Goal: Task Accomplishment & Management: Manage account settings

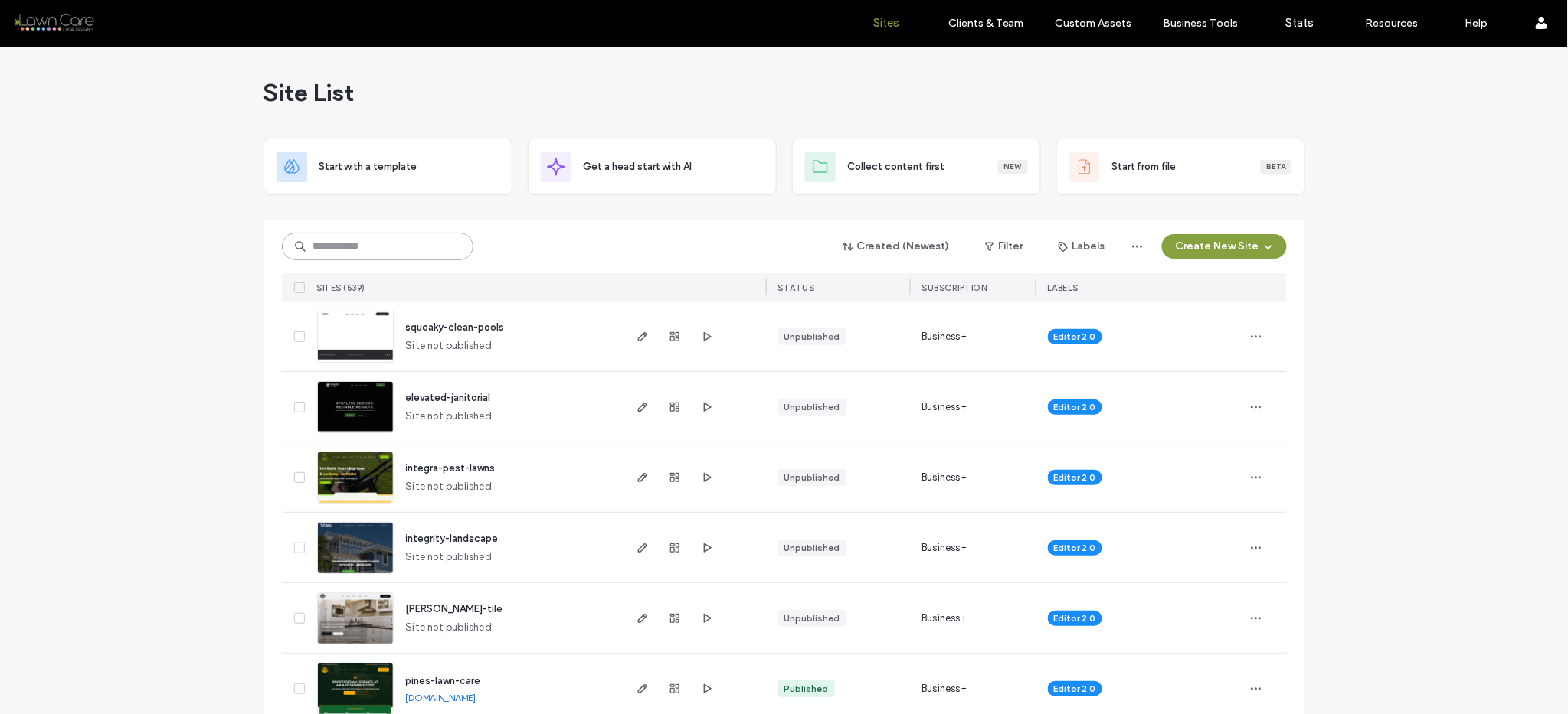
click at [315, 248] on input at bounding box center [377, 246] width 191 height 28
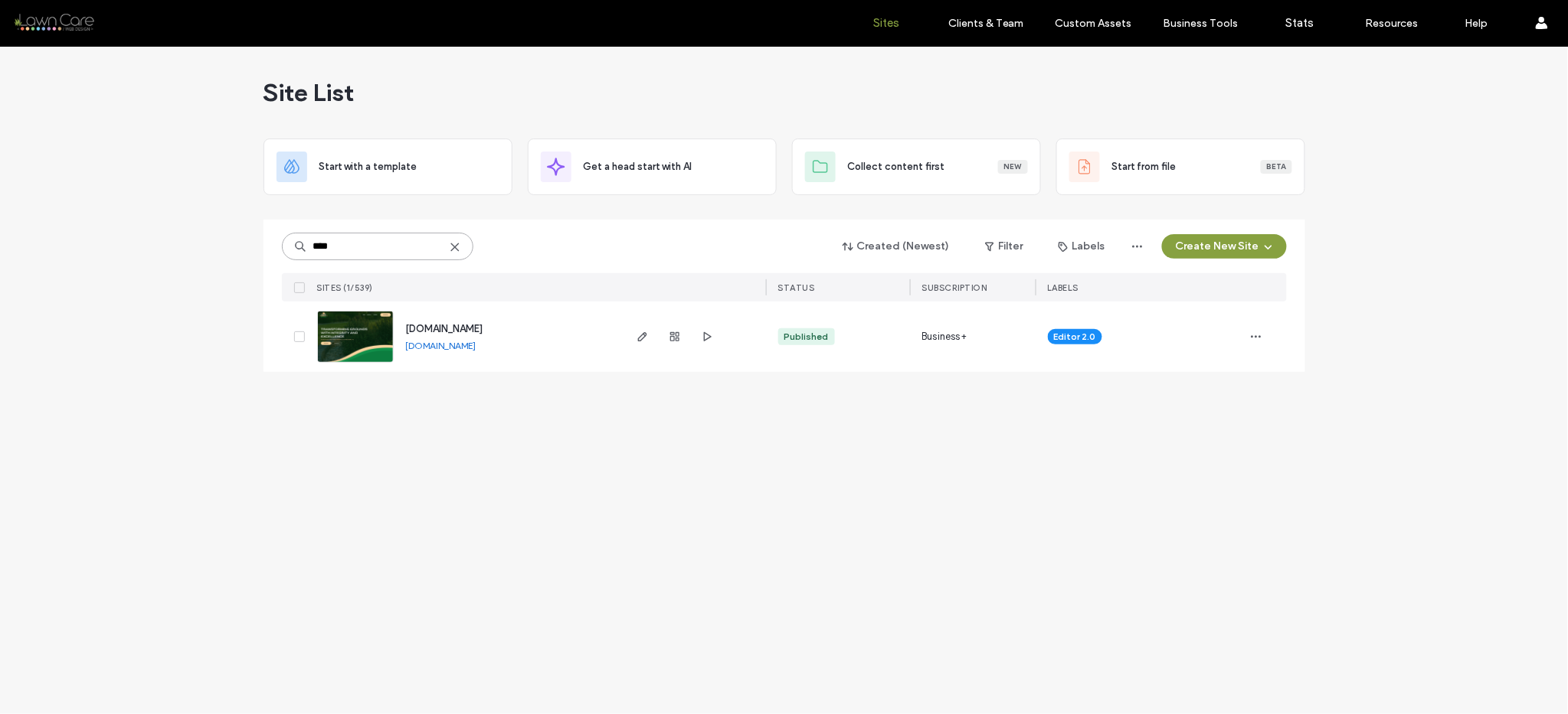
type input "****"
click at [456, 243] on icon at bounding box center [455, 247] width 12 height 12
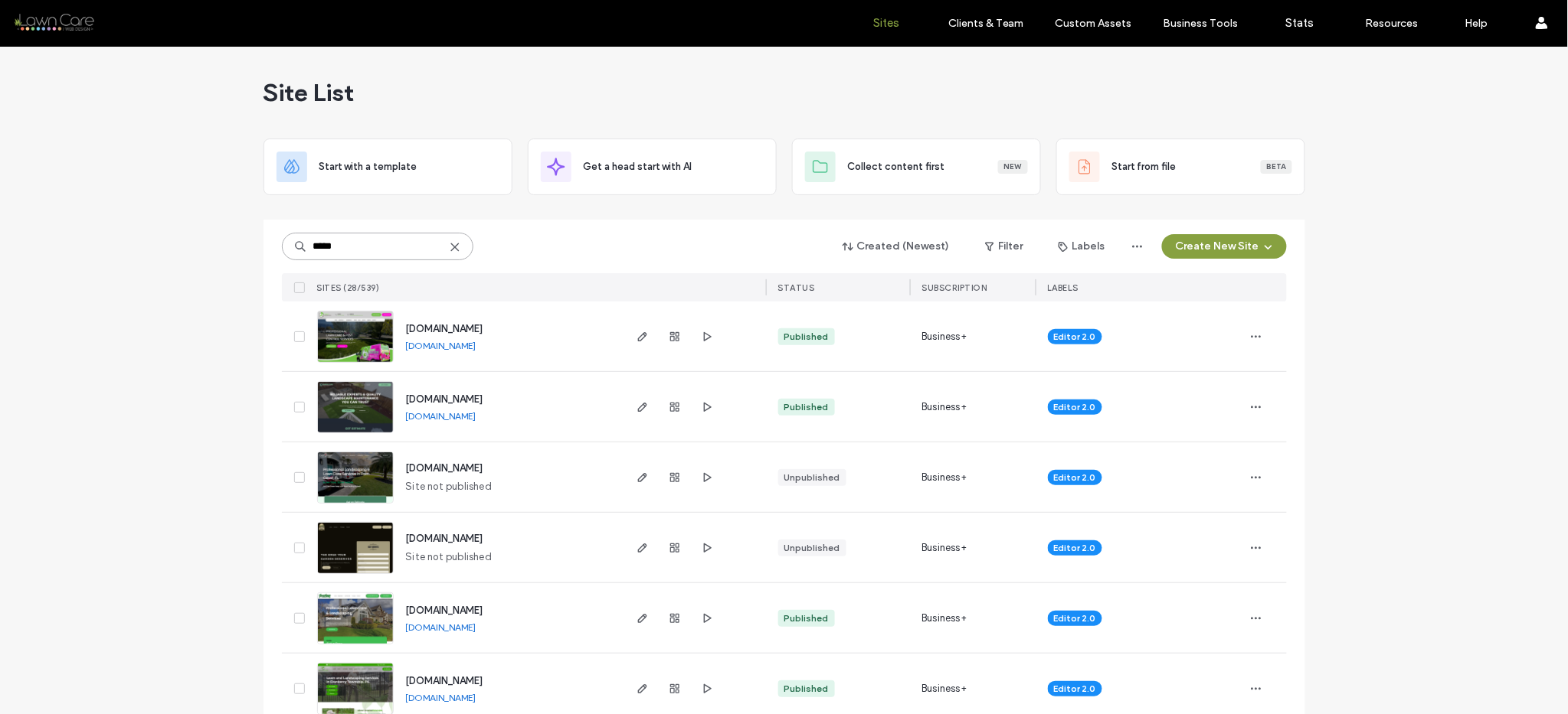
click at [394, 246] on input "*****" at bounding box center [377, 246] width 191 height 28
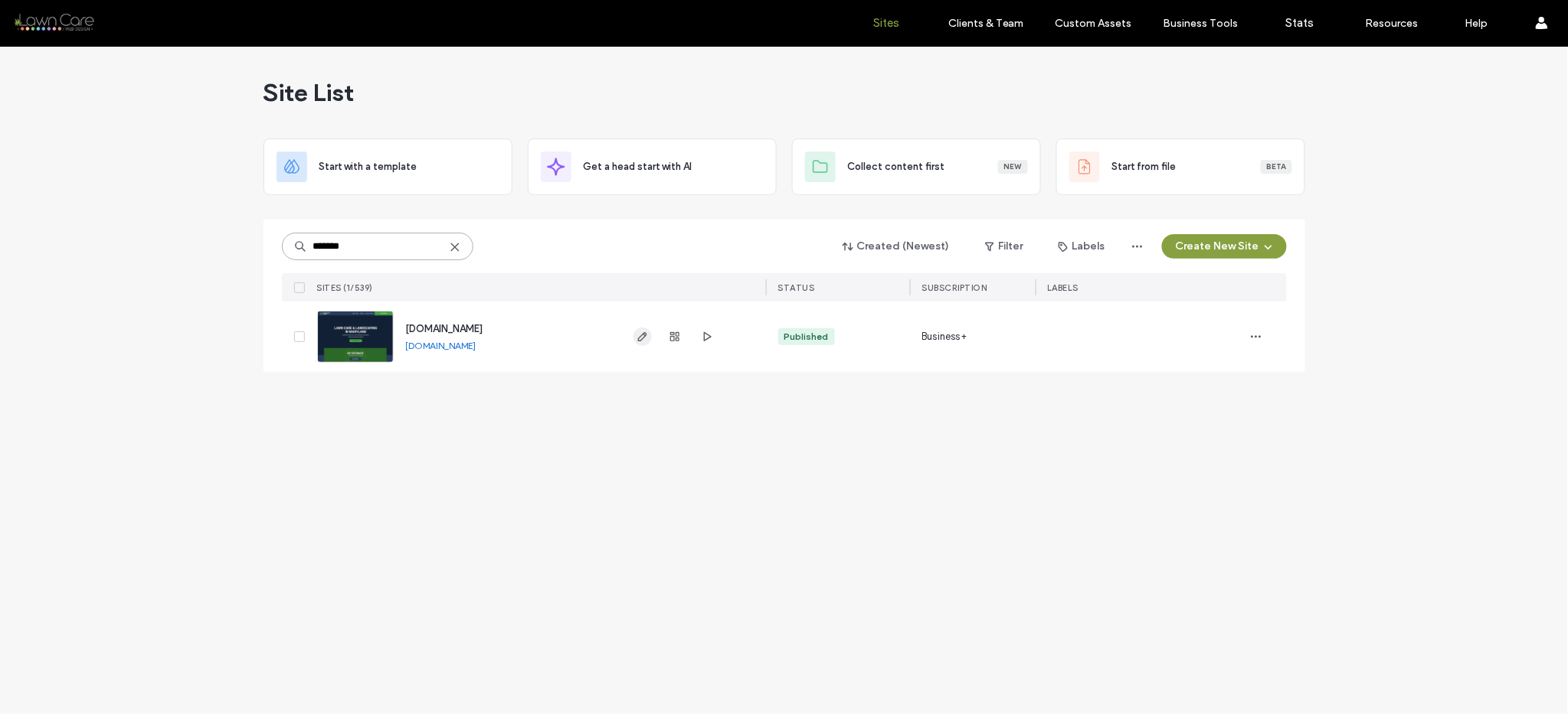
type input "*******"
click at [644, 340] on icon "button" at bounding box center [643, 337] width 12 height 12
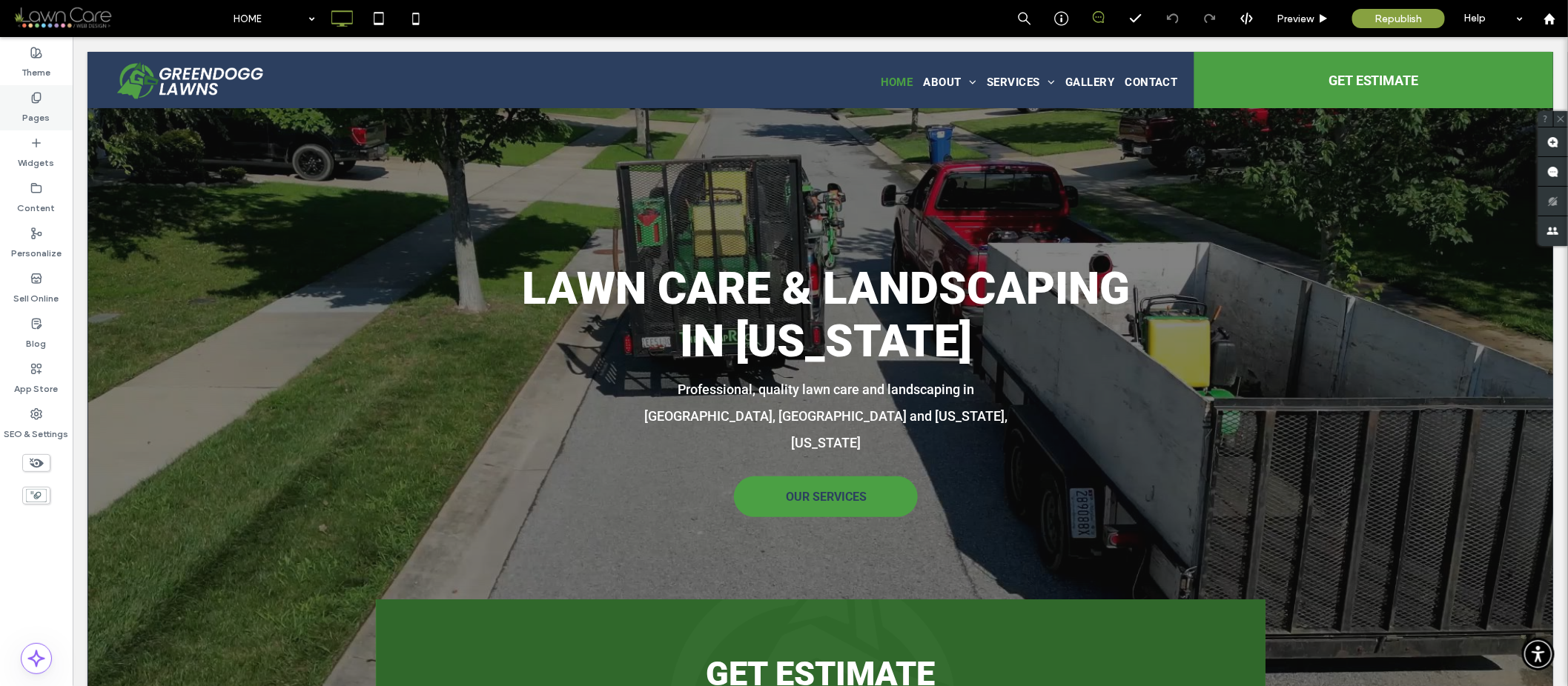
click at [23, 110] on label "Pages" at bounding box center [37, 113] width 28 height 21
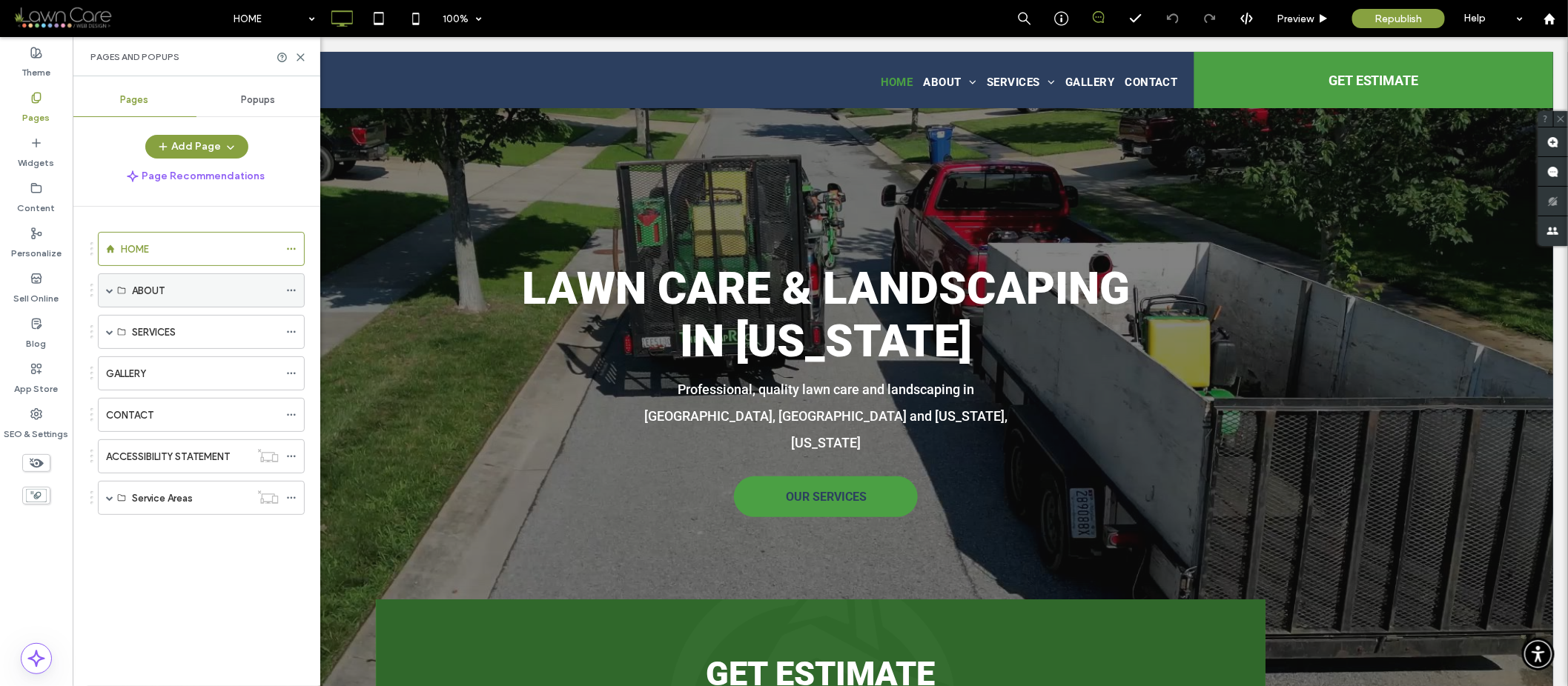
click at [106, 287] on span at bounding box center [109, 290] width 8 height 8
click at [114, 326] on div "SERVICES" at bounding box center [201, 332] width 207 height 34
click at [109, 331] on span at bounding box center [109, 332] width 8 height 8
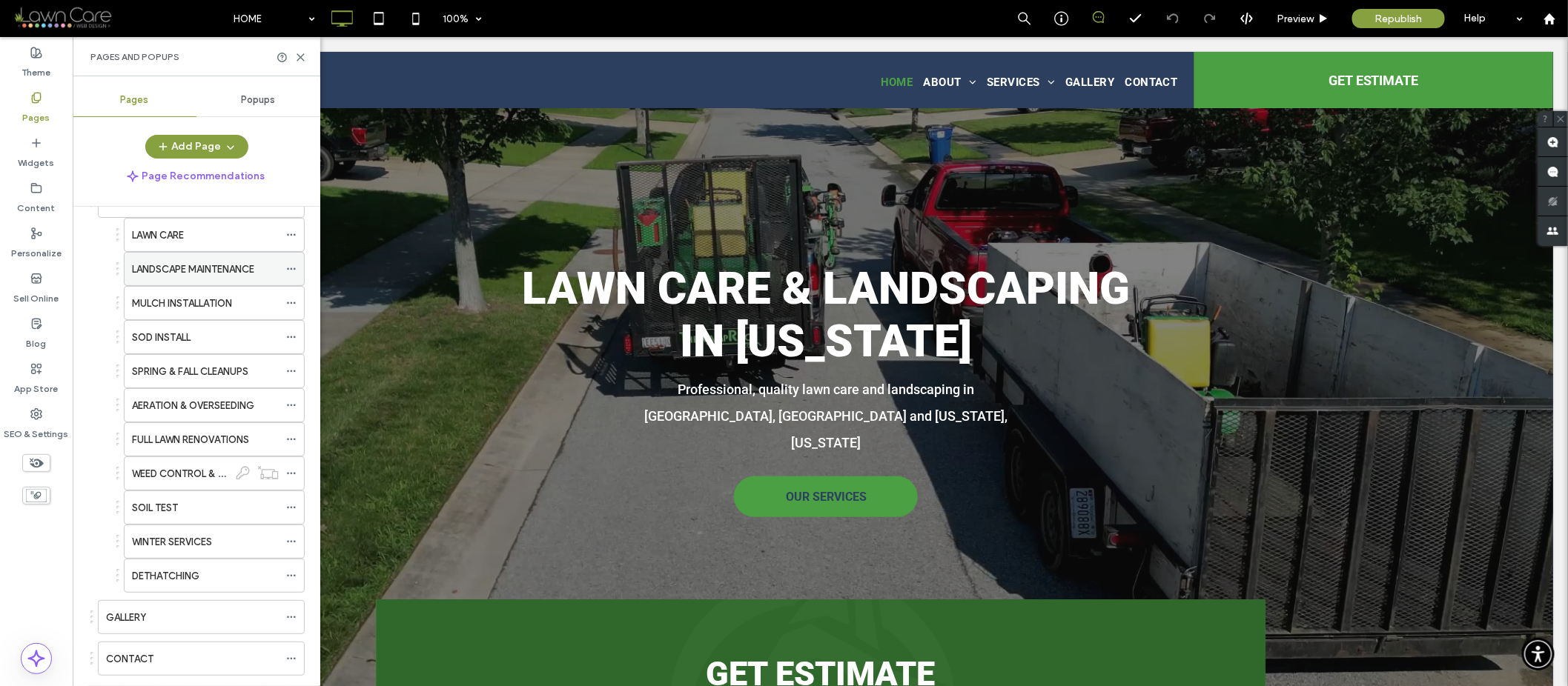
scroll to position [108, 0]
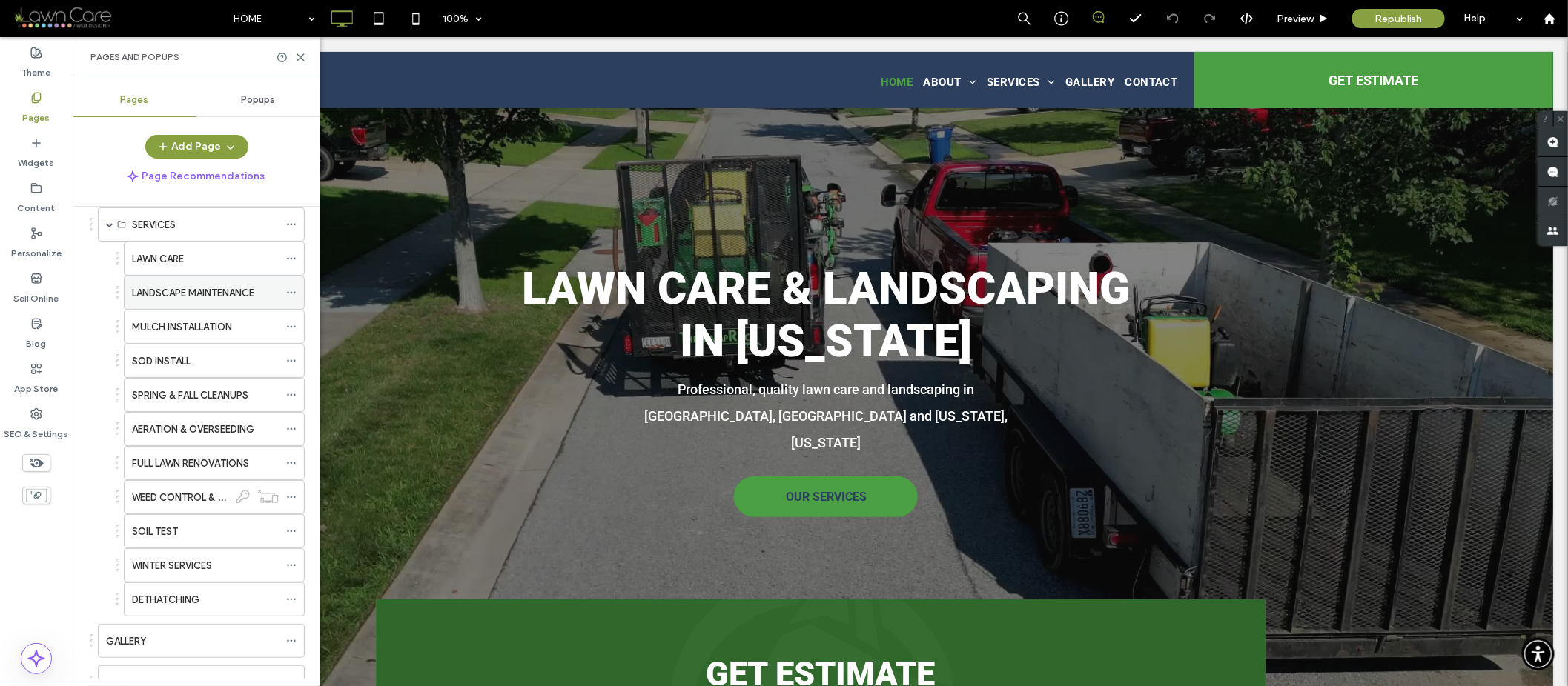
click at [193, 288] on label "LANDSCAPE MAINTENANCE" at bounding box center [193, 293] width 123 height 26
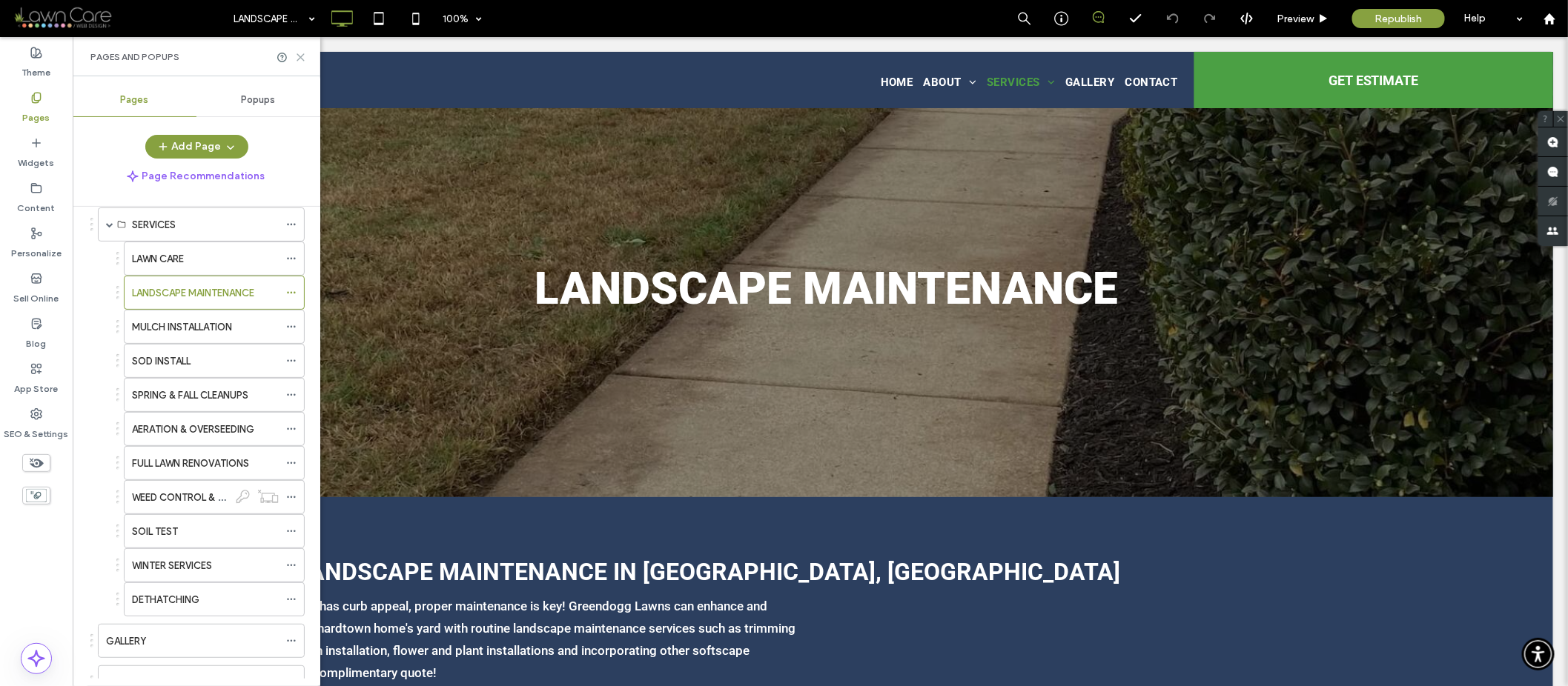
click at [295, 54] on icon at bounding box center [300, 57] width 11 height 11
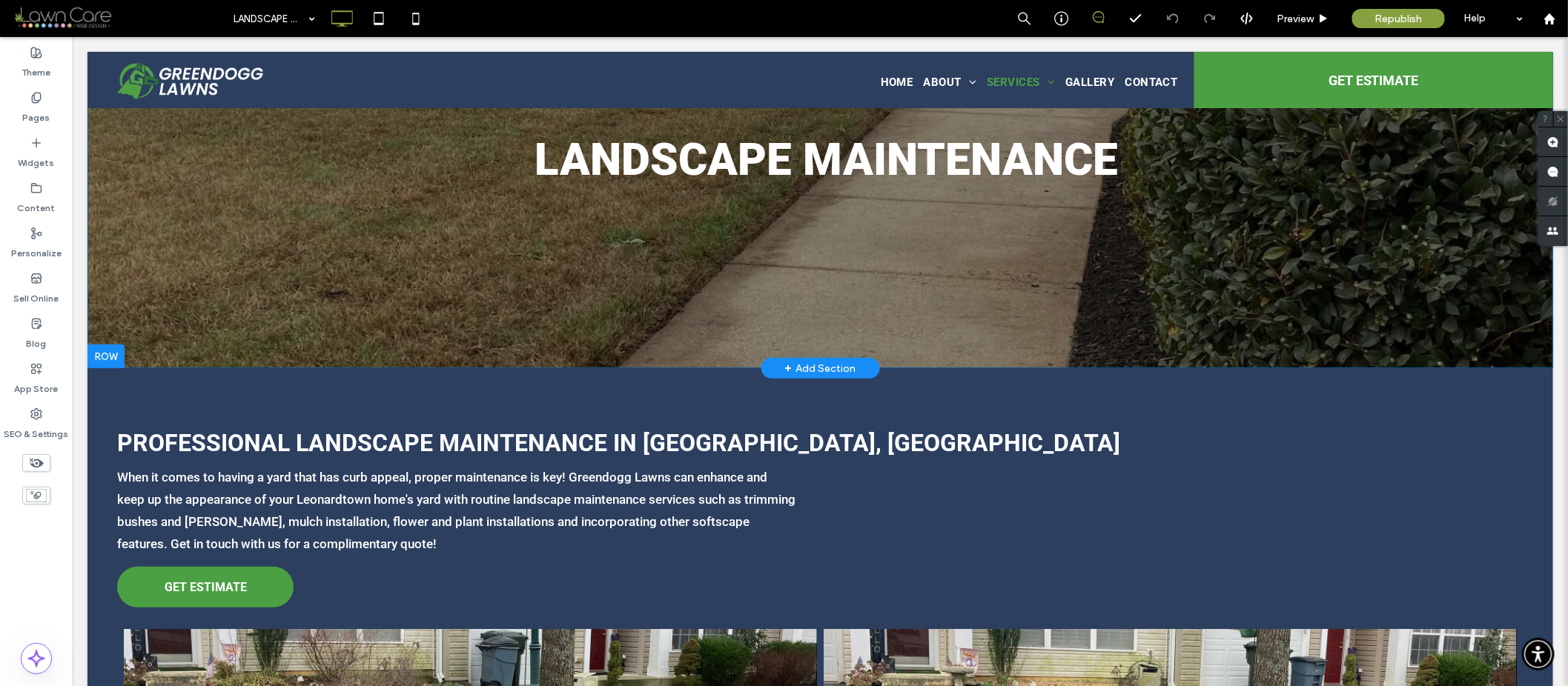
scroll to position [139, 0]
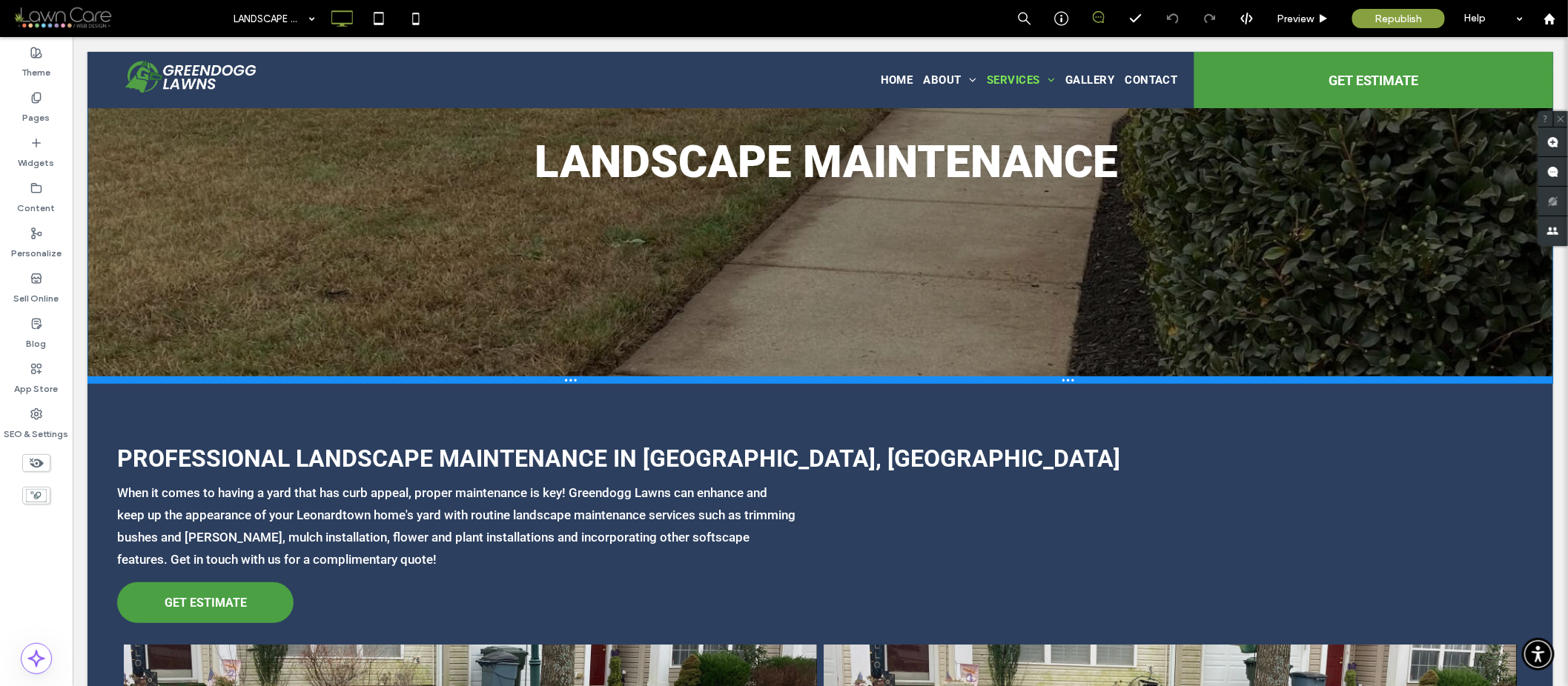
drag, startPoint x: 409, startPoint y: 354, endPoint x: 407, endPoint y: 381, distance: 27.1
click at [407, 381] on div at bounding box center [820, 379] width 1466 height 8
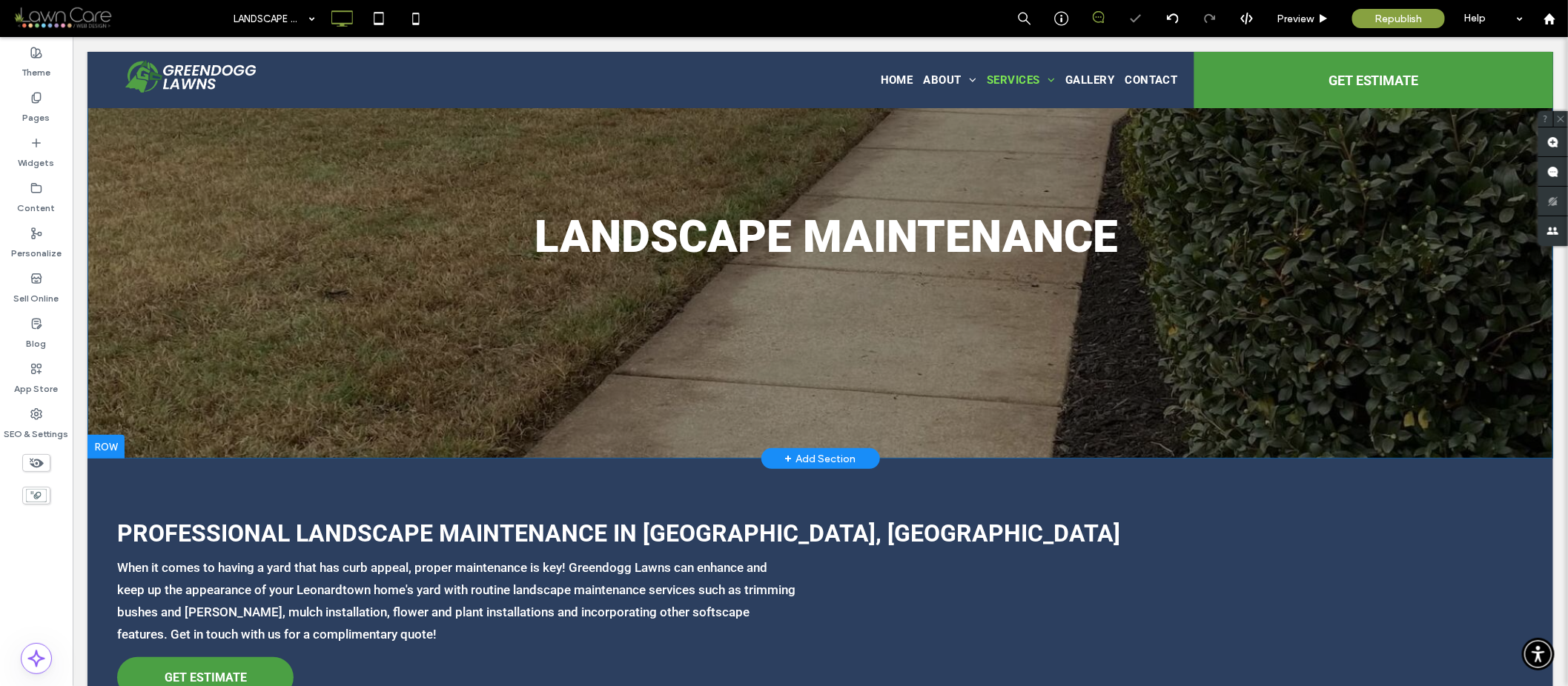
scroll to position [0, 0]
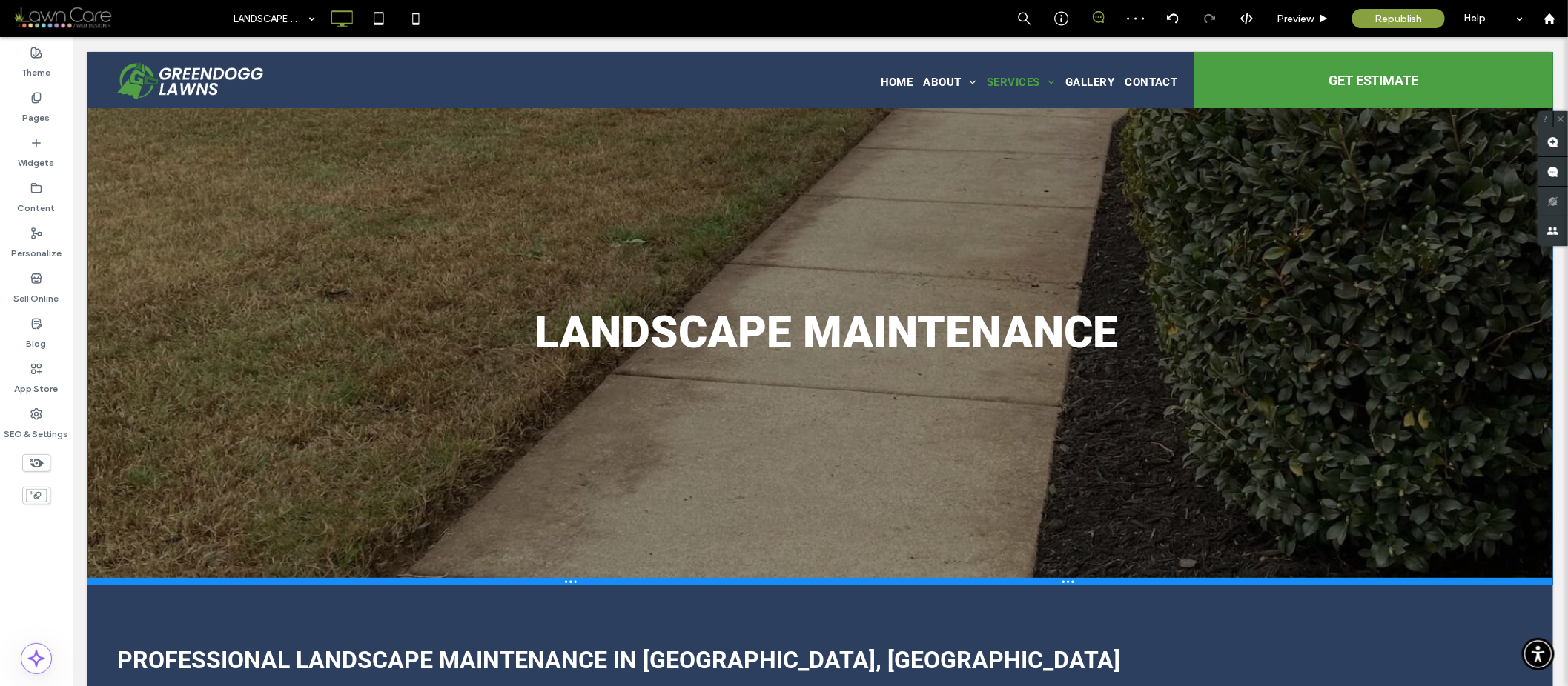
drag, startPoint x: 411, startPoint y: 518, endPoint x: 405, endPoint y: 579, distance: 61.3
click at [405, 579] on div at bounding box center [820, 581] width 1466 height 8
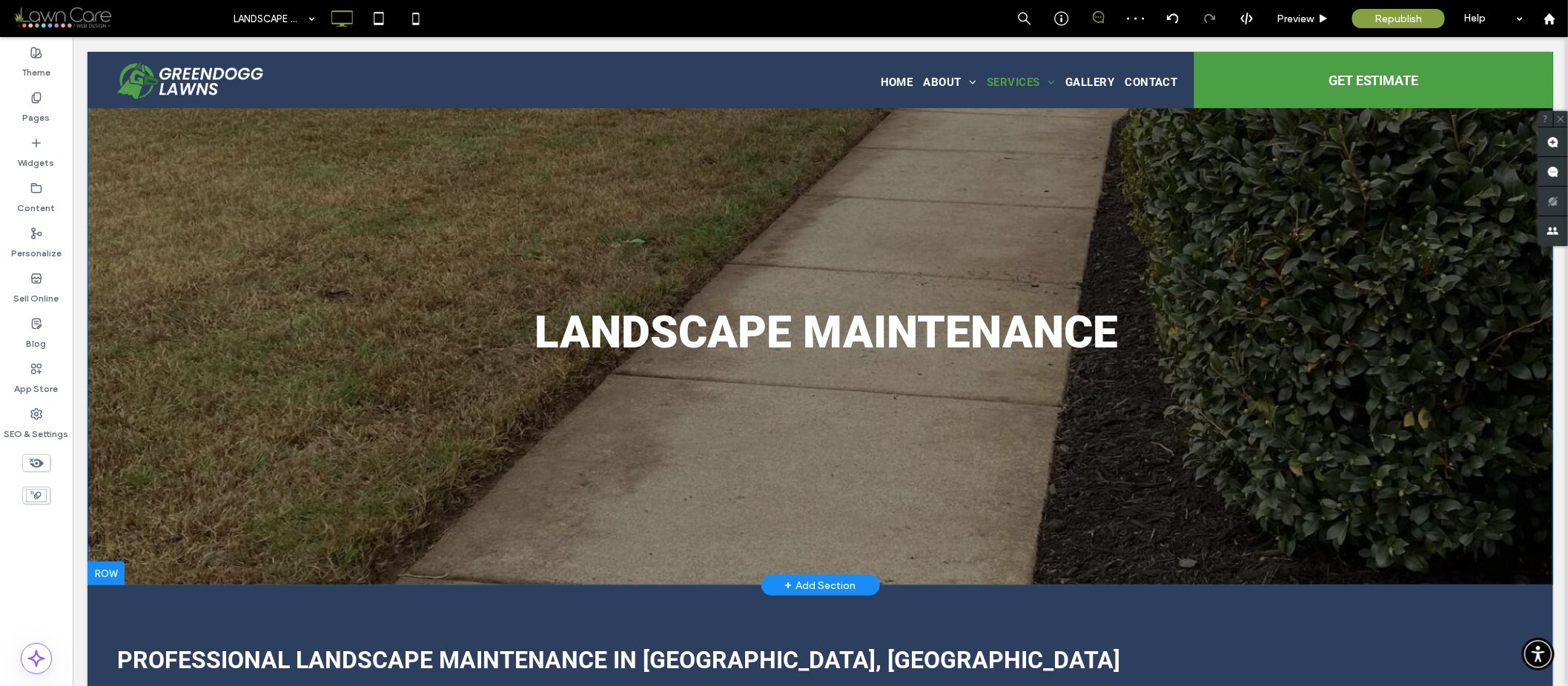
click at [107, 568] on div at bounding box center [105, 573] width 37 height 23
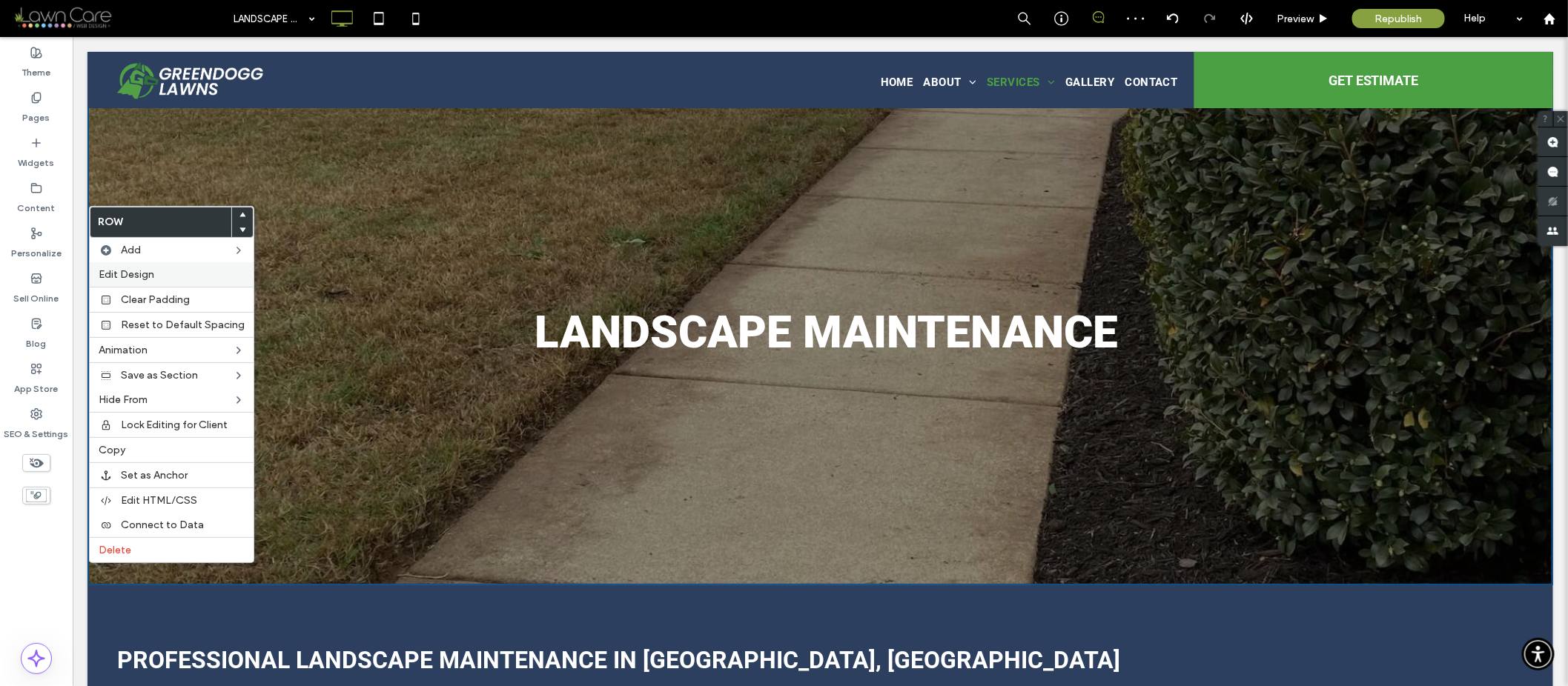
click at [130, 277] on span "Edit Design" at bounding box center [126, 274] width 56 height 13
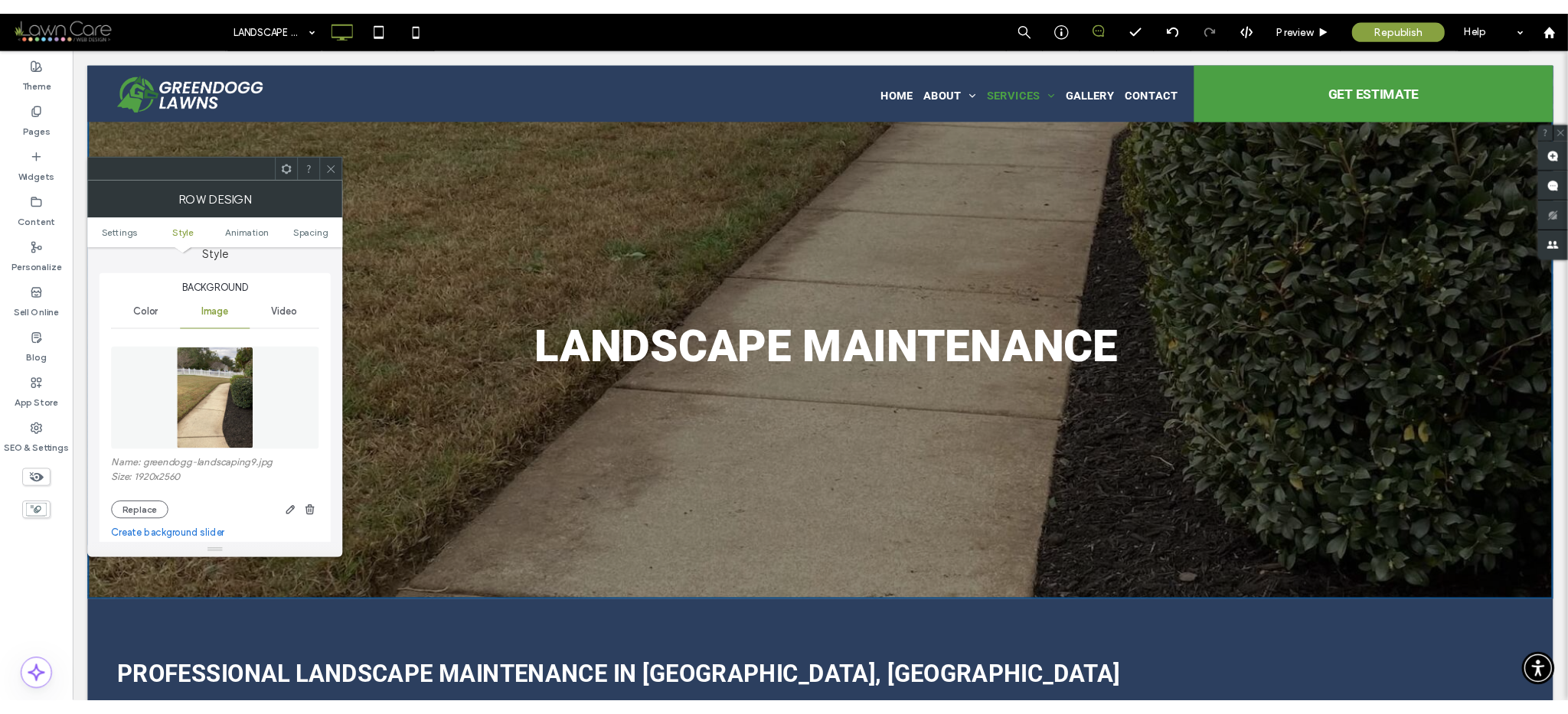
scroll to position [149, 0]
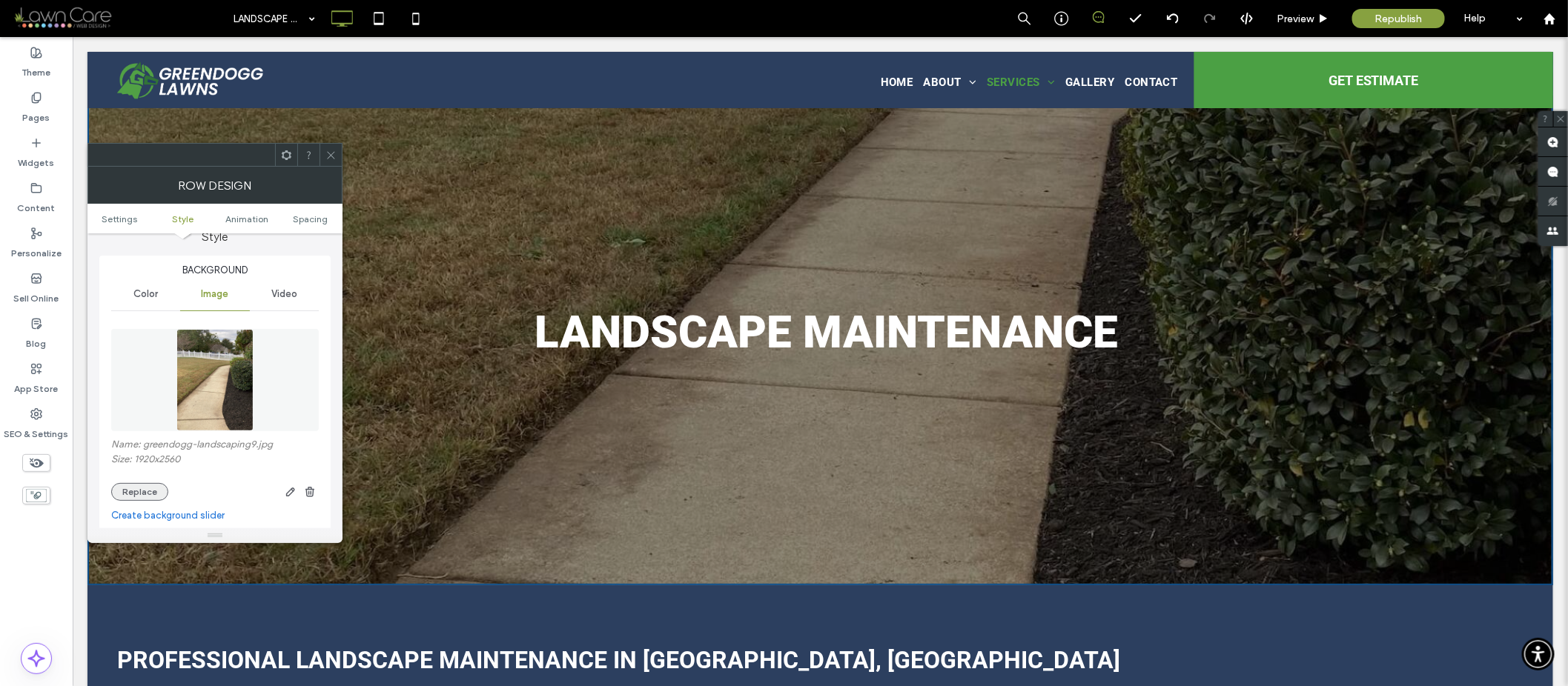
click at [128, 484] on button "Replace" at bounding box center [139, 492] width 57 height 18
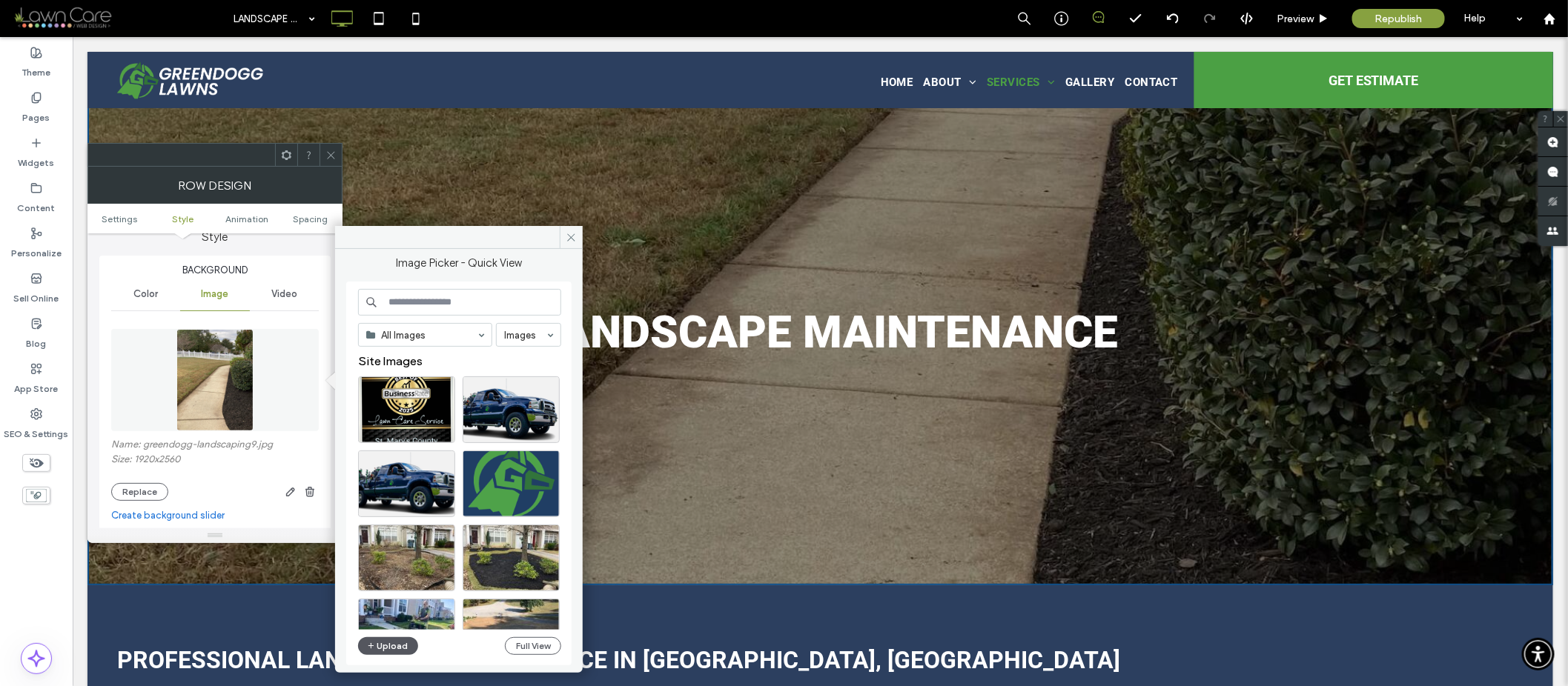
click at [386, 642] on button "Upload" at bounding box center [388, 646] width 61 height 18
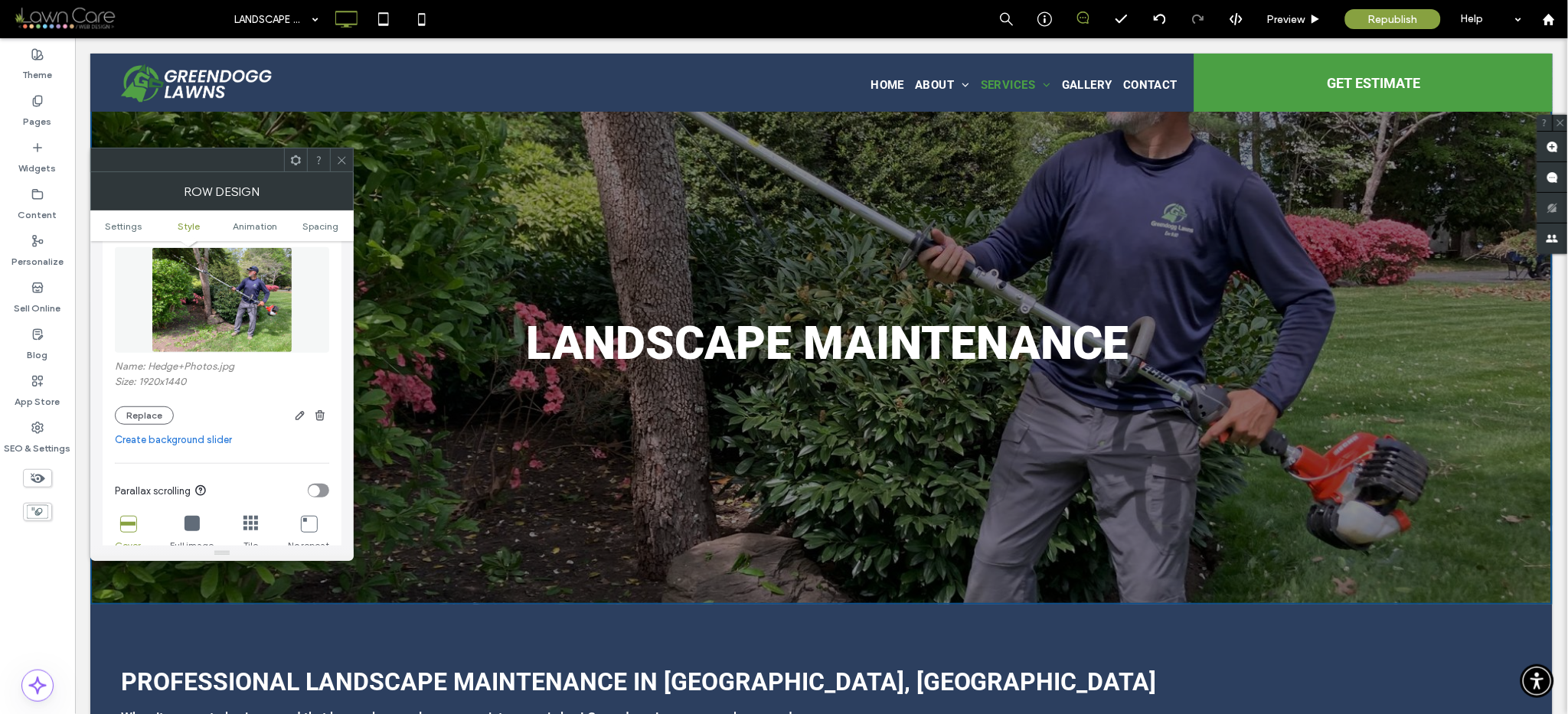
scroll to position [465, 0]
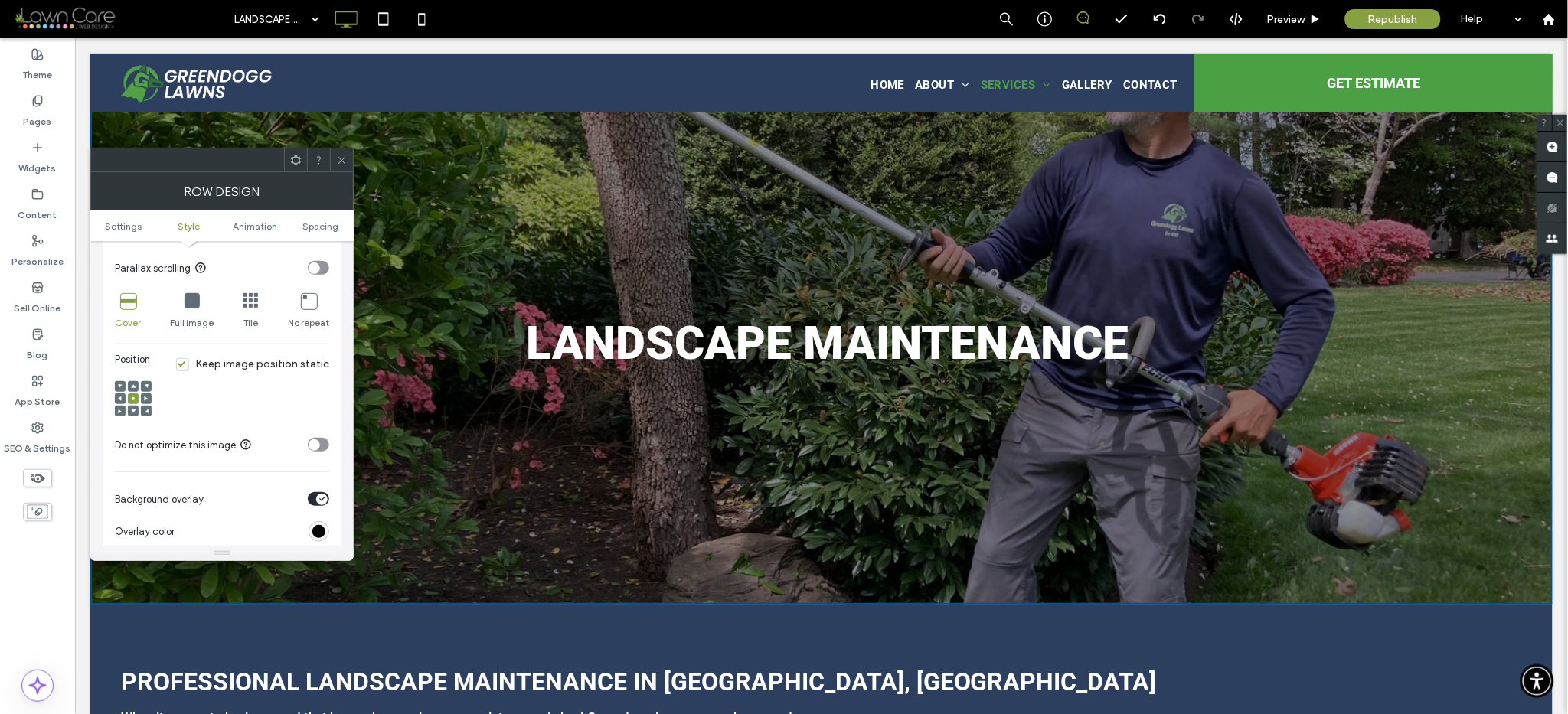
click at [134, 386] on div at bounding box center [133, 387] width 10 height 10
click at [134, 387] on div at bounding box center [133, 387] width 10 height 10
click at [134, 390] on span at bounding box center [133, 387] width 4 height 10
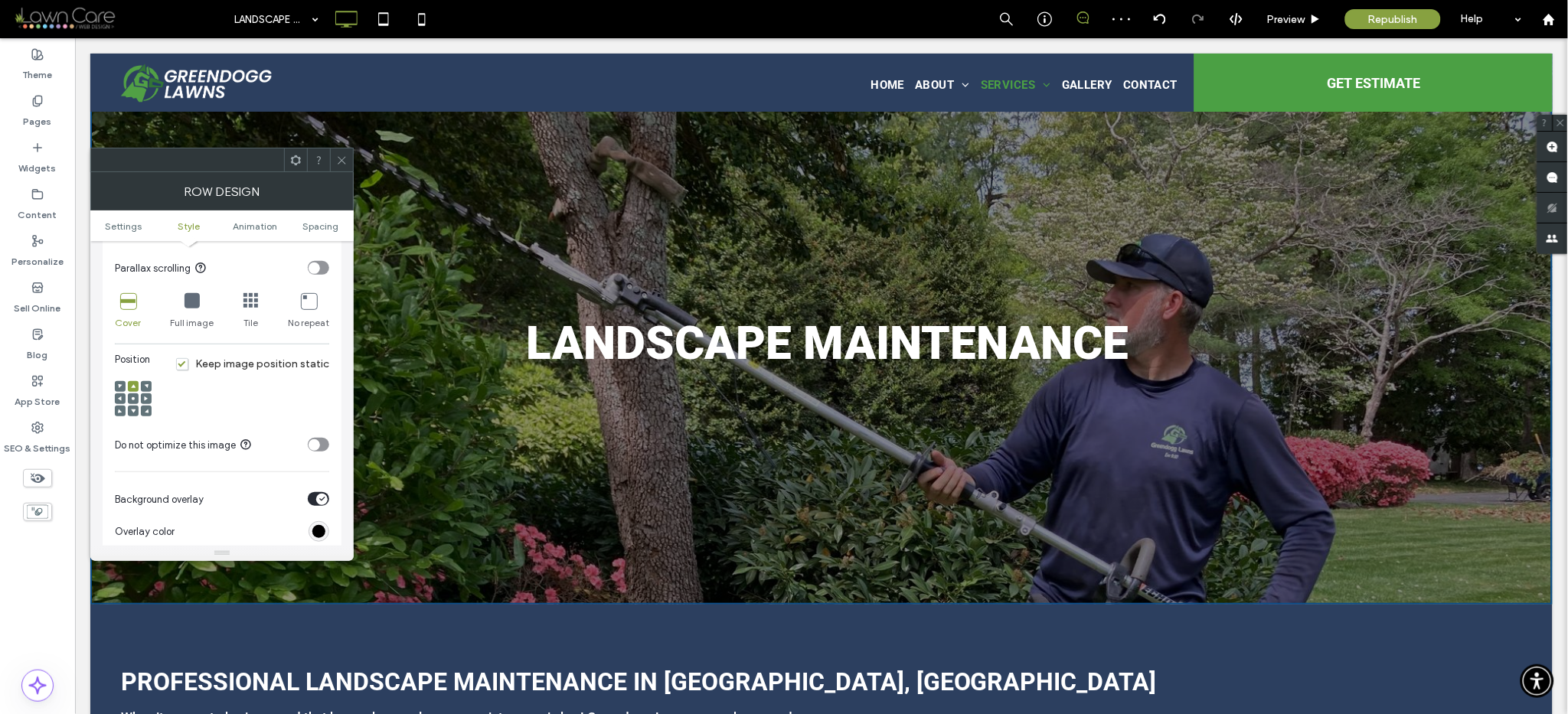
click at [341, 160] on use at bounding box center [341, 159] width 8 height 8
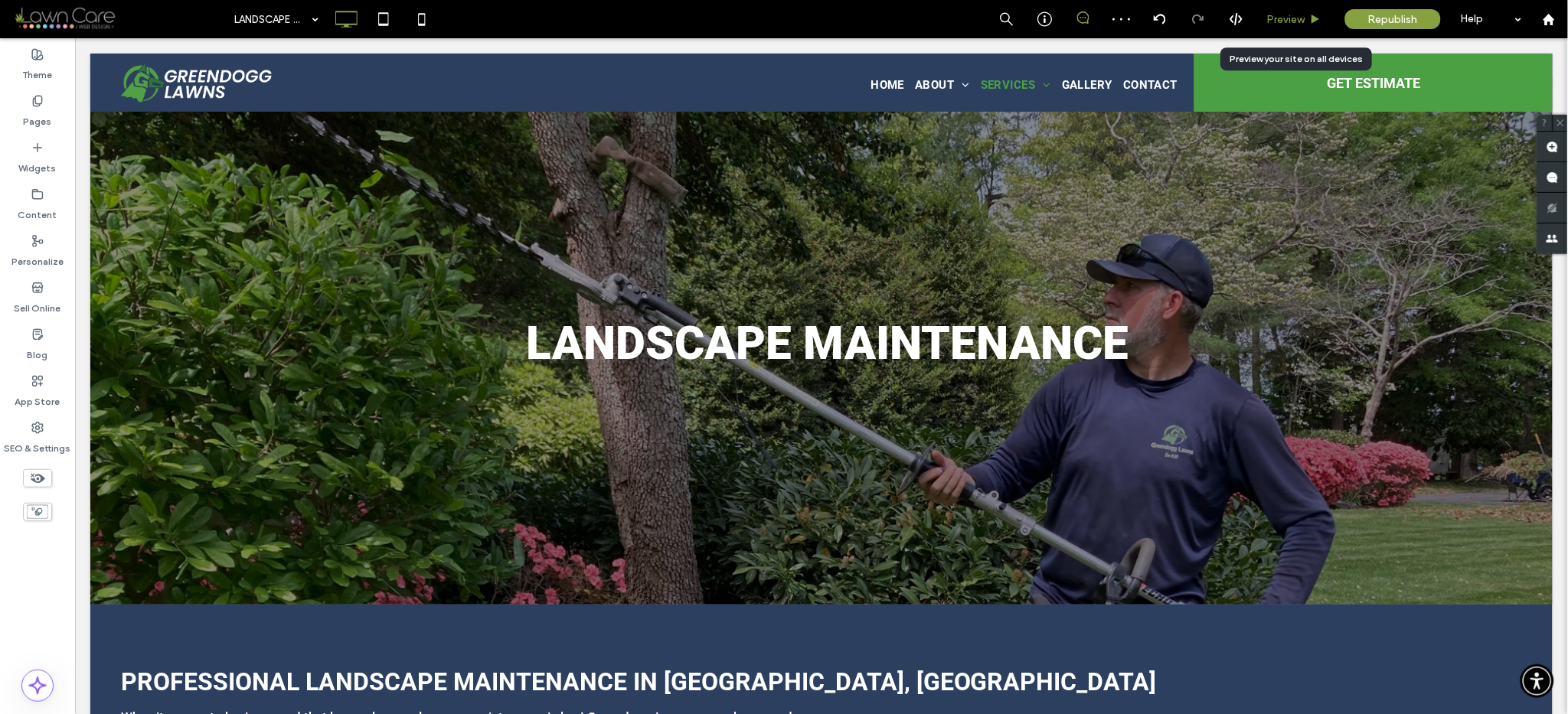
click at [1280, 26] on div "Preview" at bounding box center [1294, 19] width 78 height 38
click at [1282, 21] on span "Preview" at bounding box center [1286, 19] width 38 height 13
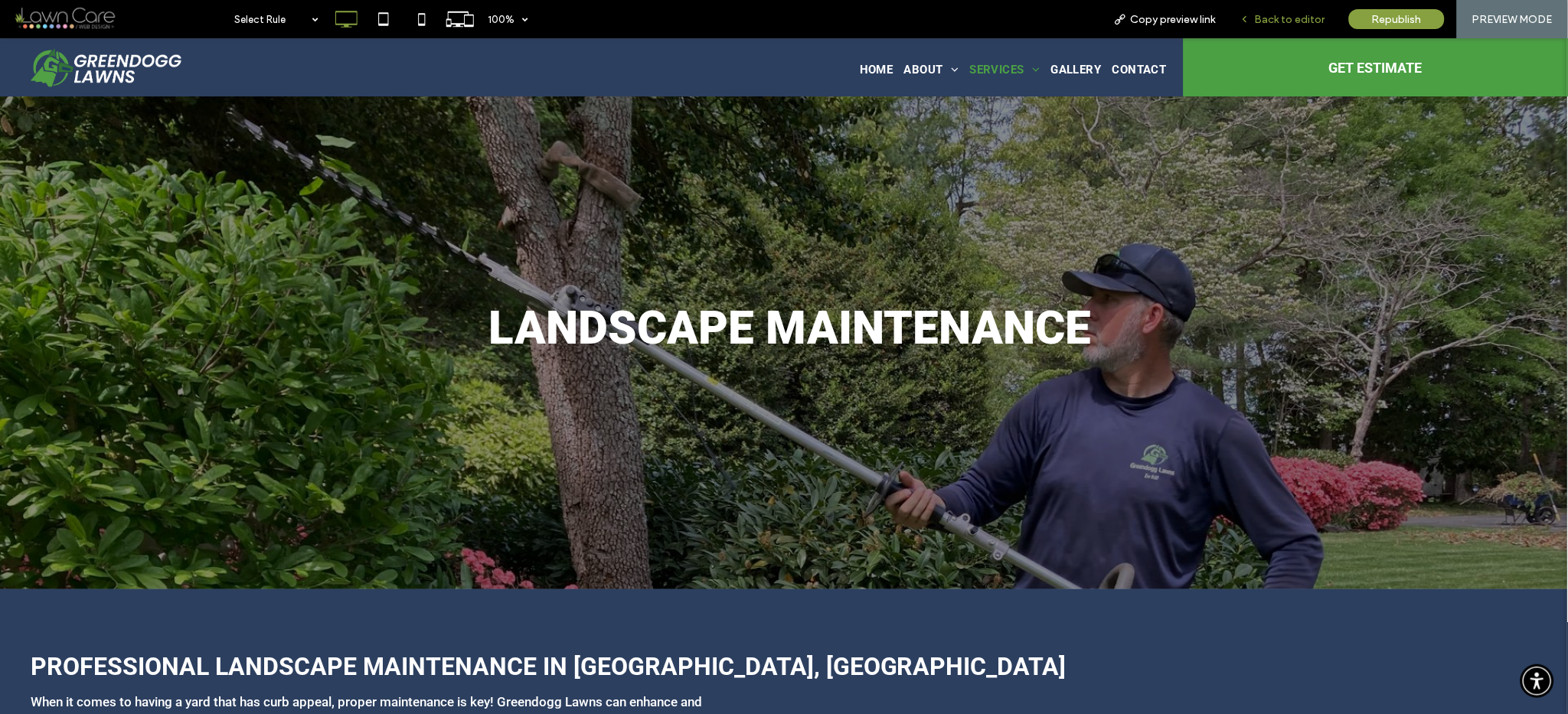
click at [1273, 14] on span "Back to editor" at bounding box center [1290, 19] width 71 height 13
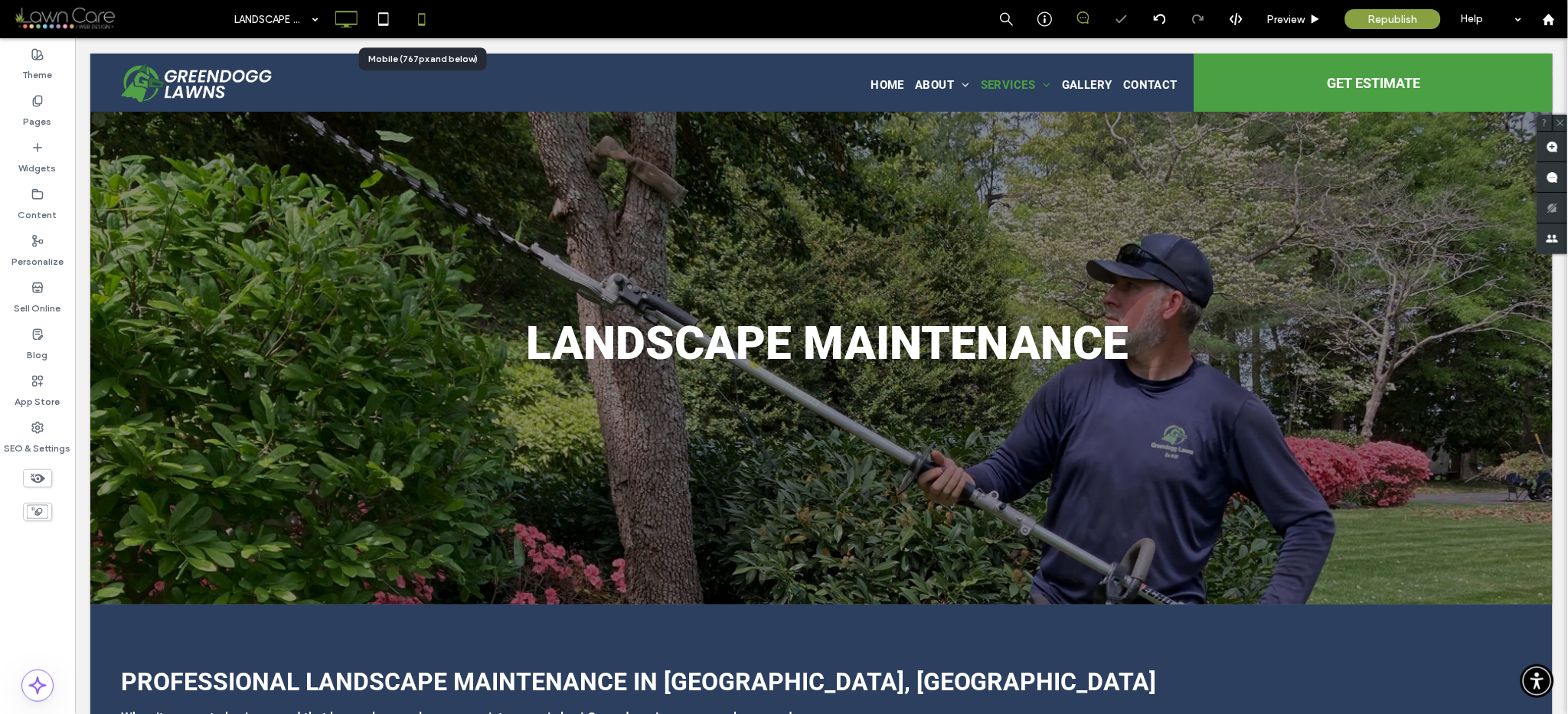
click at [411, 17] on icon at bounding box center [422, 19] width 31 height 31
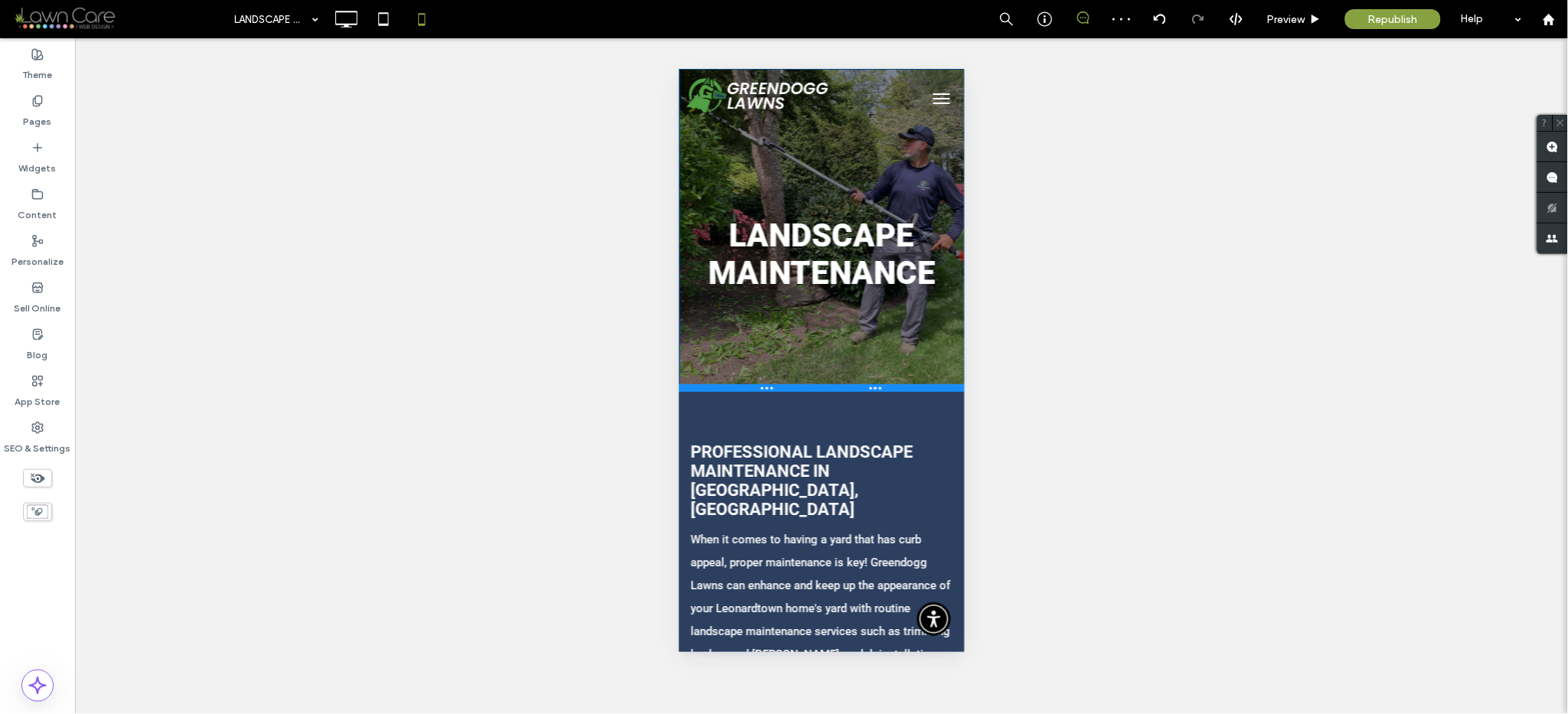
drag, startPoint x: 894, startPoint y: 357, endPoint x: 896, endPoint y: 388, distance: 31.1
click at [896, 388] on div at bounding box center [821, 387] width 286 height 8
click at [811, 190] on div "Landscape Maintenance Click To Paste" at bounding box center [821, 256] width 286 height 161
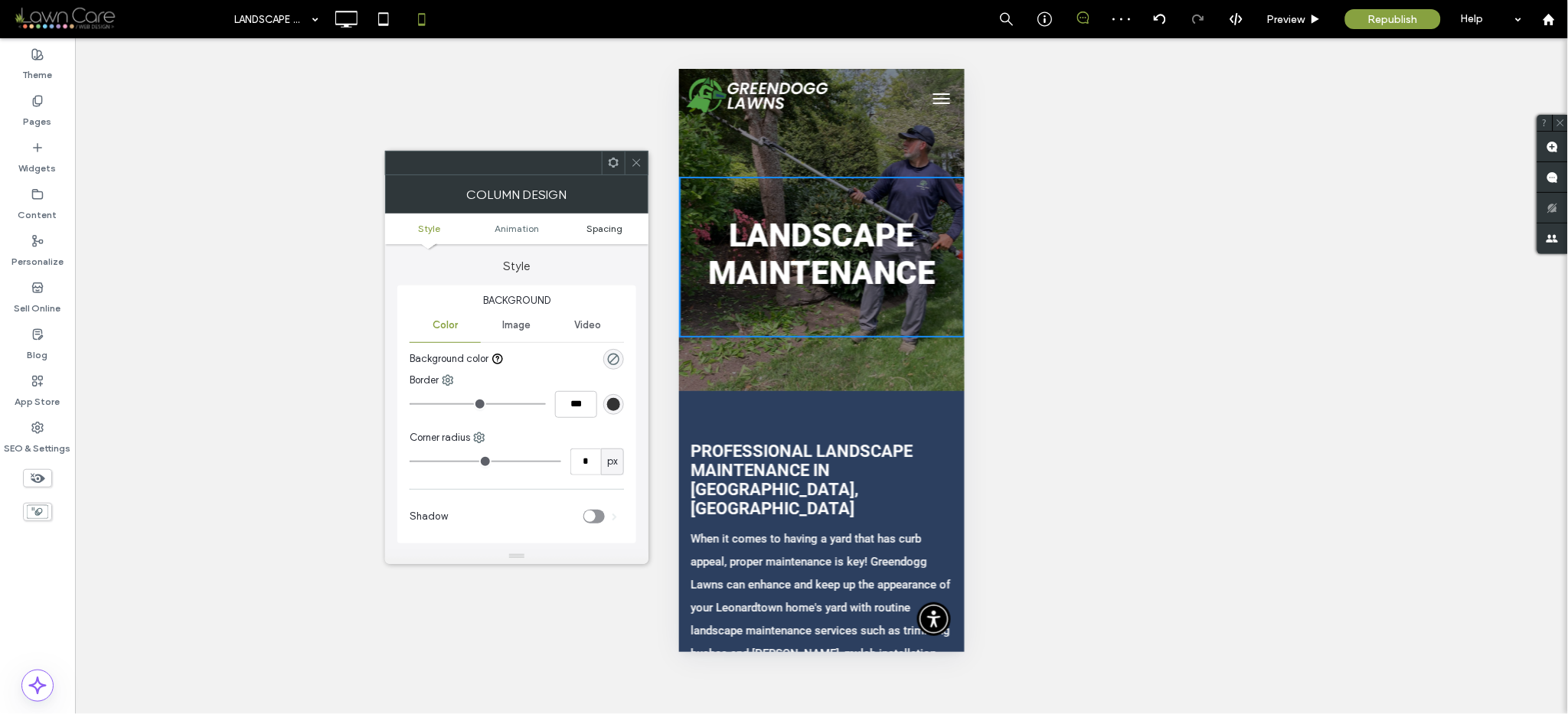
click at [603, 223] on span "Spacing" at bounding box center [604, 228] width 36 height 11
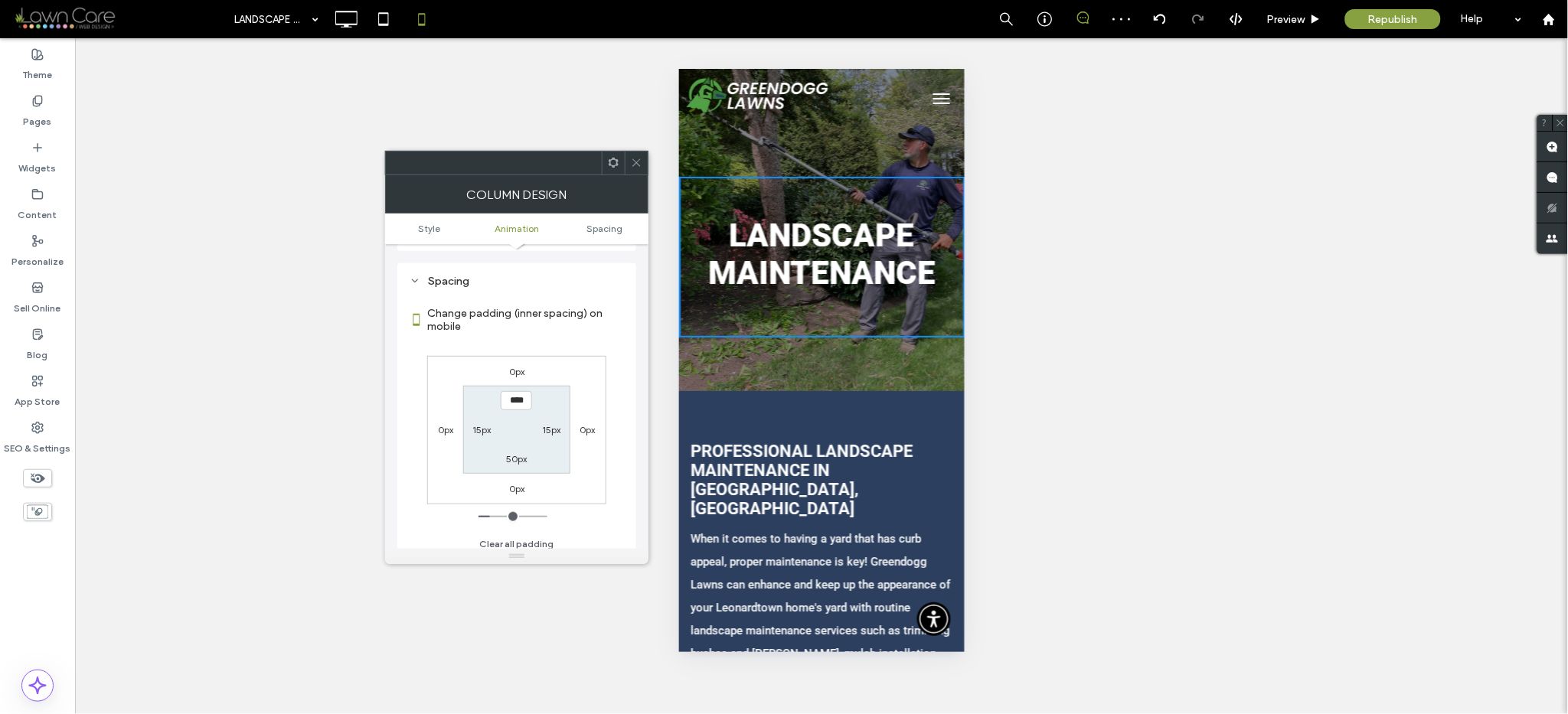
scroll to position [348, 0]
type input "****"
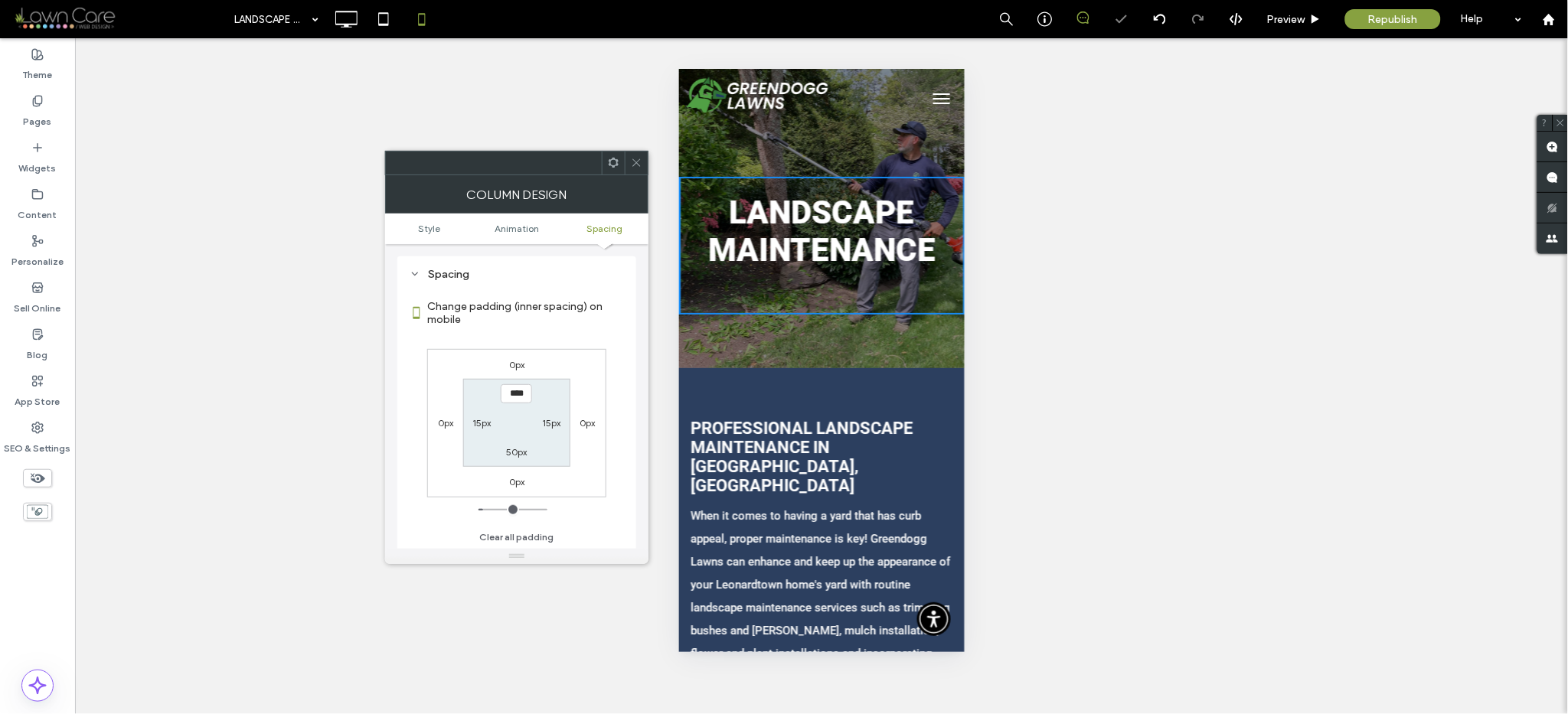
click at [513, 454] on label "50px" at bounding box center [517, 451] width 21 height 11
type input "**"
type input "****"
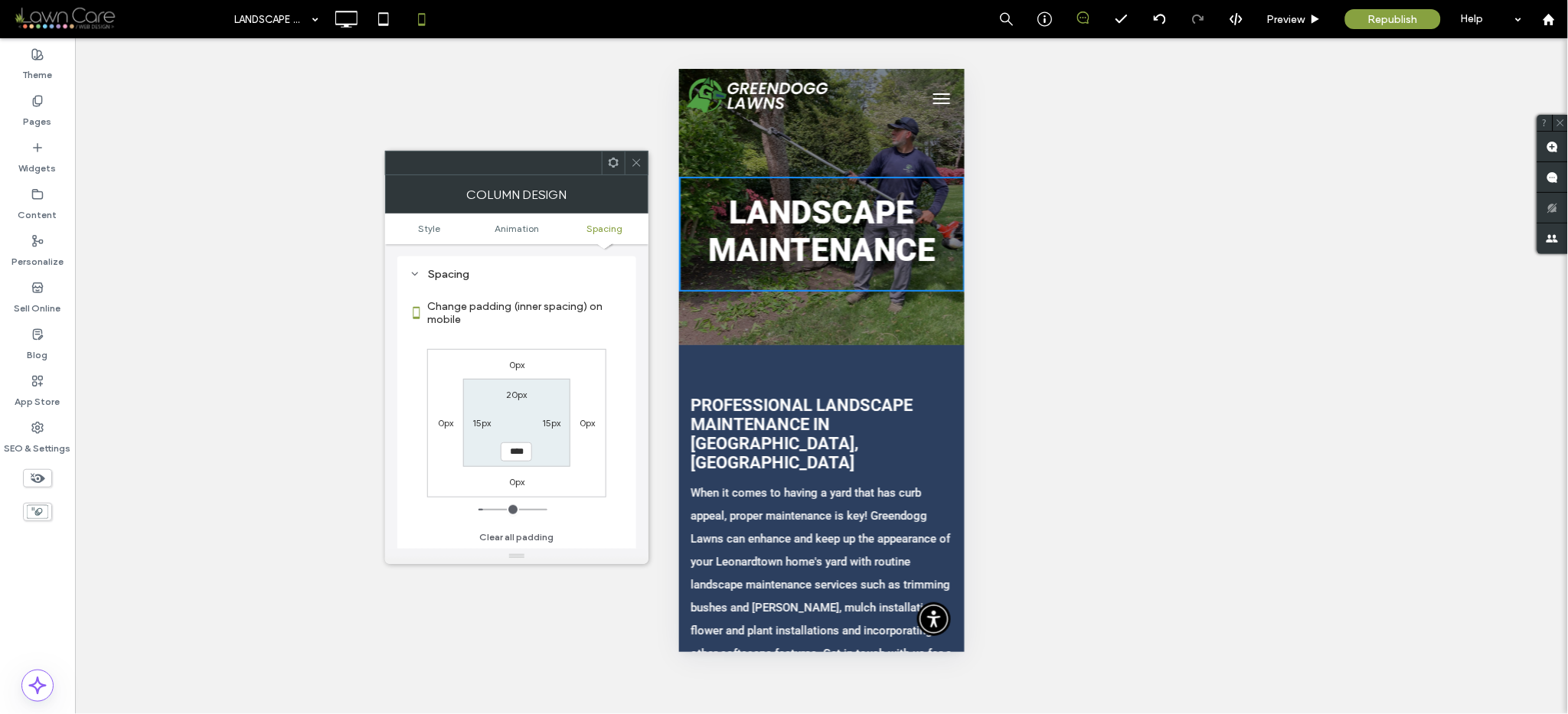
click at [641, 161] on icon at bounding box center [636, 162] width 11 height 11
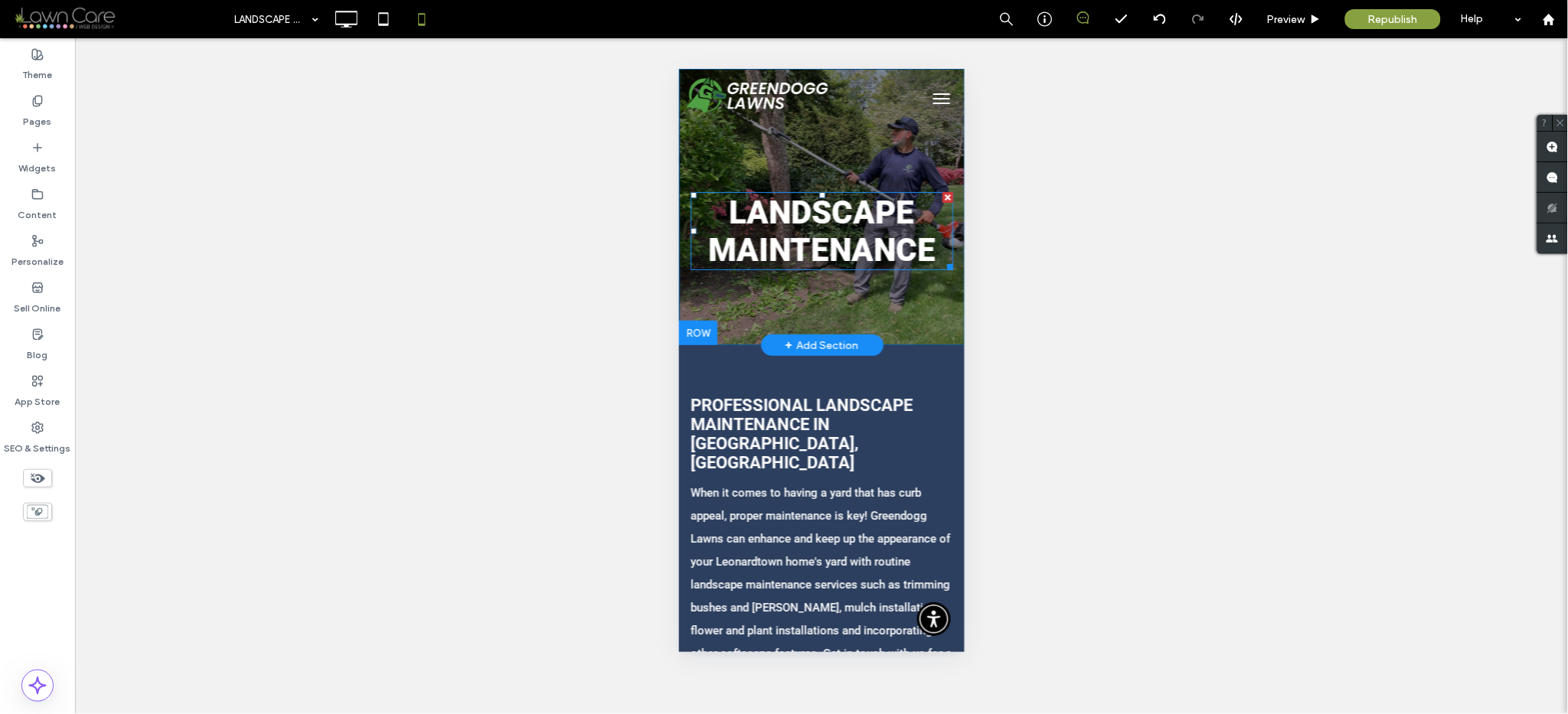
click at [741, 339] on div "Landscape Maintenance Click To Paste Row + Add Section" at bounding box center [821, 206] width 286 height 276
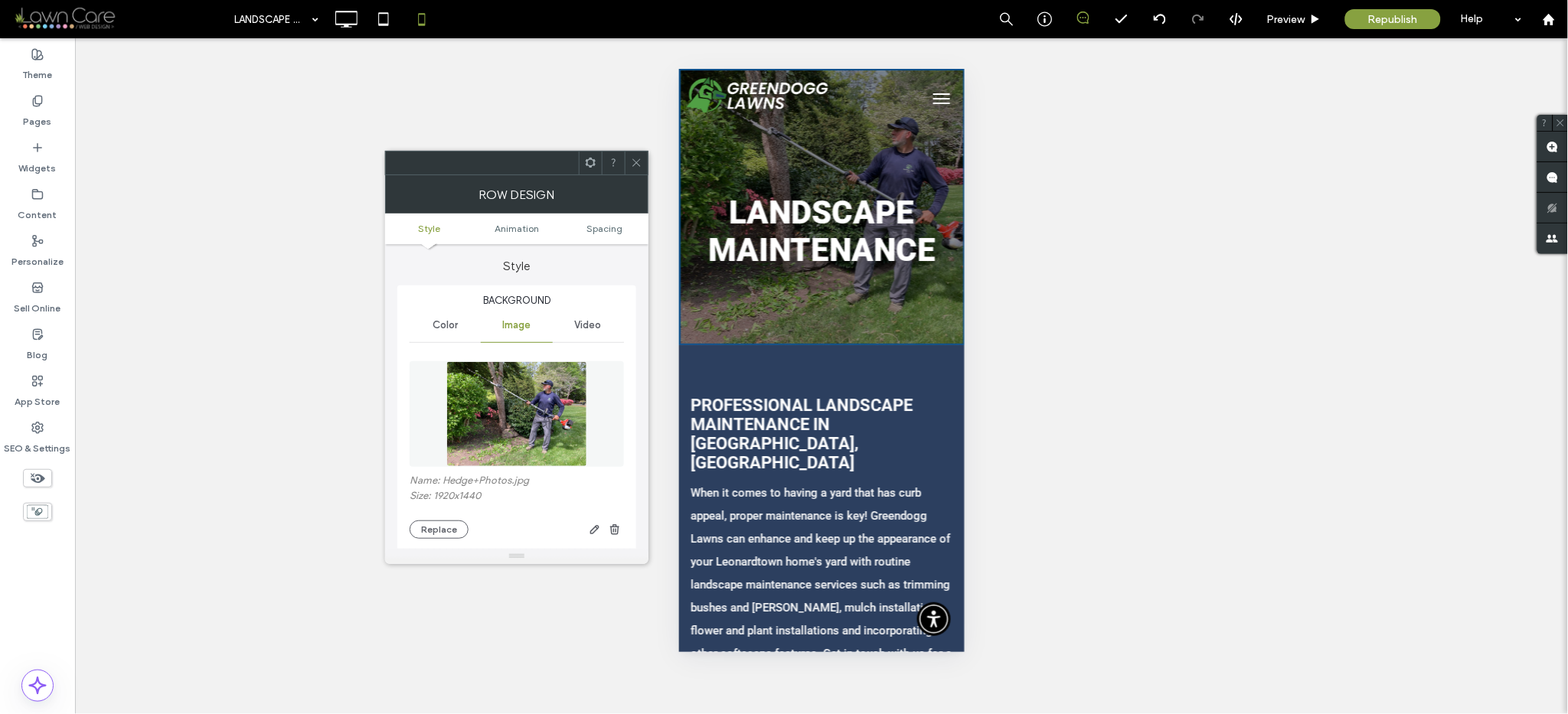
click at [597, 235] on ul "Style Animation Spacing" at bounding box center [517, 229] width 263 height 31
click at [597, 224] on span "Spacing" at bounding box center [604, 228] width 36 height 11
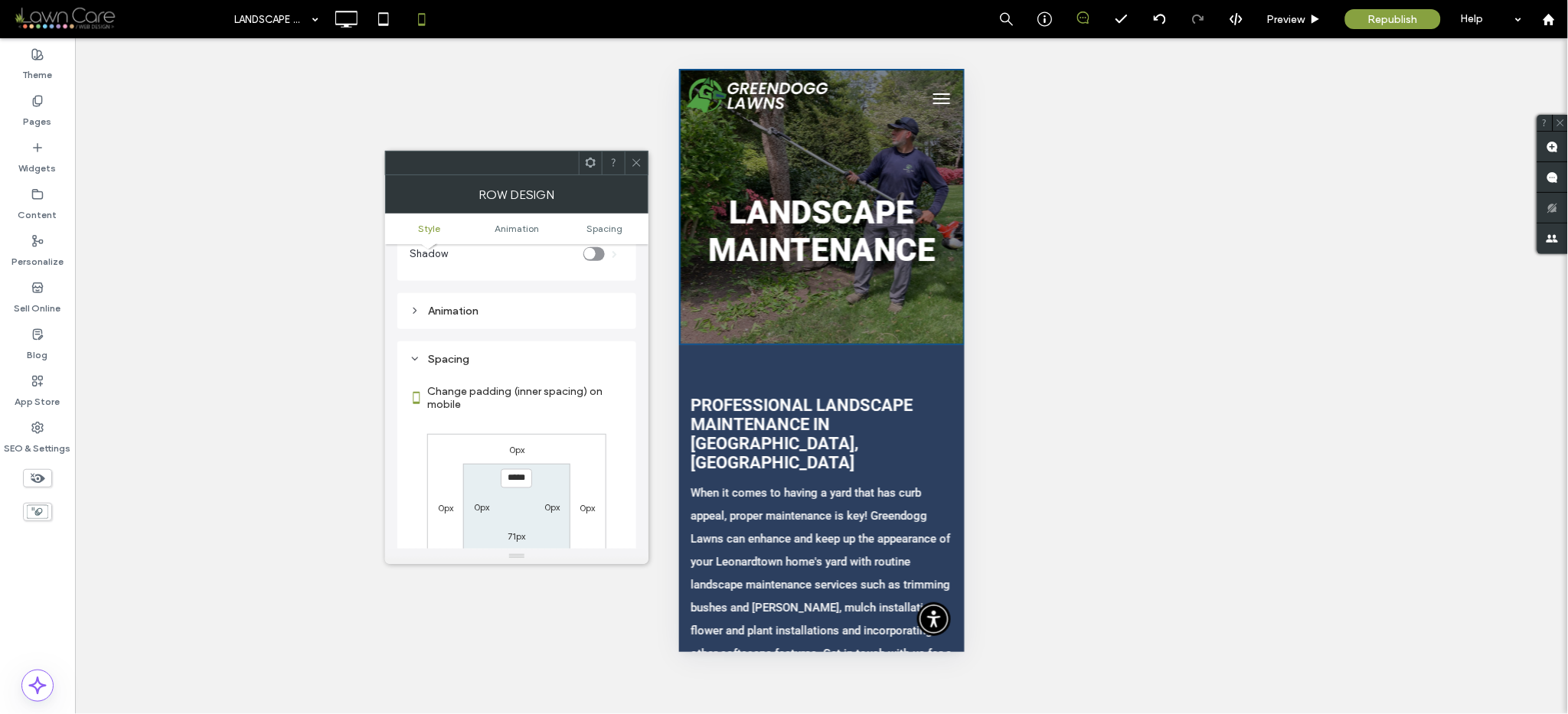
scroll to position [795, 0]
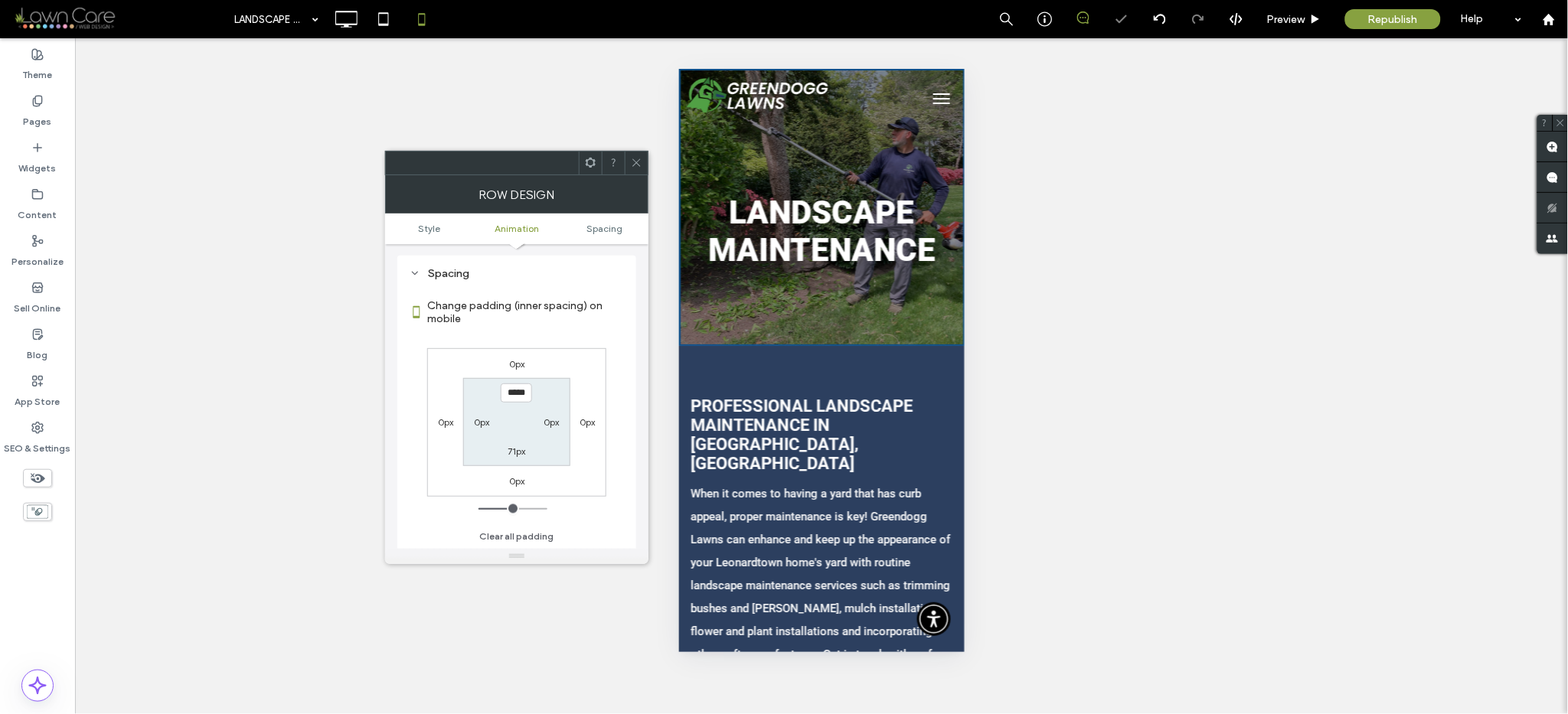
click at [480, 426] on label "0px" at bounding box center [481, 422] width 15 height 11
type input "*"
type input "**"
type input "****"
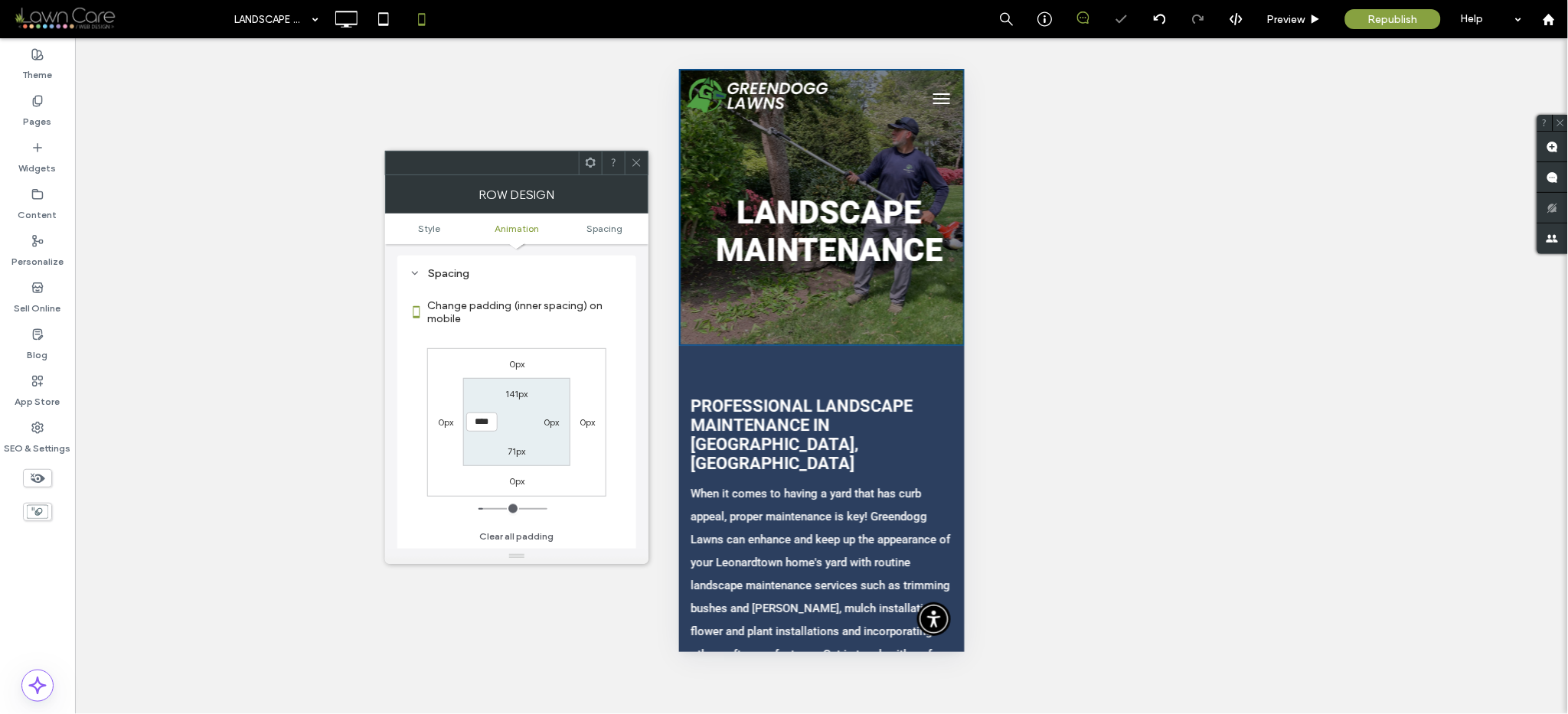
click at [542, 425] on div "0px" at bounding box center [552, 422] width 35 height 16
click at [549, 420] on label "0px" at bounding box center [552, 422] width 15 height 11
type input "*"
type input "**"
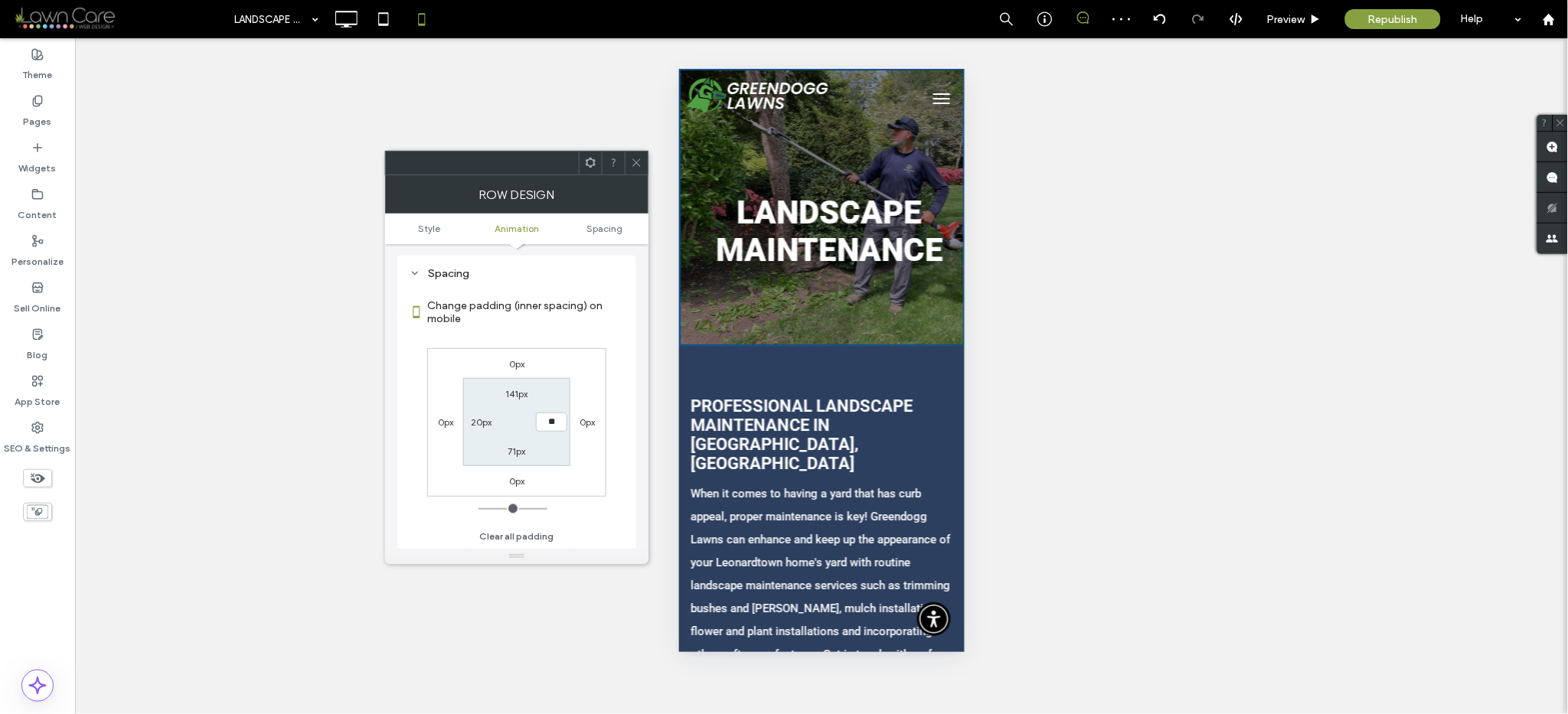
type input "****"
click at [624, 152] on div at bounding box center [635, 163] width 23 height 23
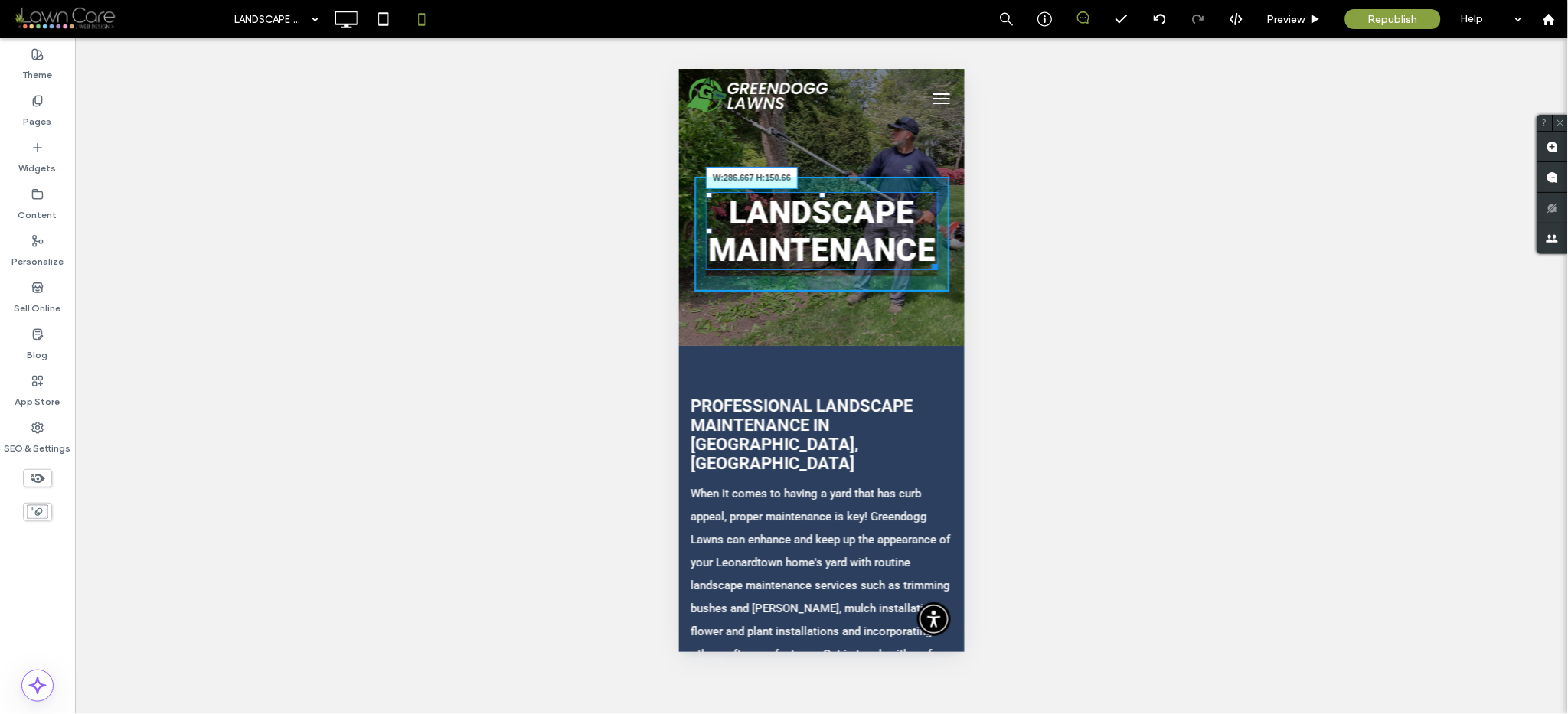
drag, startPoint x: 920, startPoint y: 300, endPoint x: 933, endPoint y: 296, distance: 13.6
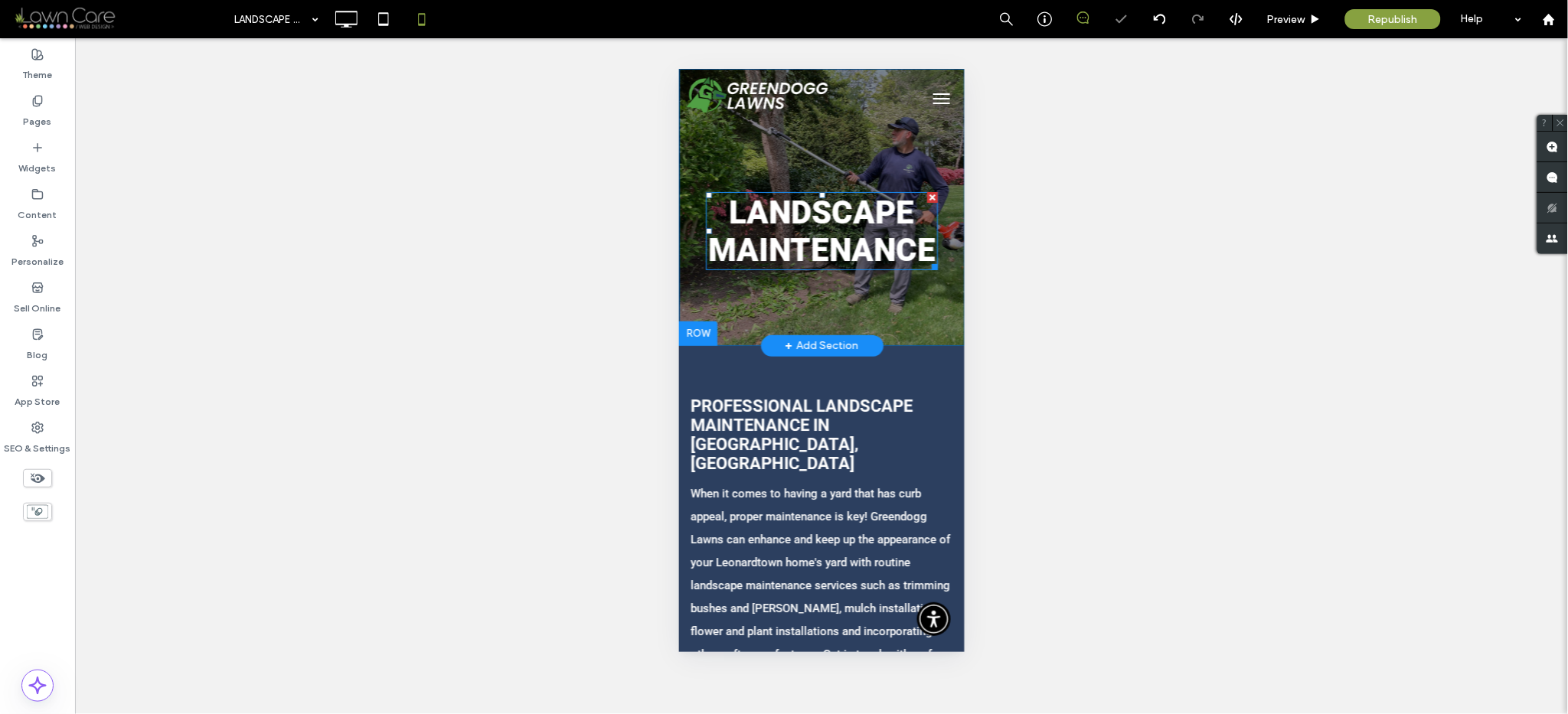
click at [924, 291] on div "Landscape Maintenance Click To Paste" at bounding box center [821, 233] width 255 height 115
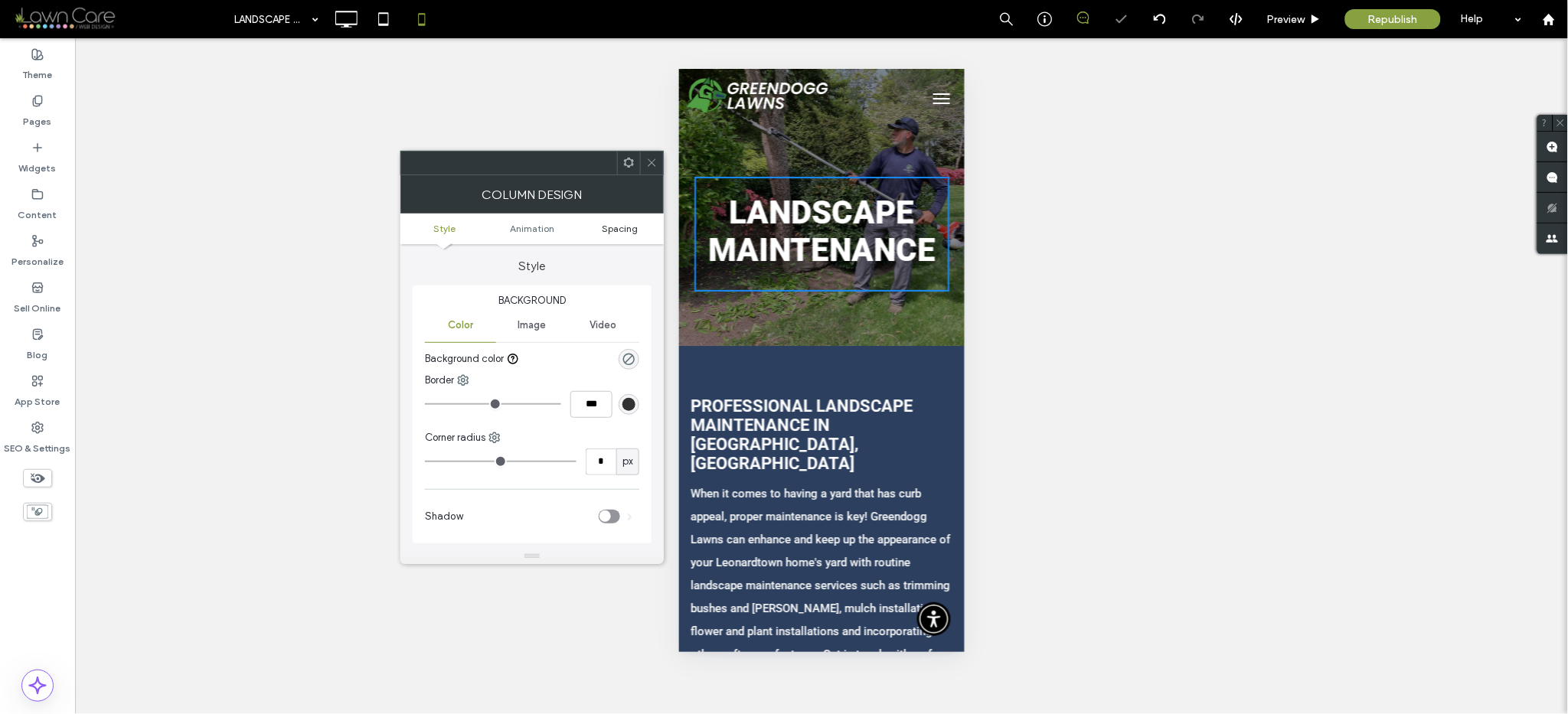
click at [610, 231] on span "Spacing" at bounding box center [620, 228] width 36 height 11
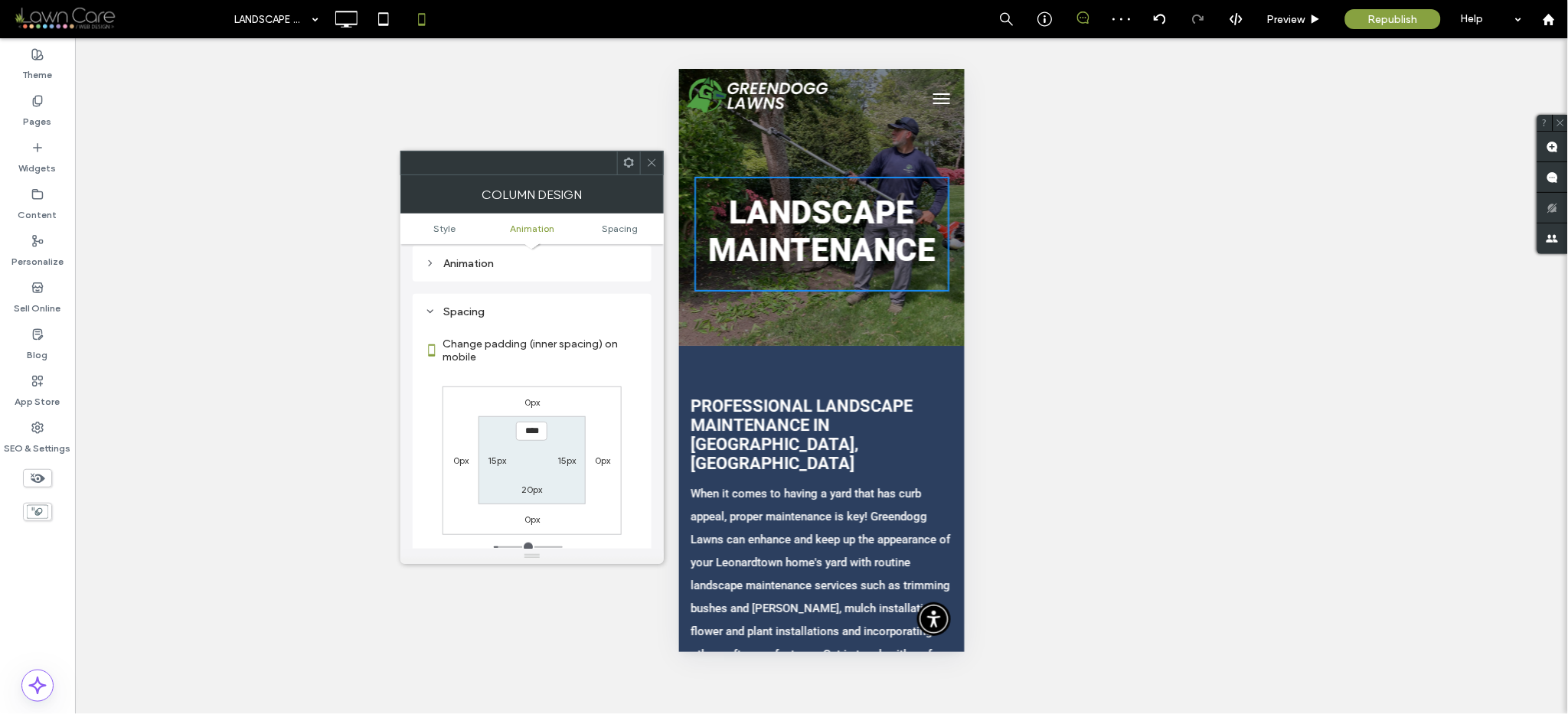
scroll to position [348, 0]
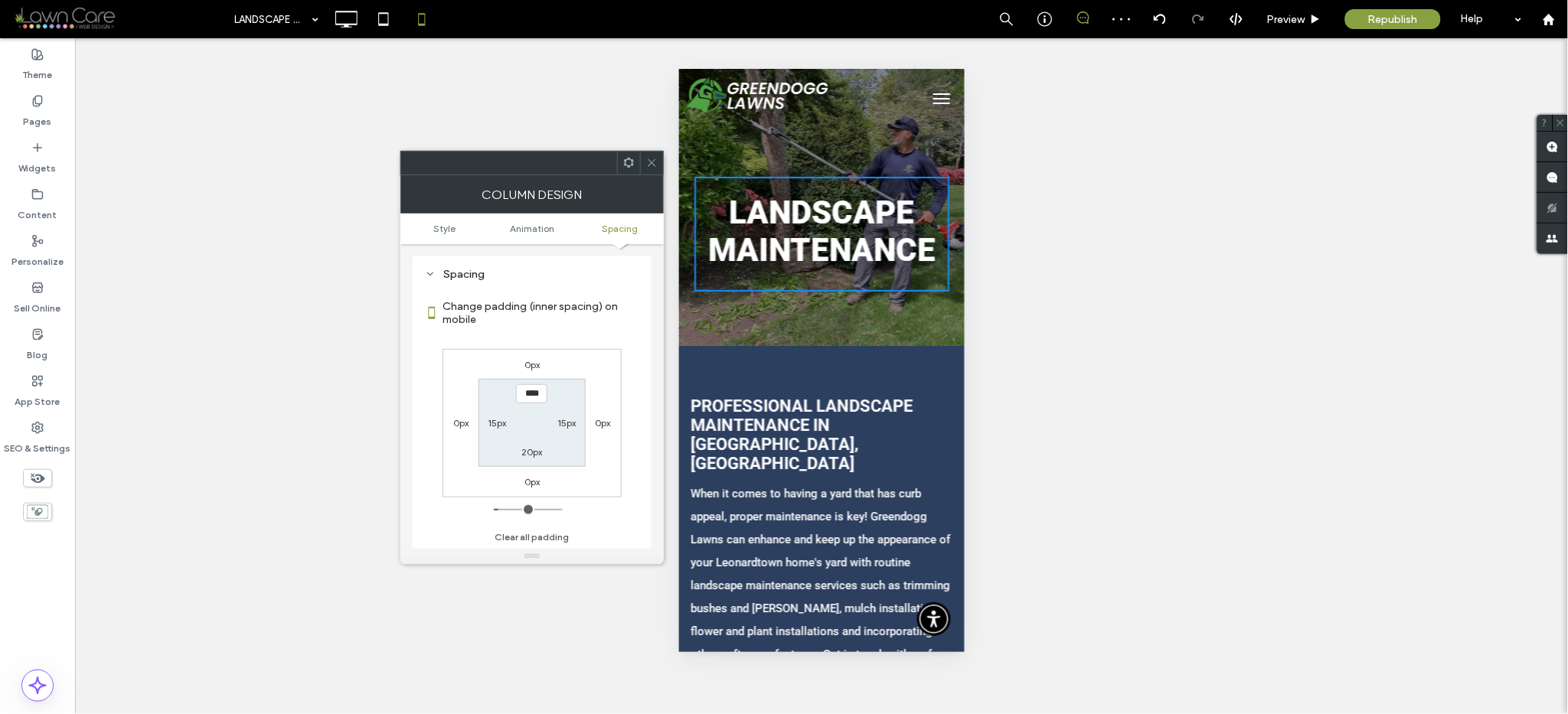
click at [500, 418] on label "15px" at bounding box center [496, 423] width 18 height 11
type input "**"
type input "*"
type input "***"
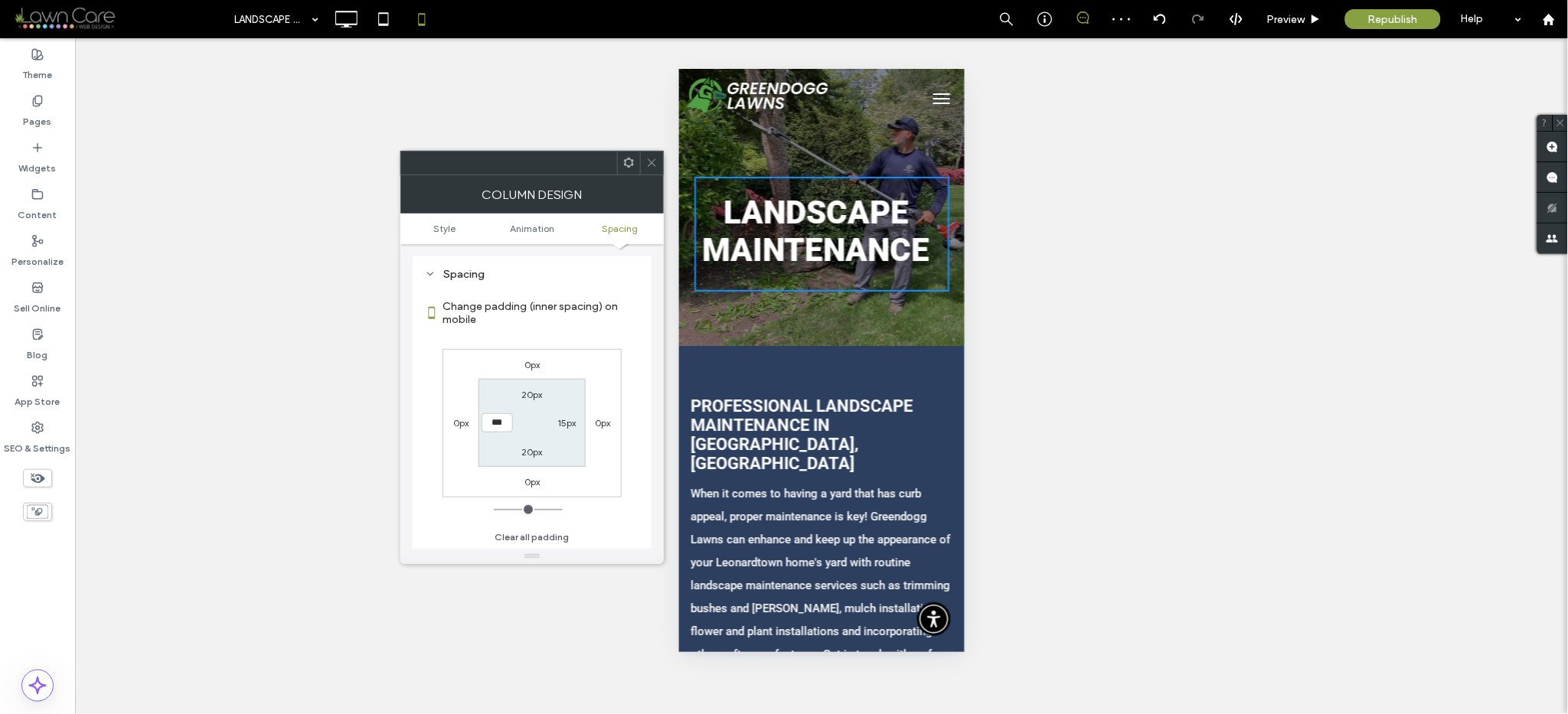
click at [559, 421] on label "15px" at bounding box center [567, 423] width 18 height 11
type input "**"
type input "*"
type input "***"
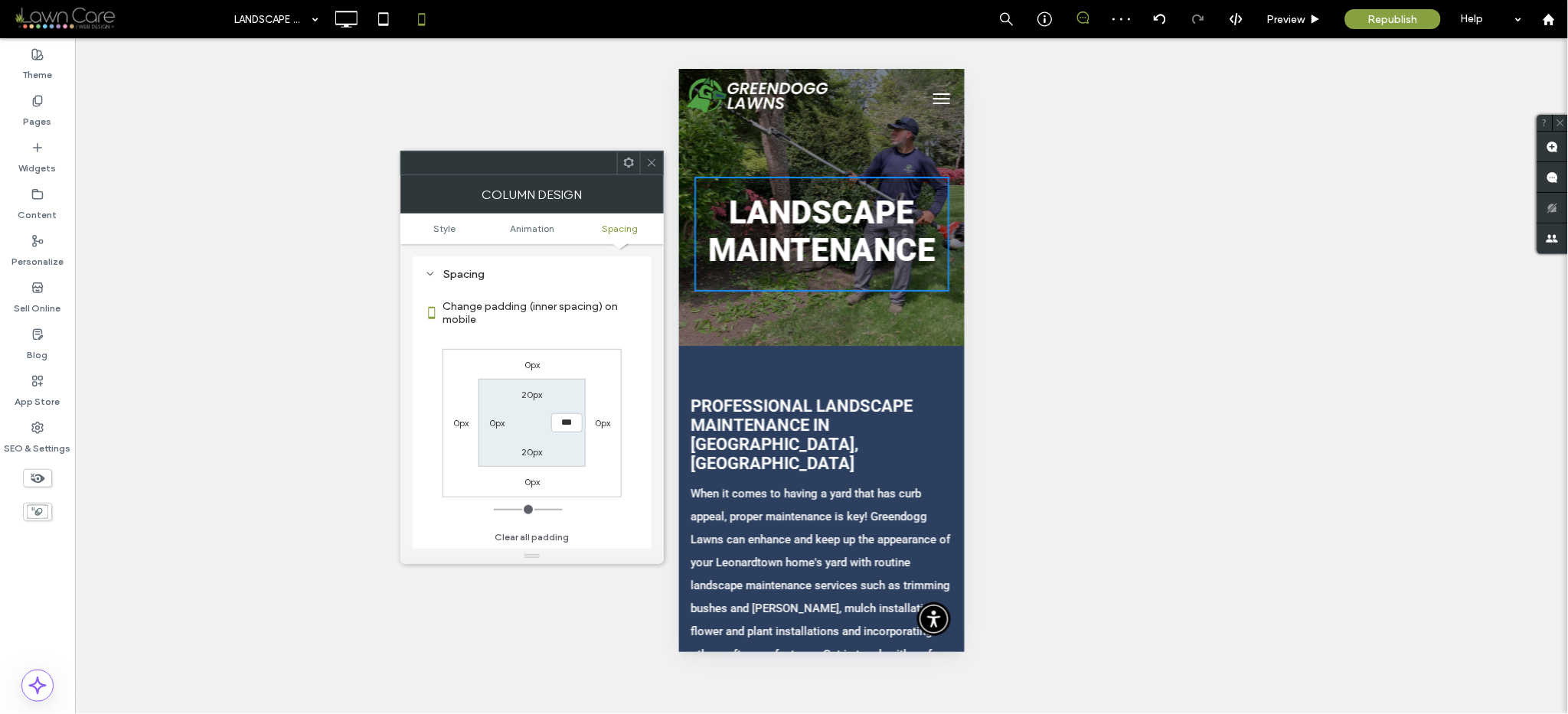
click at [643, 155] on div at bounding box center [651, 163] width 23 height 23
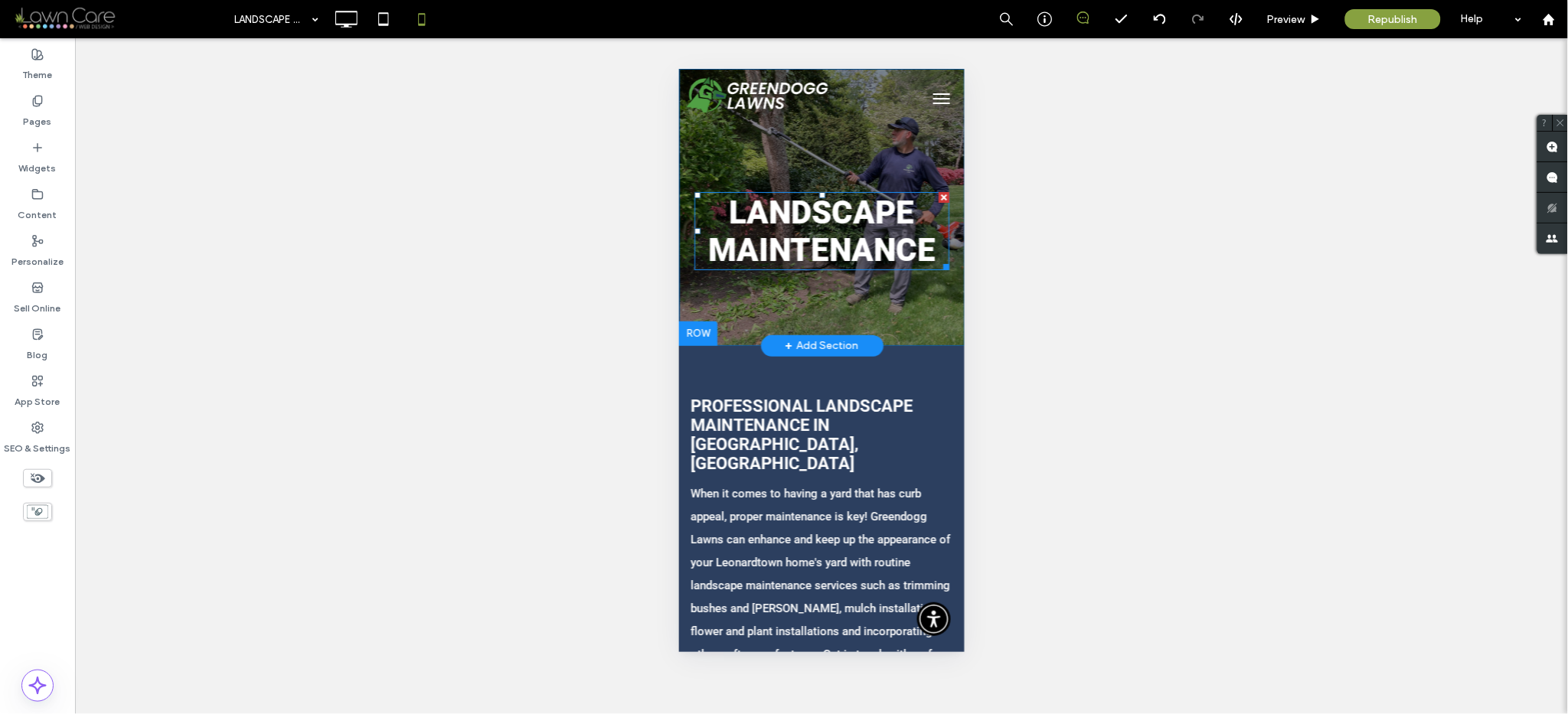
click at [813, 257] on span "Landscape Maintenance" at bounding box center [821, 230] width 227 height 75
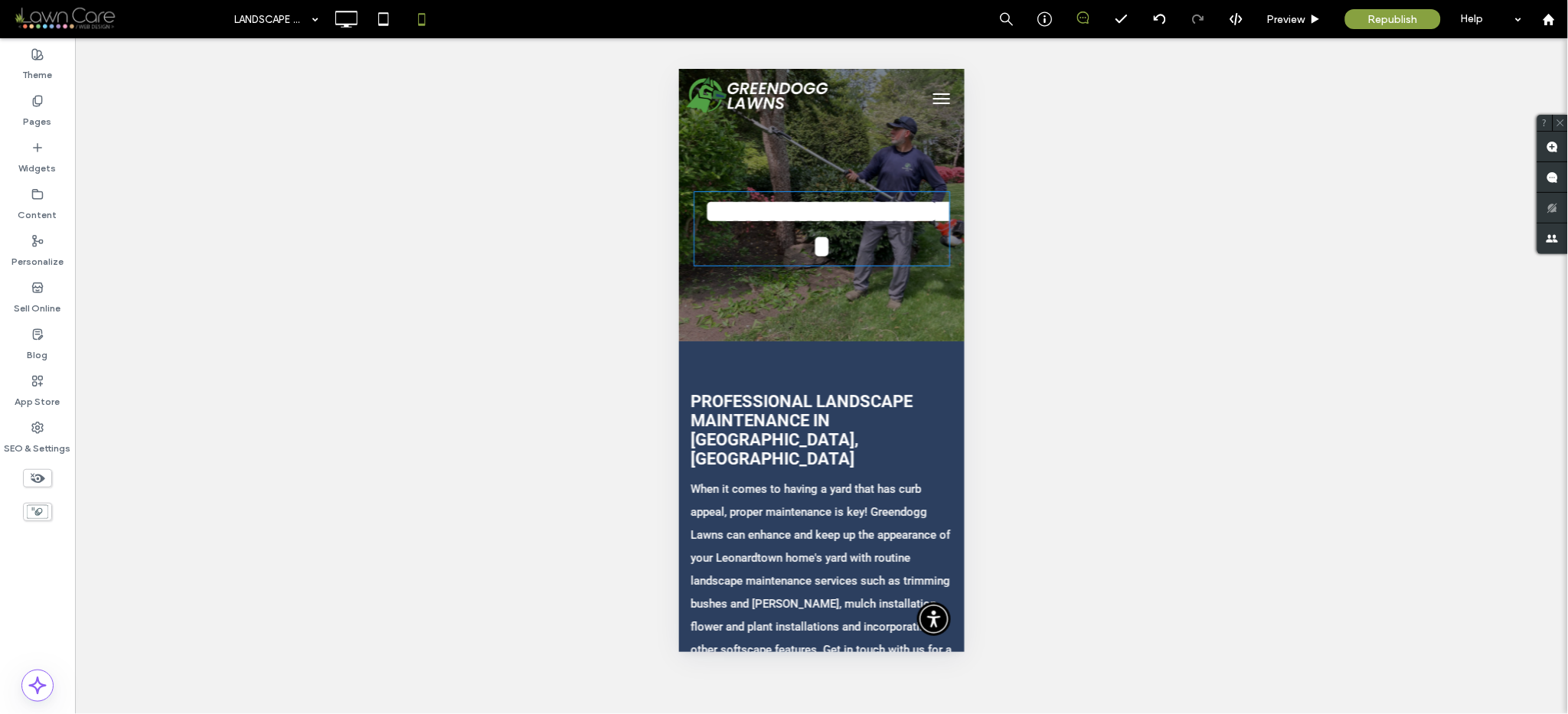
type input "******"
type input "**"
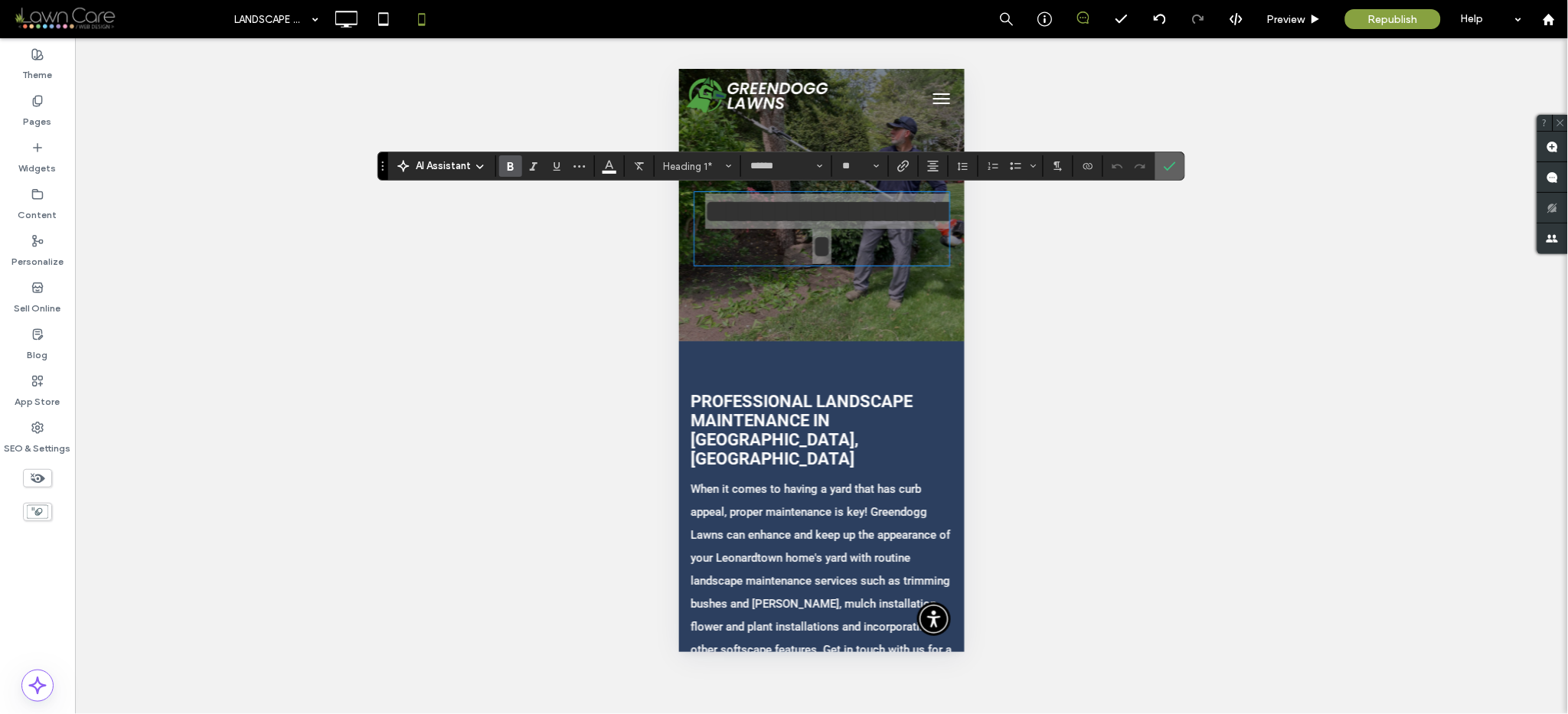
click at [1175, 166] on icon "Confirm" at bounding box center [1169, 166] width 12 height 12
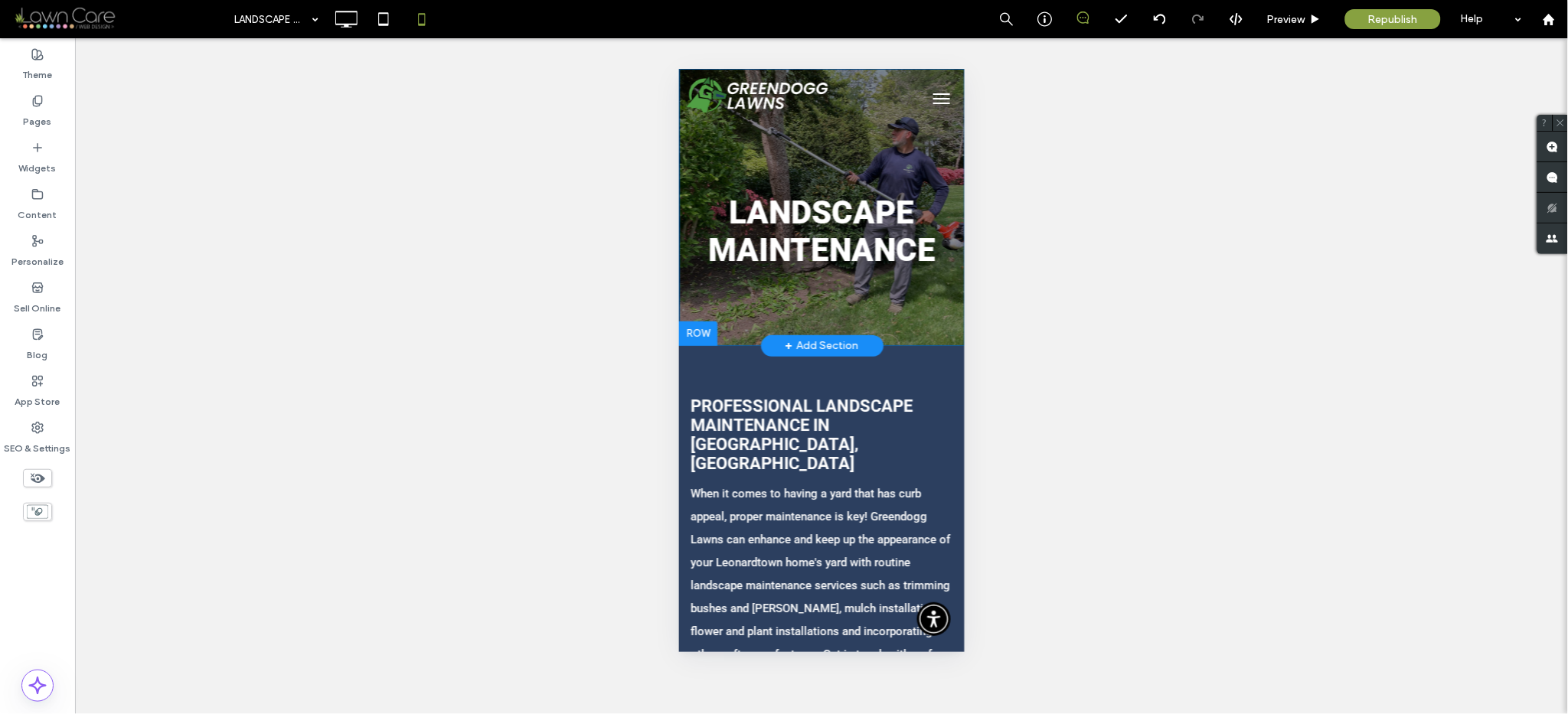
click at [893, 276] on div "Landscape Maintenance Click To Paste" at bounding box center [821, 233] width 255 height 115
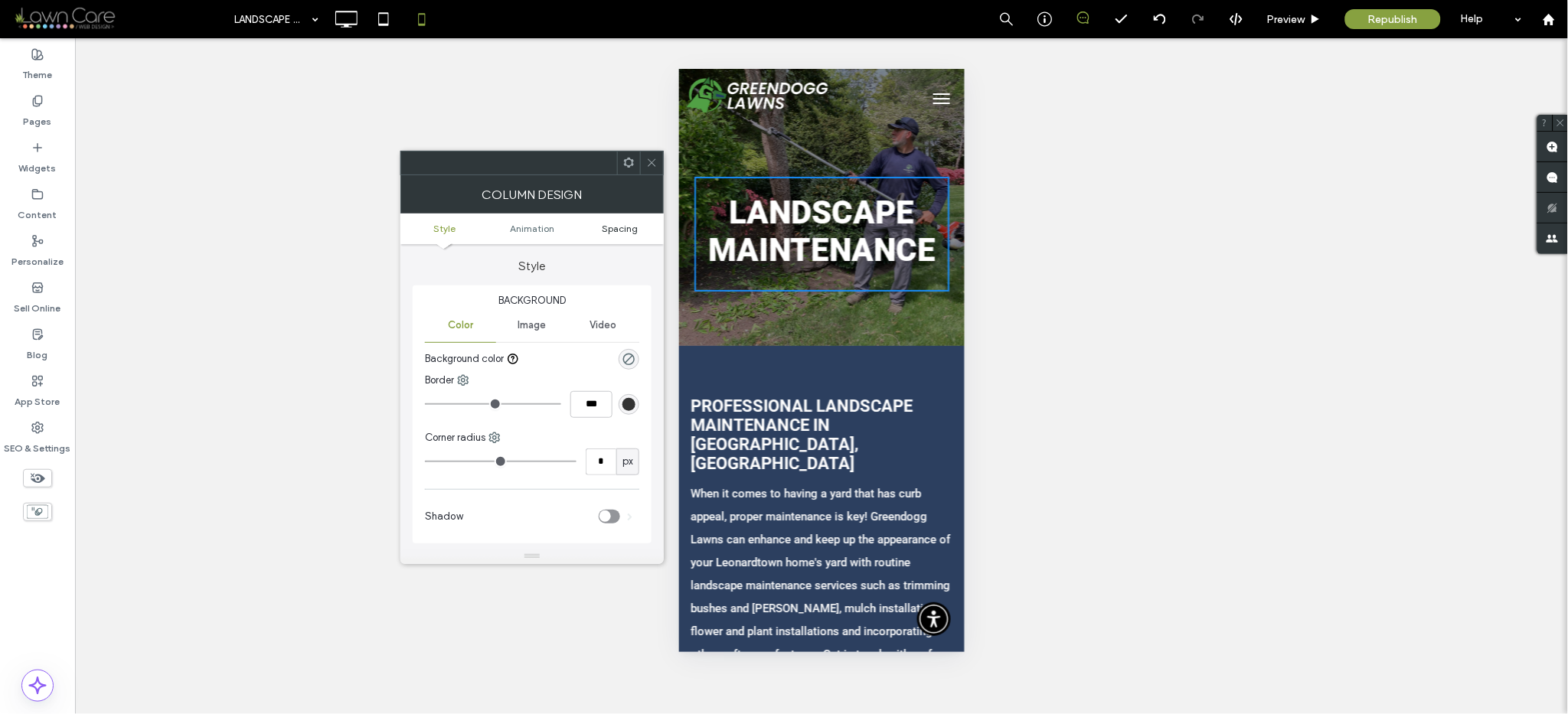
click at [610, 227] on span "Spacing" at bounding box center [620, 228] width 36 height 11
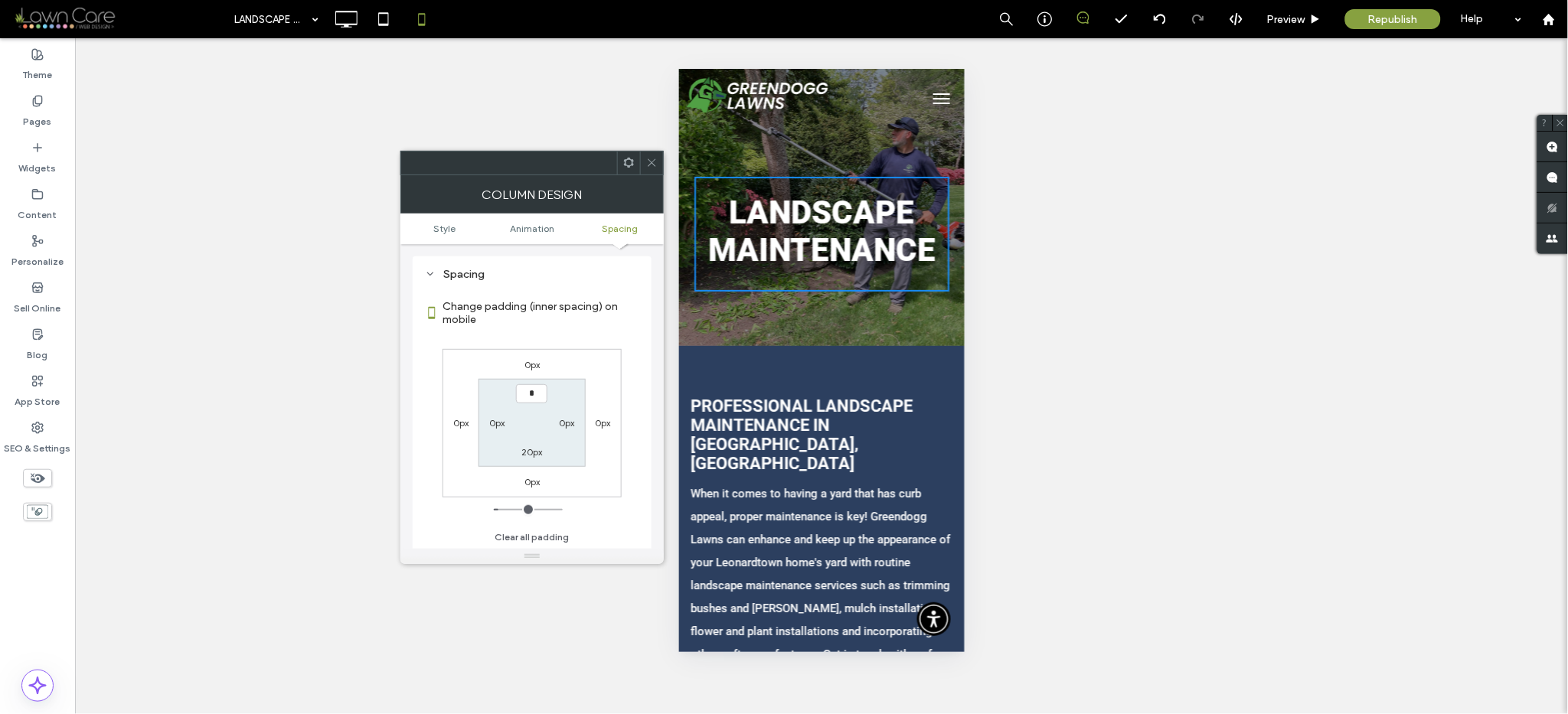
type input "***"
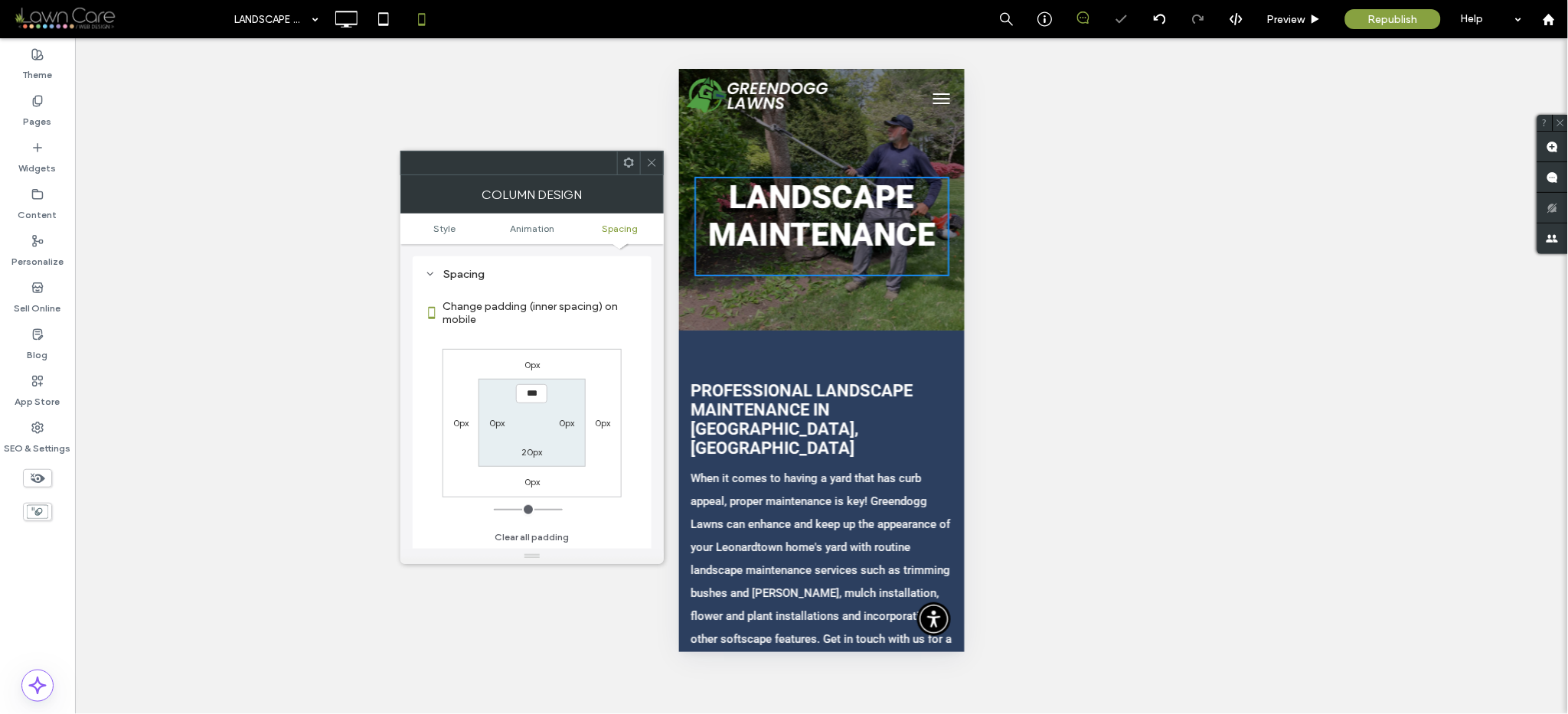
click at [538, 447] on label "20px" at bounding box center [531, 451] width 21 height 11
type input "**"
type input "*"
type input "***"
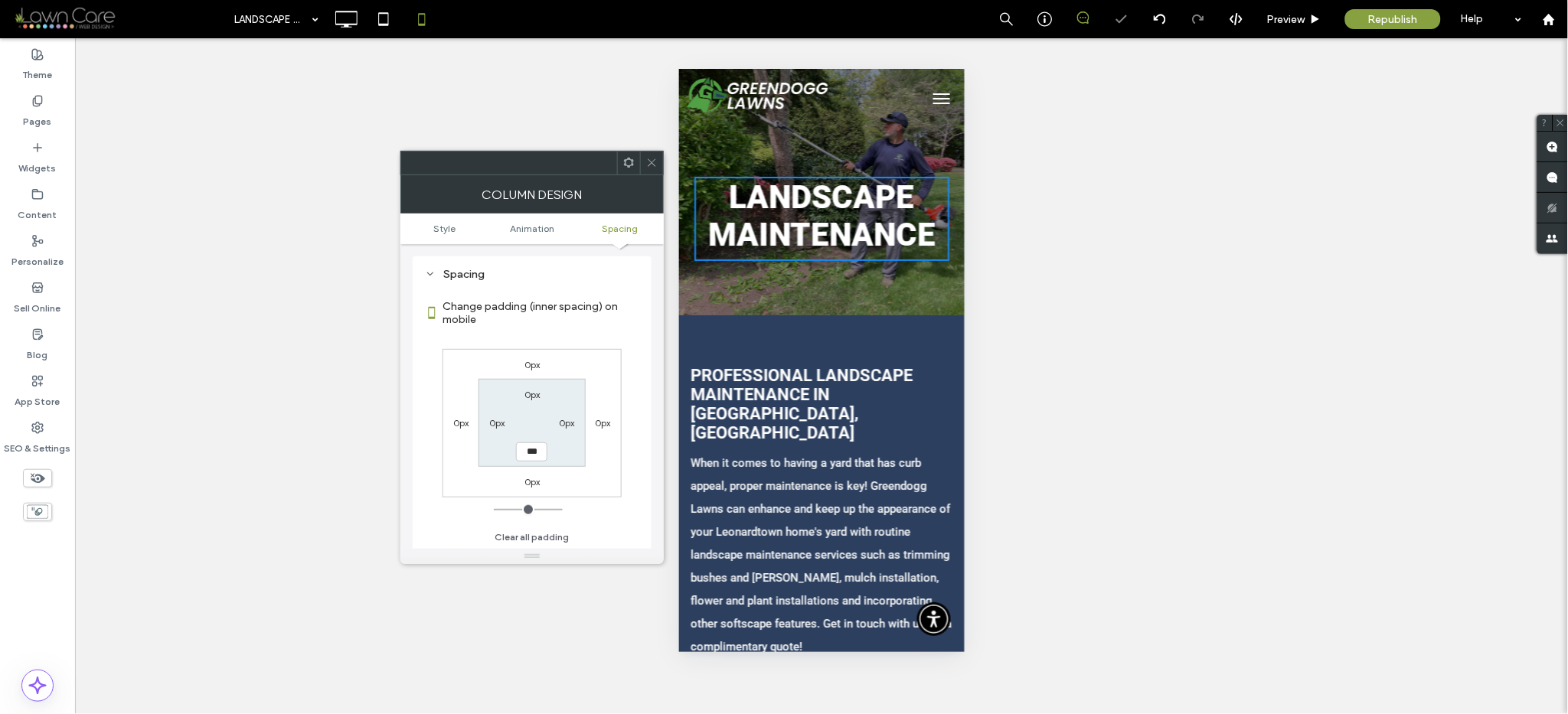
click at [654, 164] on icon at bounding box center [651, 162] width 11 height 11
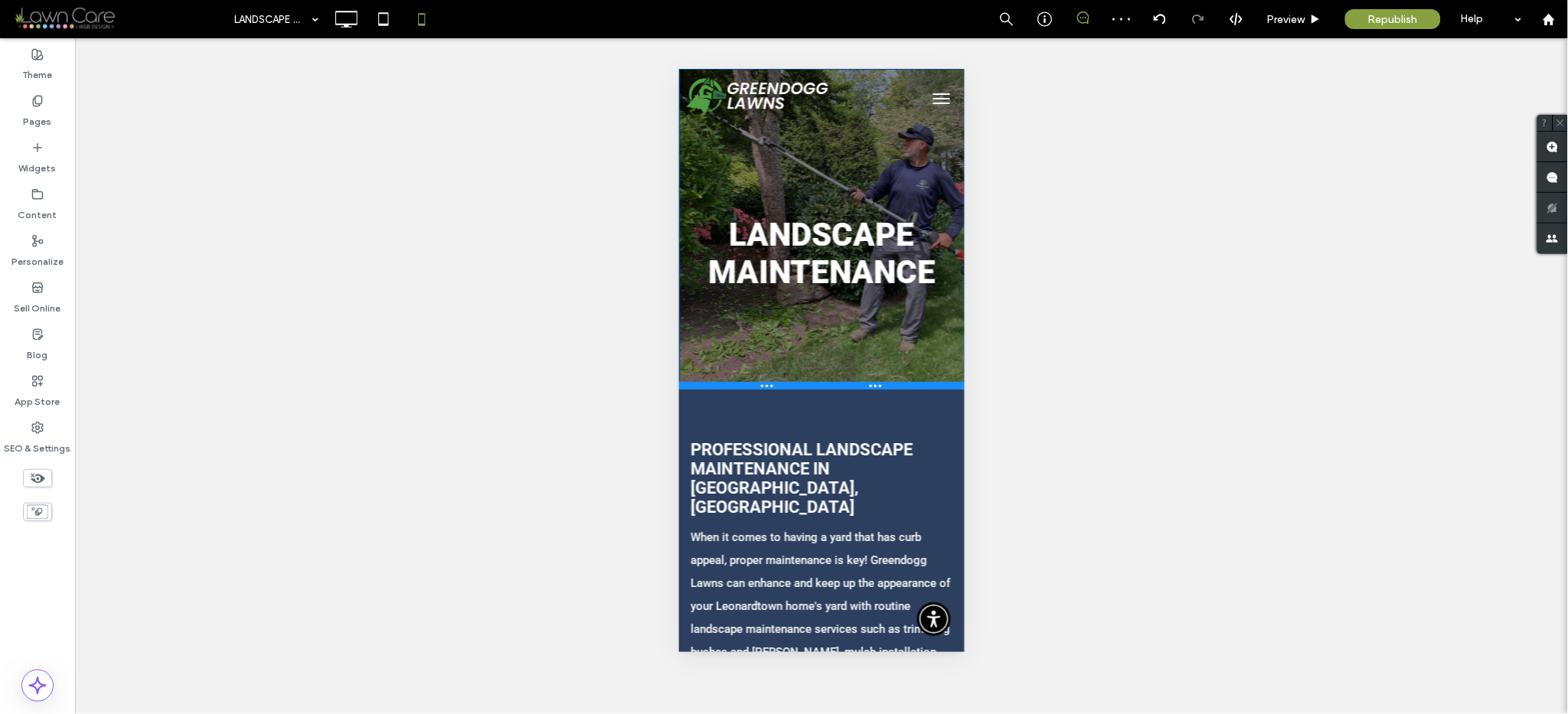
drag, startPoint x: 735, startPoint y: 310, endPoint x: 735, endPoint y: 385, distance: 75.0
click at [735, 385] on div at bounding box center [821, 385] width 286 height 8
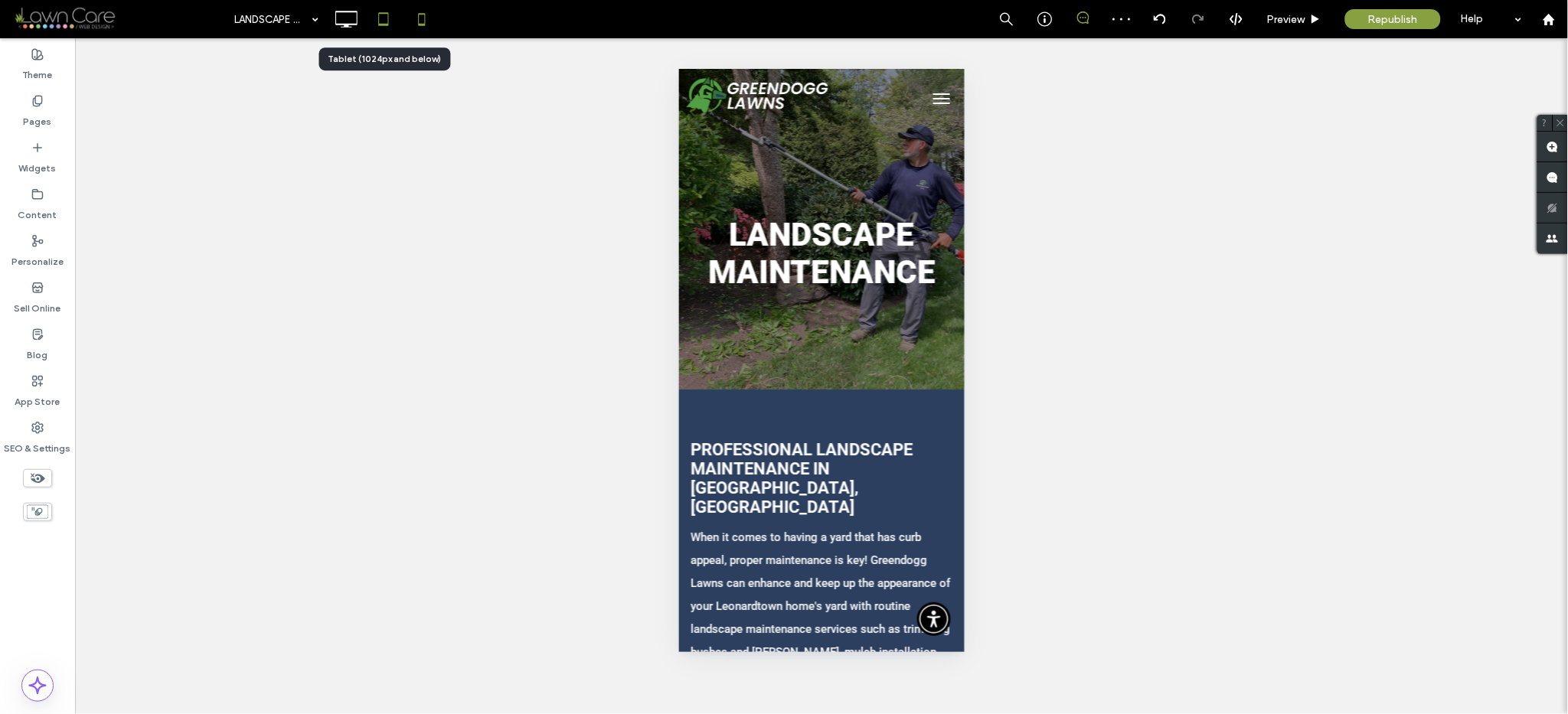
click at [377, 17] on icon at bounding box center [384, 19] width 31 height 31
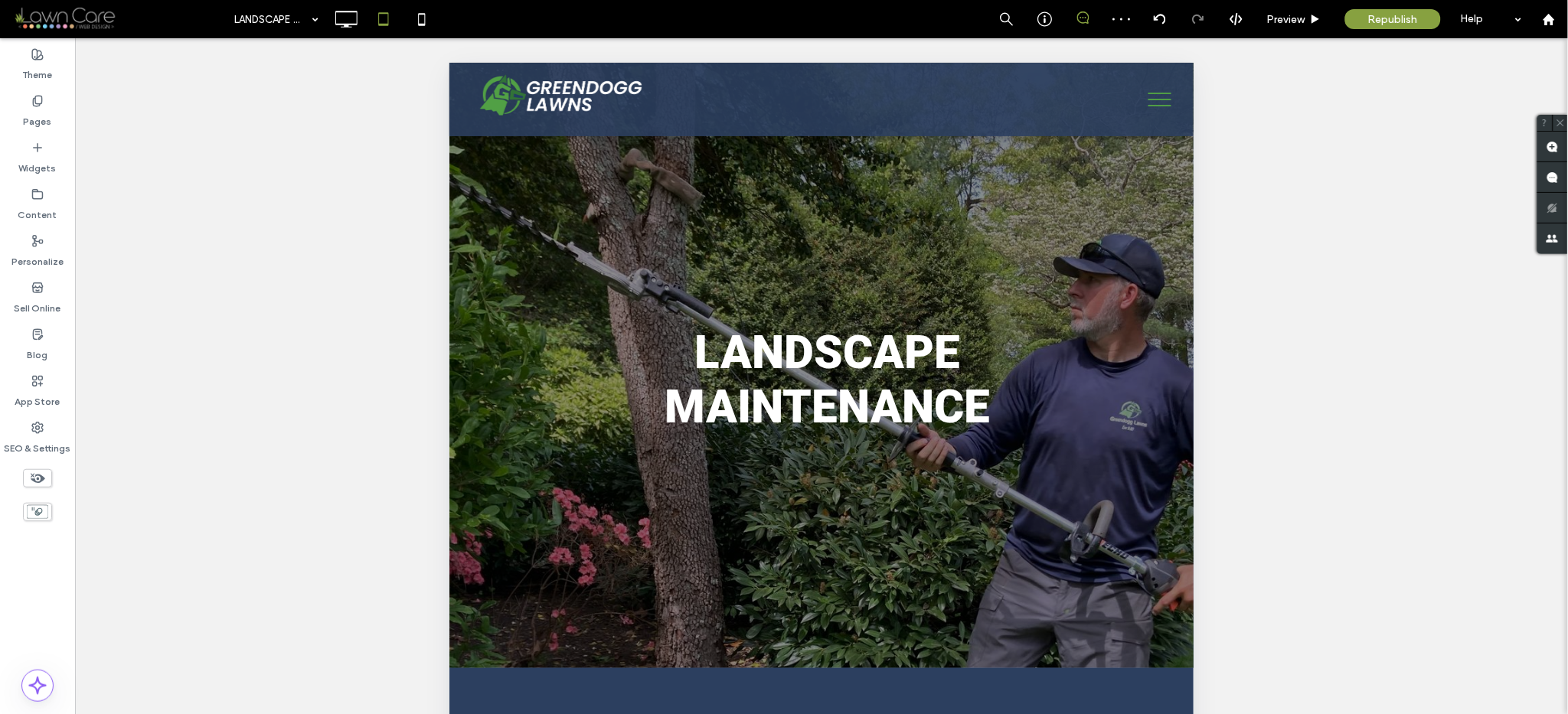
scroll to position [0, 0]
click at [350, 17] on icon at bounding box center [346, 19] width 31 height 31
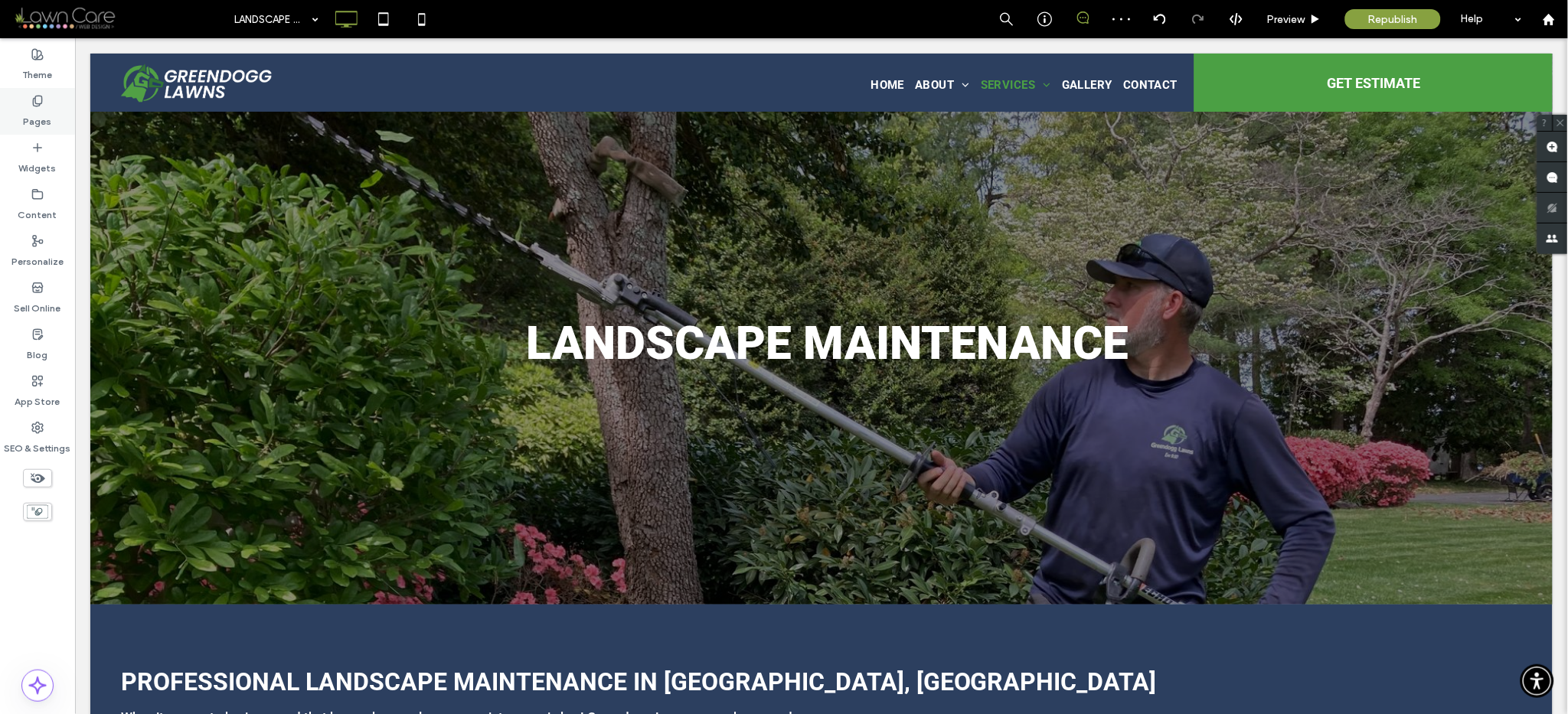
click at [40, 109] on label "Pages" at bounding box center [38, 117] width 28 height 22
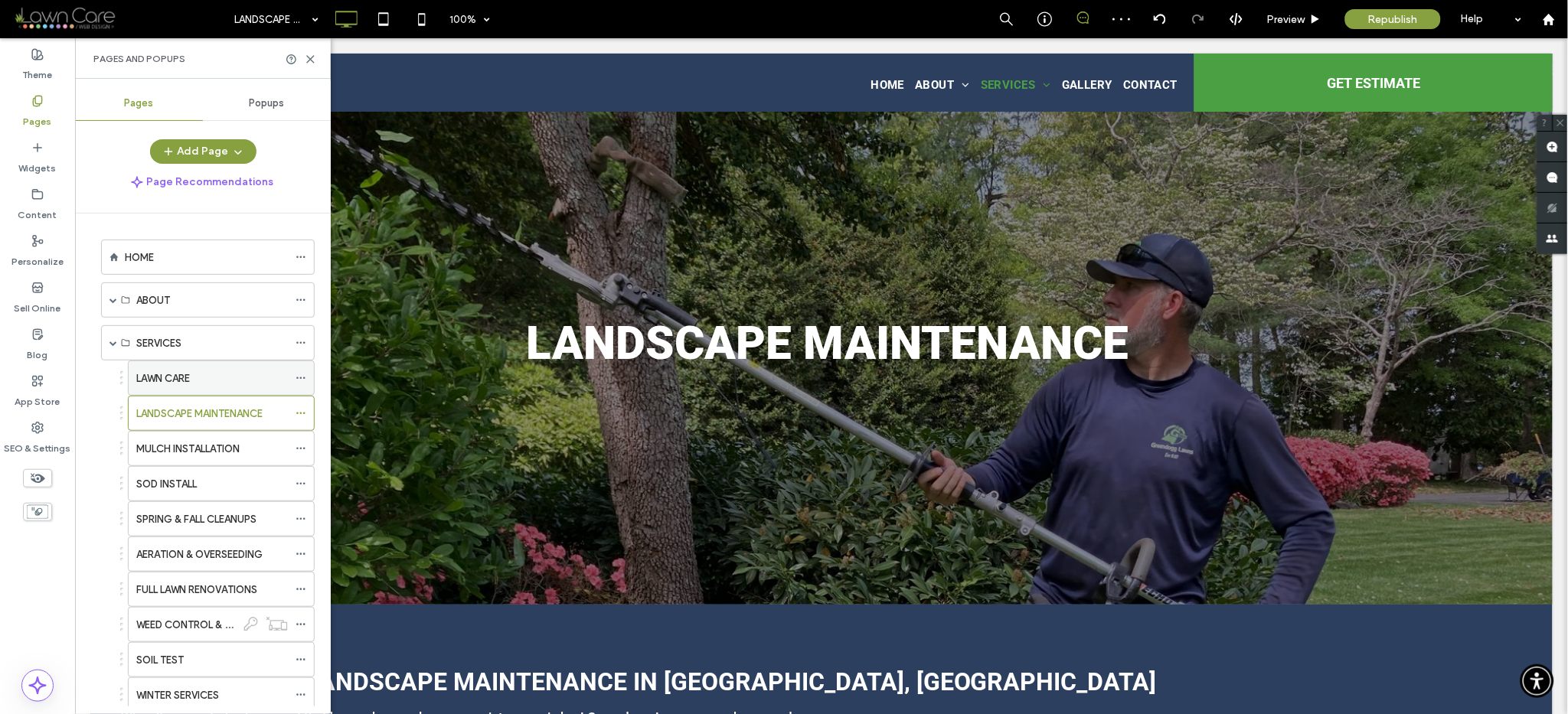
scroll to position [3, 0]
click at [177, 237] on div "HOME" at bounding box center [208, 254] width 214 height 35
click at [172, 253] on div "HOME" at bounding box center [206, 254] width 163 height 16
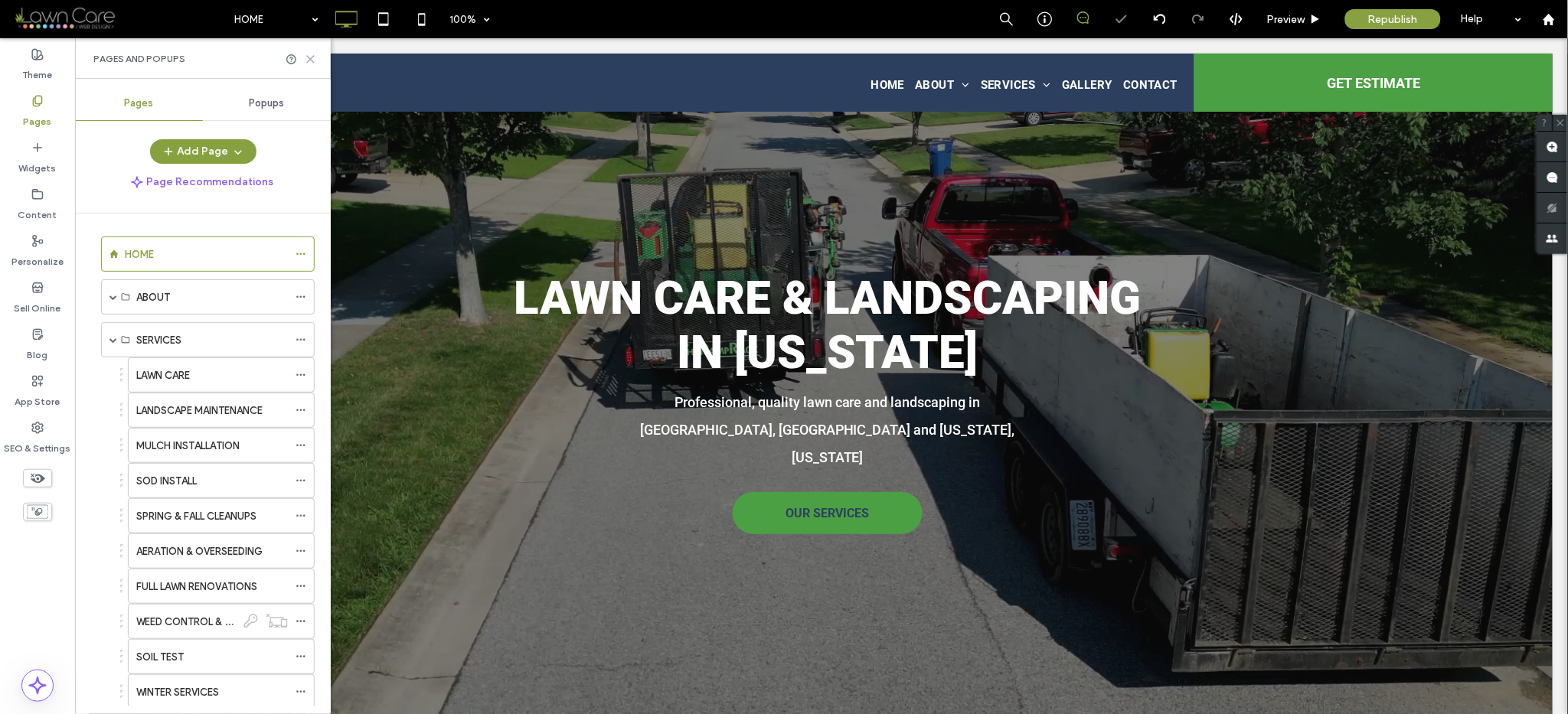
click at [307, 56] on use at bounding box center [311, 59] width 7 height 7
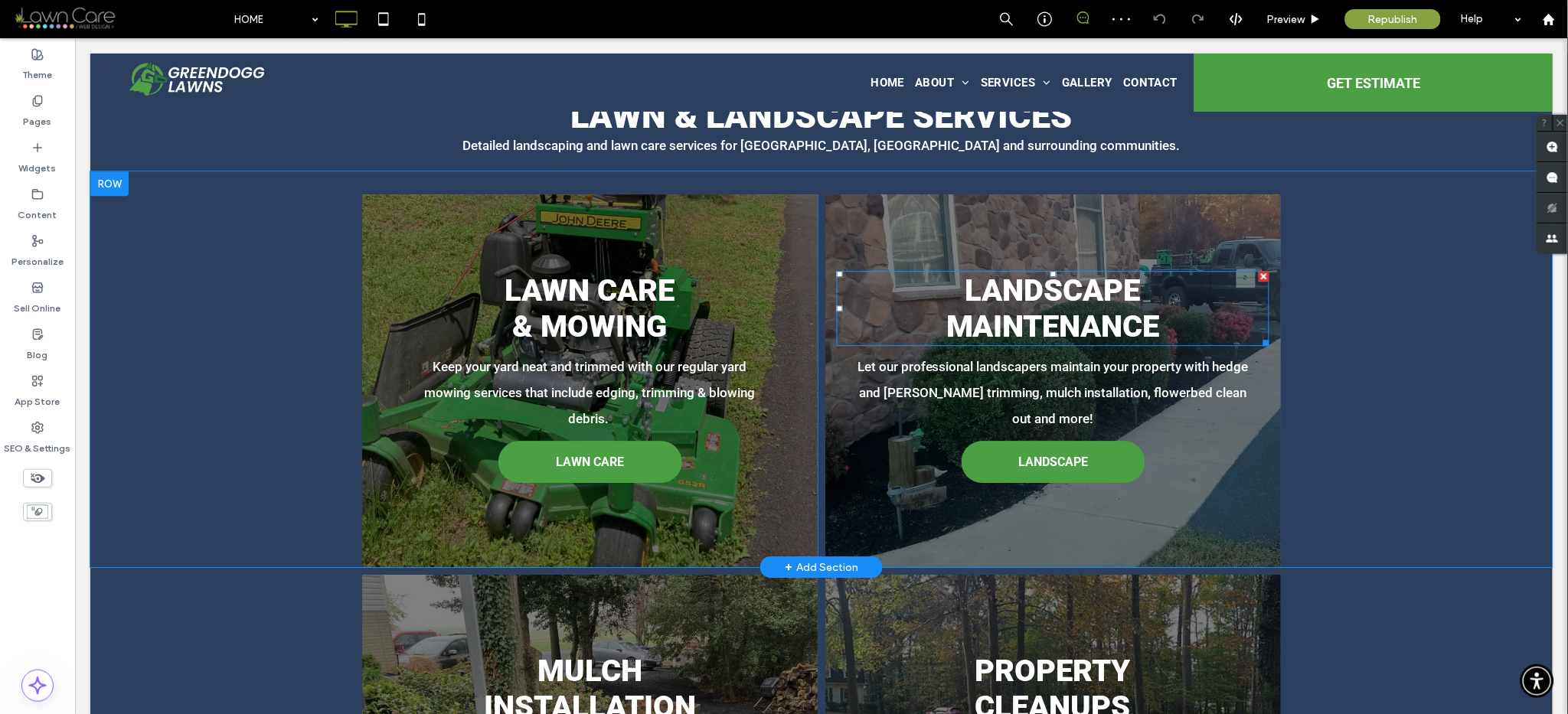
scroll to position [1164, 0]
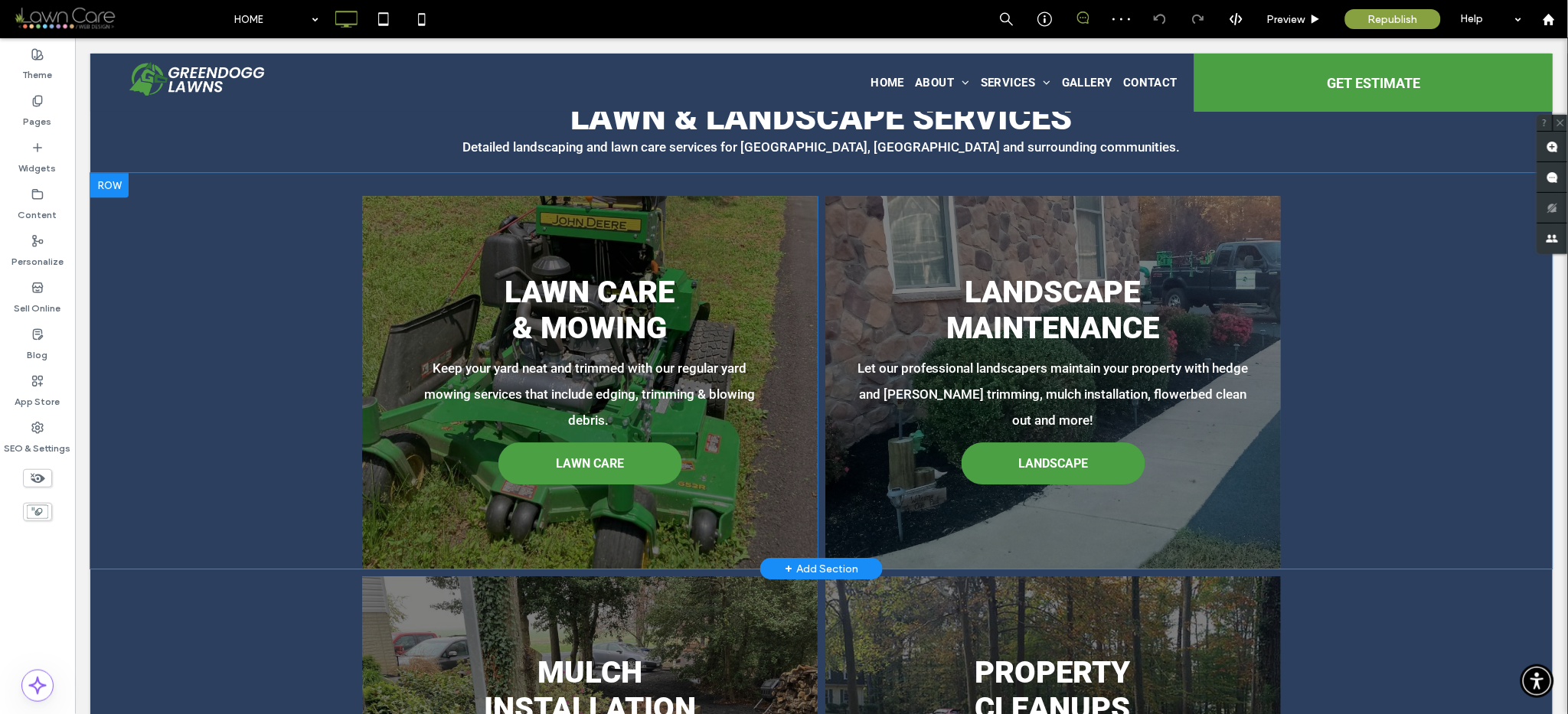
click at [873, 458] on div "LANDSCAPE MAINTENANCE Let our professional landscapers maintain your property w…" at bounding box center [1052, 382] width 456 height 373
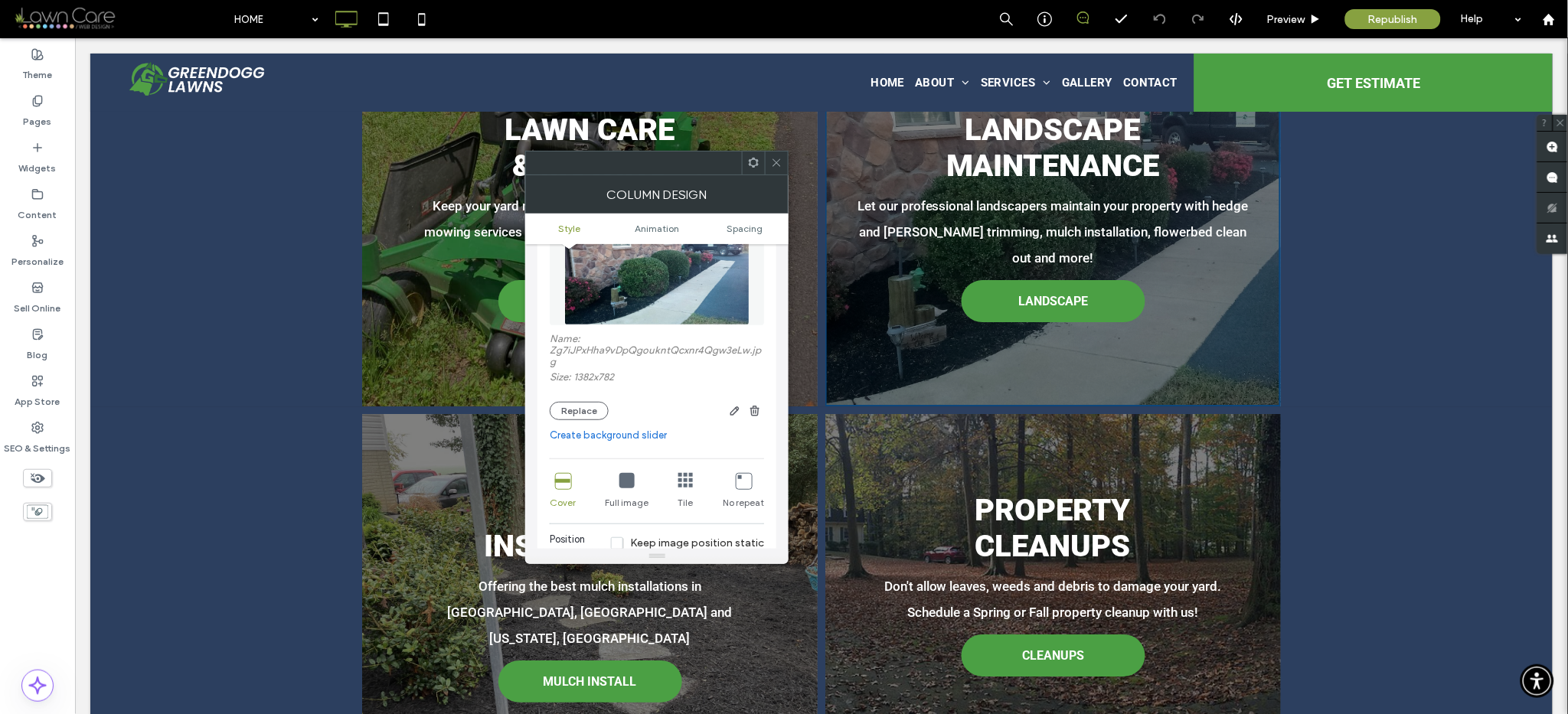
scroll to position [1305, 0]
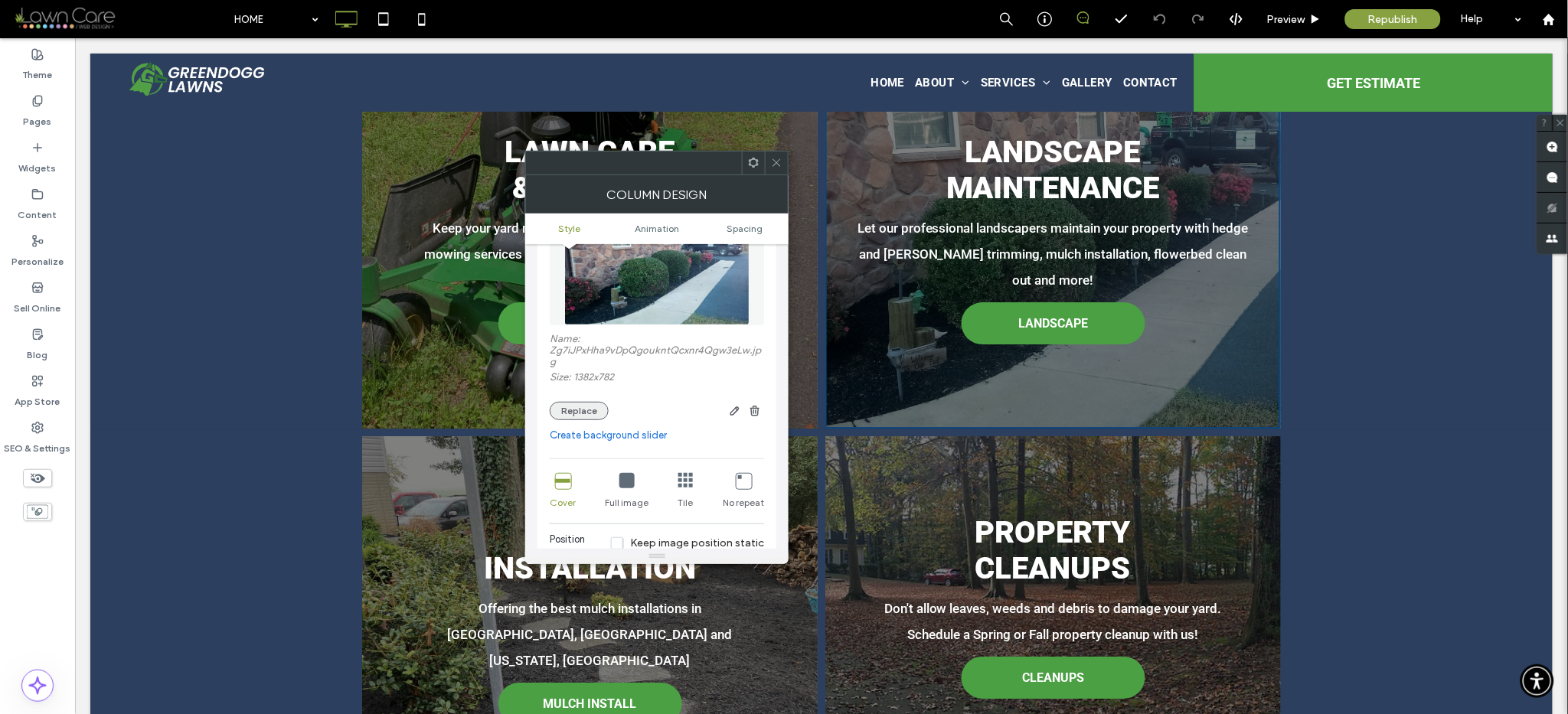
click at [578, 407] on button "Replace" at bounding box center [579, 411] width 59 height 18
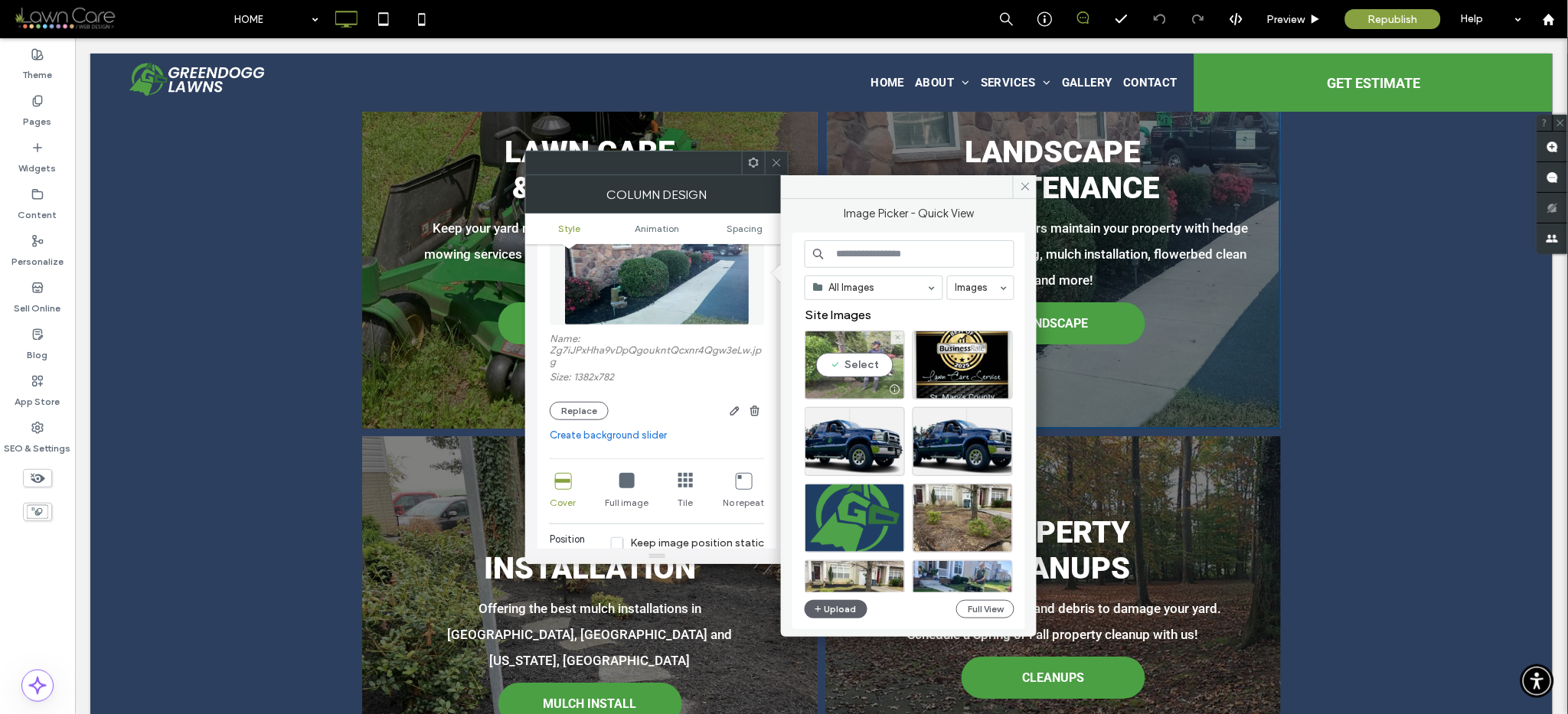
click at [837, 365] on div "Select" at bounding box center [854, 365] width 100 height 69
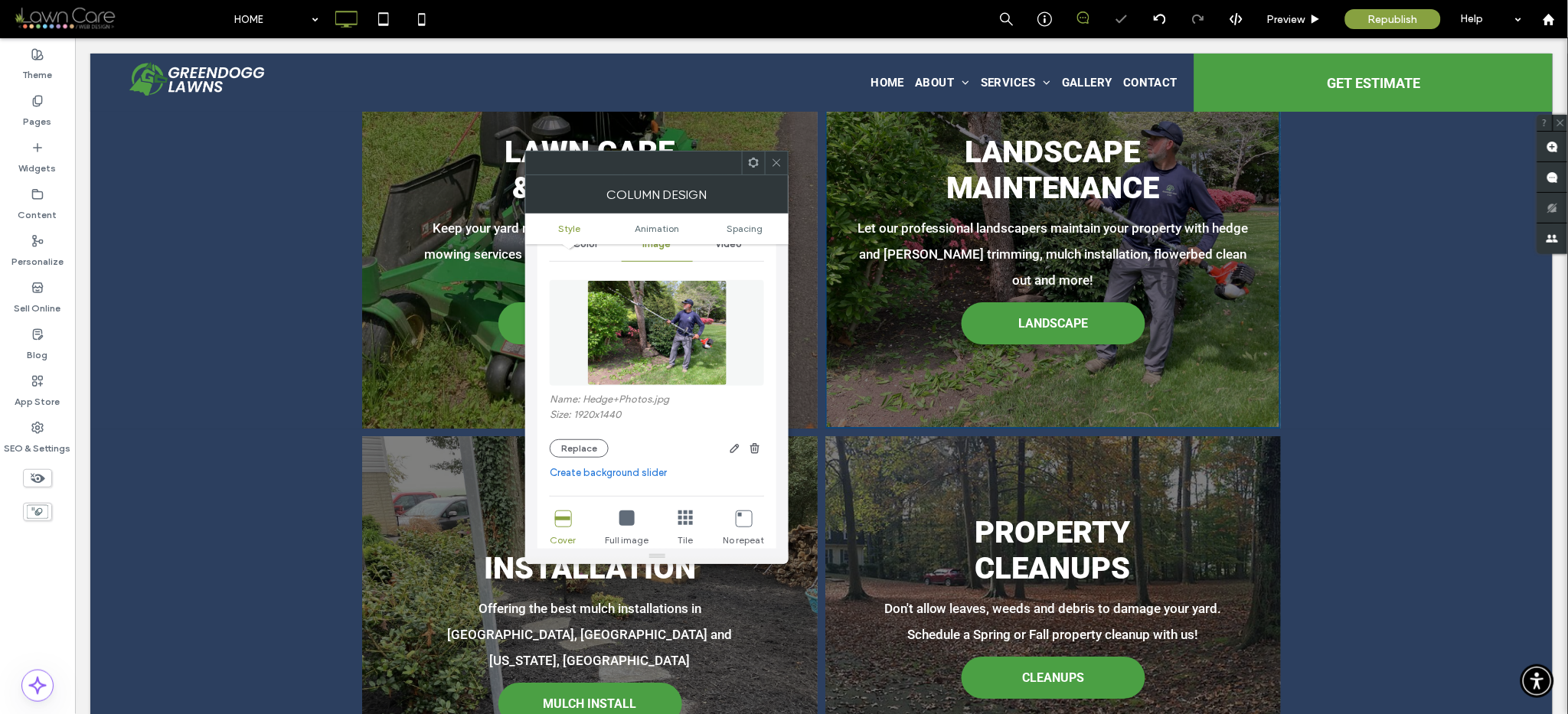
scroll to position [0, 0]
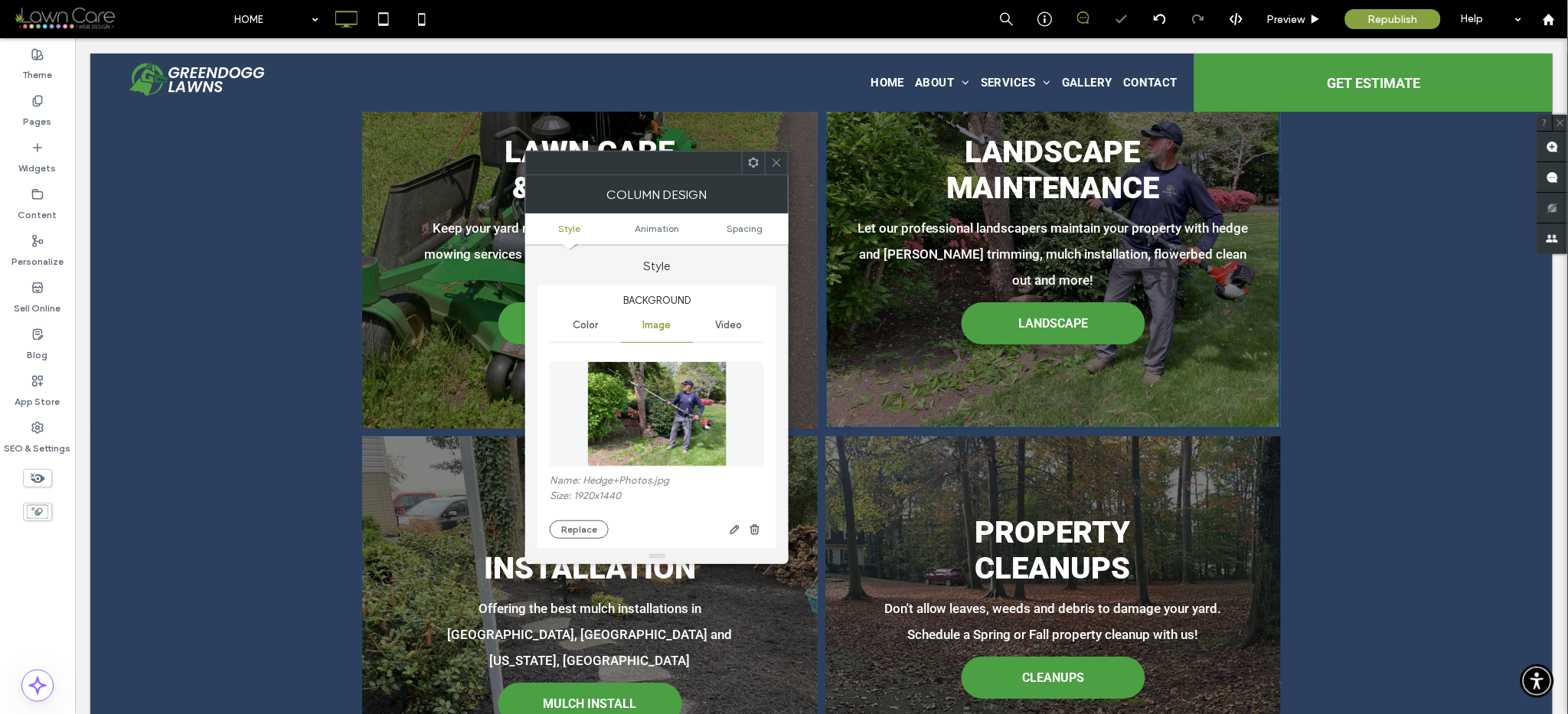
click at [777, 164] on icon at bounding box center [776, 162] width 11 height 11
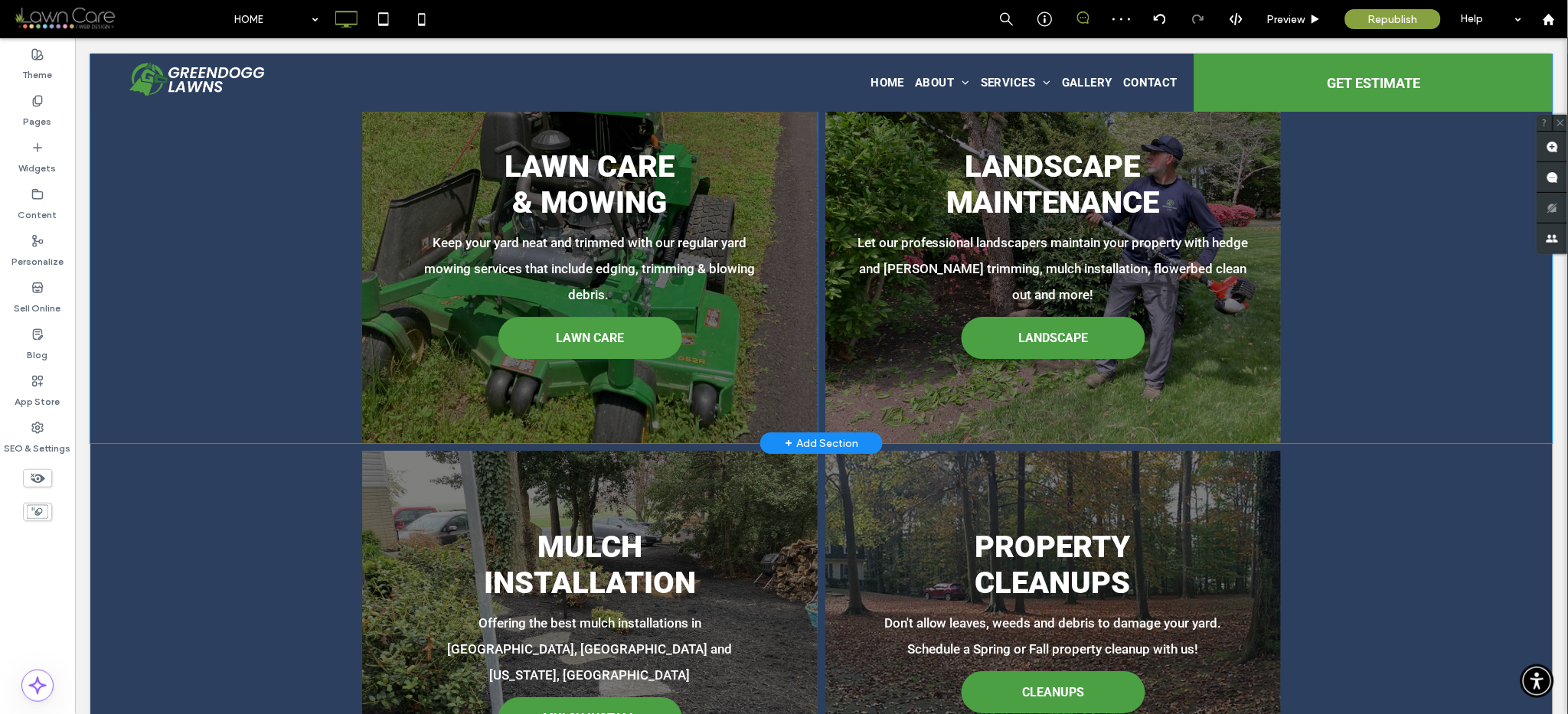
scroll to position [1275, 0]
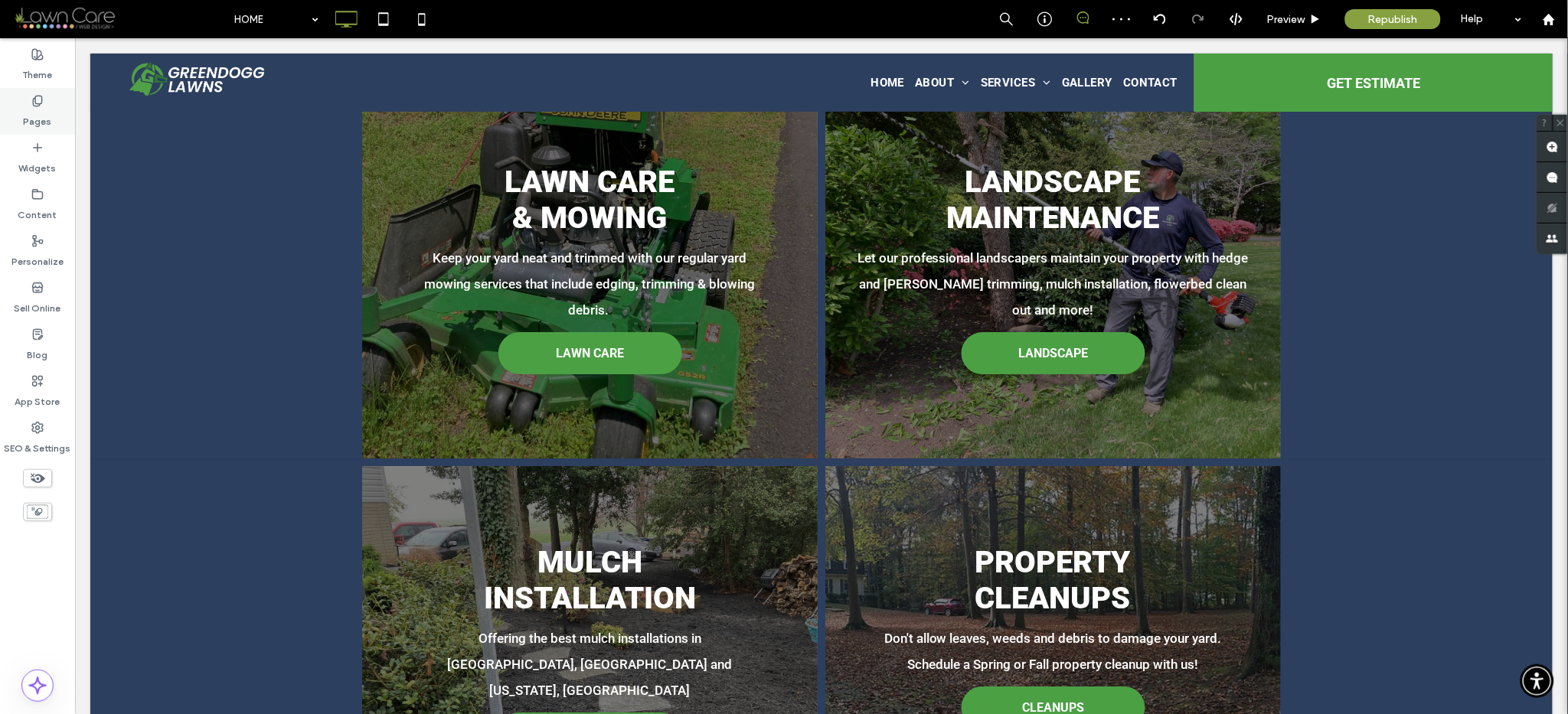
click at [35, 109] on label "Pages" at bounding box center [38, 117] width 28 height 22
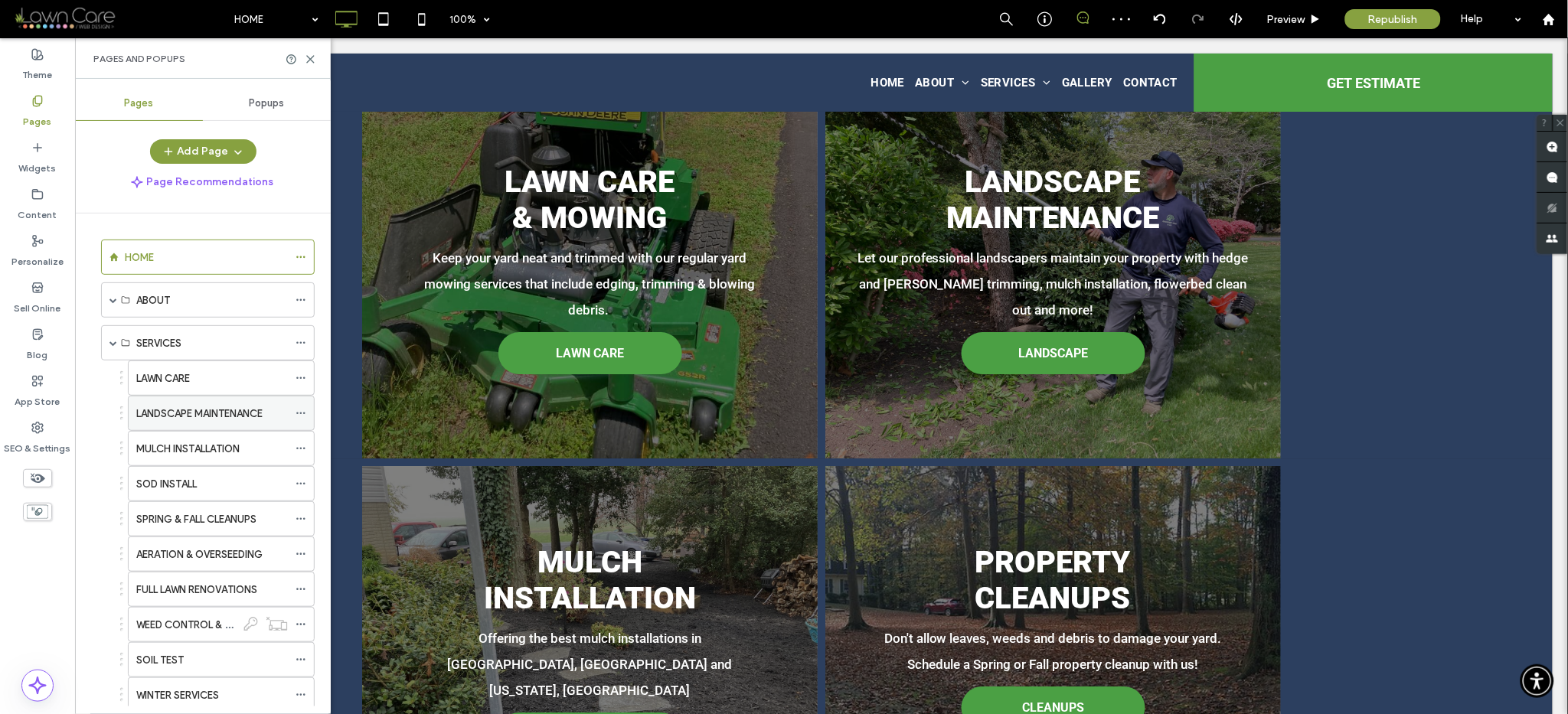
scroll to position [29, 0]
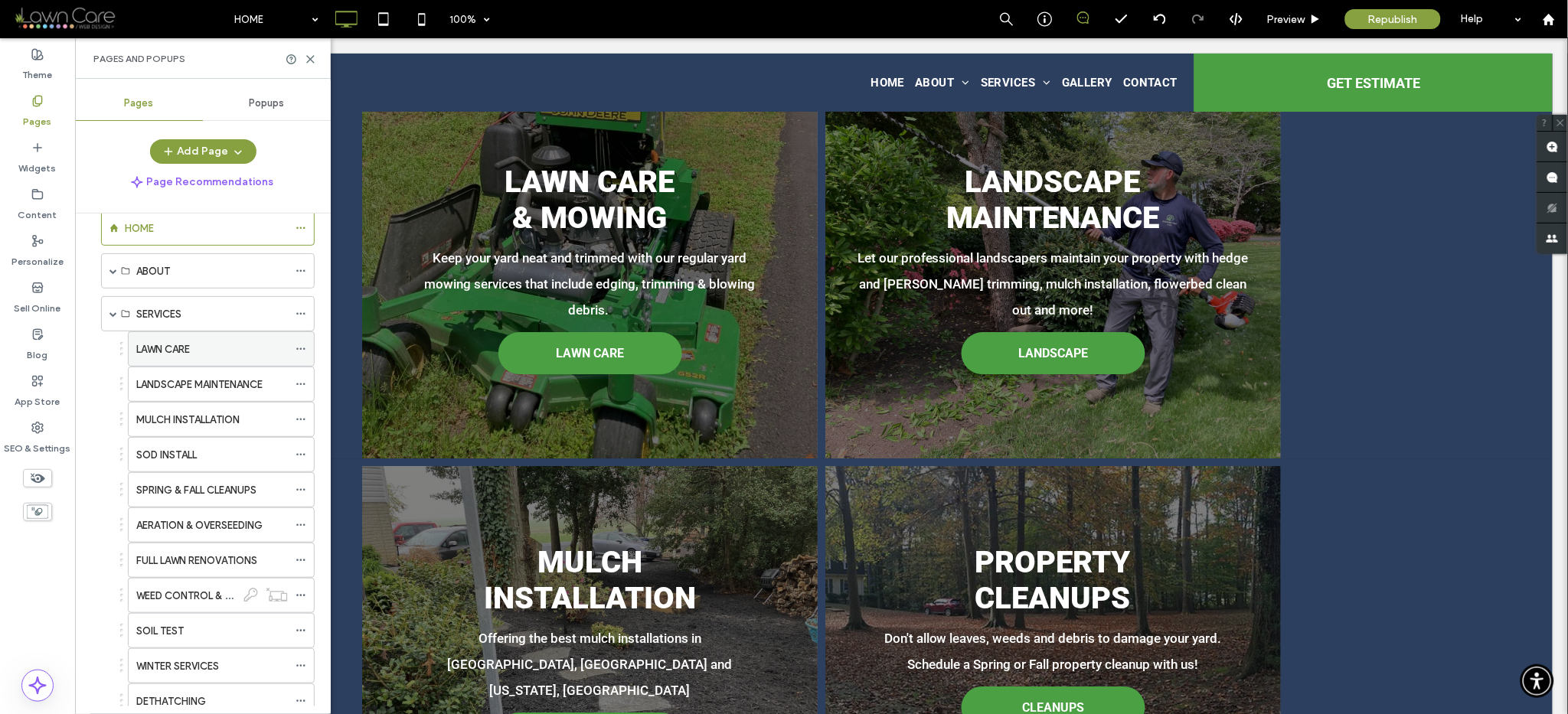
click at [153, 344] on label "LAWN CARE" at bounding box center [163, 349] width 53 height 27
click at [307, 53] on icon at bounding box center [310, 59] width 11 height 11
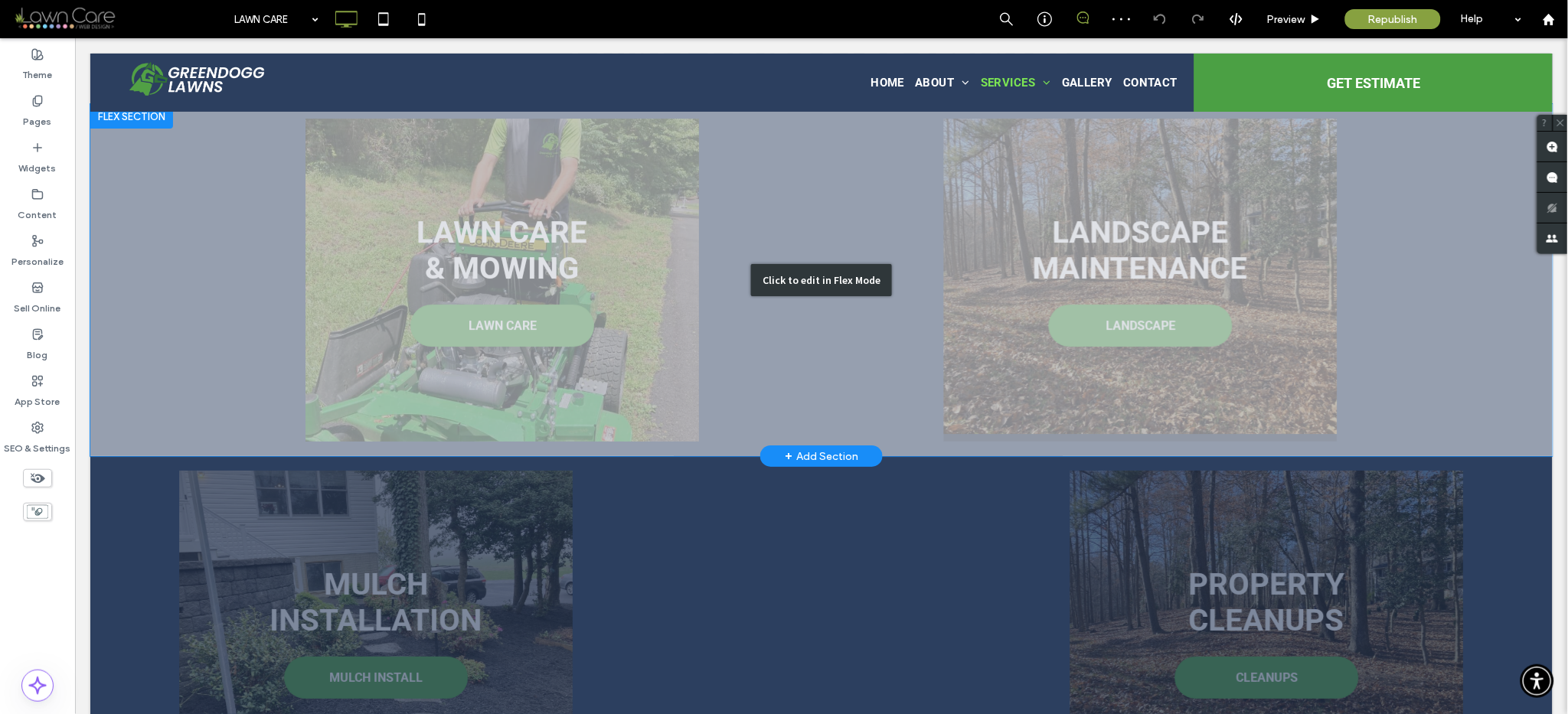
scroll to position [1555, 0]
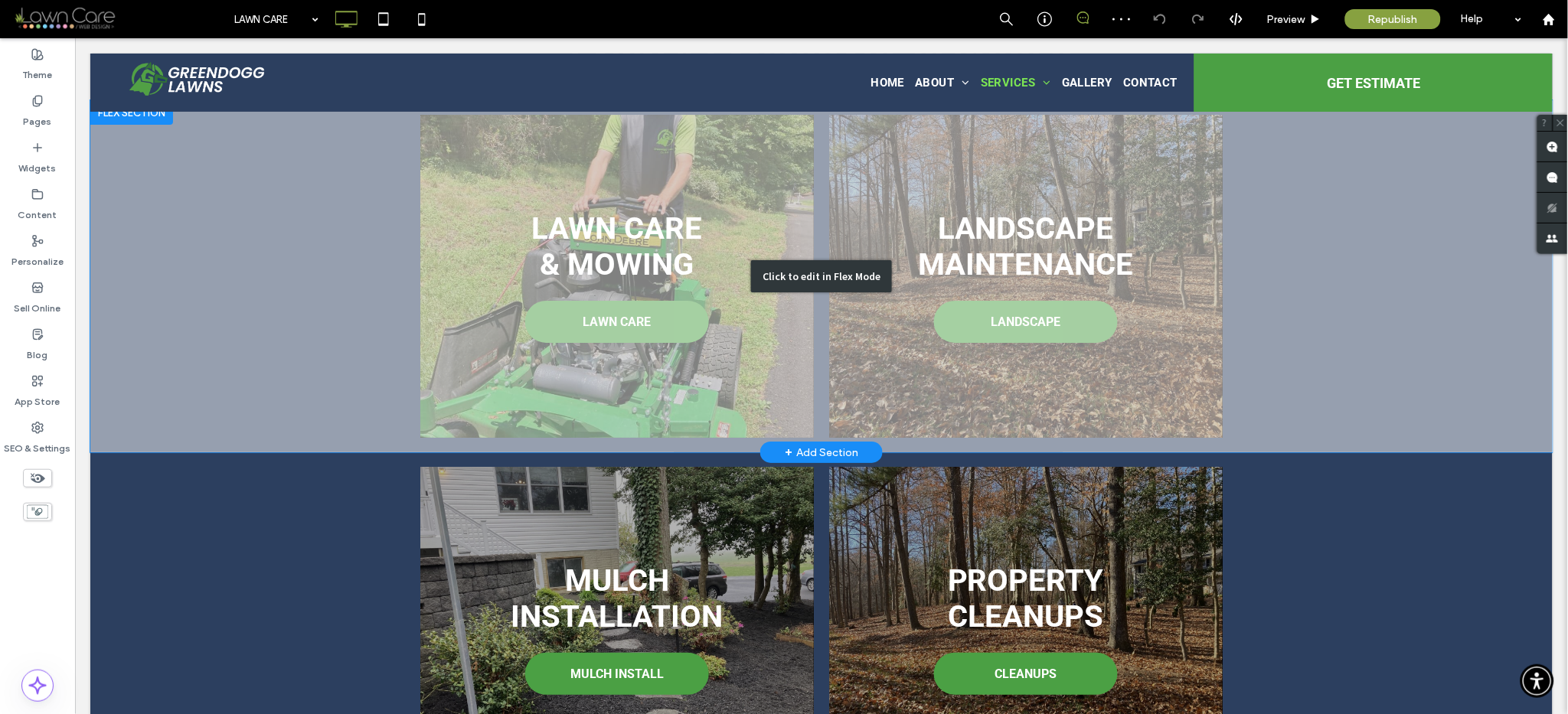
click at [909, 323] on div "Click to edit in Flex Mode" at bounding box center [821, 276] width 1462 height 352
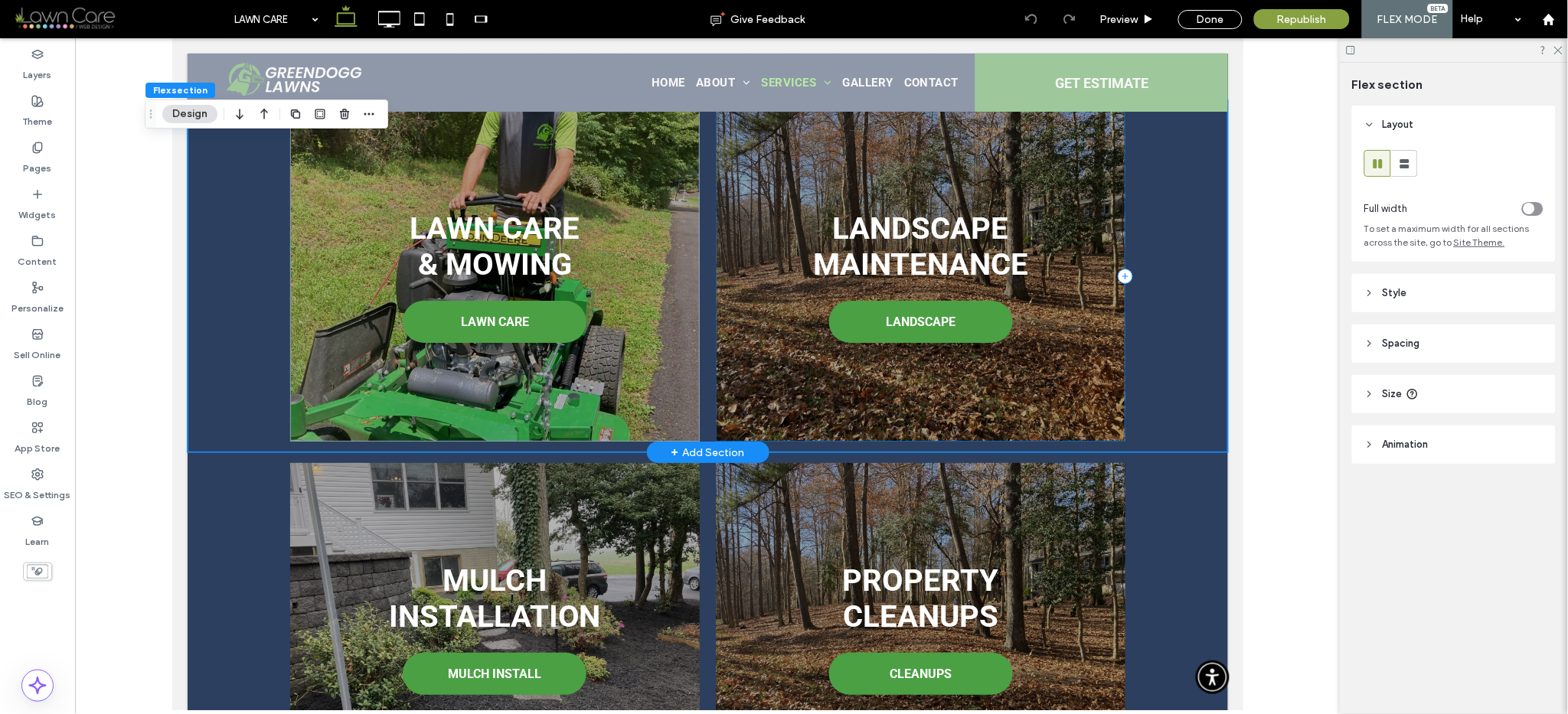
click at [892, 338] on div "Landscape Maintenance LANDSCAPE" at bounding box center [920, 276] width 410 height 332
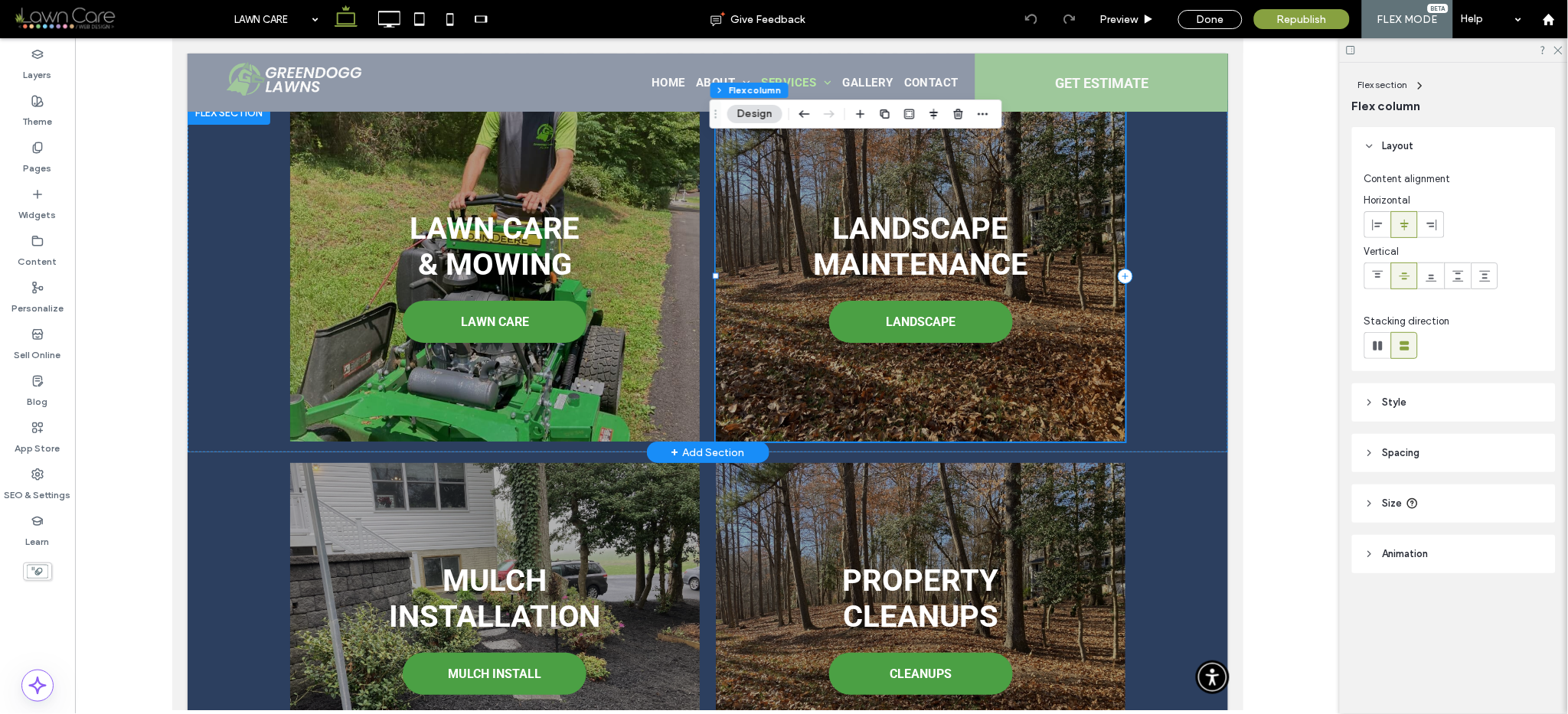
click at [860, 357] on div "Landscape Maintenance LANDSCAPE" at bounding box center [920, 276] width 410 height 332
click at [1385, 505] on span "Size" at bounding box center [1392, 504] width 20 height 16
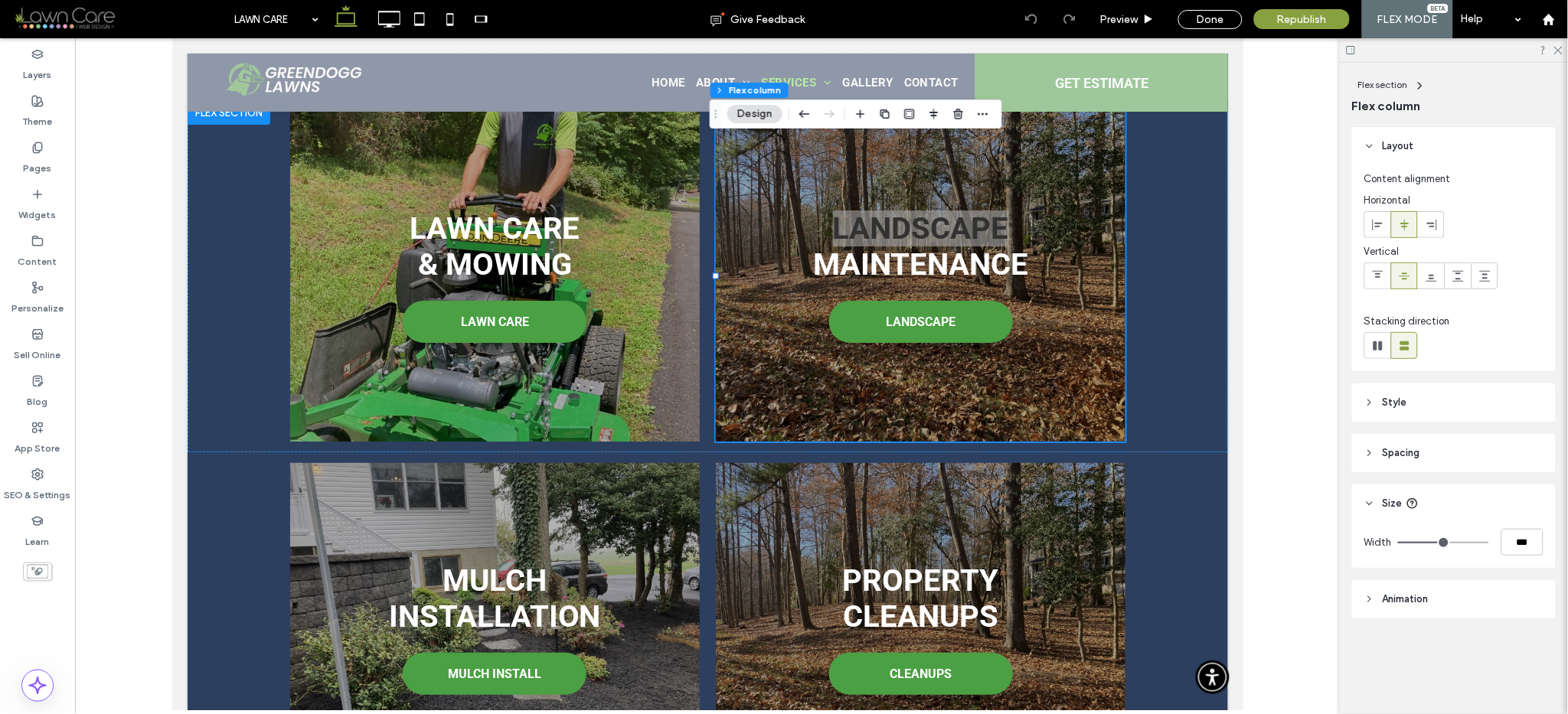
click at [1390, 446] on span "Spacing" at bounding box center [1402, 453] width 38 height 16
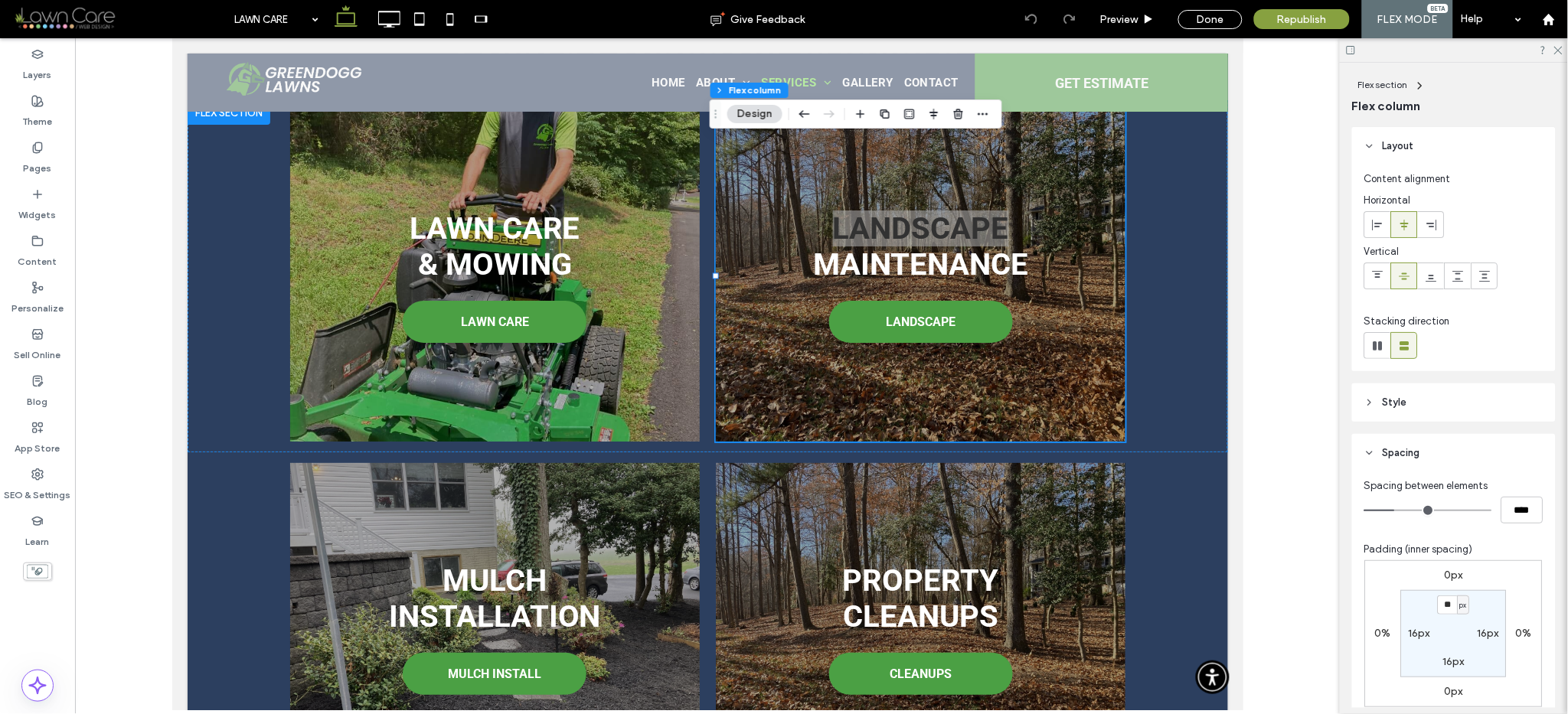
click at [1391, 412] on header "Style" at bounding box center [1453, 402] width 203 height 38
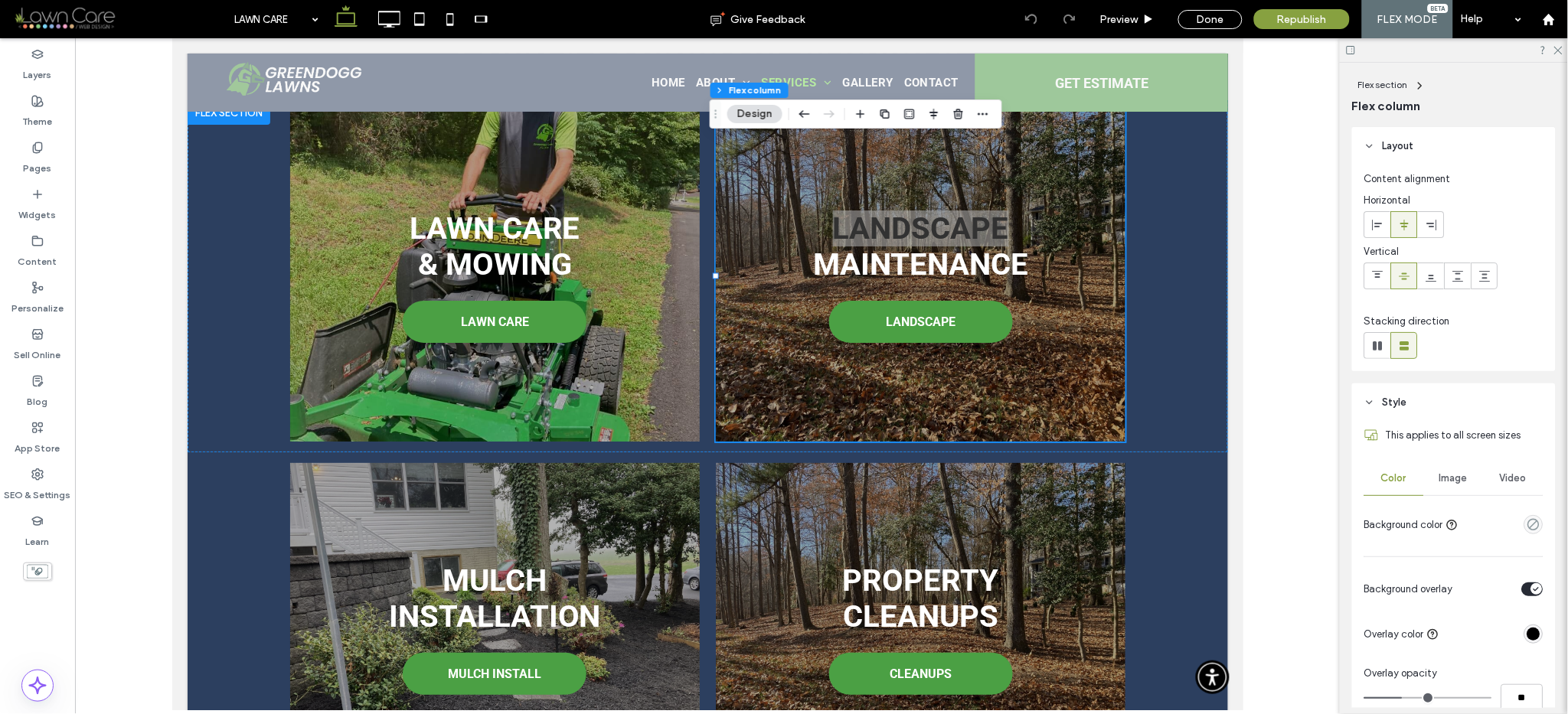
click at [1447, 478] on span "Image" at bounding box center [1453, 479] width 28 height 12
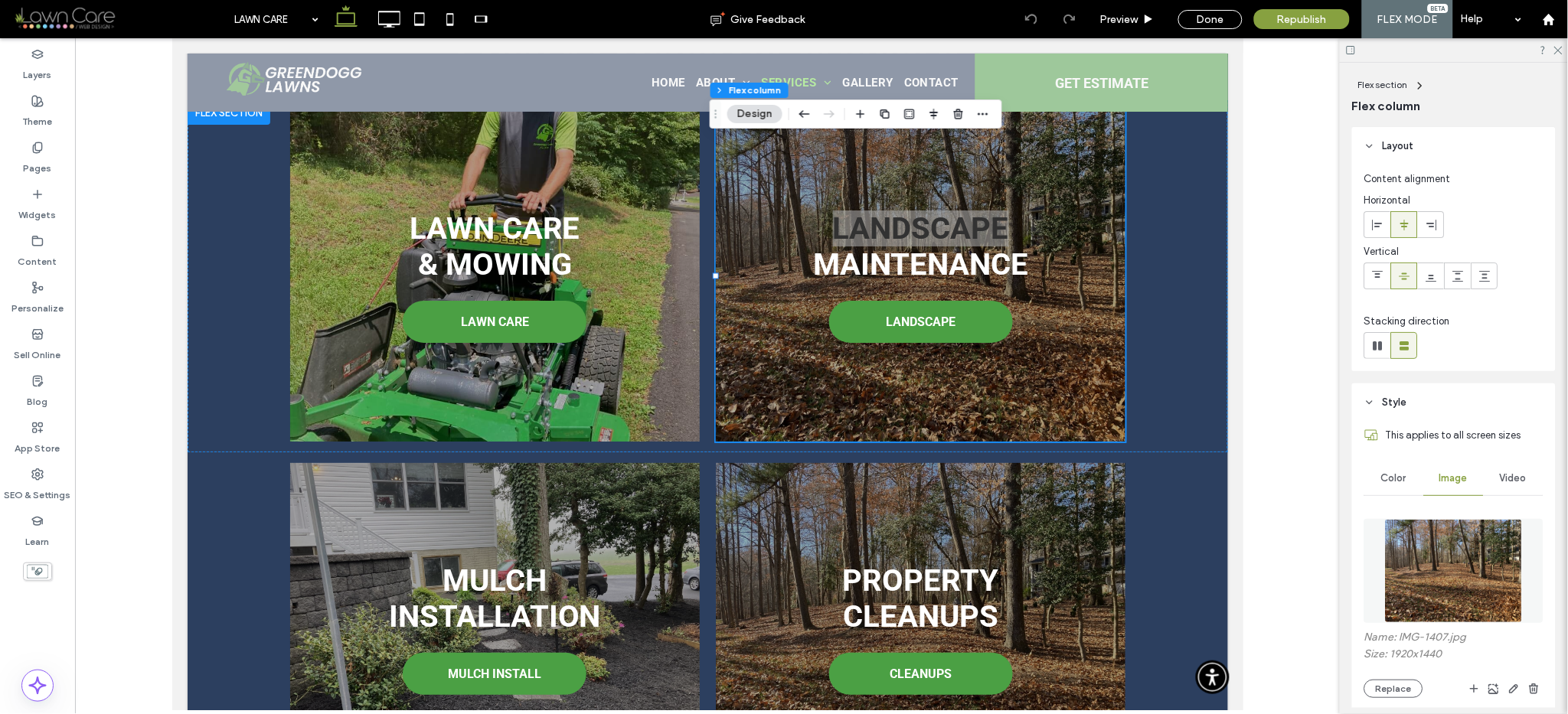
click at [1398, 674] on div "Name: IMG-1407.jpg Size: 1920x1440 Replace" at bounding box center [1453, 665] width 179 height 67
click at [1395, 684] on button "Replace" at bounding box center [1393, 688] width 59 height 18
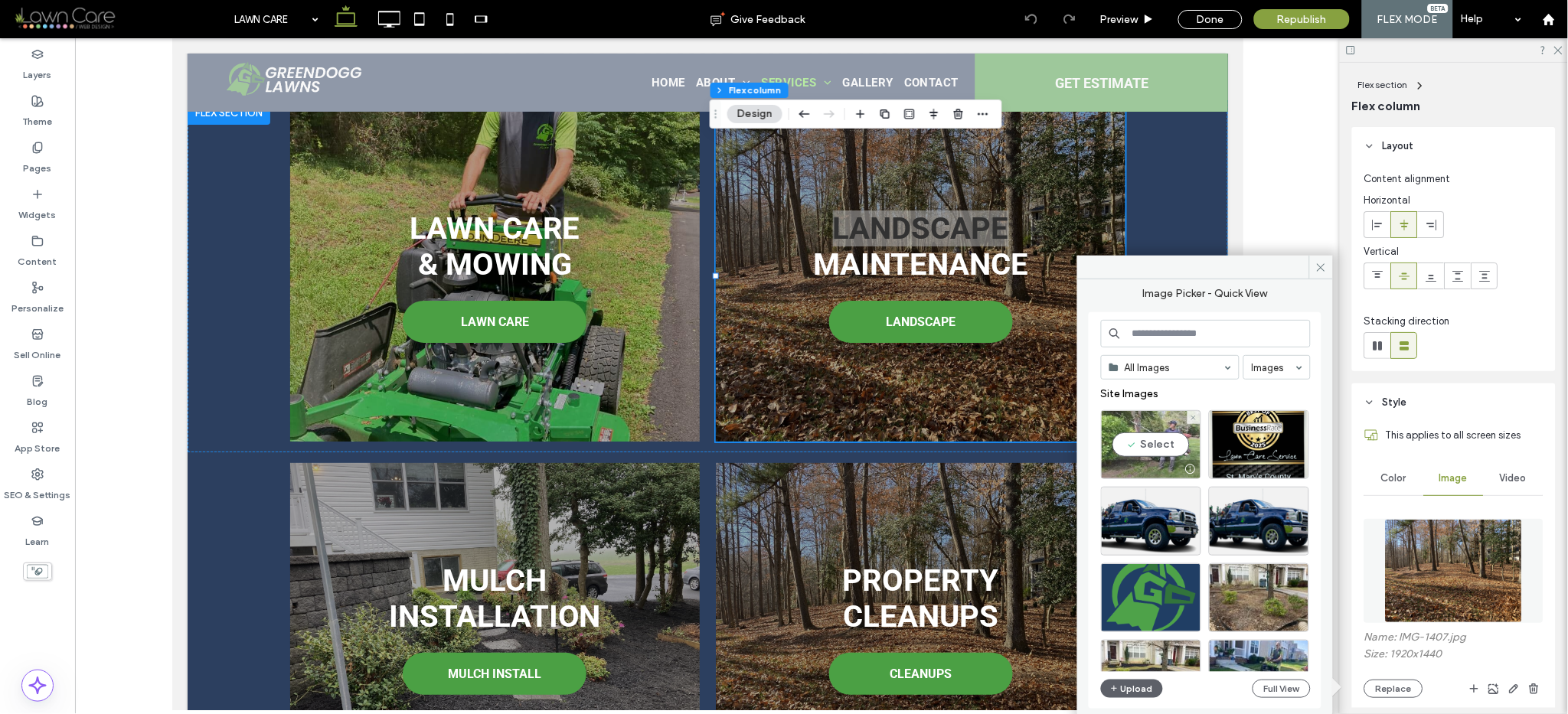
click at [1167, 451] on div "Select" at bounding box center [1150, 445] width 100 height 69
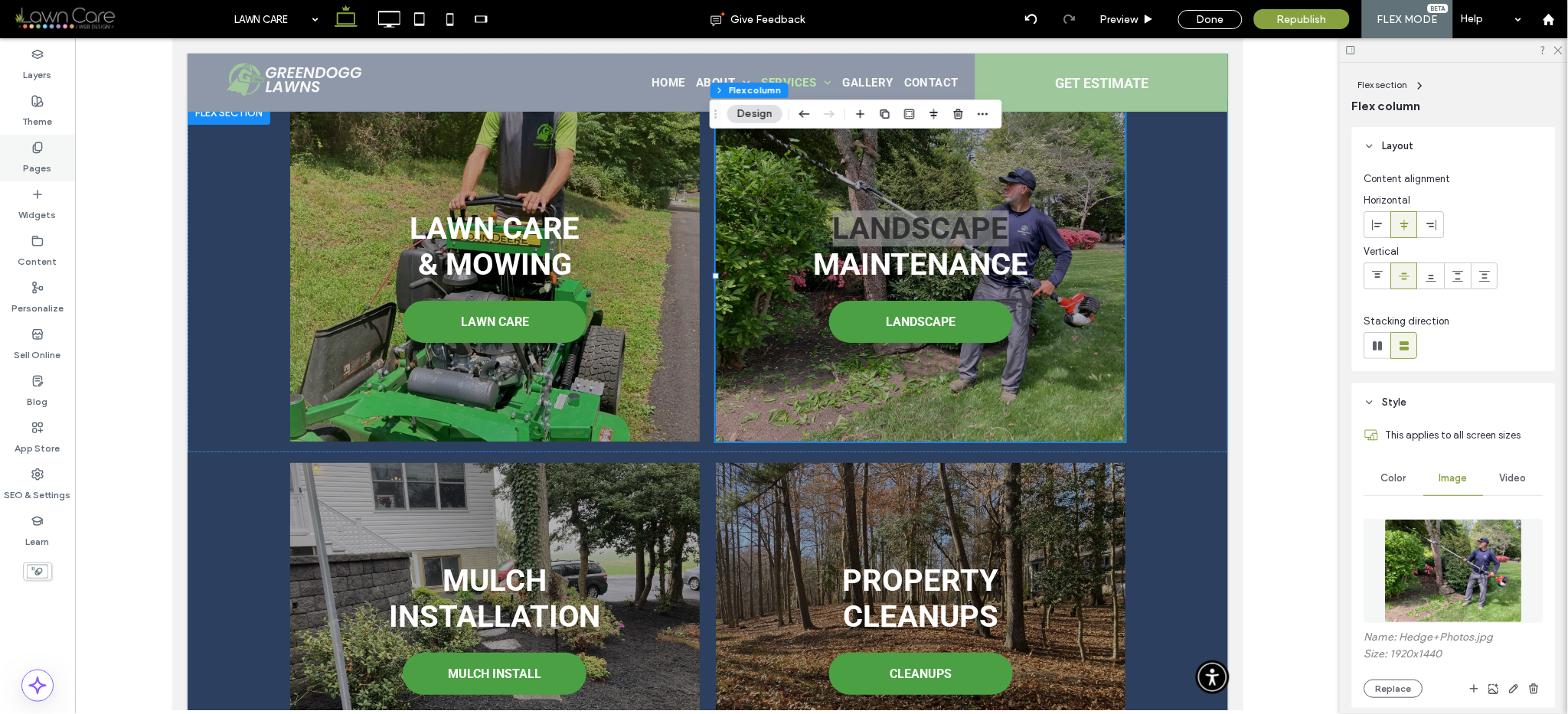
click at [45, 145] on div "Pages" at bounding box center [37, 158] width 75 height 47
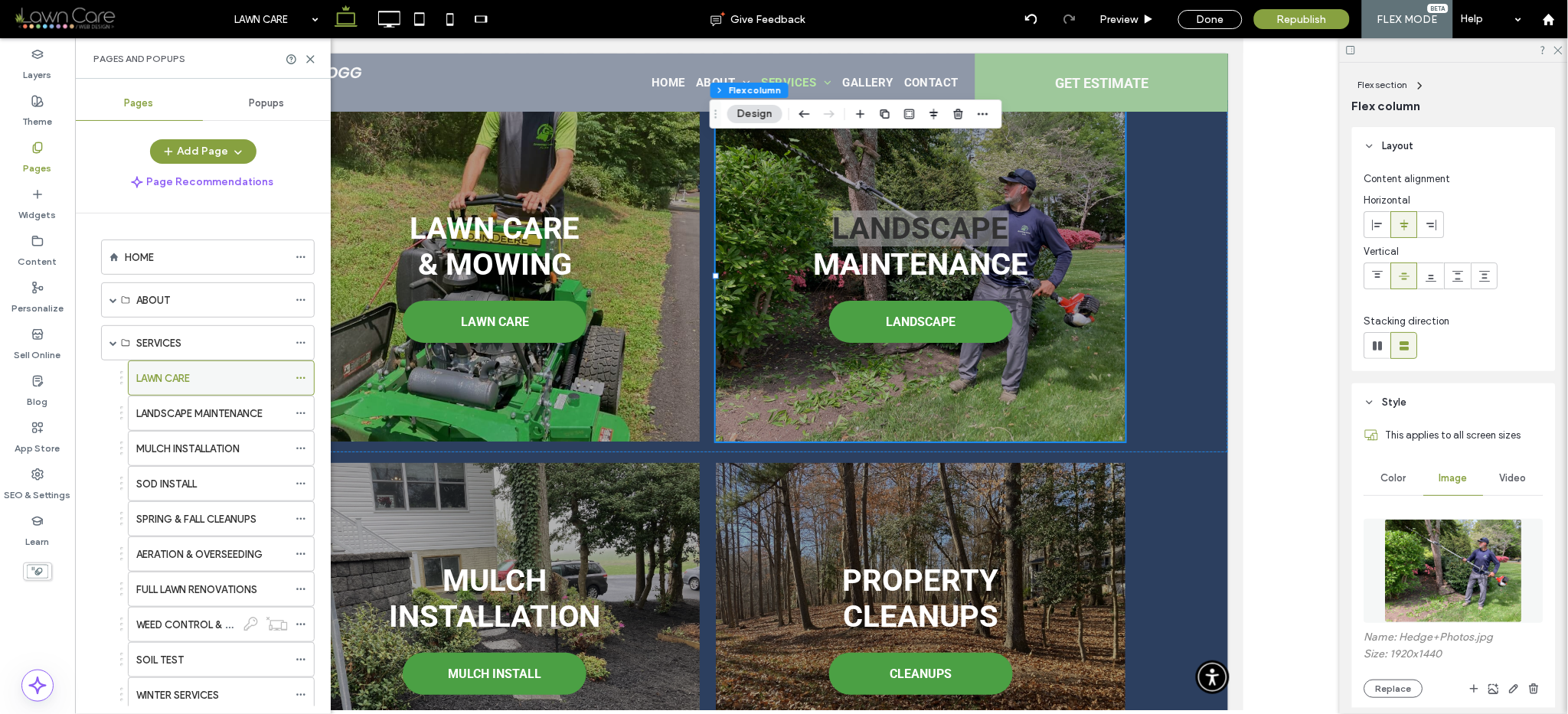
click at [170, 394] on div "LAWN CARE" at bounding box center [212, 378] width 152 height 34
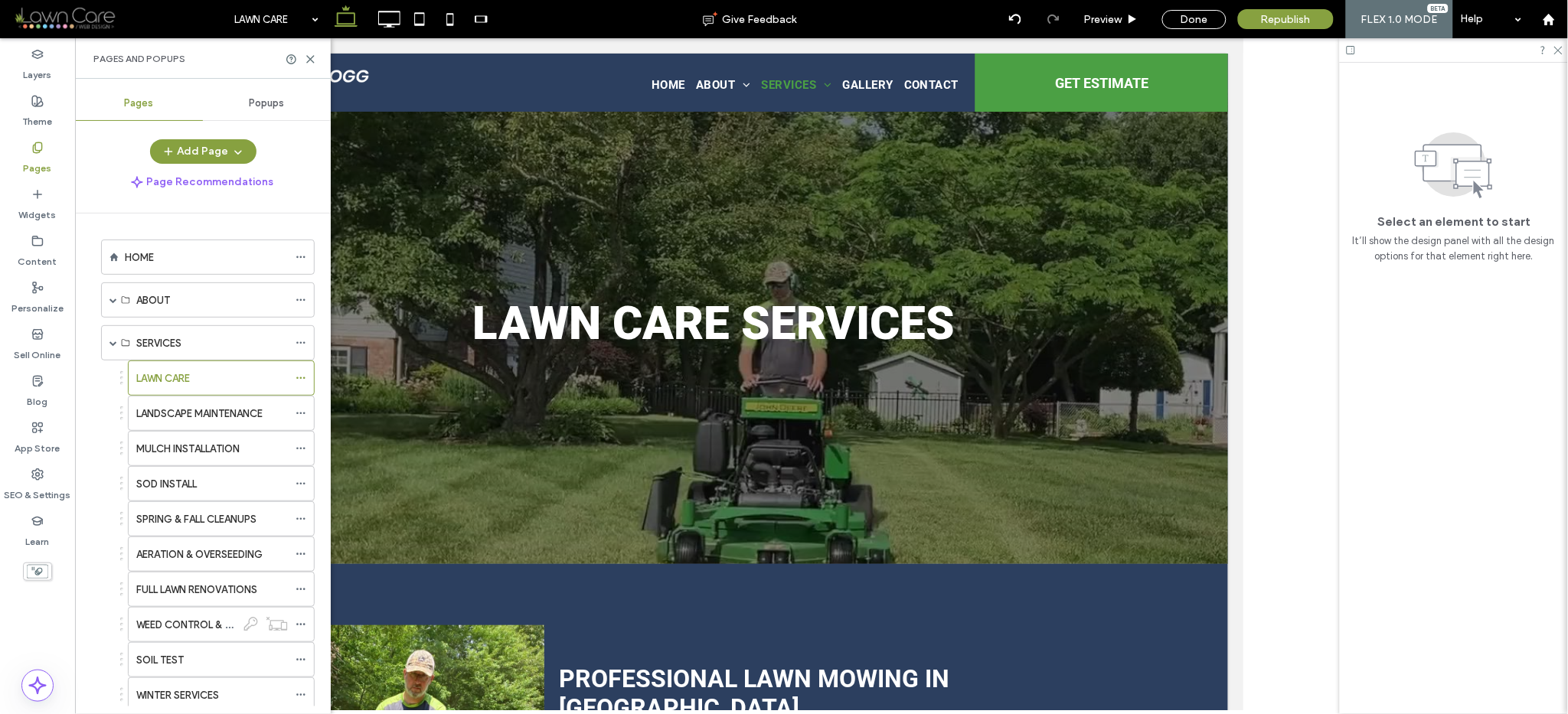
scroll to position [0, 0]
click at [168, 411] on label "LANDSCAPE MAINTENANCE" at bounding box center [199, 413] width 127 height 27
click at [0, 0] on div at bounding box center [0, 0] width 0 height 0
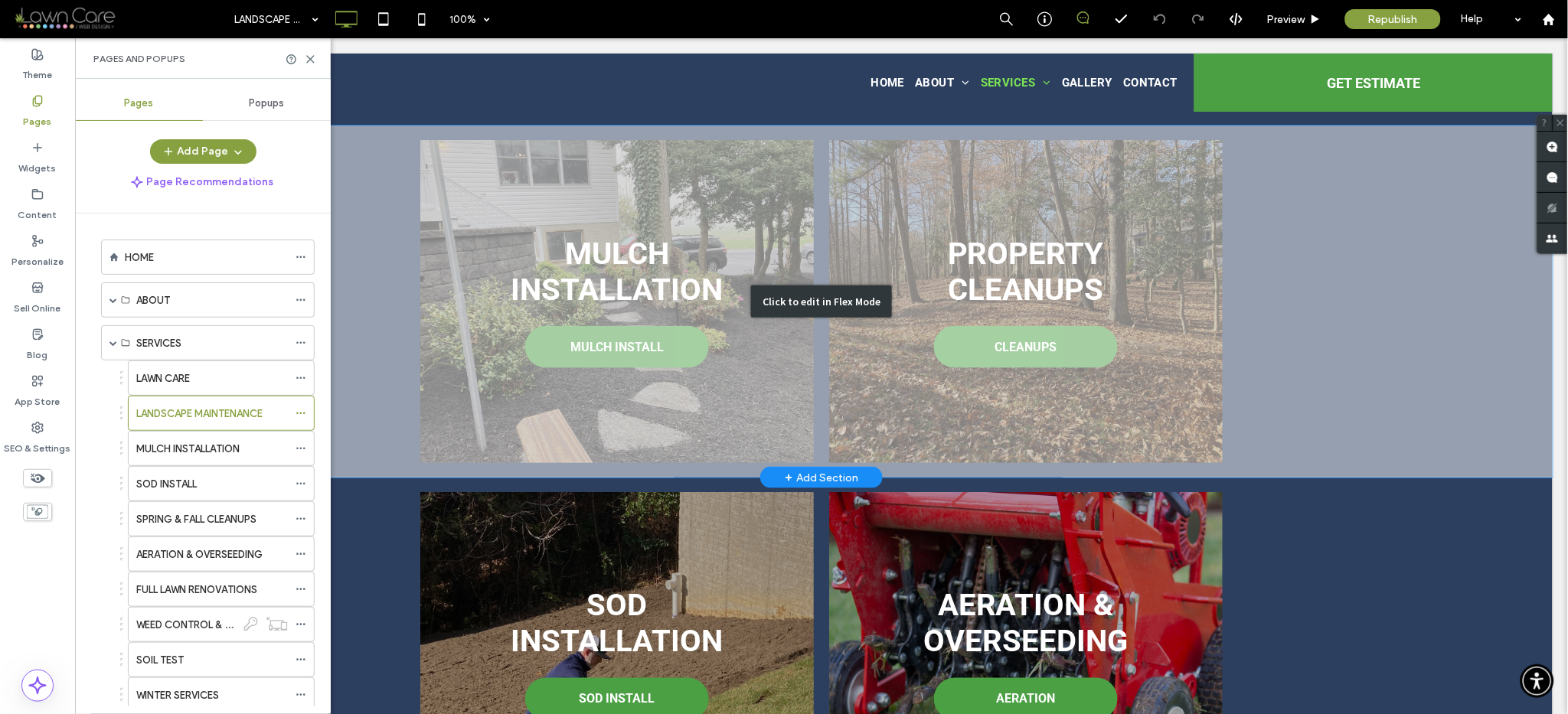
scroll to position [1791, 0]
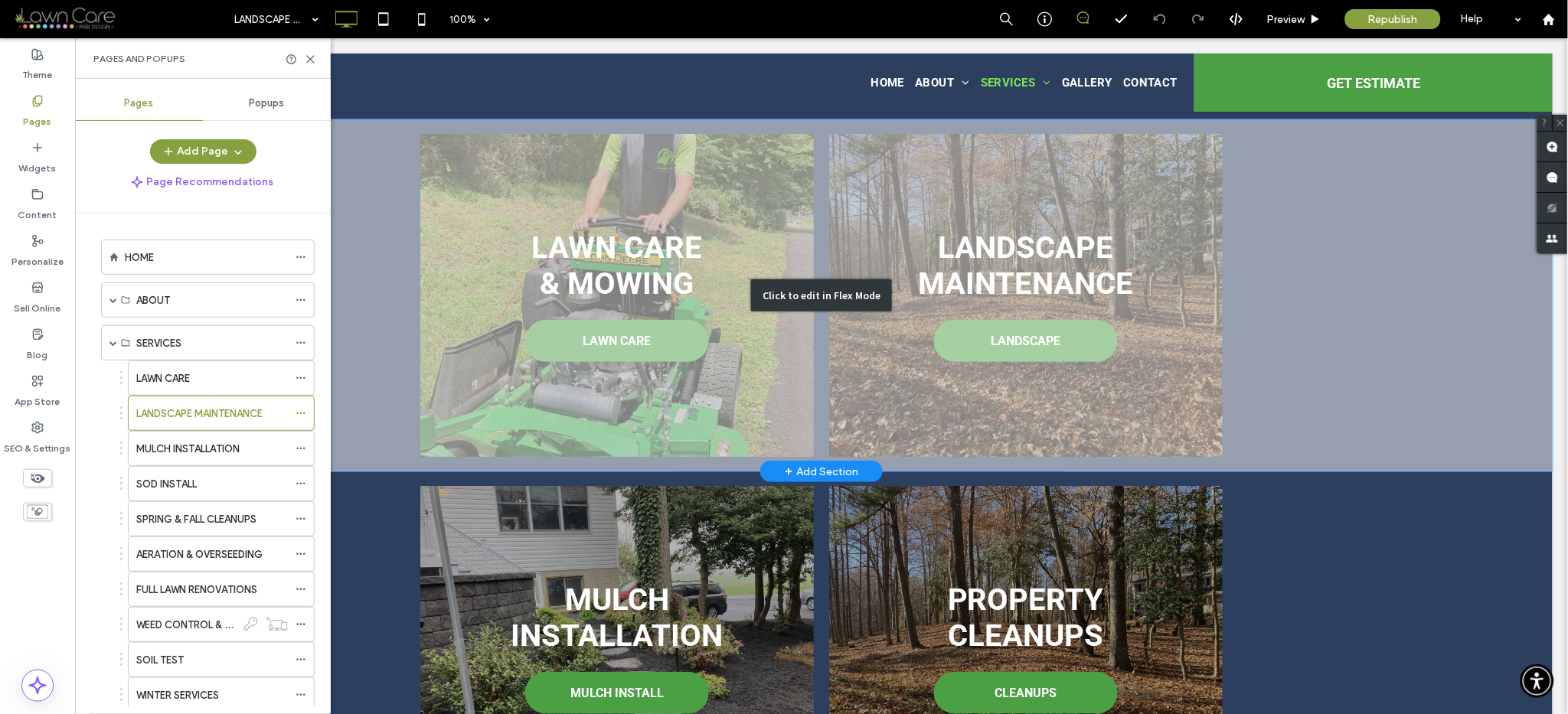
click at [871, 370] on div "Click to edit in Flex Mode" at bounding box center [821, 295] width 1462 height 352
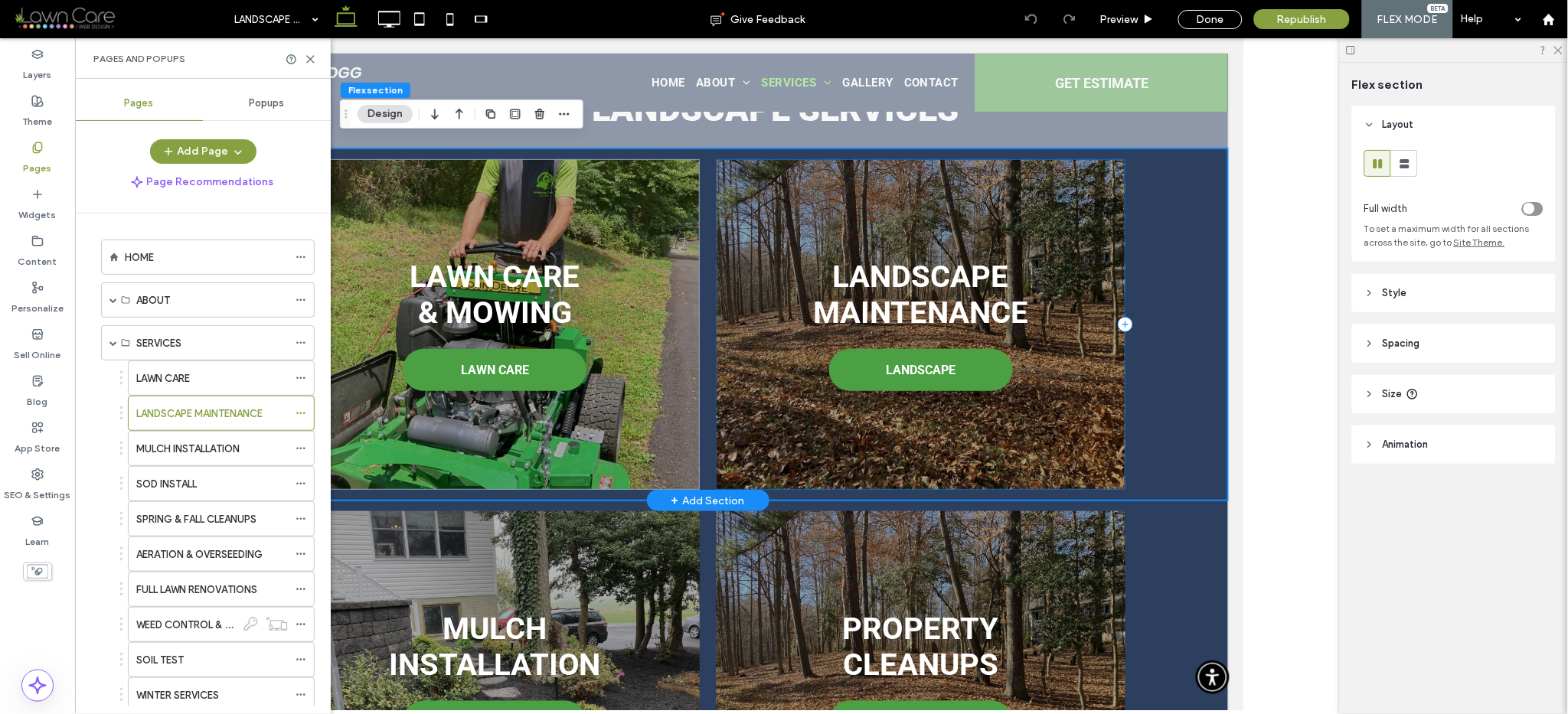
click at [839, 400] on div "Landscape Maintenance LANDSCAPE" at bounding box center [920, 324] width 410 height 332
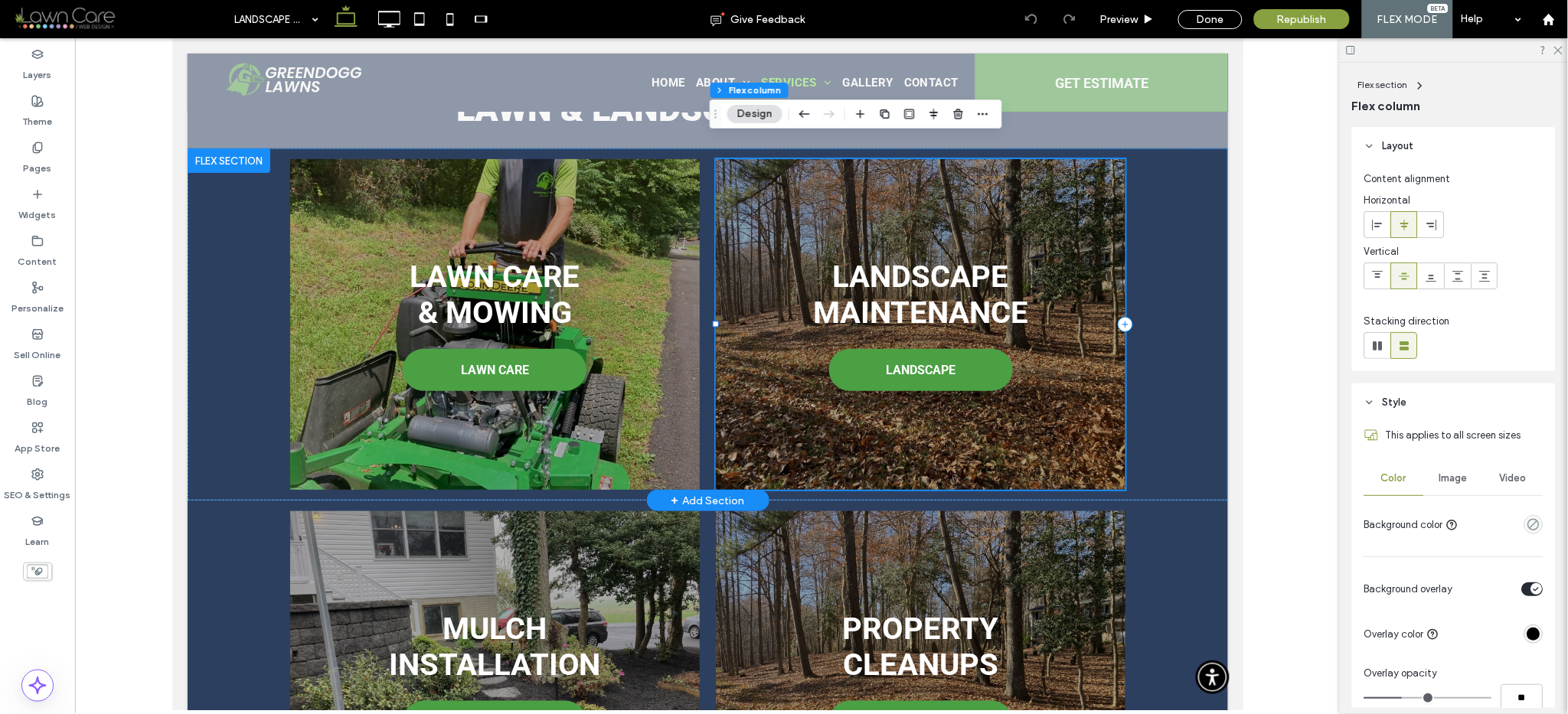
click at [949, 409] on div "Landscape Maintenance LANDSCAPE" at bounding box center [920, 324] width 410 height 332
click at [1440, 473] on span "Image" at bounding box center [1453, 479] width 28 height 12
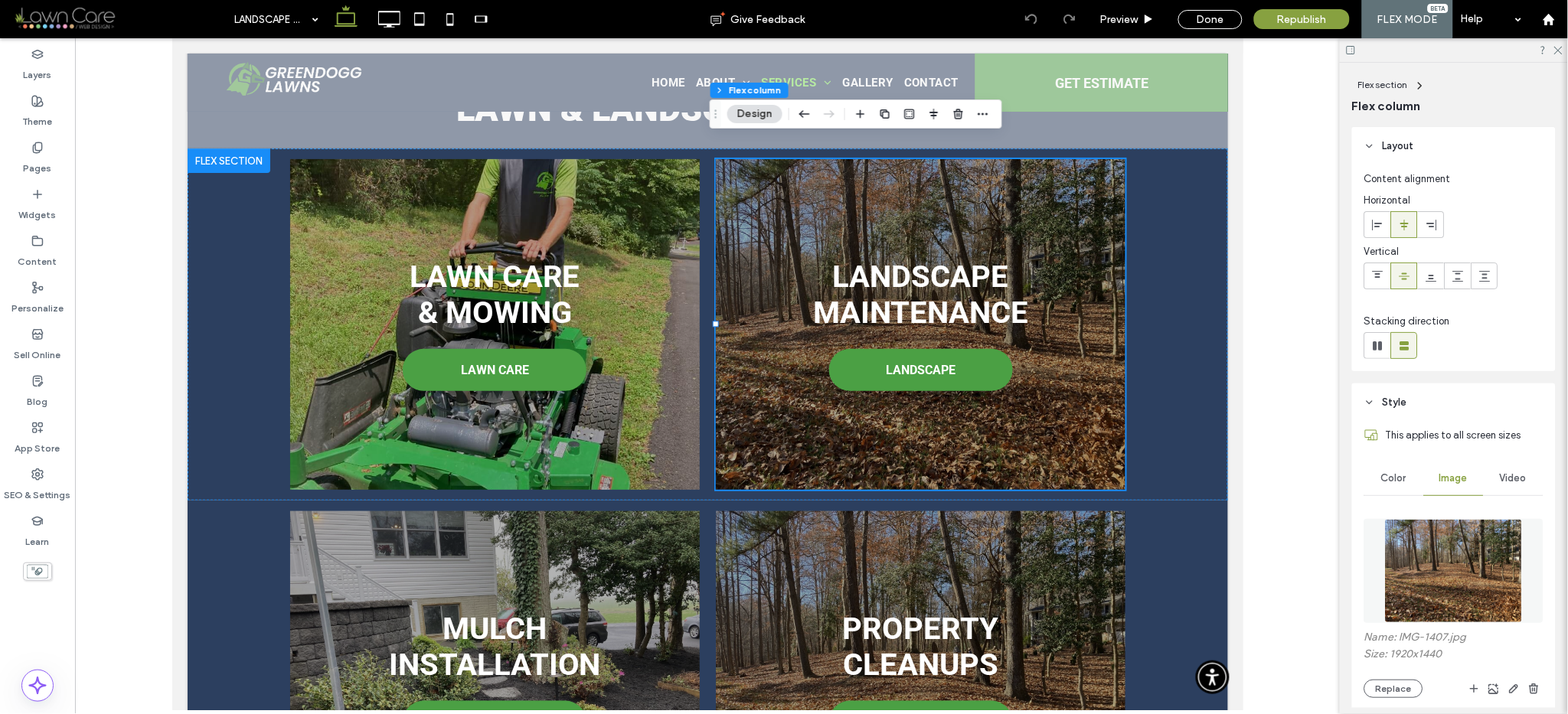
click at [1393, 673] on div "Name: IMG-1407.jpg Size: 1920x1440 Replace" at bounding box center [1453, 665] width 179 height 67
click at [1392, 690] on button "Replace" at bounding box center [1393, 688] width 59 height 18
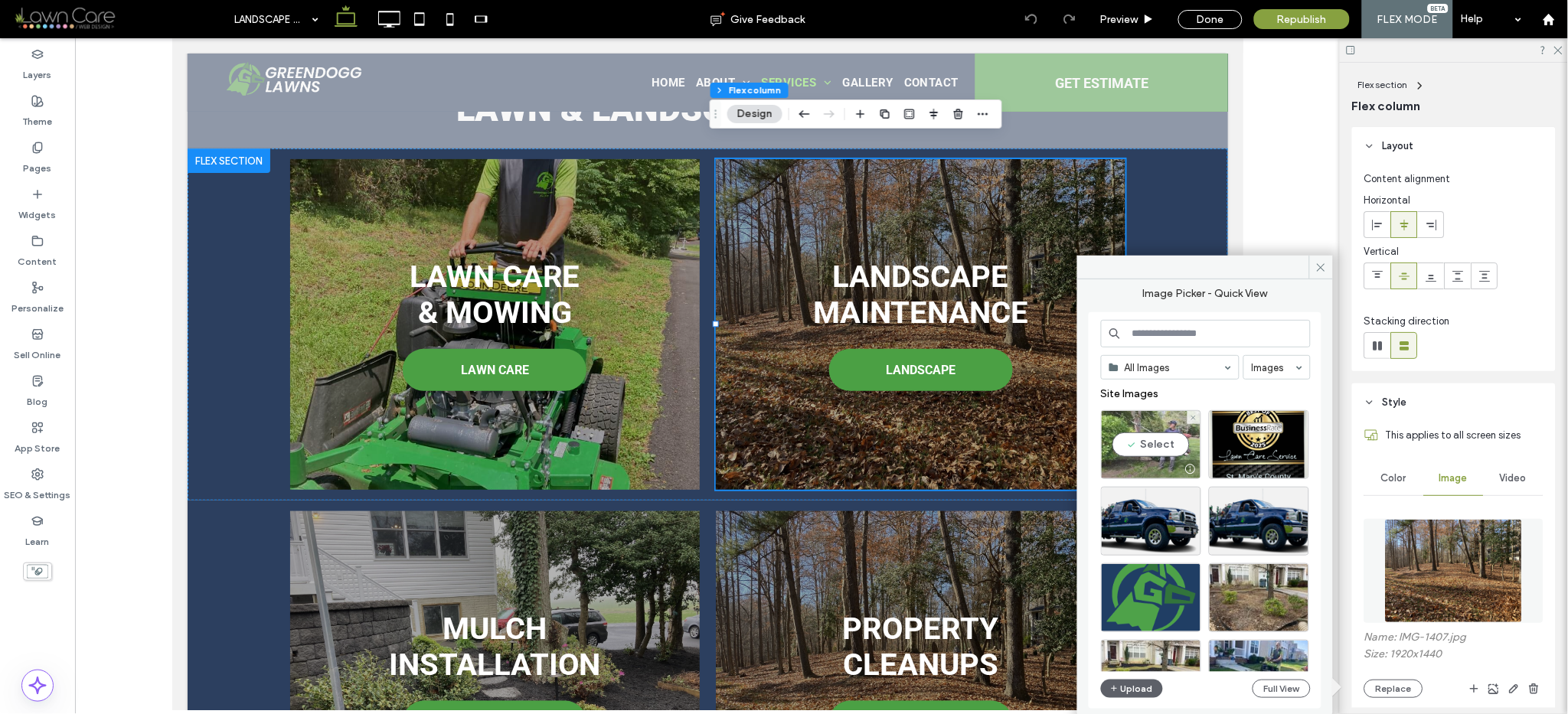
click at [1152, 437] on div "Select" at bounding box center [1150, 445] width 100 height 69
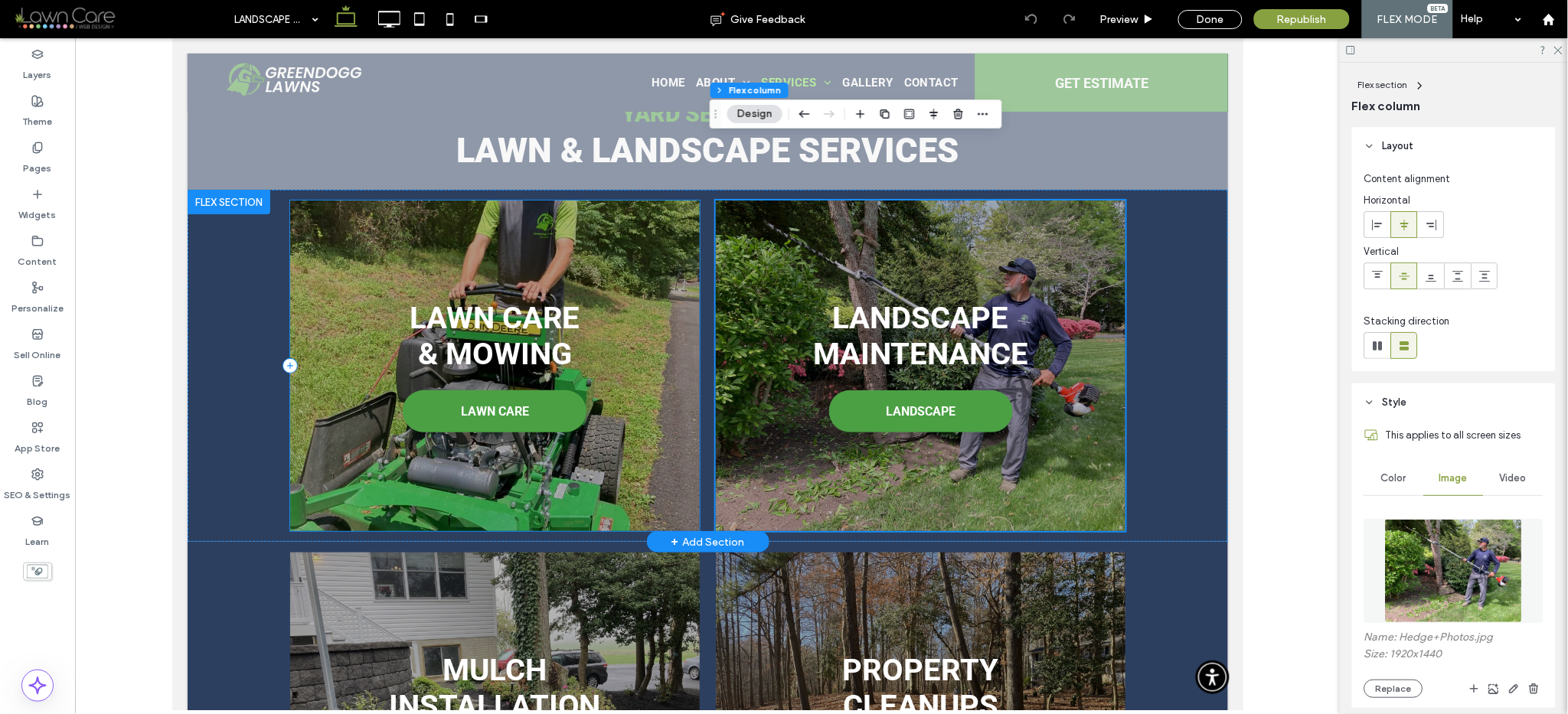
scroll to position [1452, 0]
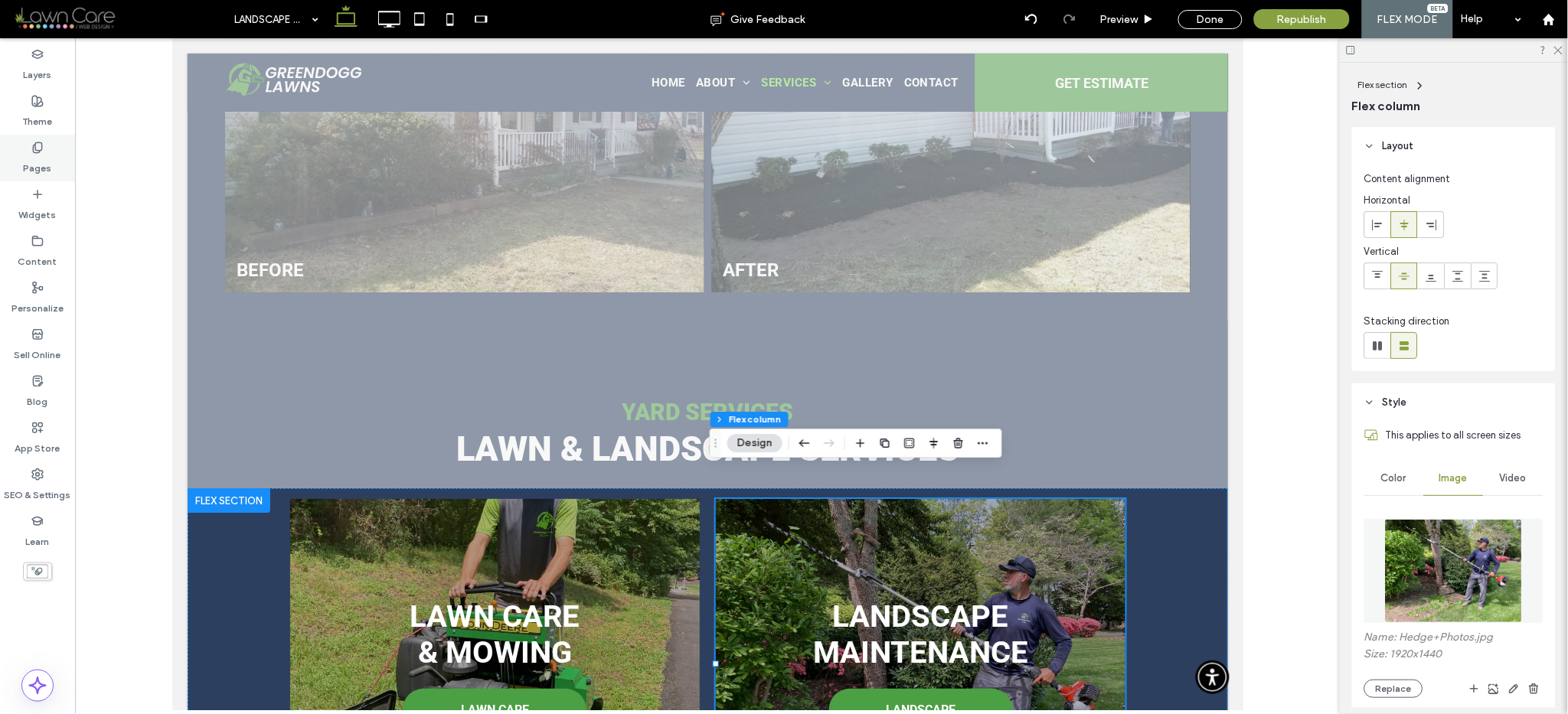
click at [42, 161] on label "Pages" at bounding box center [38, 165] width 28 height 22
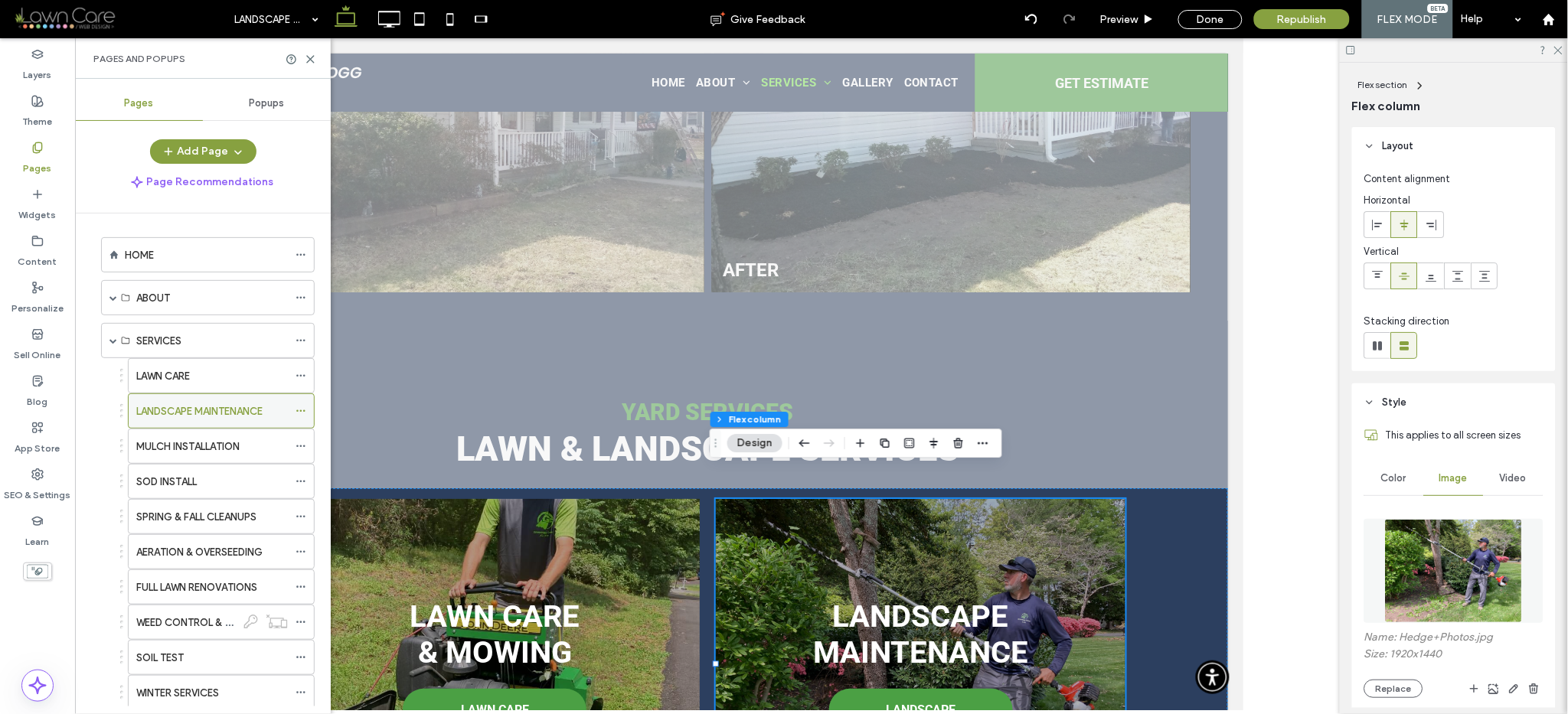
scroll to position [3, 0]
click at [143, 456] on div "MULCH INSTALLATION" at bounding box center [212, 445] width 152 height 34
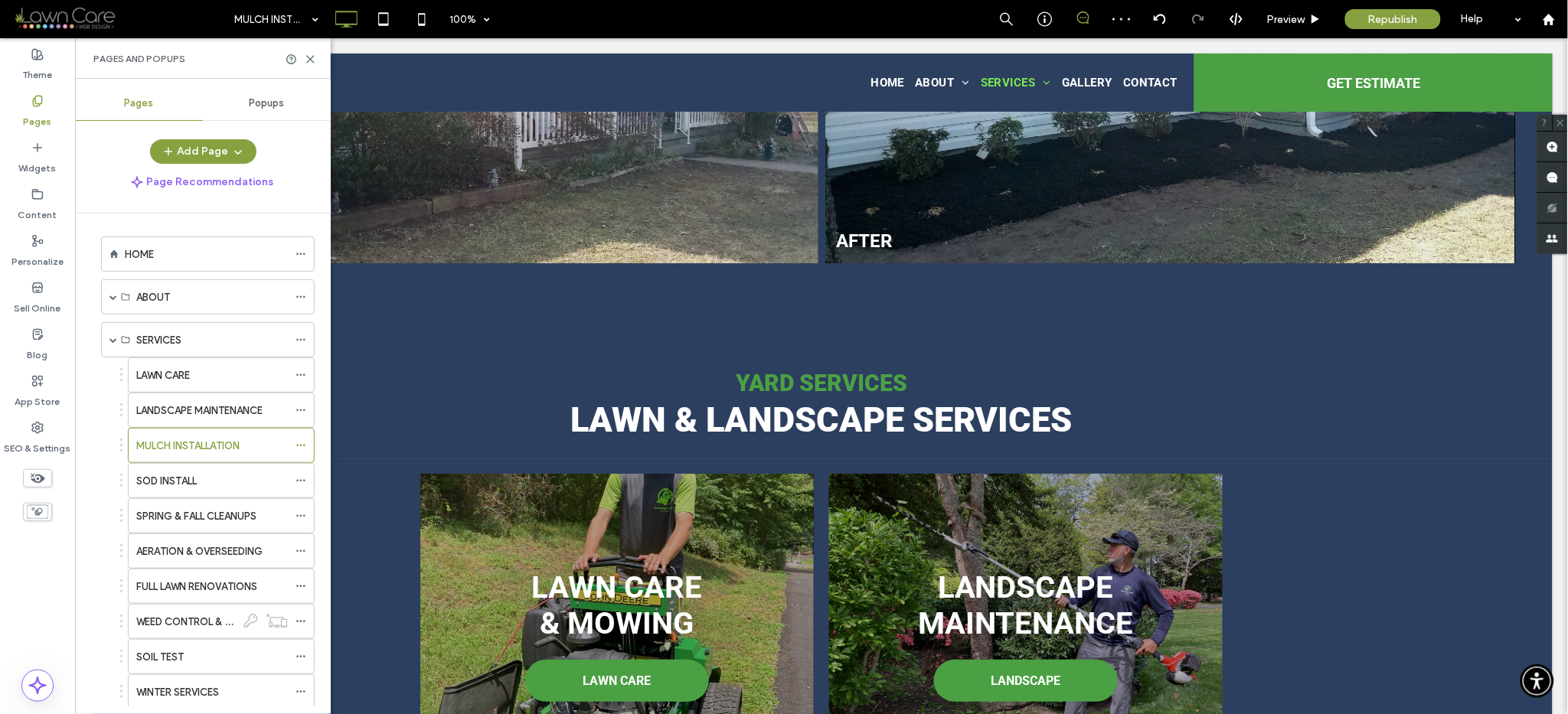
click at [144, 446] on div at bounding box center [784, 357] width 1568 height 714
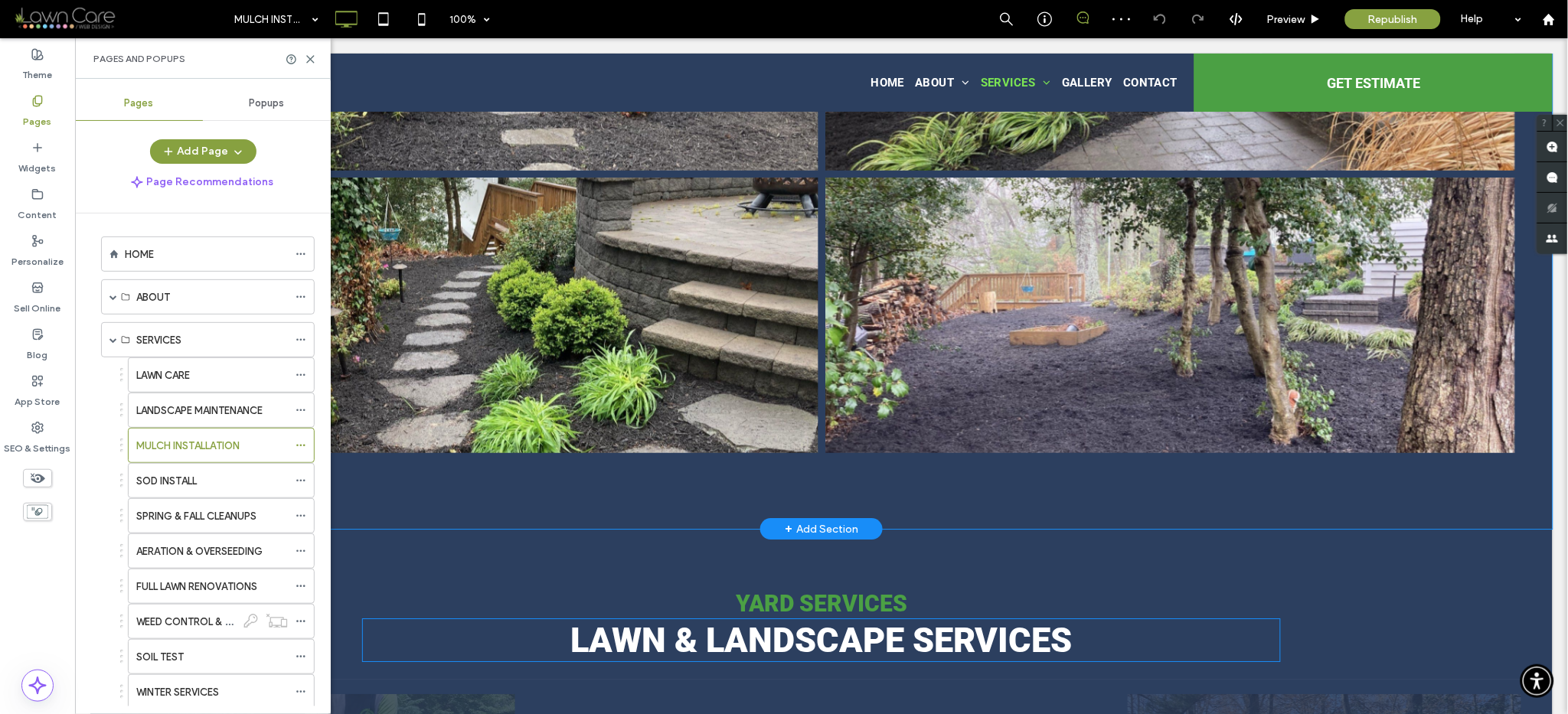
scroll to position [1549, 0]
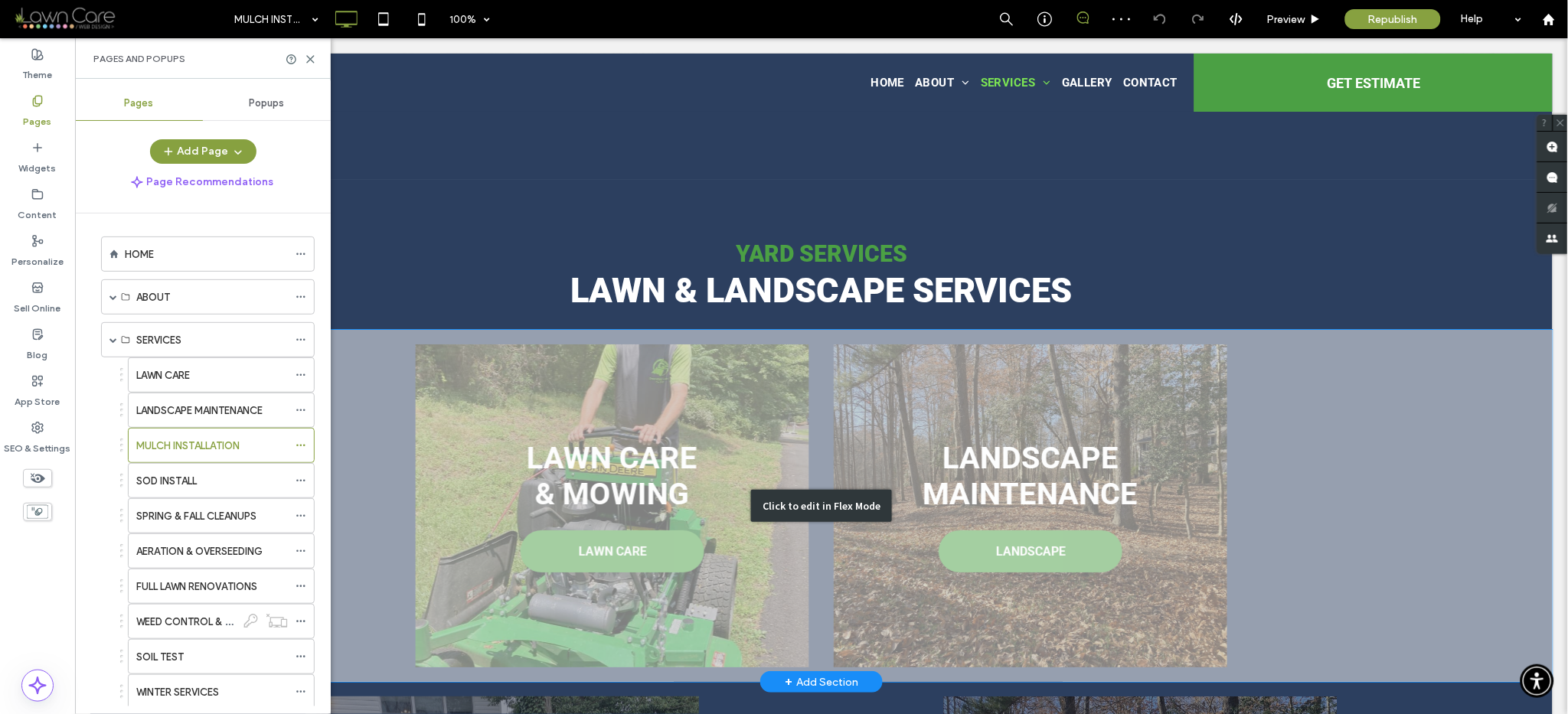
click at [912, 399] on div "Click to edit in Flex Mode" at bounding box center [821, 505] width 1462 height 352
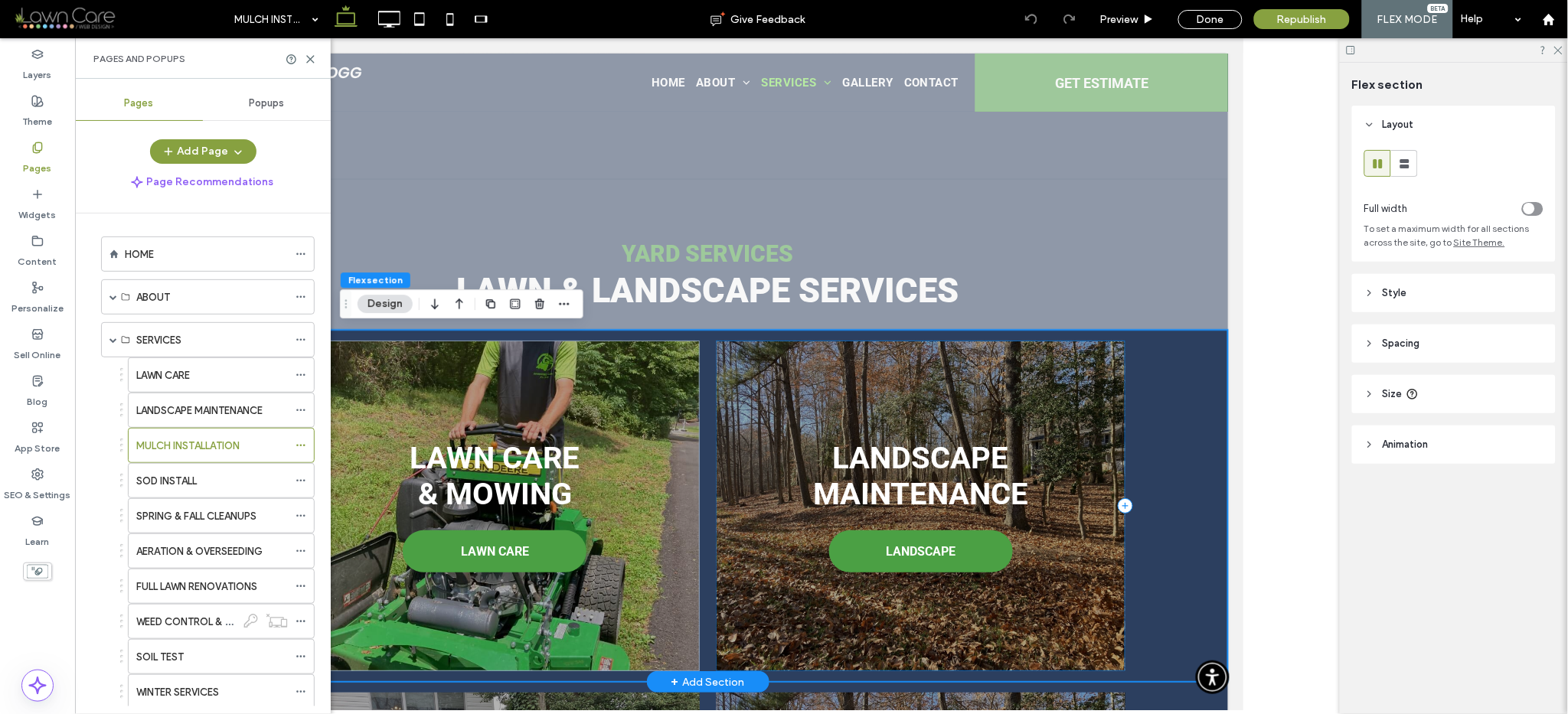
click at [890, 383] on div "Landscape Maintenance LANDSCAPE" at bounding box center [920, 506] width 410 height 332
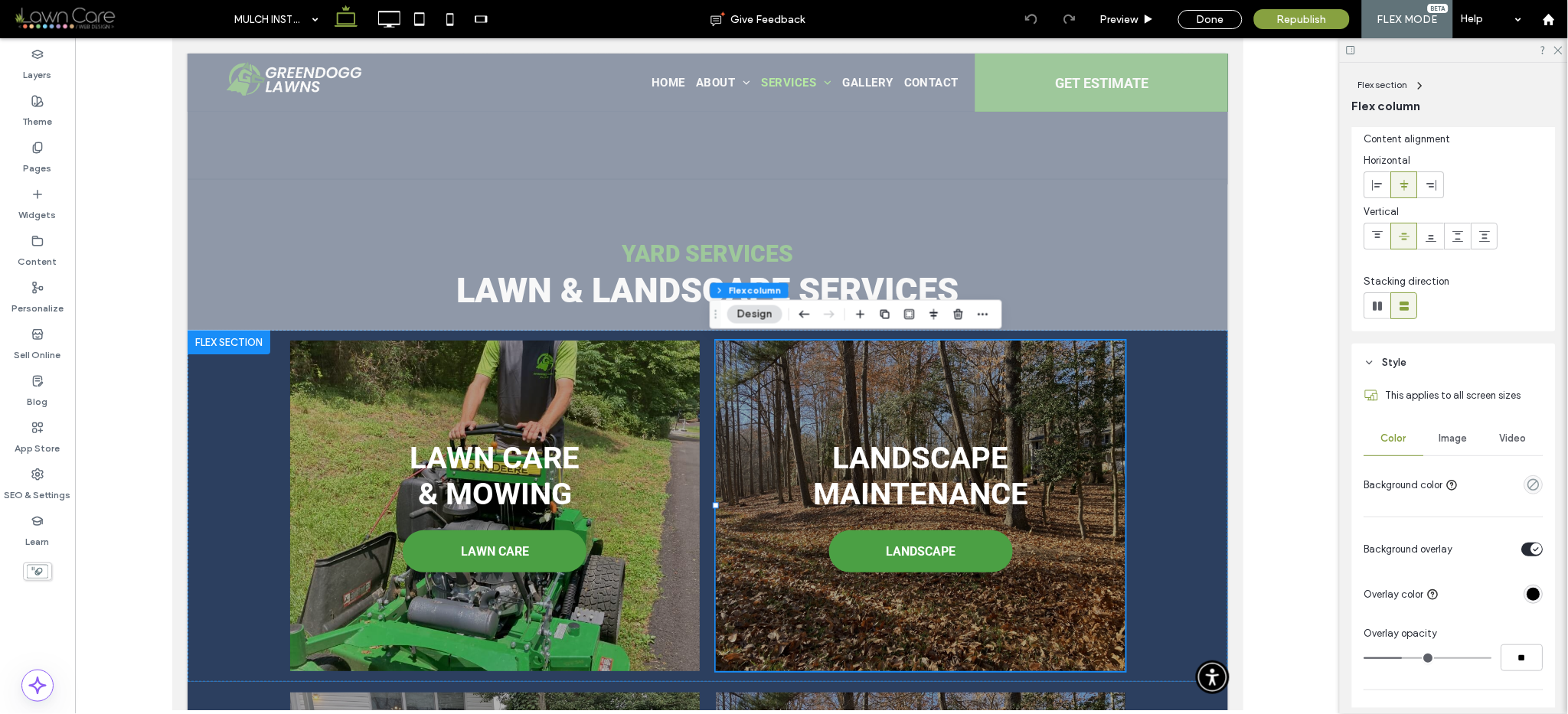
scroll to position [147, 0]
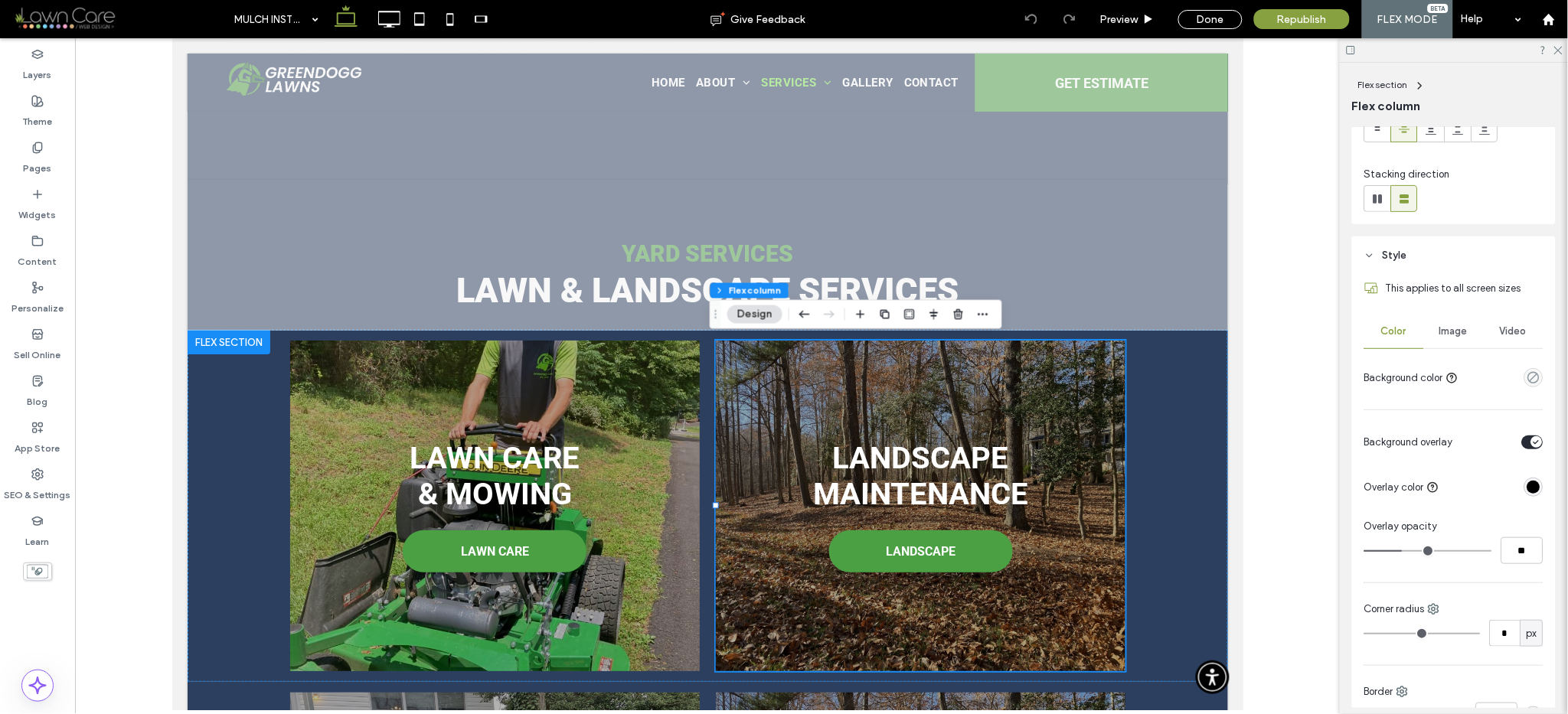
click at [1443, 335] on span "Image" at bounding box center [1453, 332] width 28 height 12
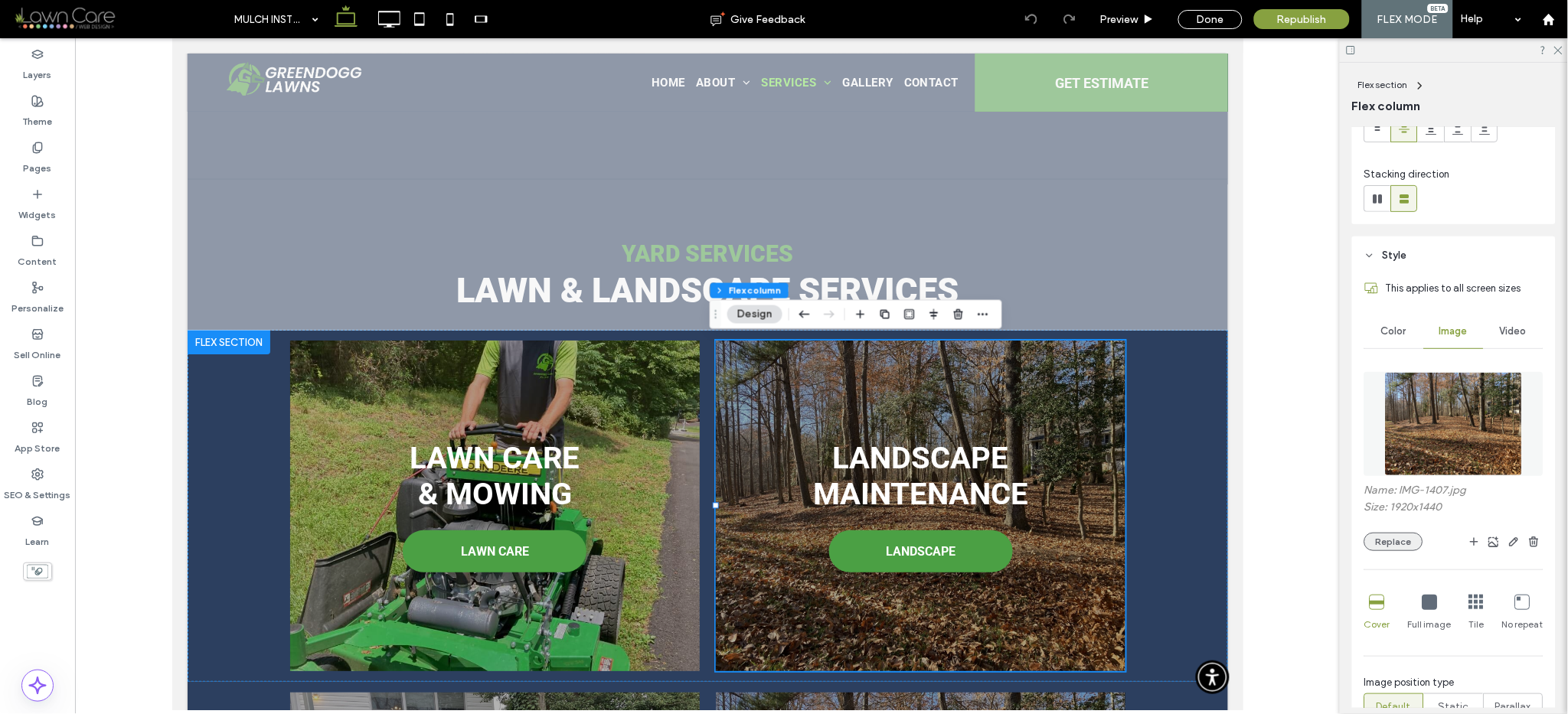
click at [1391, 540] on button "Replace" at bounding box center [1393, 542] width 59 height 18
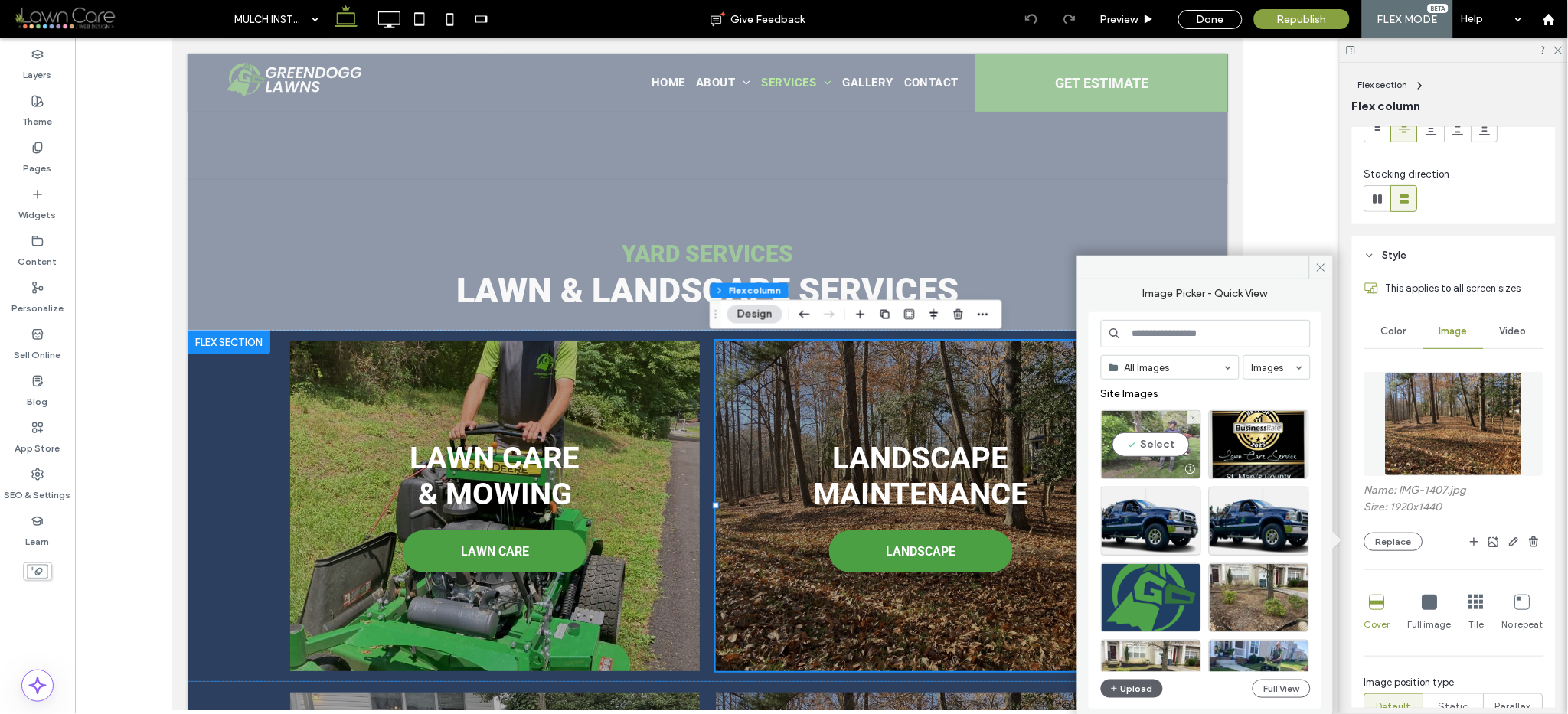
click at [1143, 438] on div "Select" at bounding box center [1150, 445] width 100 height 69
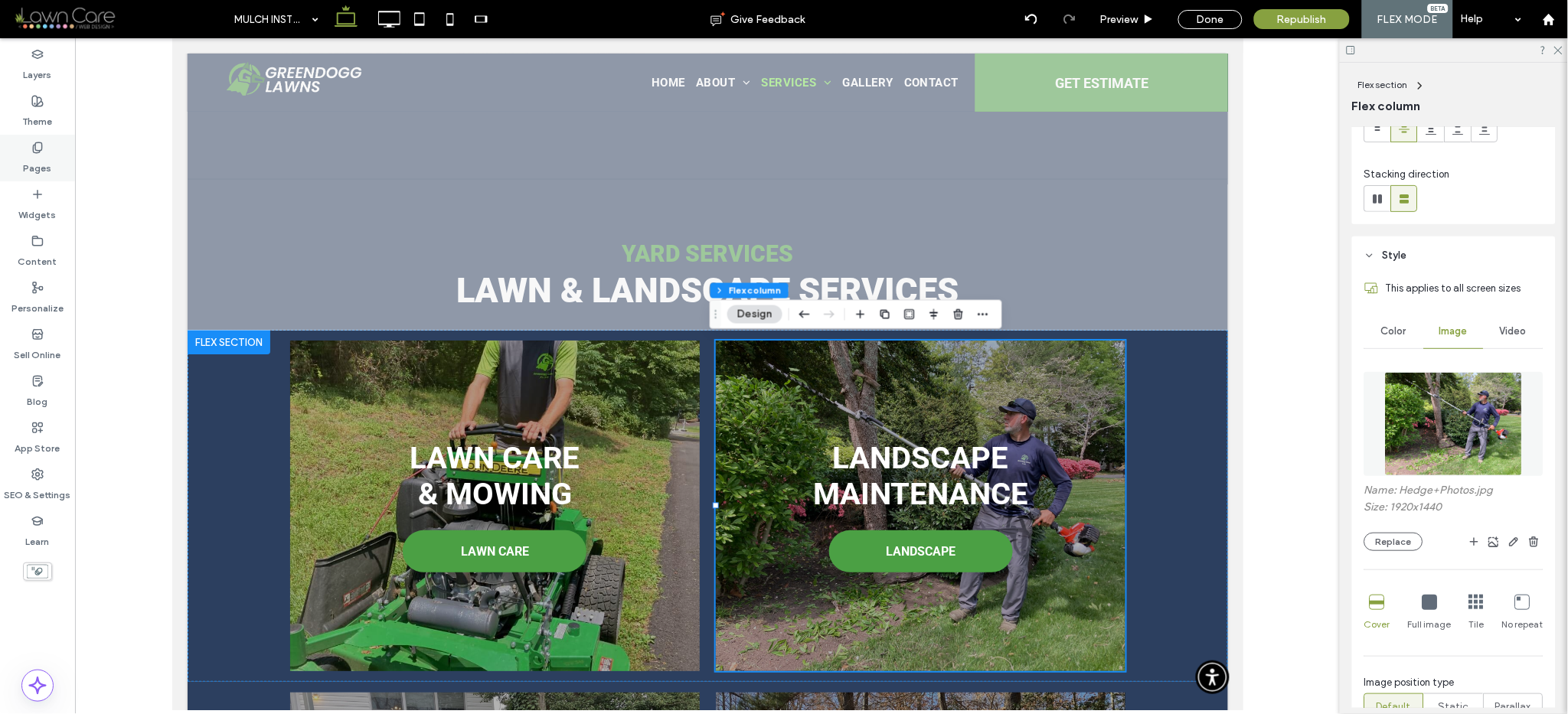
click at [36, 158] on label "Pages" at bounding box center [38, 165] width 28 height 22
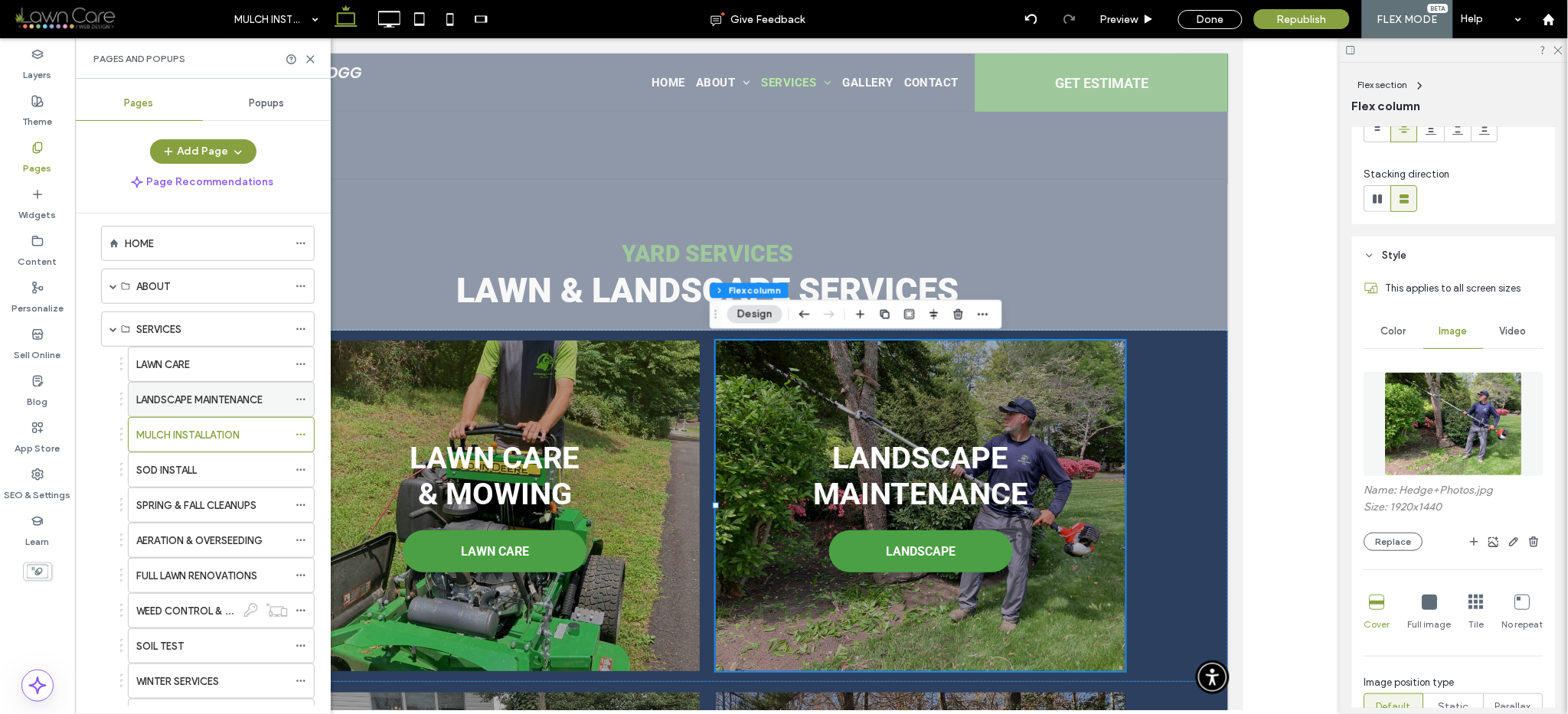
scroll to position [29, 0]
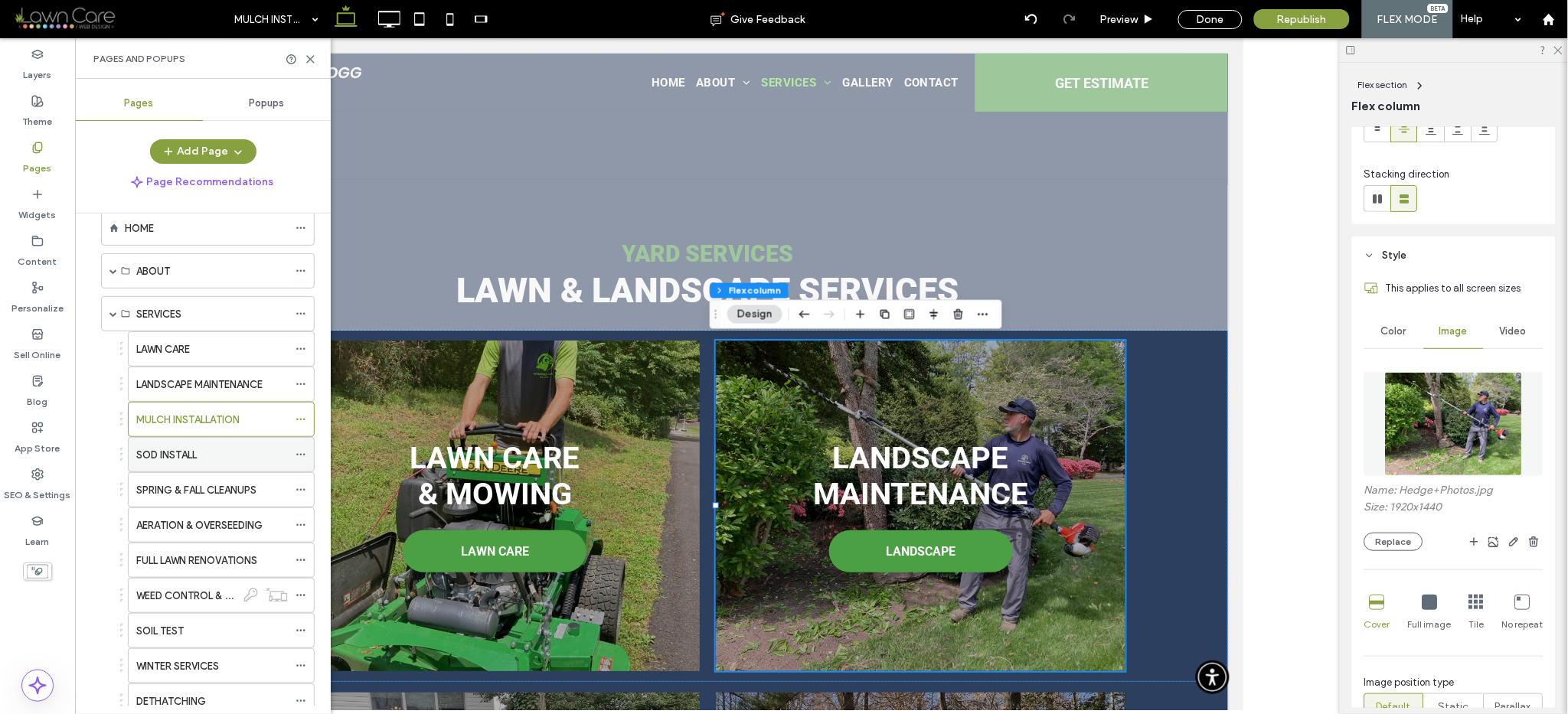
click at [156, 445] on div "SOD INSTALL" at bounding box center [212, 455] width 152 height 34
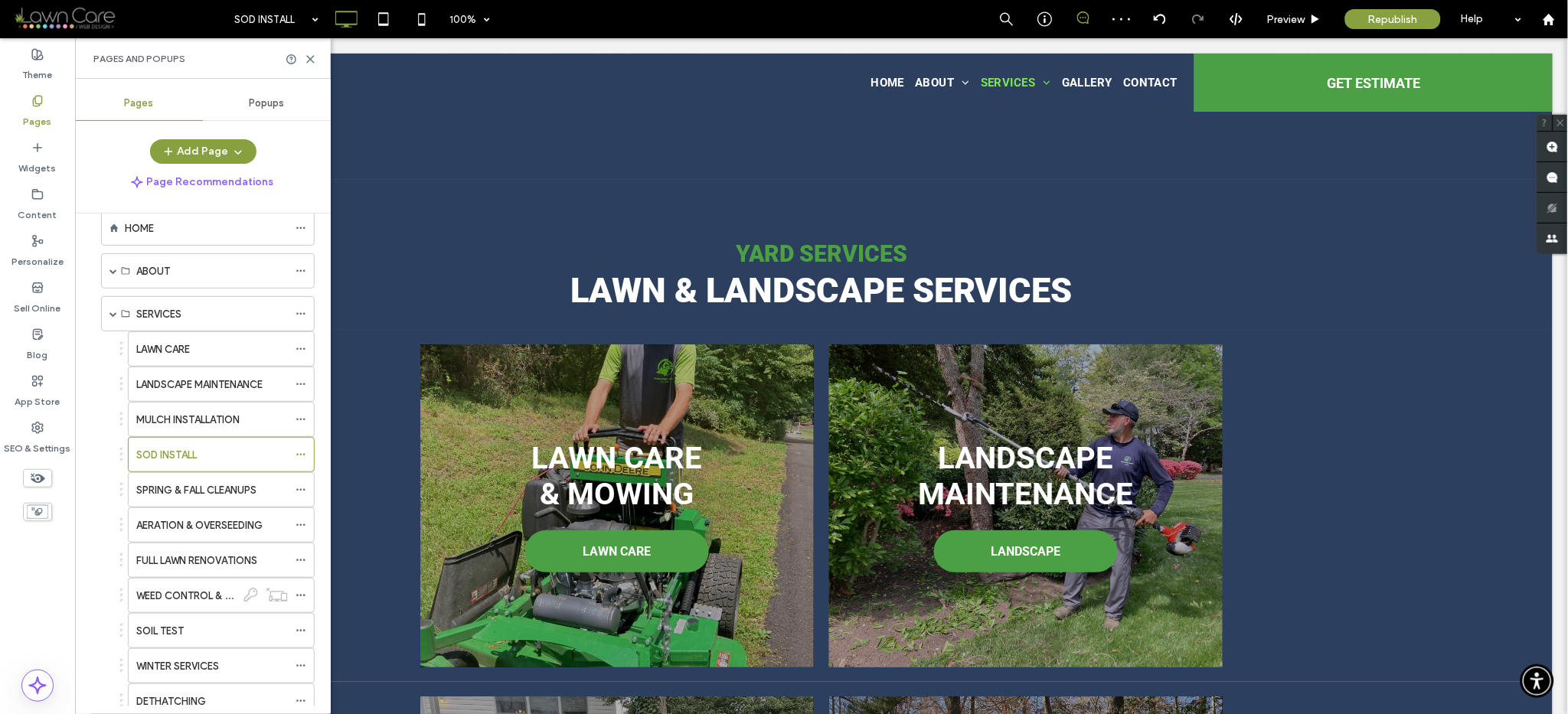
click at [157, 452] on div at bounding box center [784, 357] width 1568 height 714
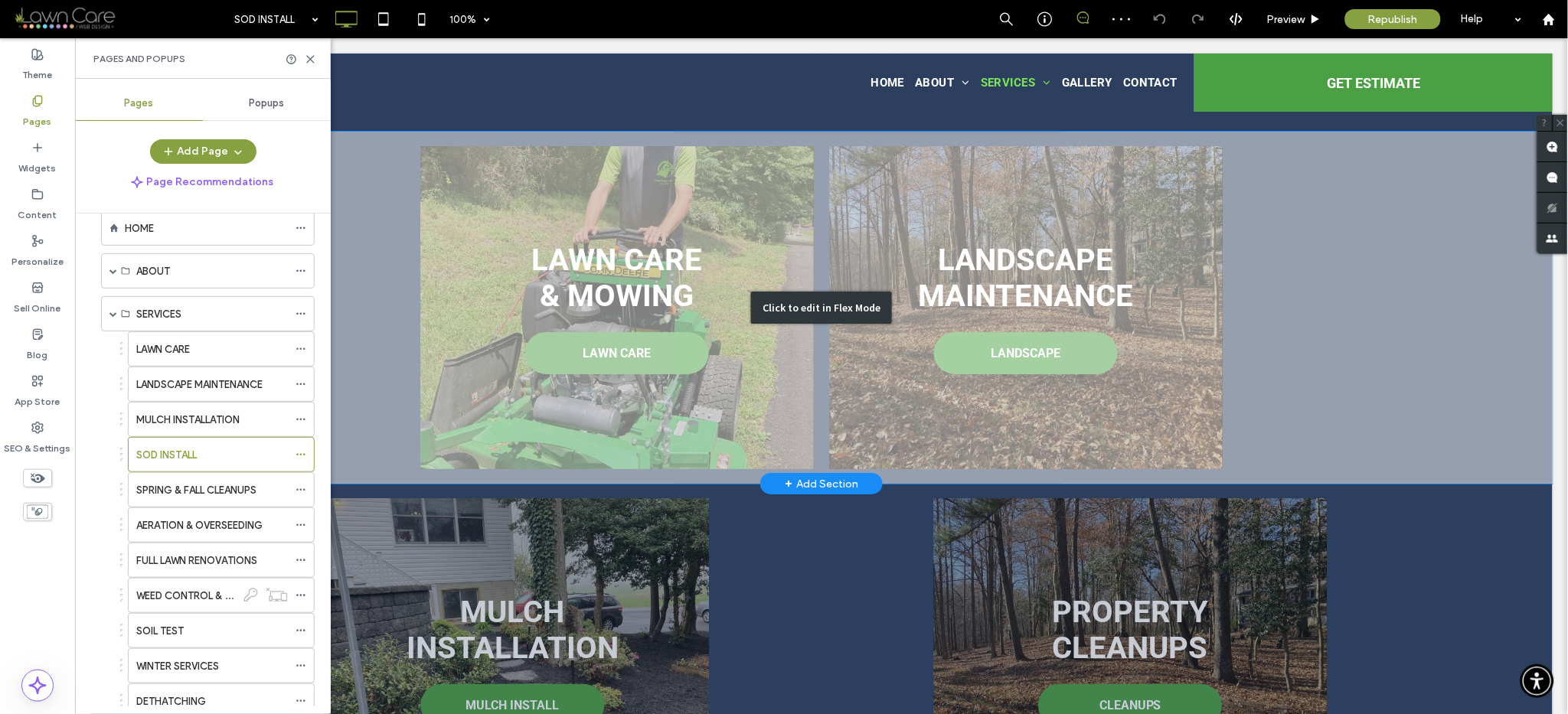
scroll to position [1525, 0]
click at [904, 427] on div "Click to edit in Flex Mode" at bounding box center [821, 307] width 1462 height 352
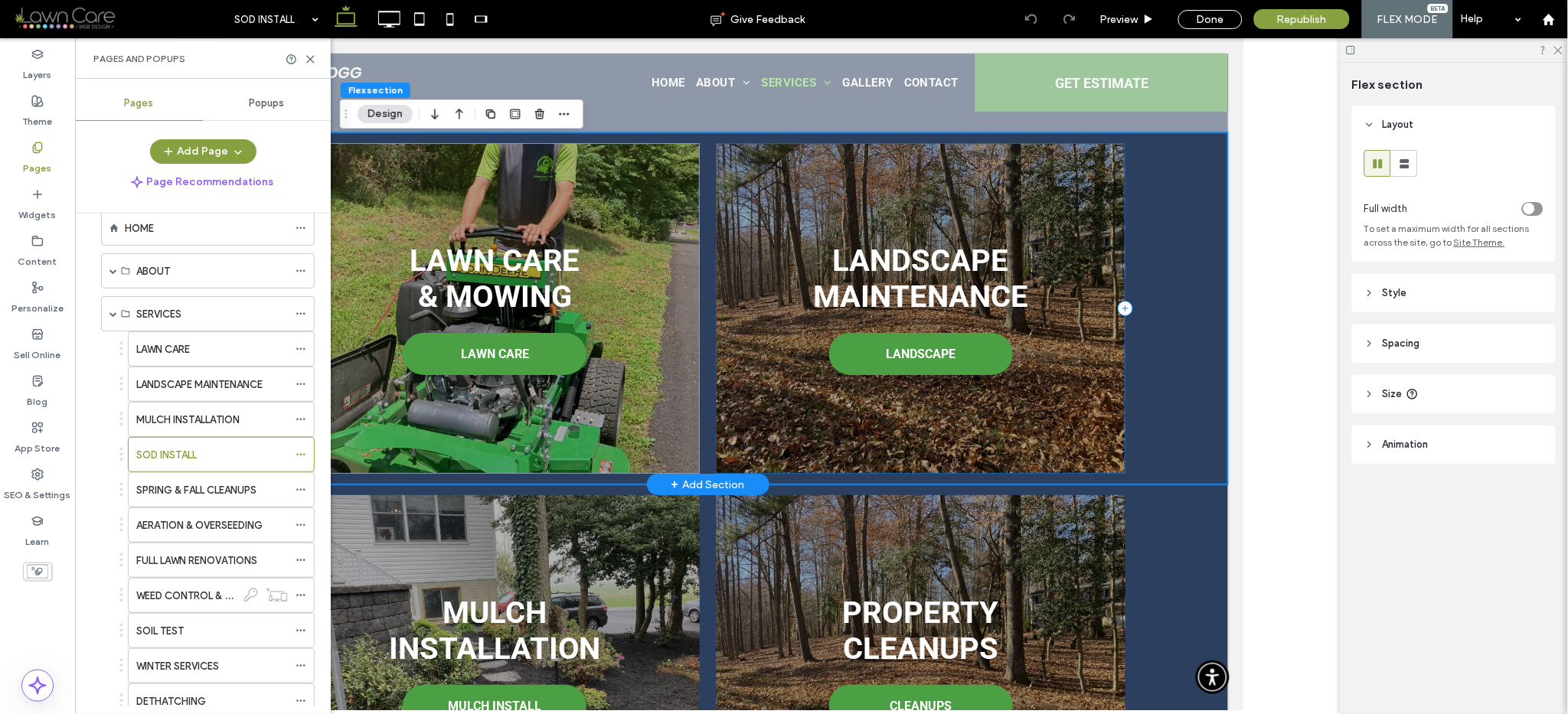
click at [866, 429] on div "Landscape Maintenance LANDSCAPE" at bounding box center [920, 307] width 410 height 332
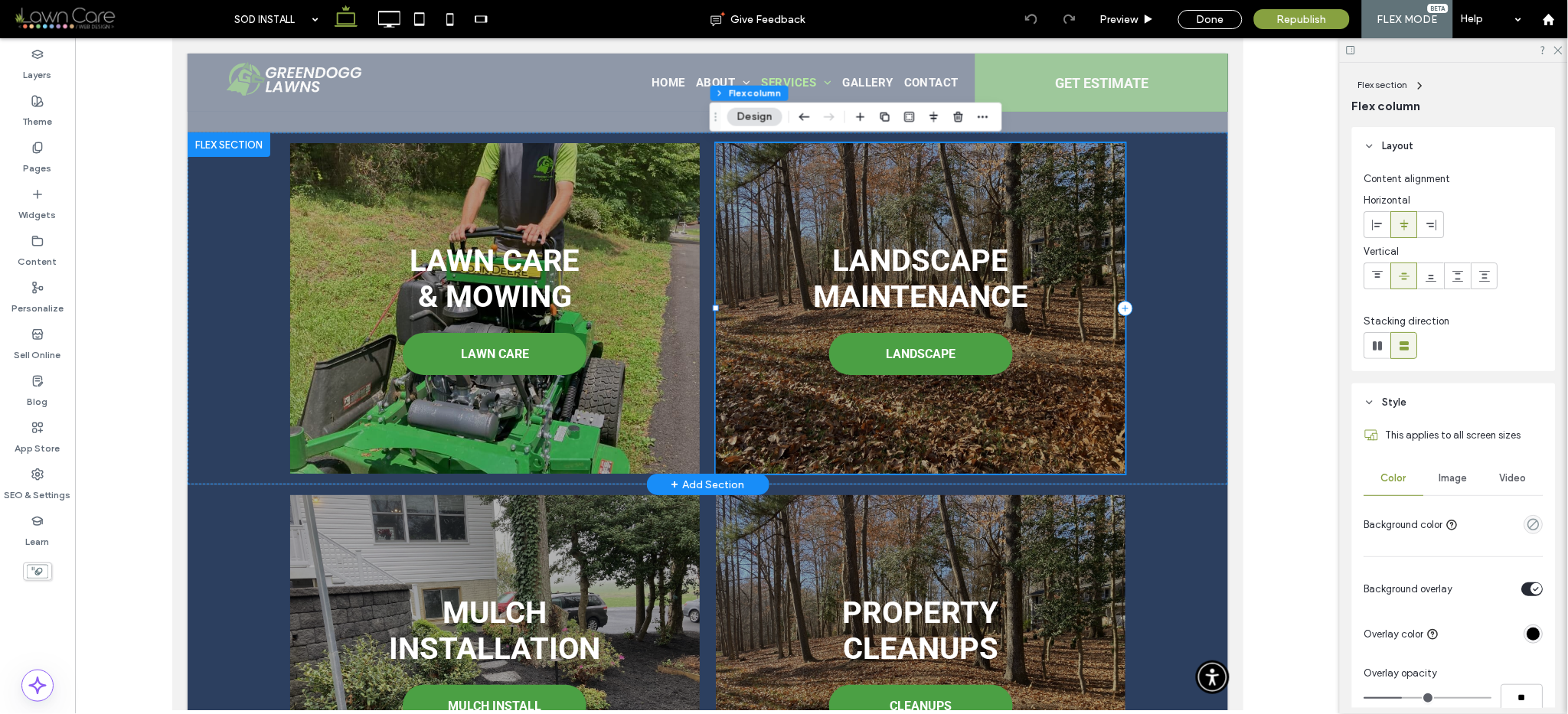
click at [871, 432] on div "Landscape Maintenance LANDSCAPE" at bounding box center [920, 307] width 410 height 332
click at [1440, 483] on span "Image" at bounding box center [1453, 479] width 28 height 12
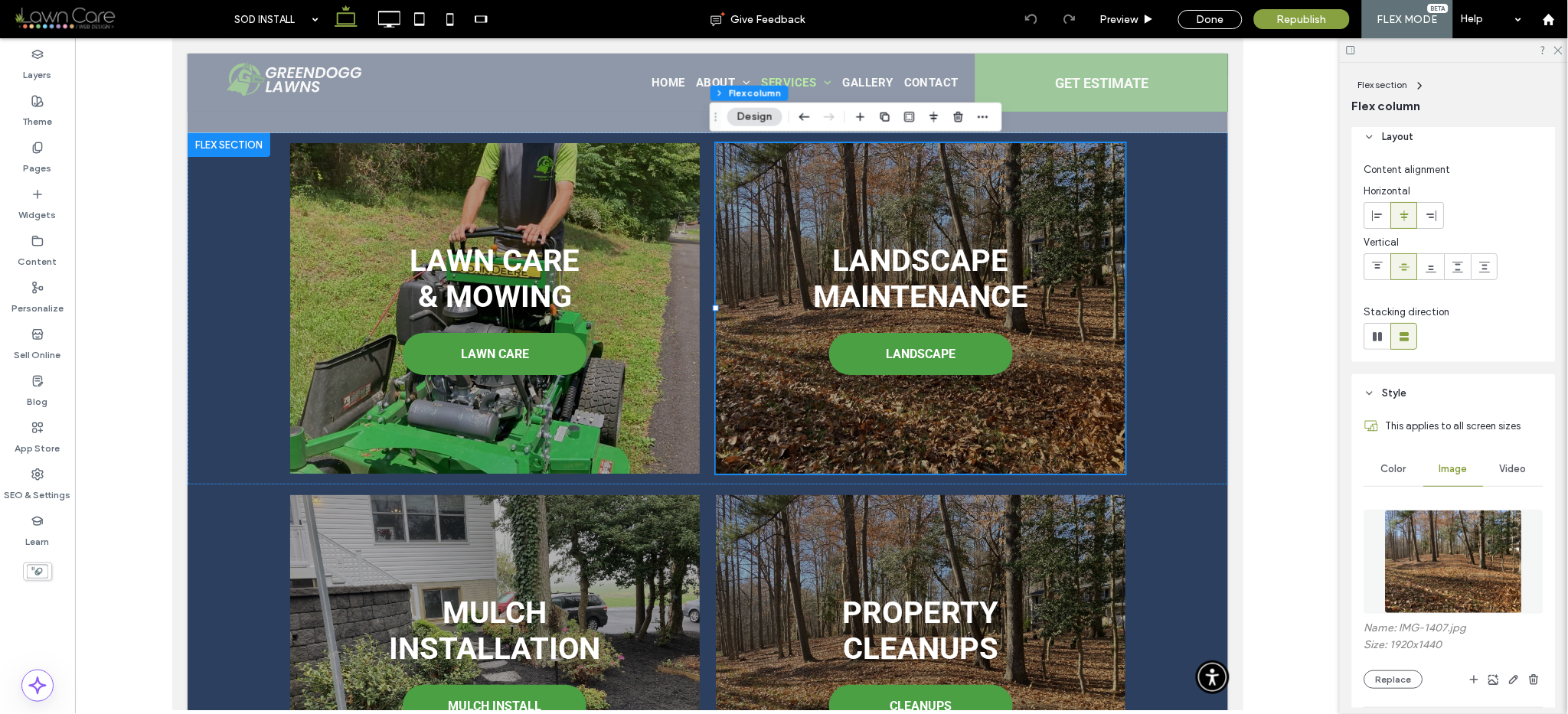
scroll to position [27, 0]
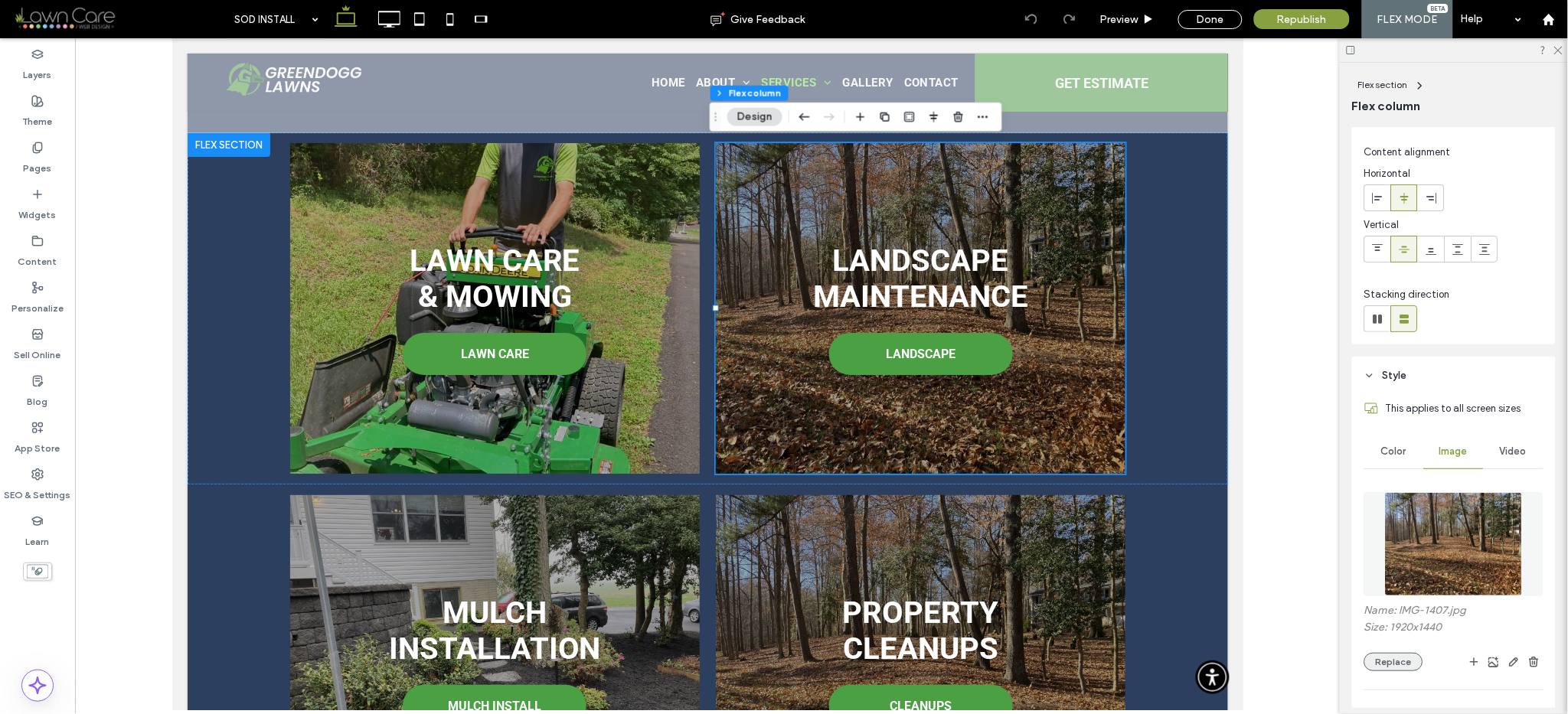
click at [1398, 655] on button "Replace" at bounding box center [1393, 661] width 59 height 18
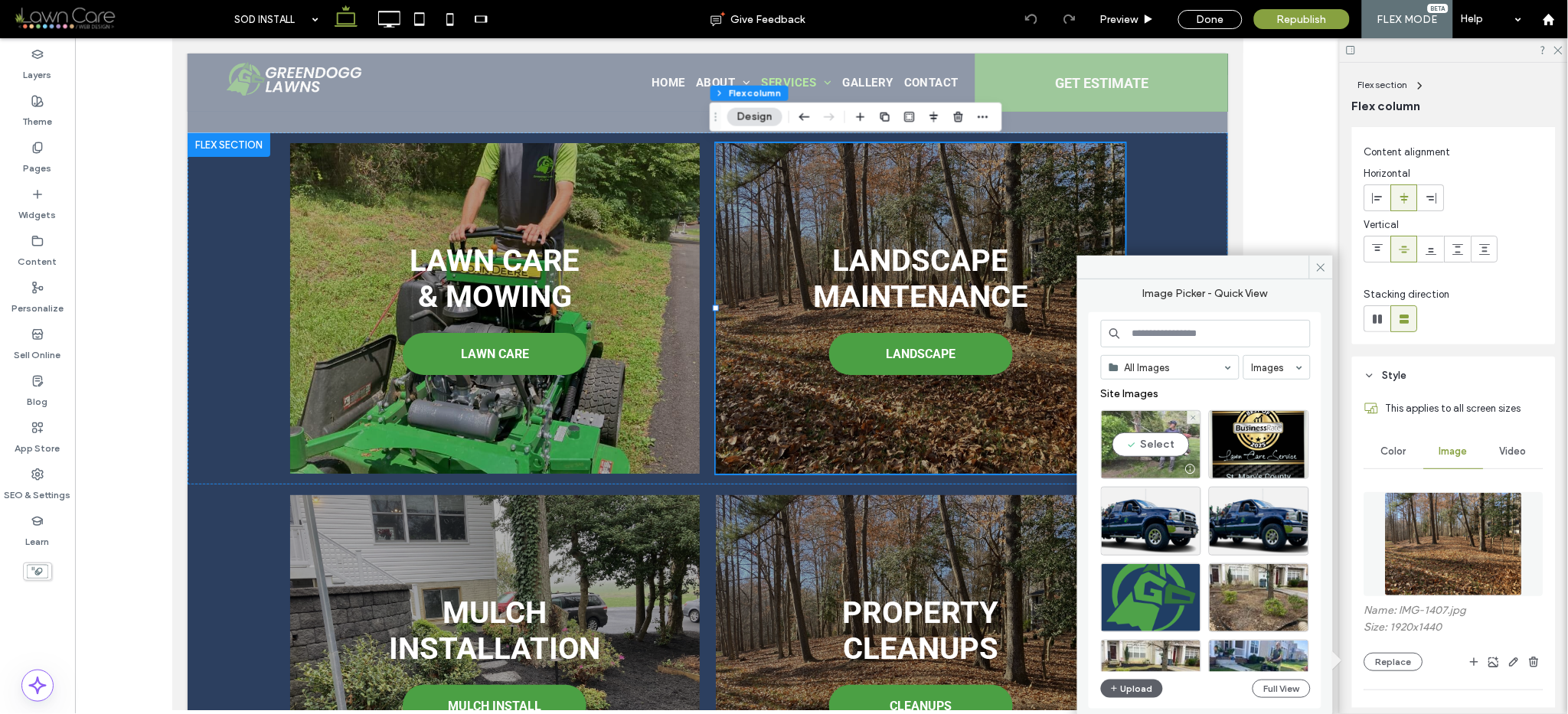
click at [1158, 451] on div "Select" at bounding box center [1150, 445] width 100 height 69
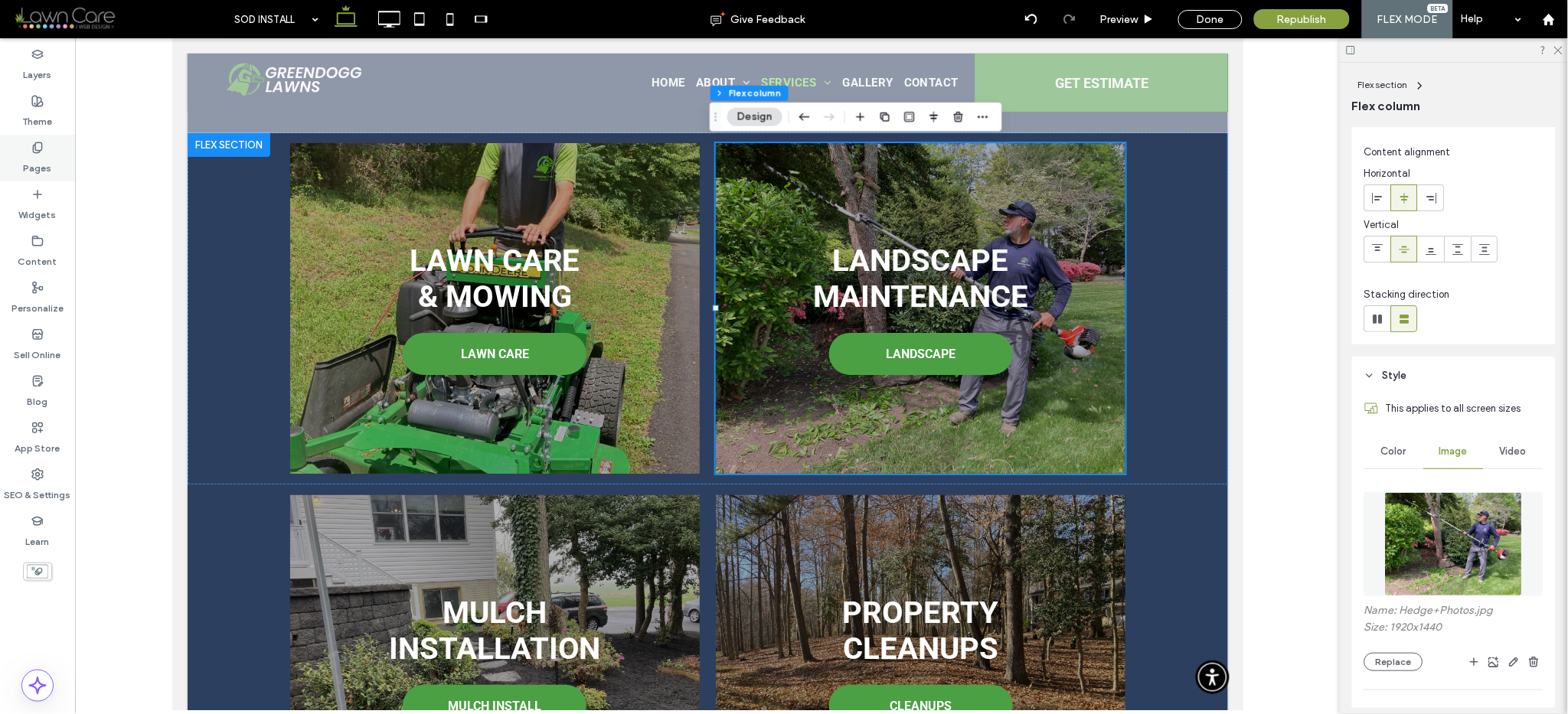
click at [30, 160] on label "Pages" at bounding box center [38, 165] width 28 height 22
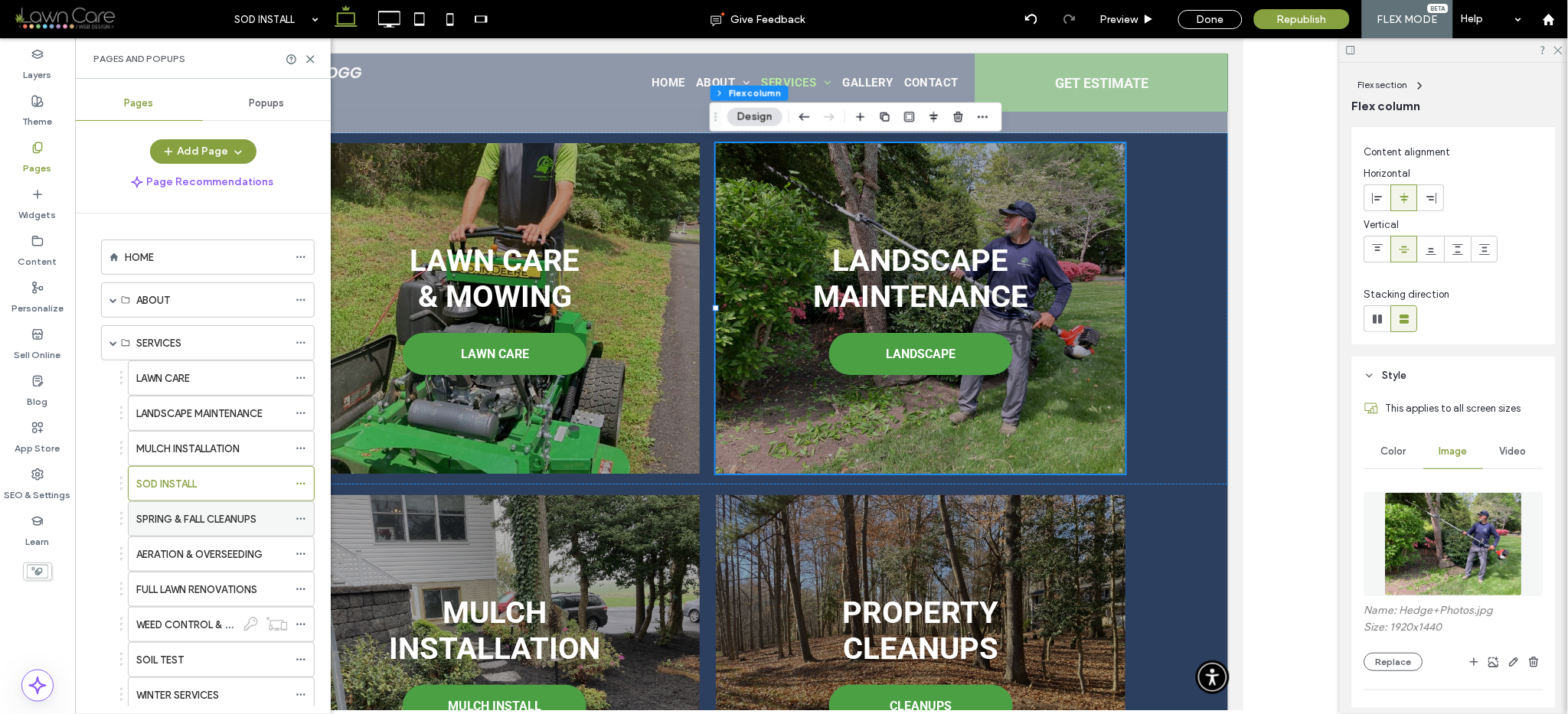
click at [158, 517] on label "SPRING & FALL CLEANUPS" at bounding box center [196, 519] width 121 height 27
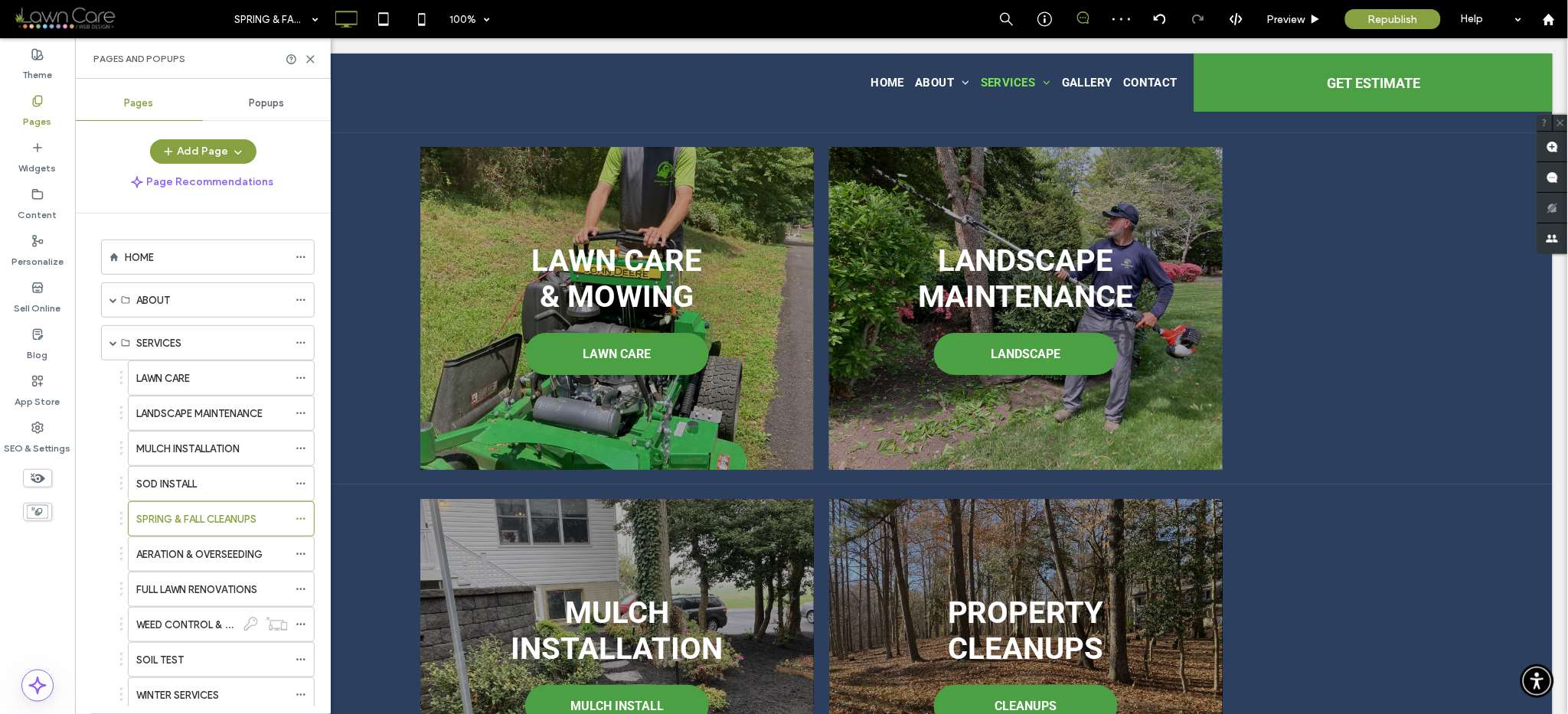
click at [158, 520] on div at bounding box center [784, 357] width 1568 height 714
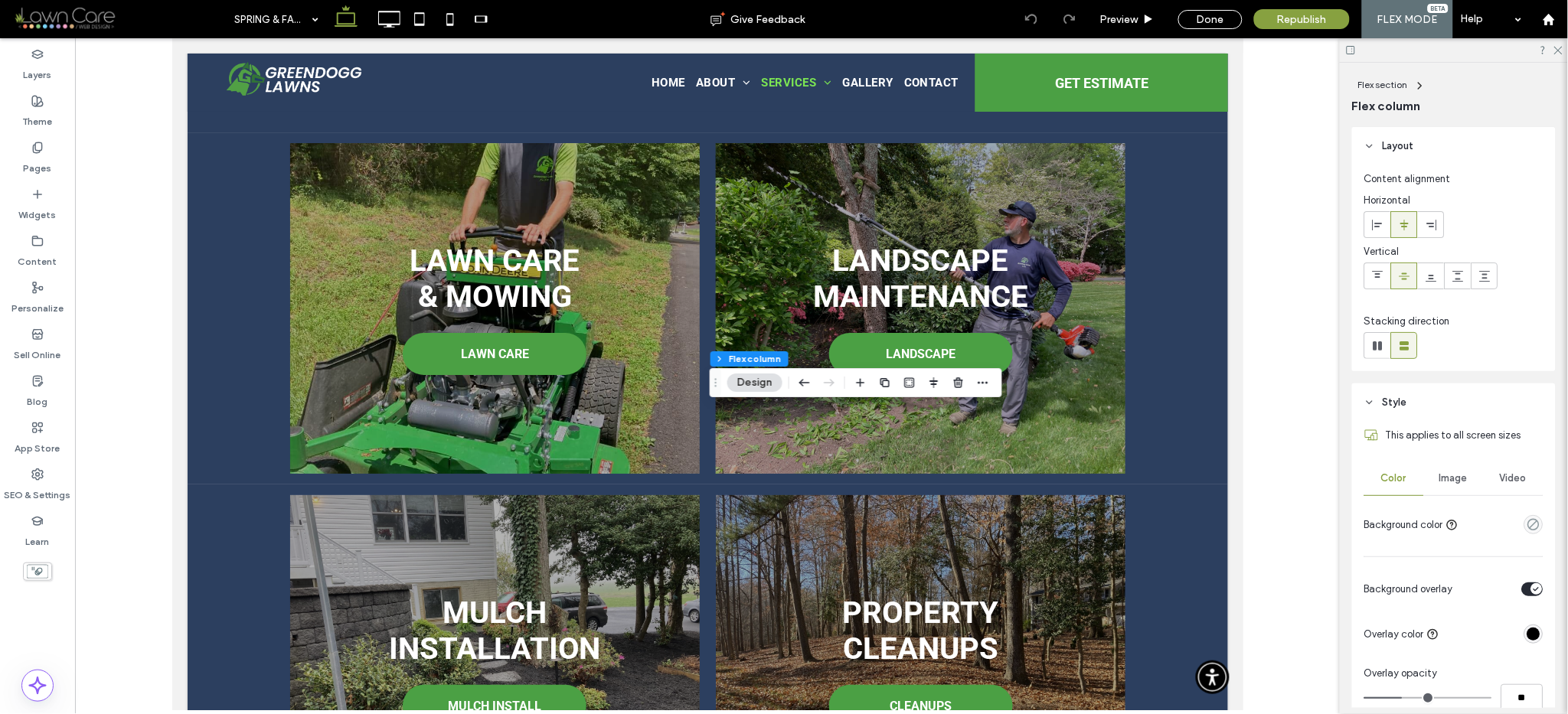
click at [1451, 469] on div "Image" at bounding box center [1453, 478] width 59 height 34
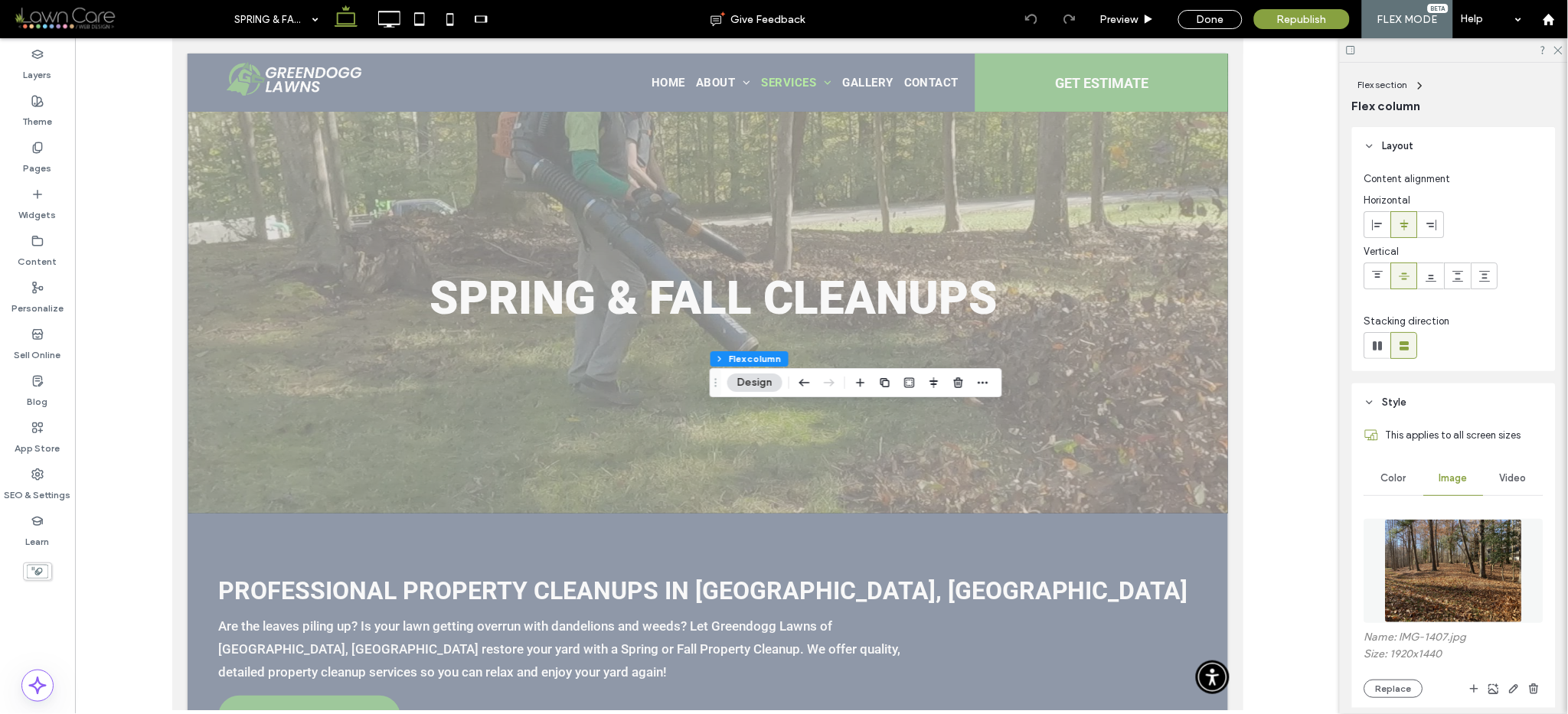
scroll to position [1146, 0]
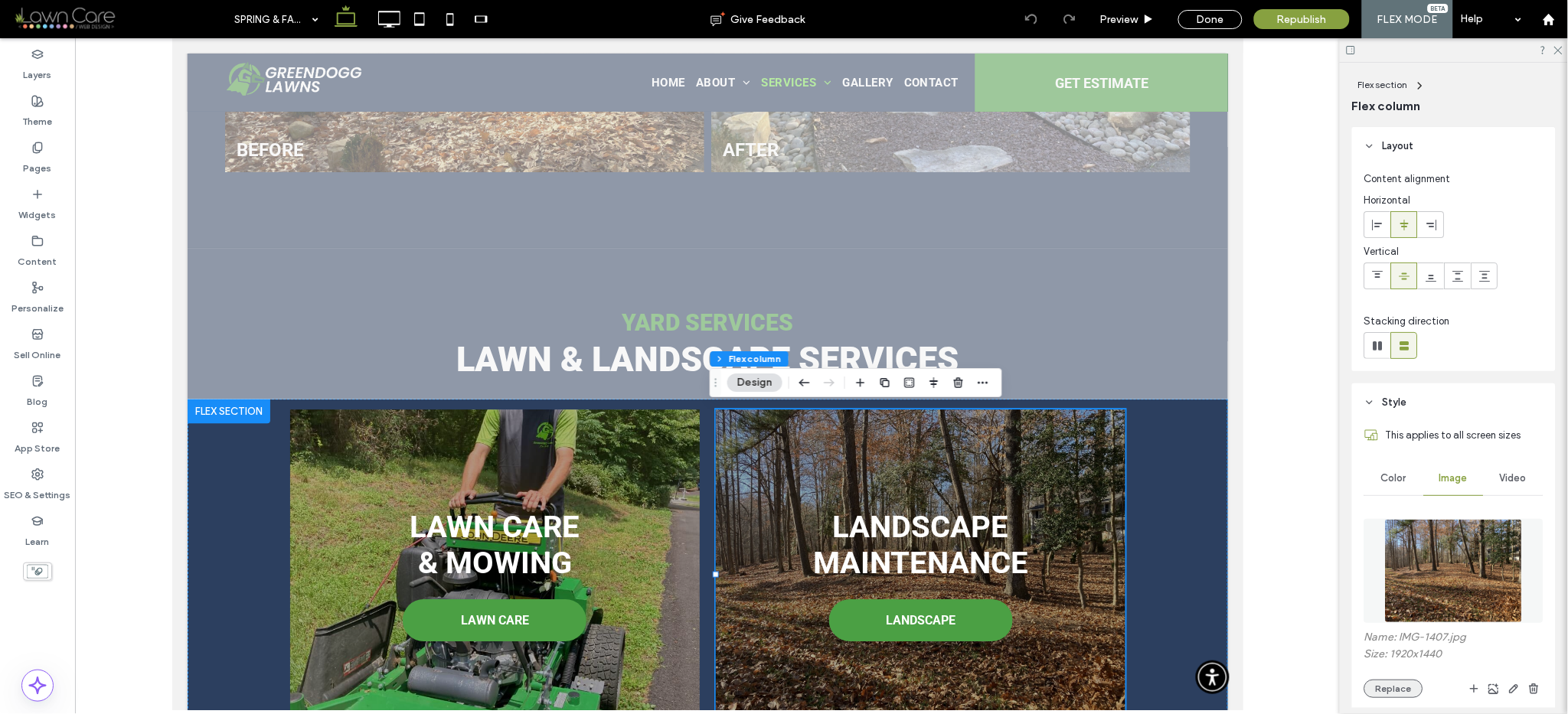
click at [1406, 689] on button "Replace" at bounding box center [1393, 688] width 59 height 18
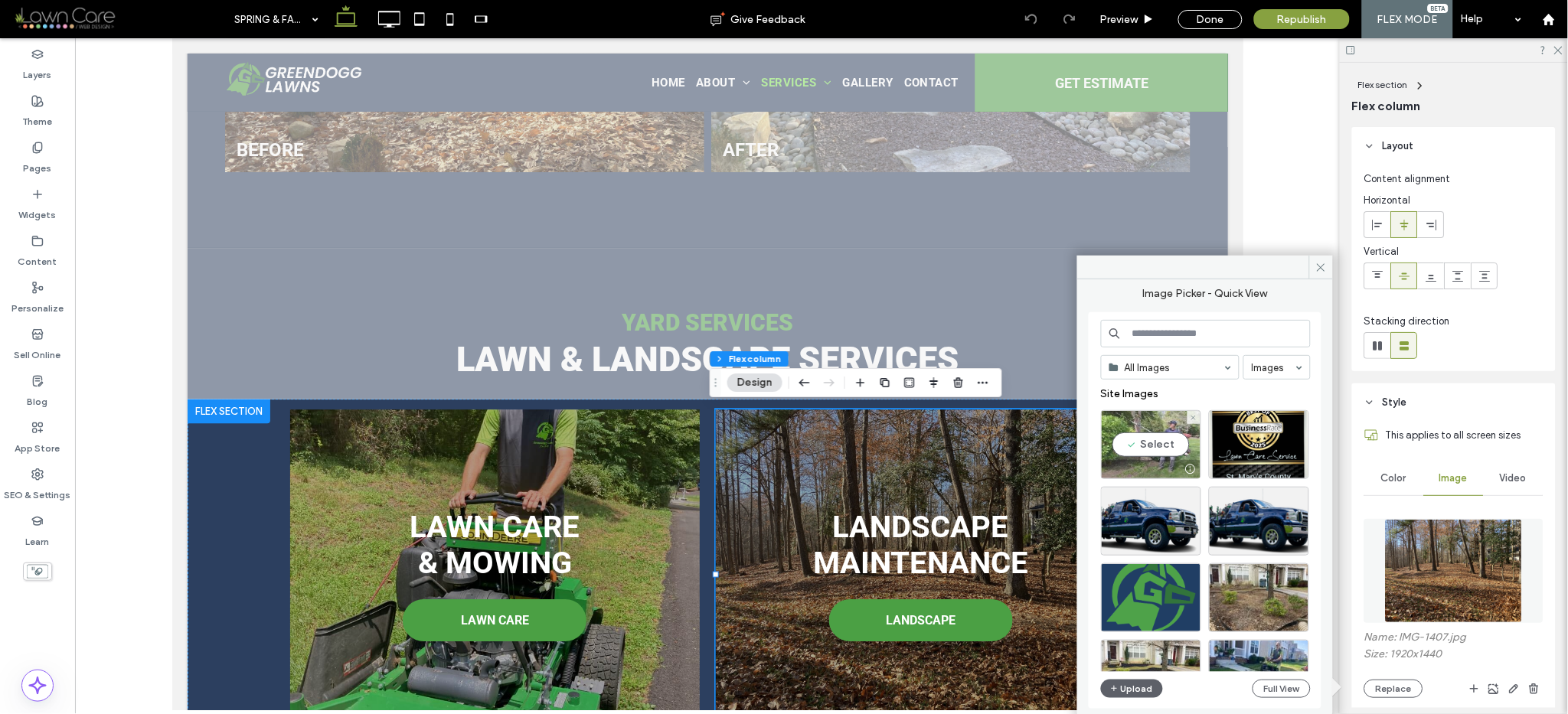
click at [1178, 445] on div "Select" at bounding box center [1150, 445] width 100 height 69
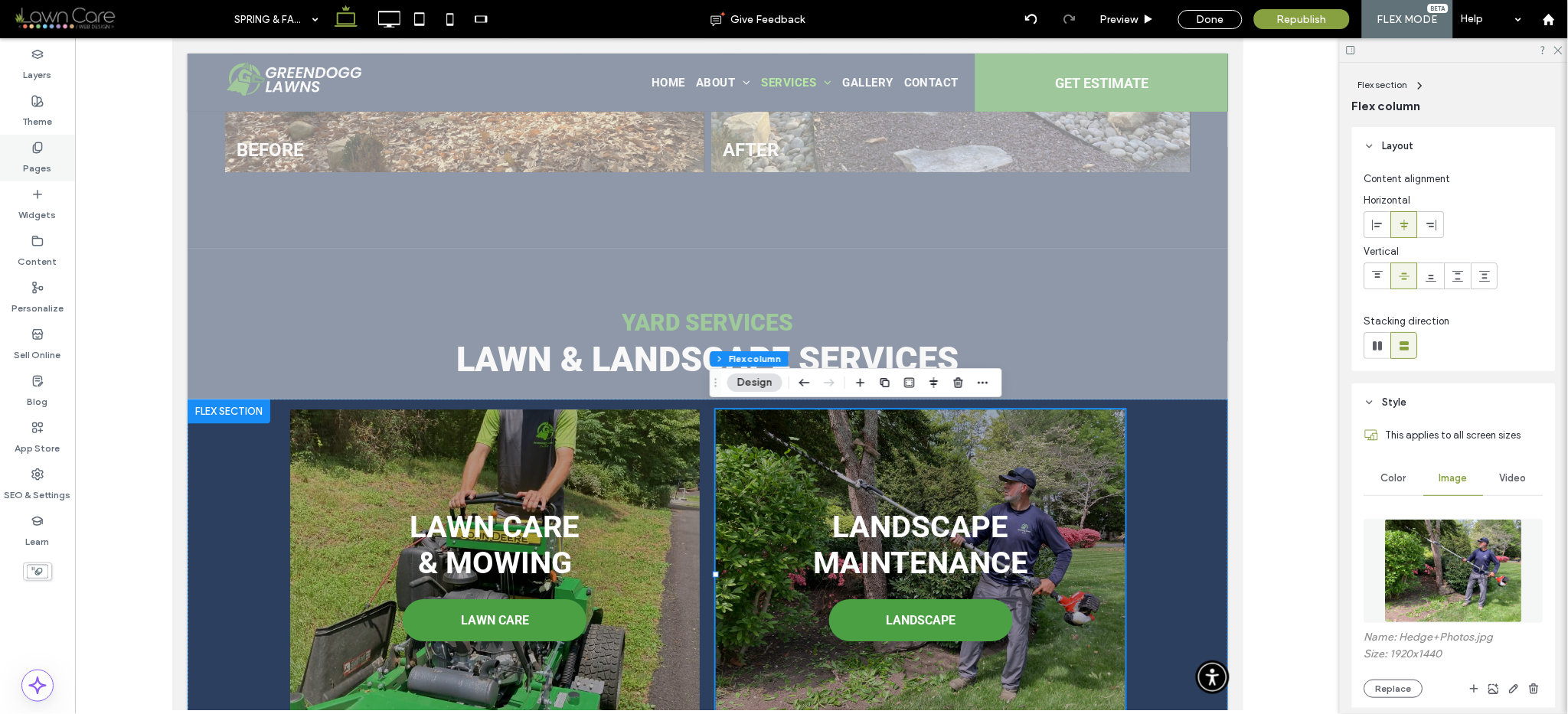
click at [47, 159] on label "Pages" at bounding box center [38, 165] width 28 height 22
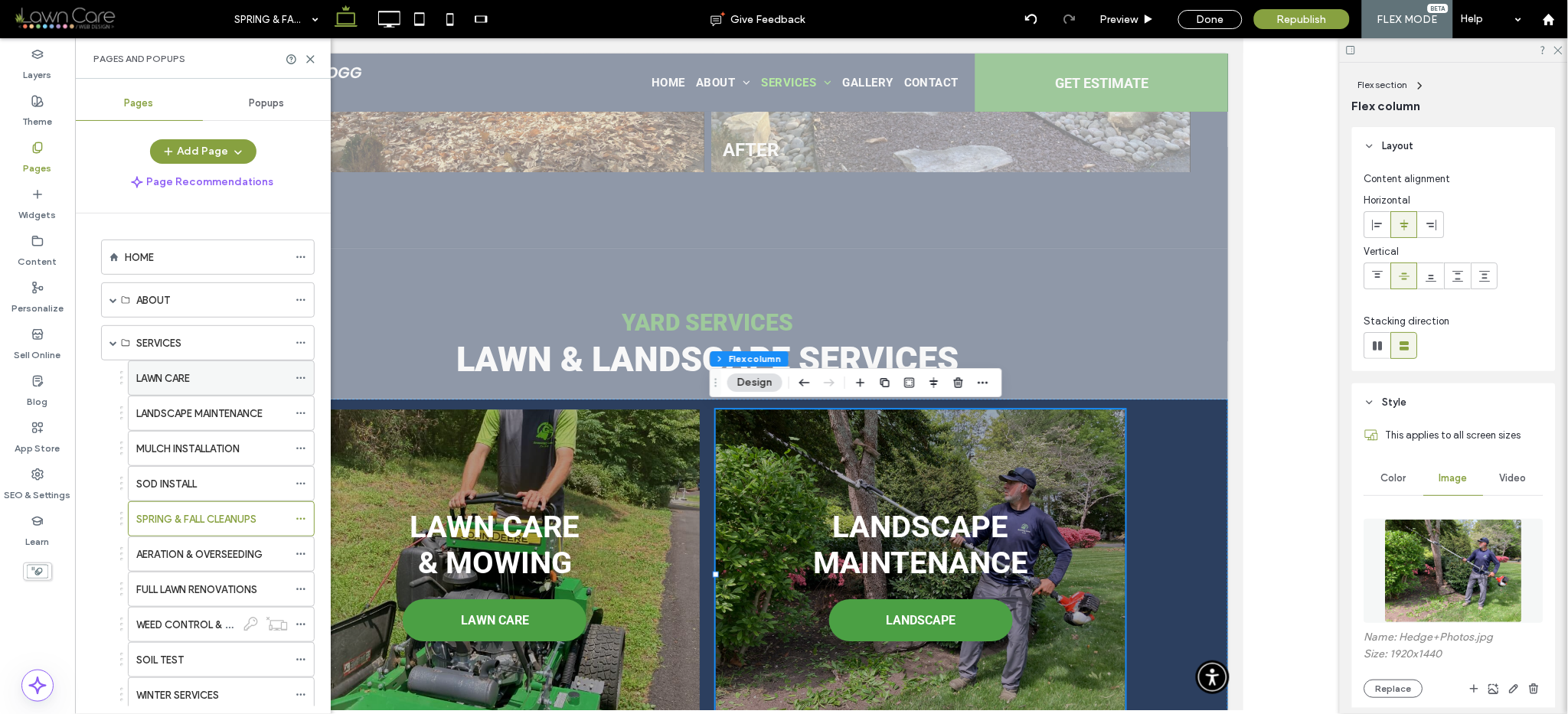
scroll to position [27, 0]
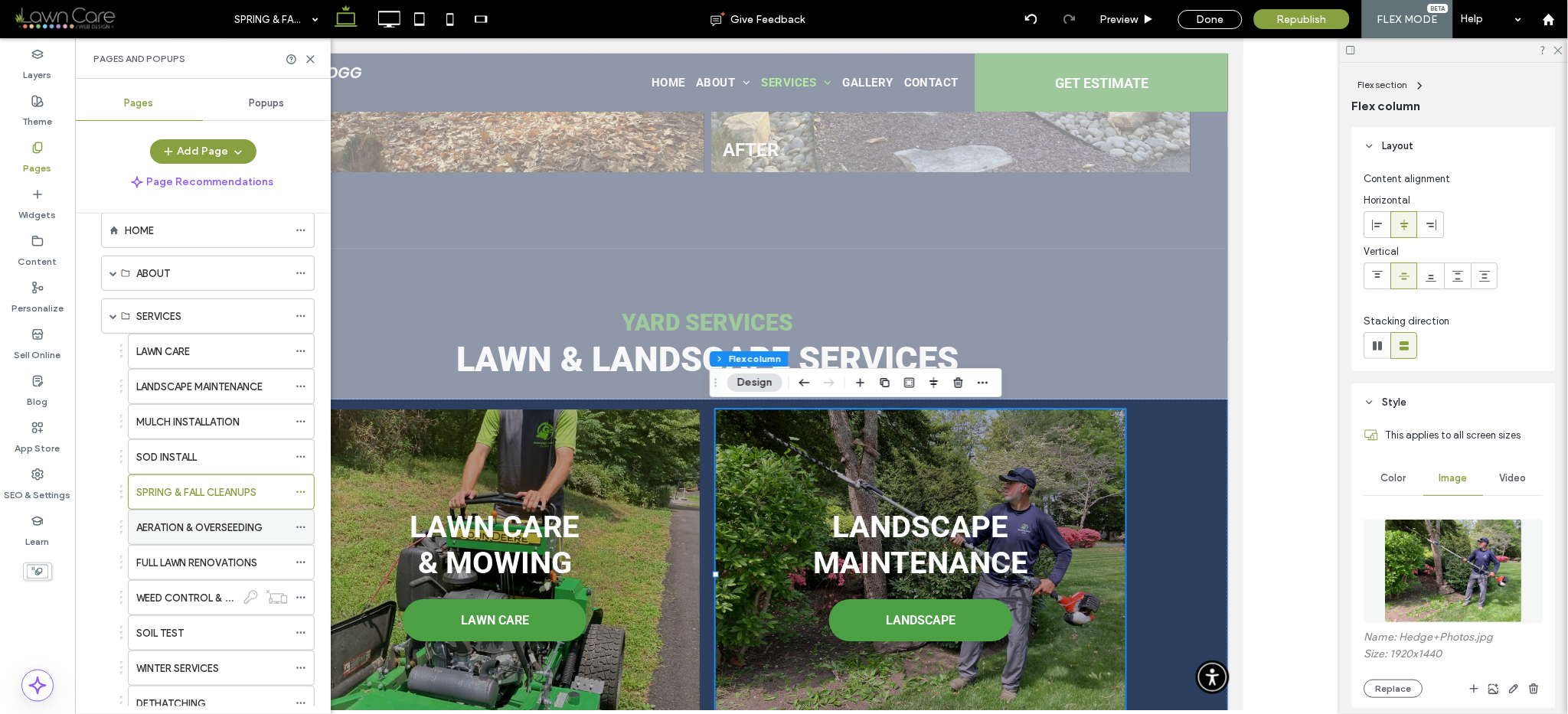
click at [176, 520] on label "AERATION & OVERSEEDING" at bounding box center [199, 527] width 127 height 27
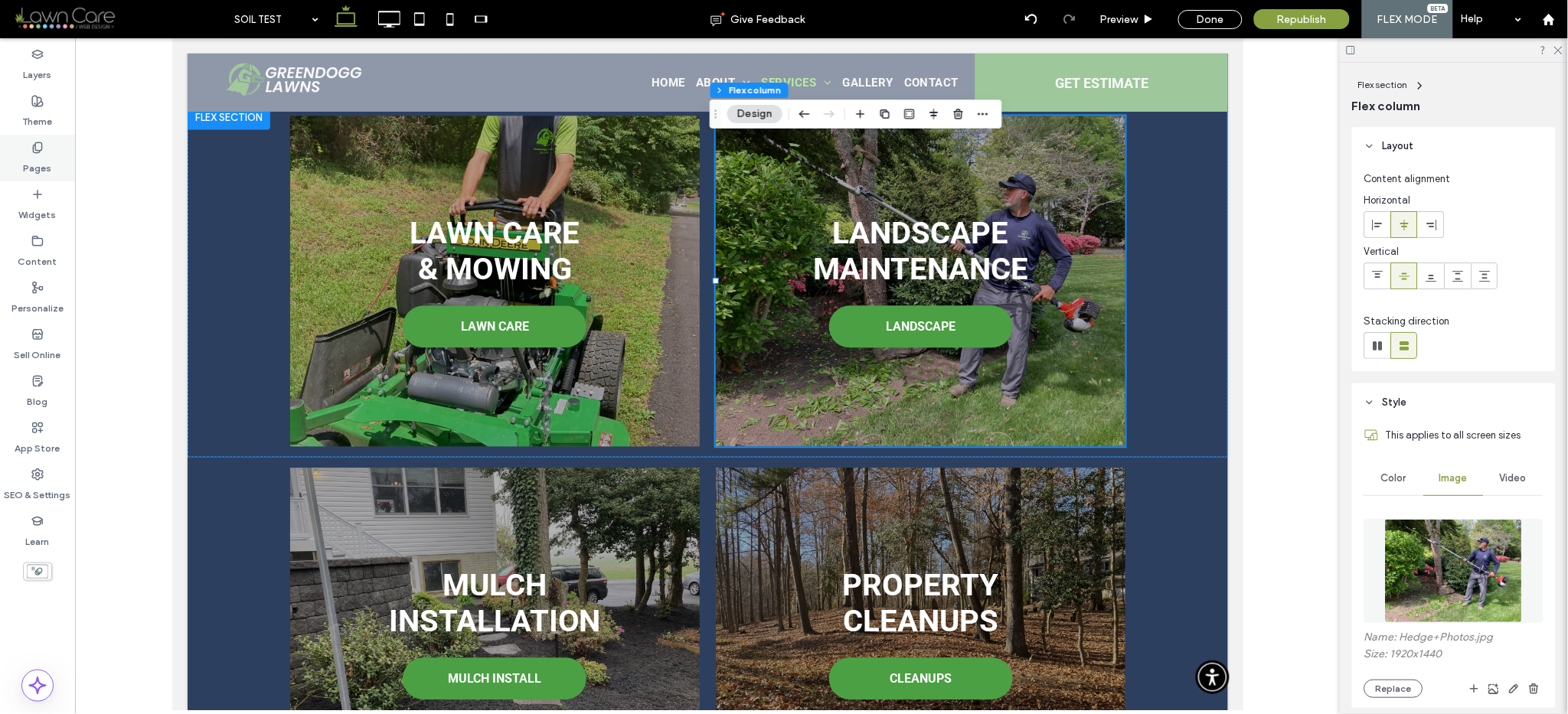
scroll to position [134, 0]
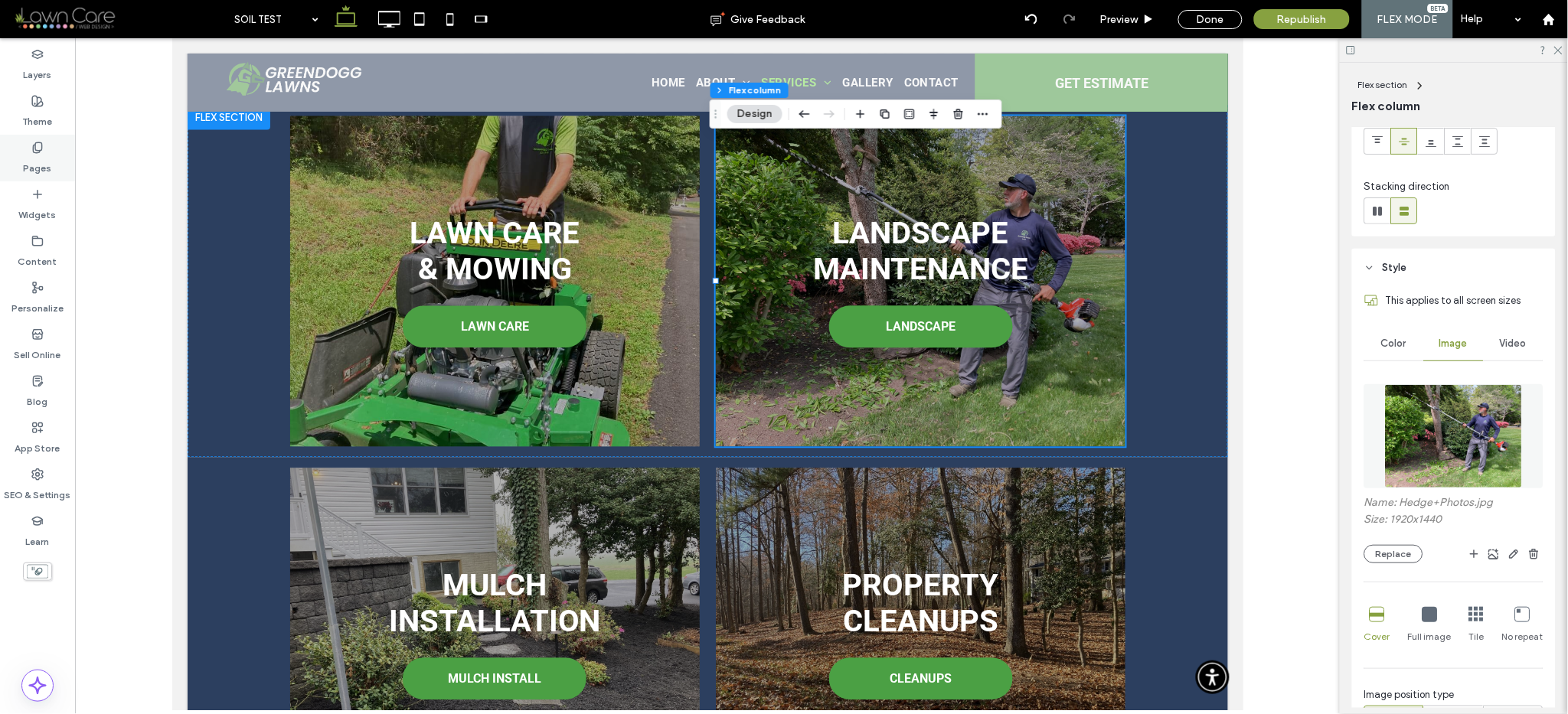
click at [44, 139] on div "Pages" at bounding box center [37, 158] width 75 height 47
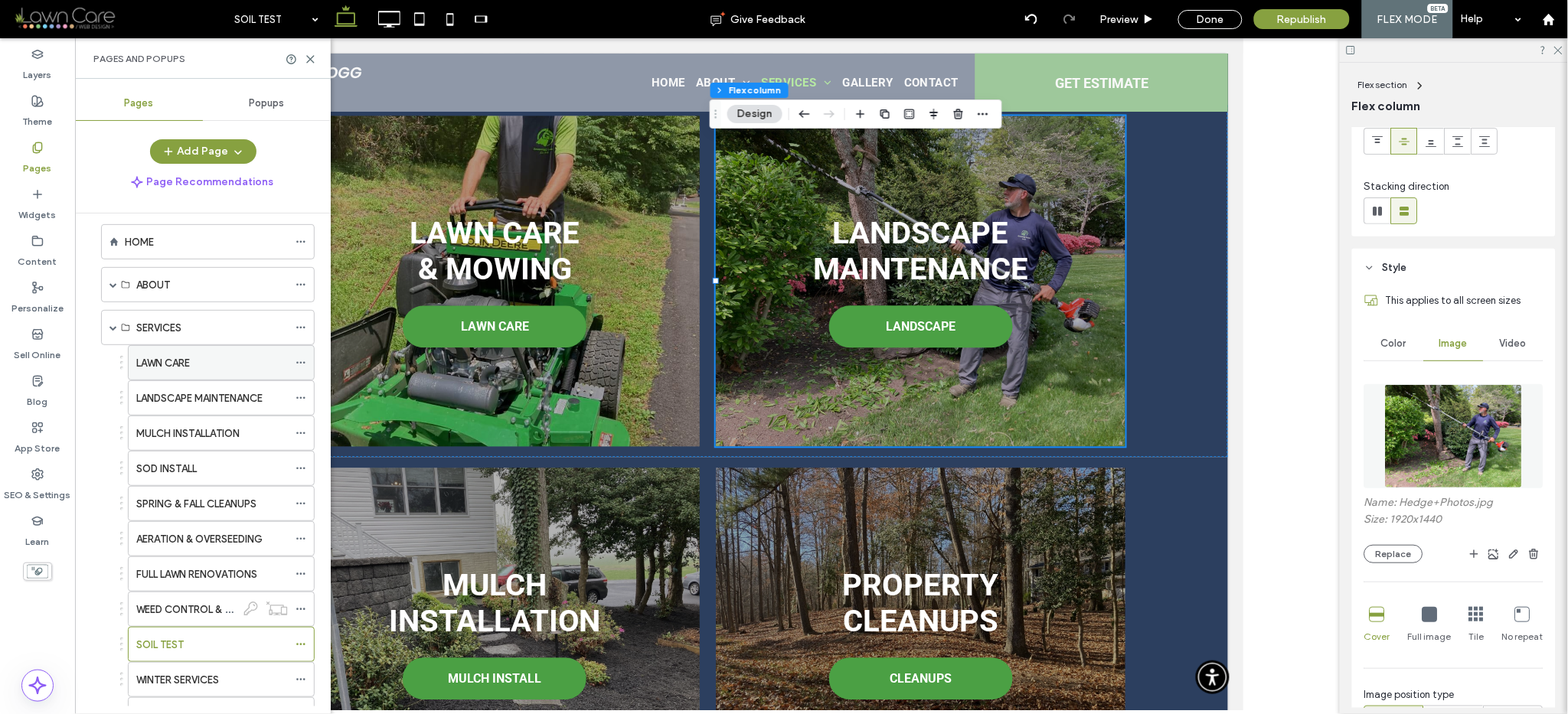
scroll to position [32, 0]
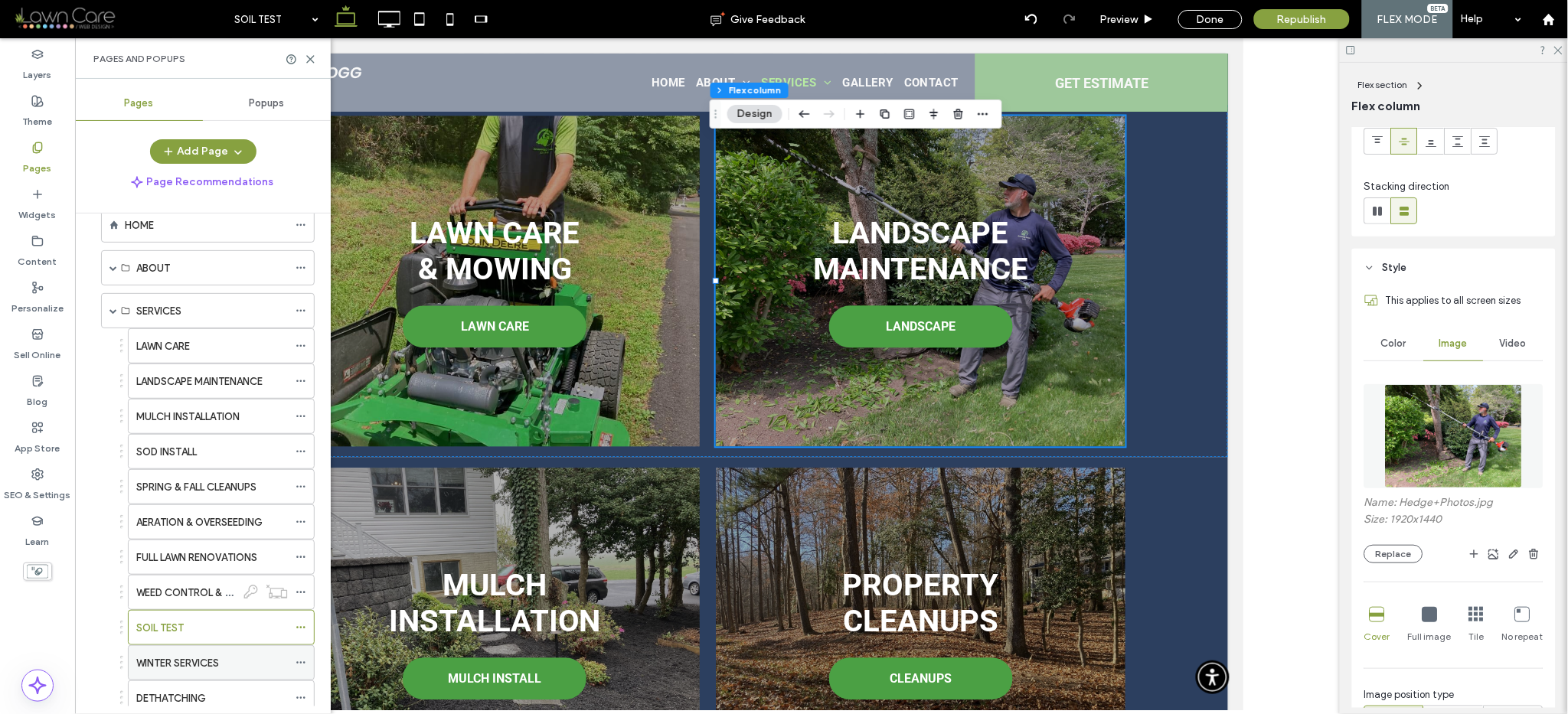
click at [175, 659] on label "WINTER SERVICES" at bounding box center [177, 663] width 83 height 27
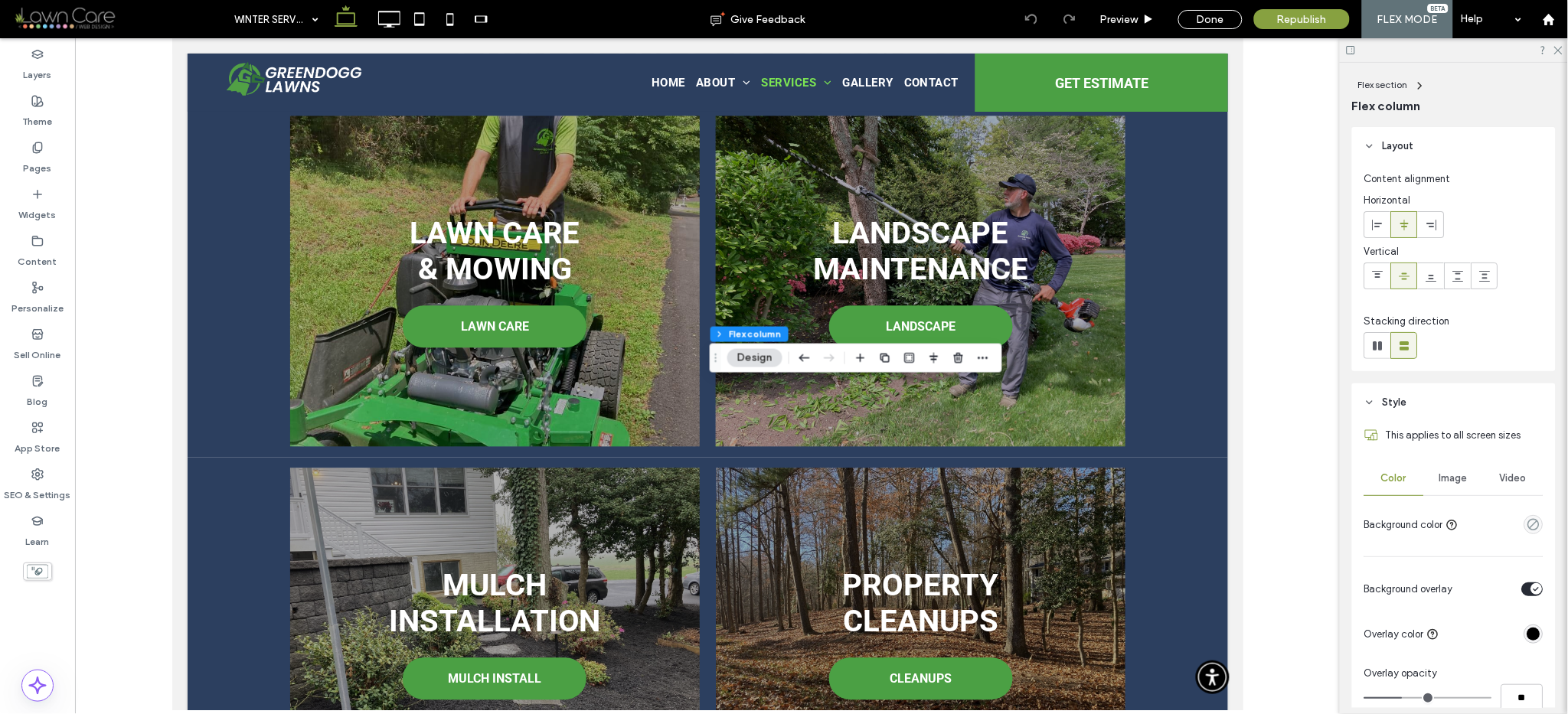
click at [1453, 480] on span "Image" at bounding box center [1453, 479] width 28 height 12
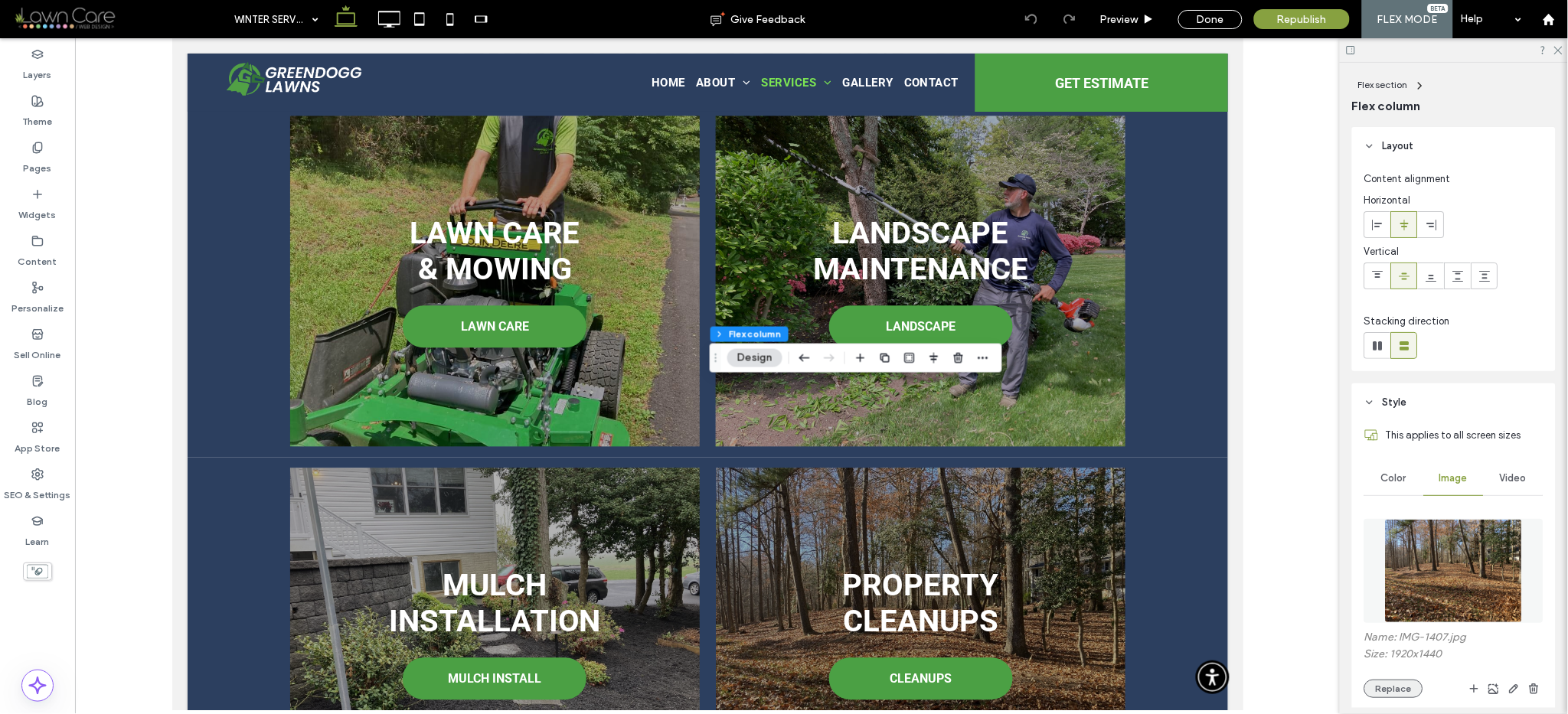
click at [1396, 687] on button "Replace" at bounding box center [1393, 688] width 59 height 18
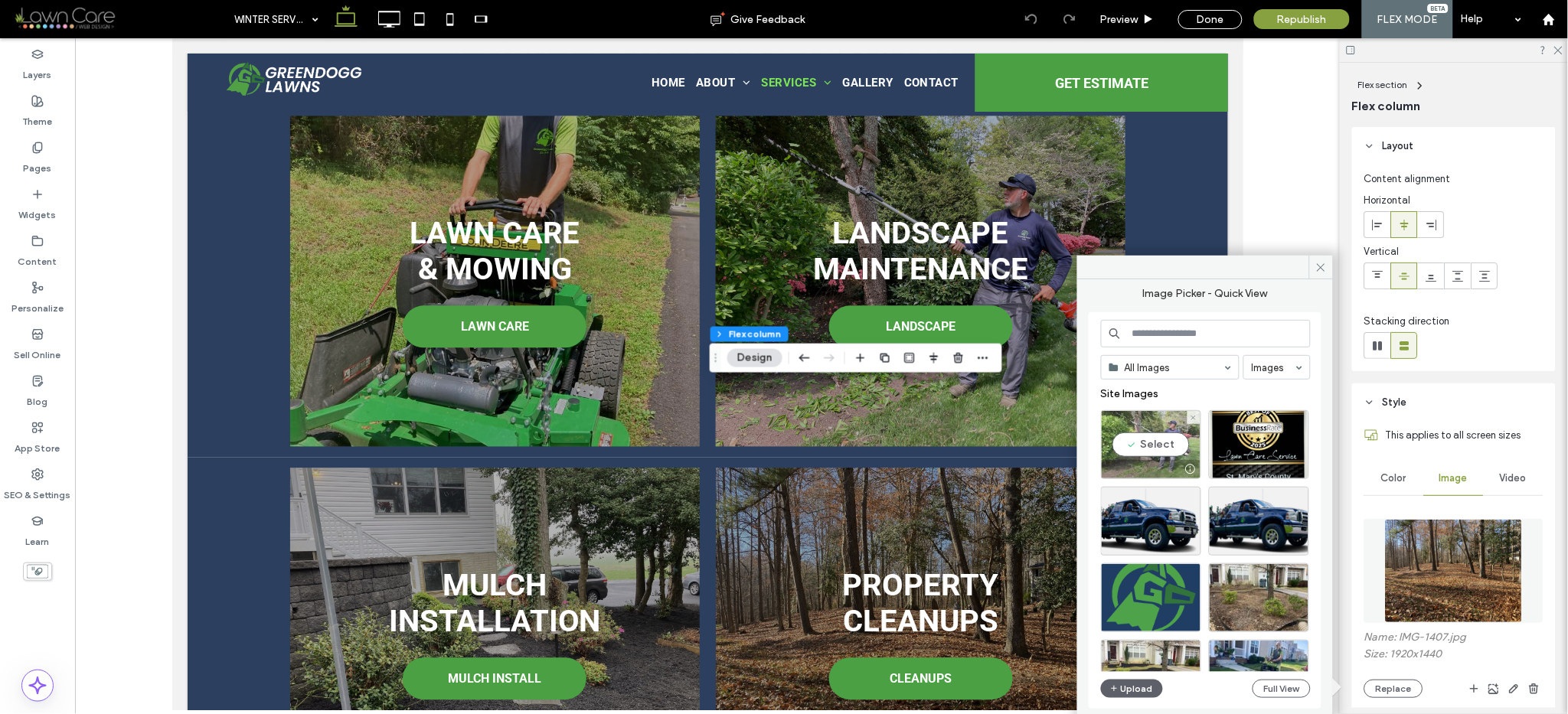
click at [1162, 452] on div "Select" at bounding box center [1150, 445] width 100 height 69
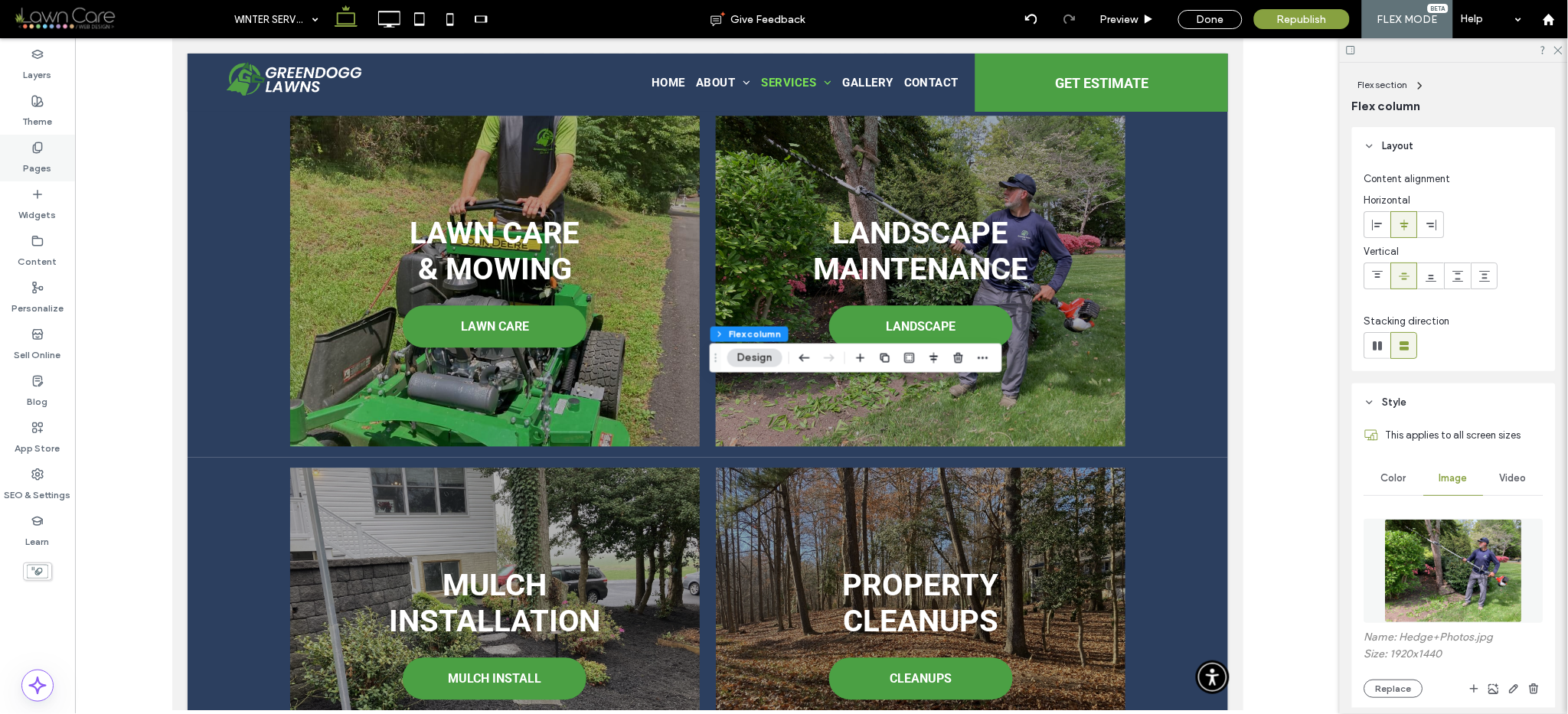
click at [24, 149] on div "Pages" at bounding box center [37, 158] width 75 height 47
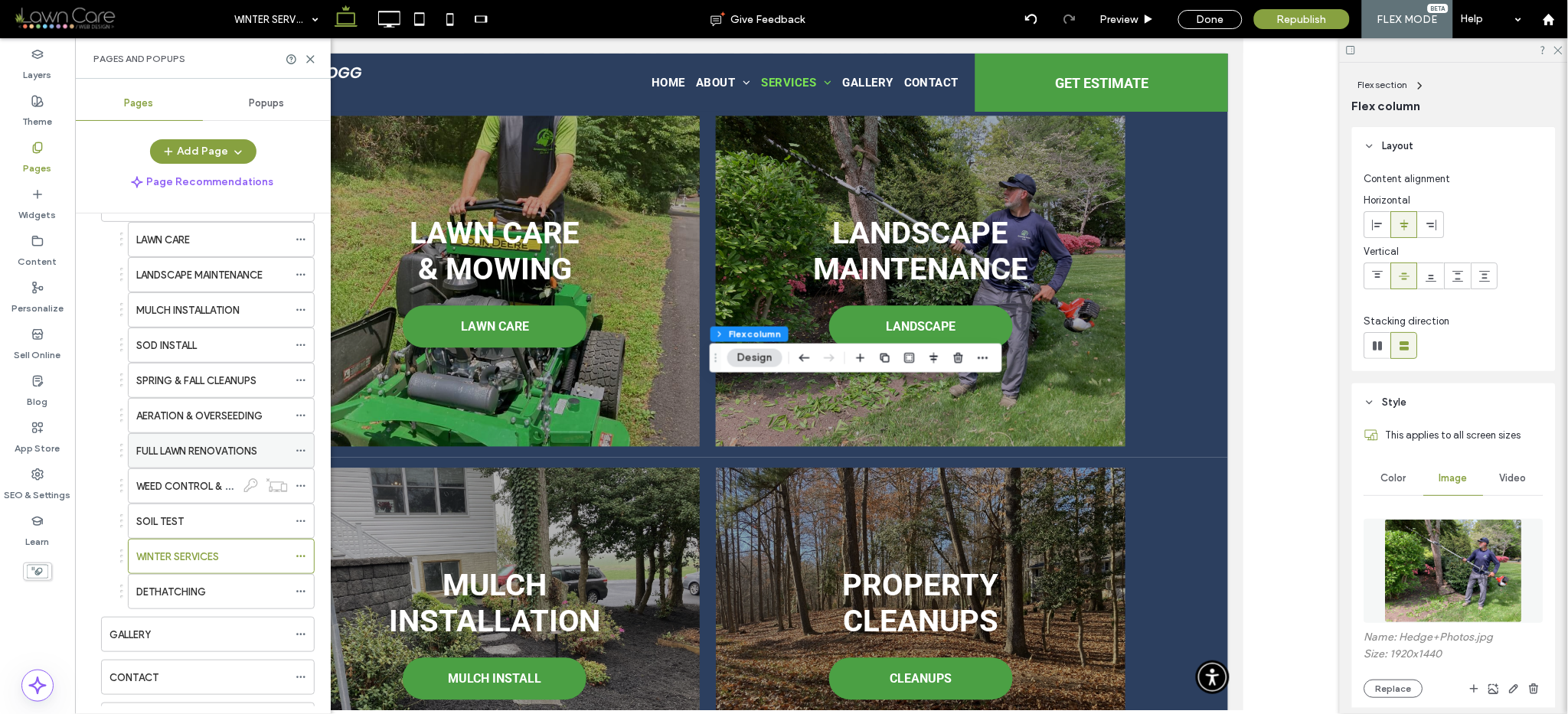
scroll to position [142, 0]
click at [185, 588] on label "DETHATCHING" at bounding box center [170, 588] width 70 height 27
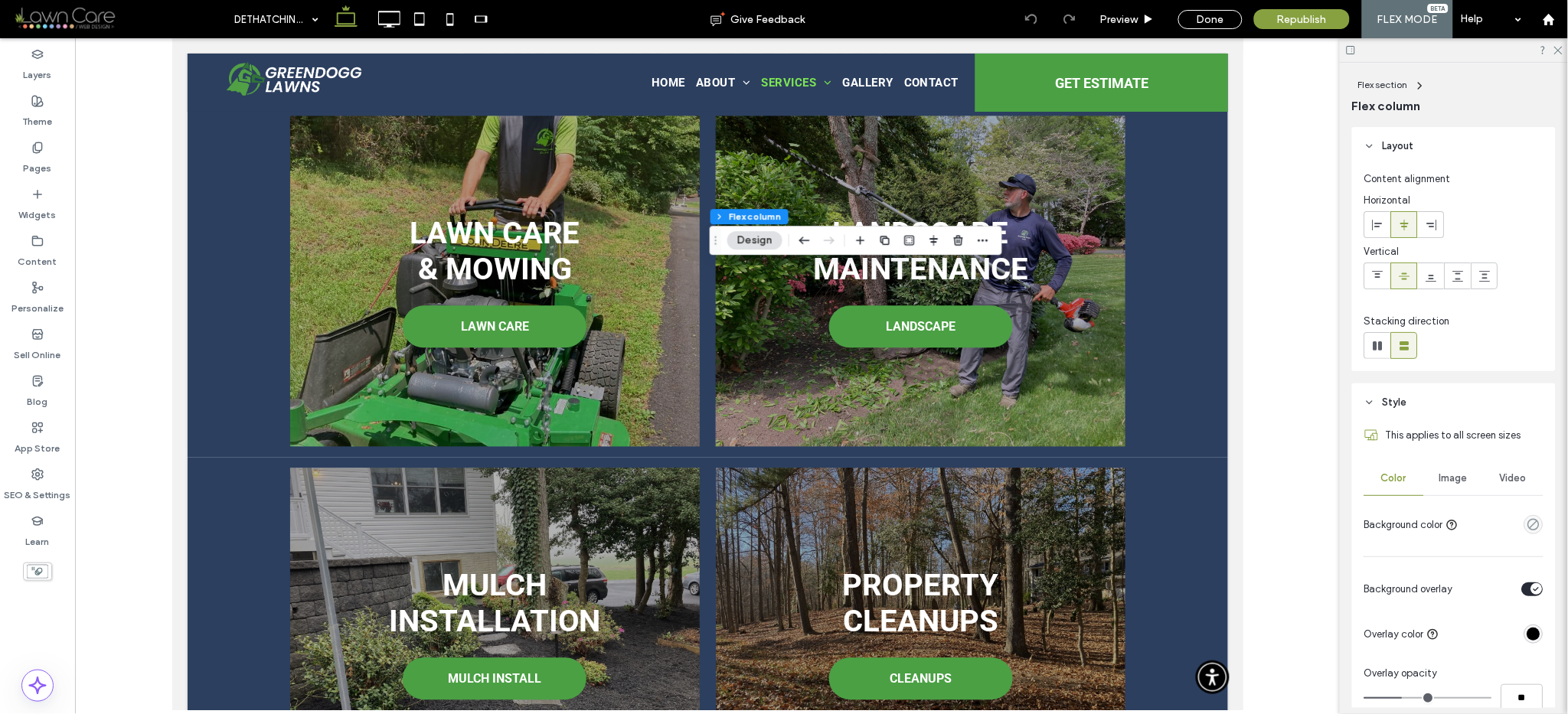
click at [1447, 478] on span "Image" at bounding box center [1453, 479] width 28 height 12
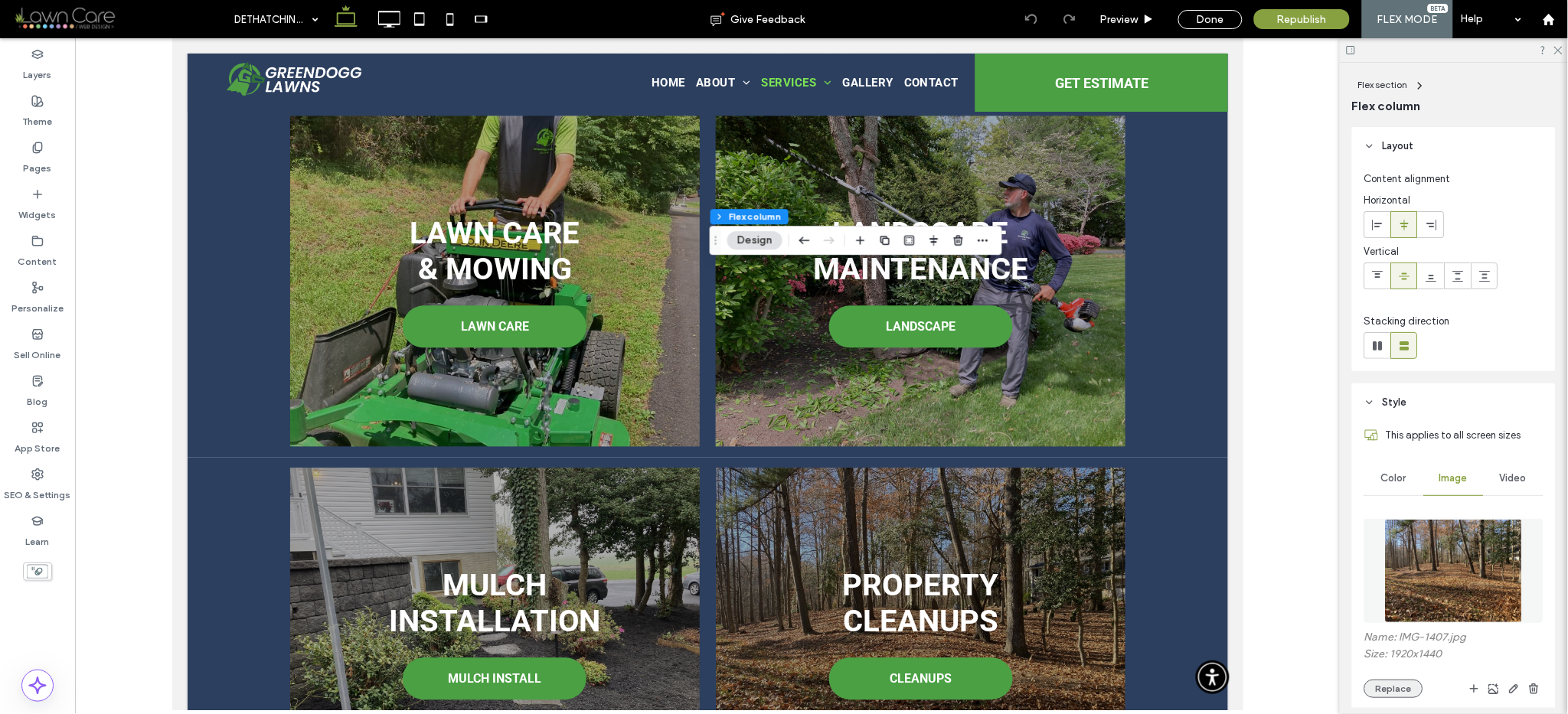
click at [1393, 686] on button "Replace" at bounding box center [1393, 688] width 59 height 18
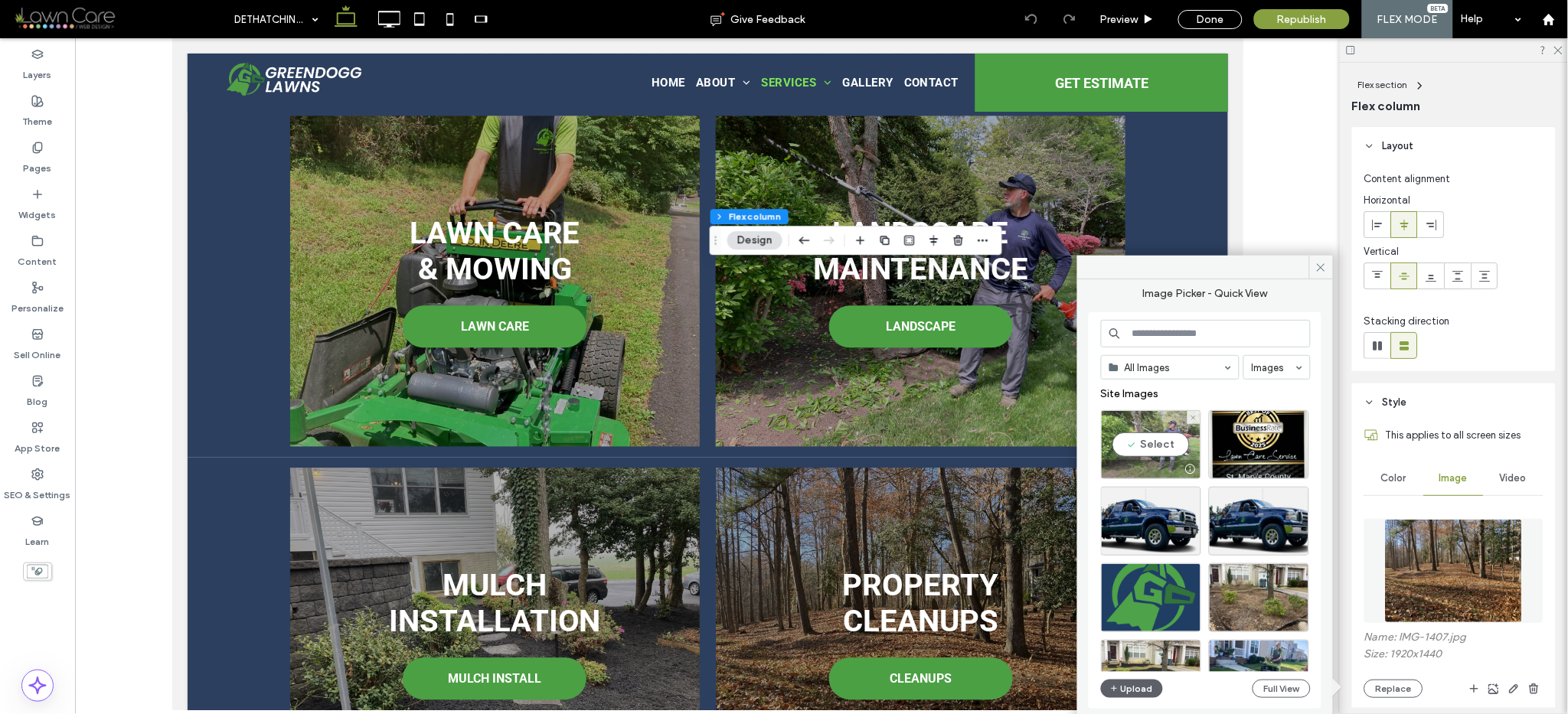
click at [1143, 432] on div "Select" at bounding box center [1150, 445] width 100 height 69
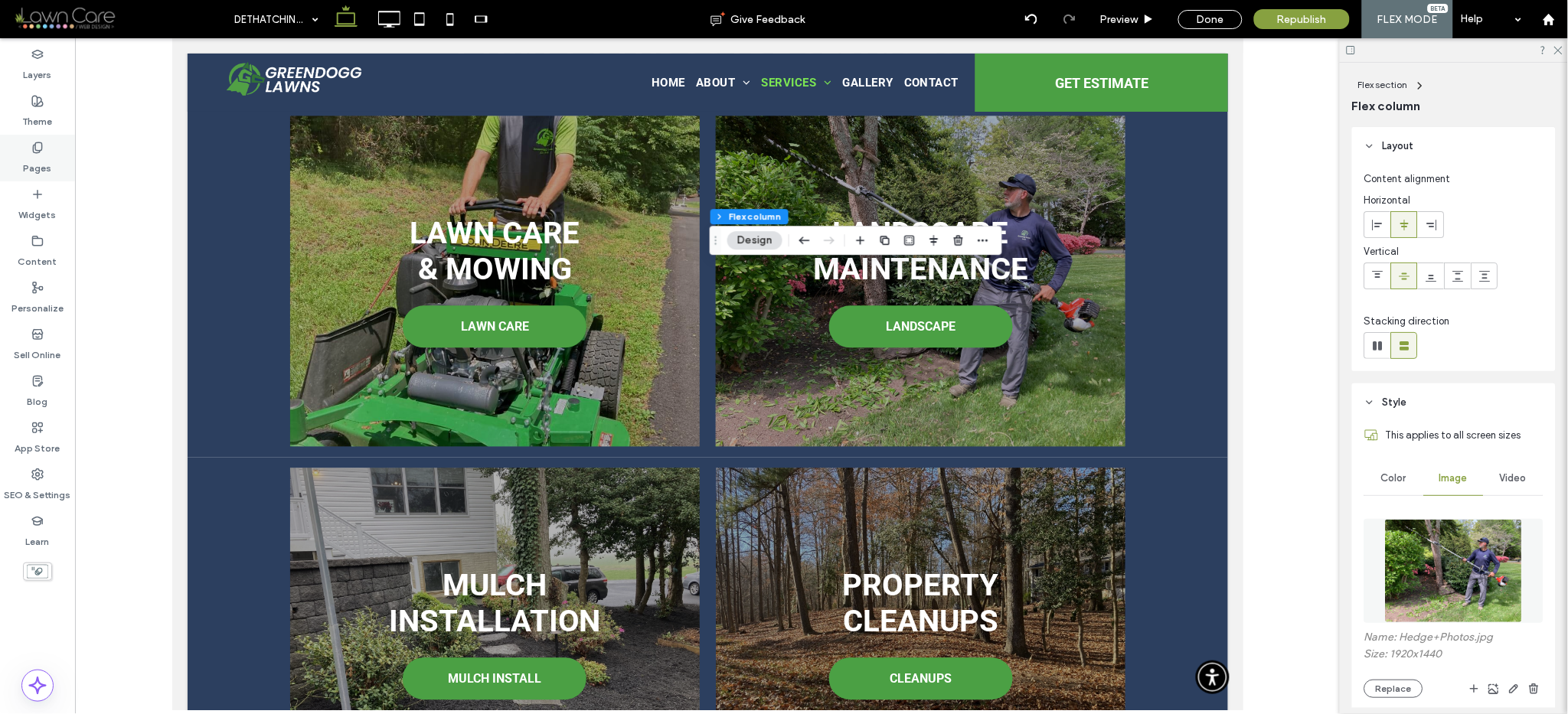
click at [35, 147] on icon at bounding box center [37, 147] width 12 height 12
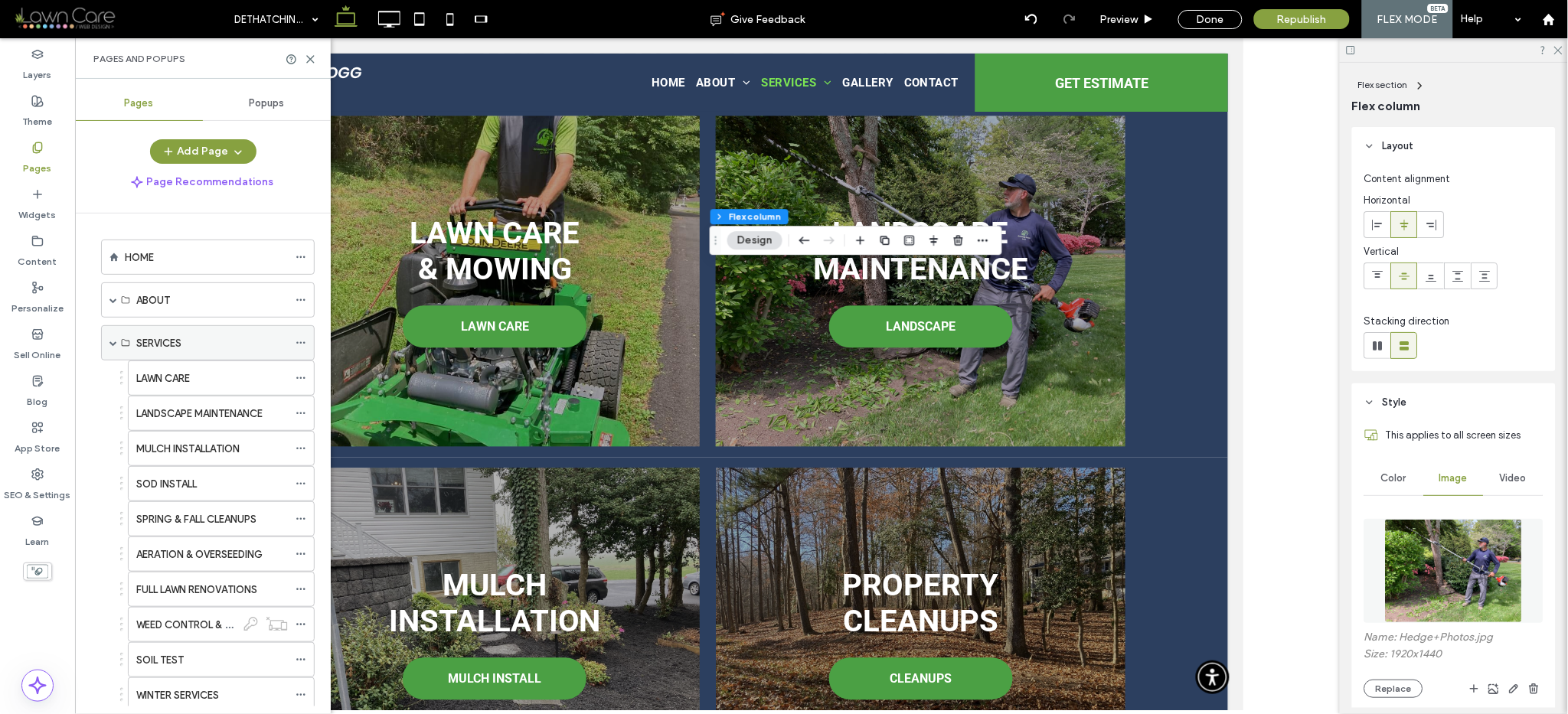
click at [110, 342] on span at bounding box center [113, 343] width 8 height 8
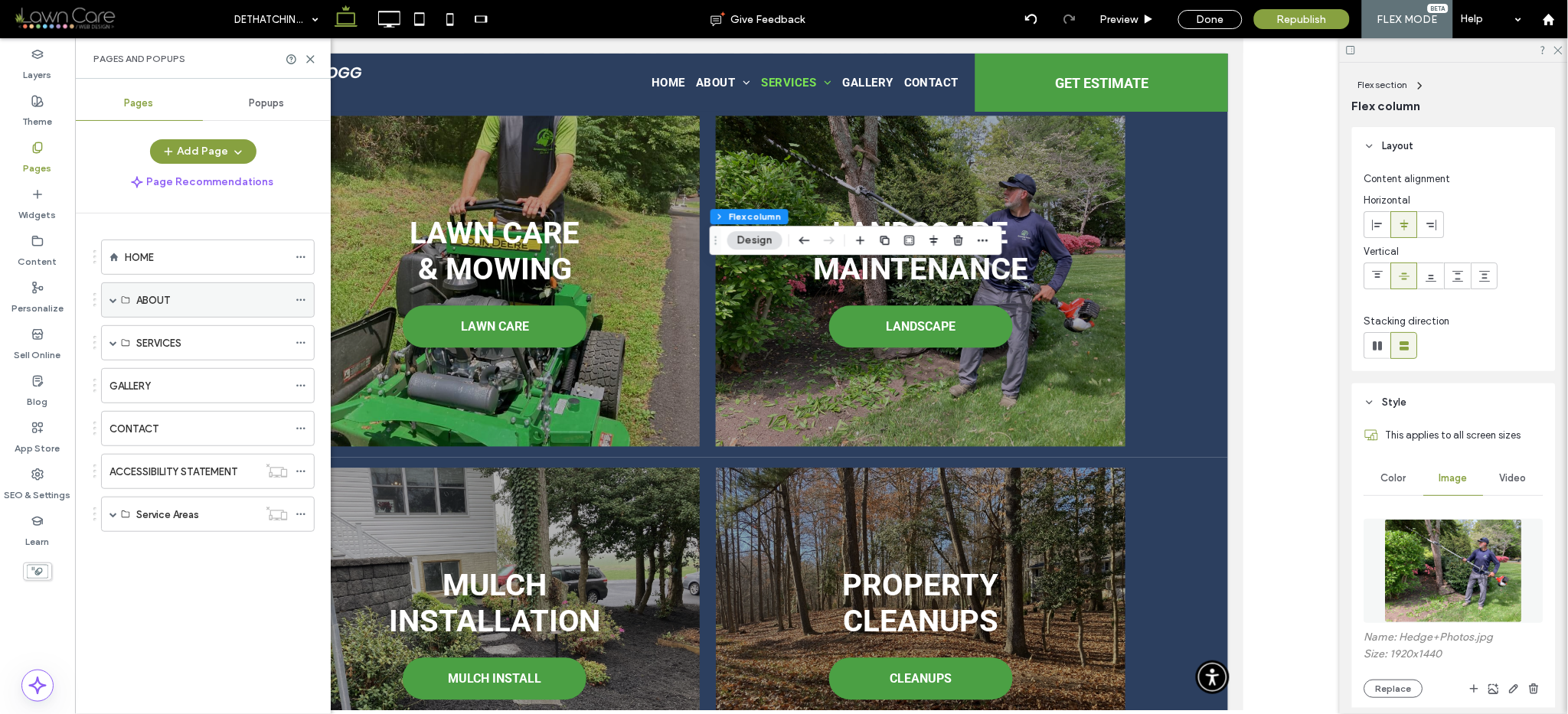
click at [111, 294] on span at bounding box center [113, 300] width 8 height 34
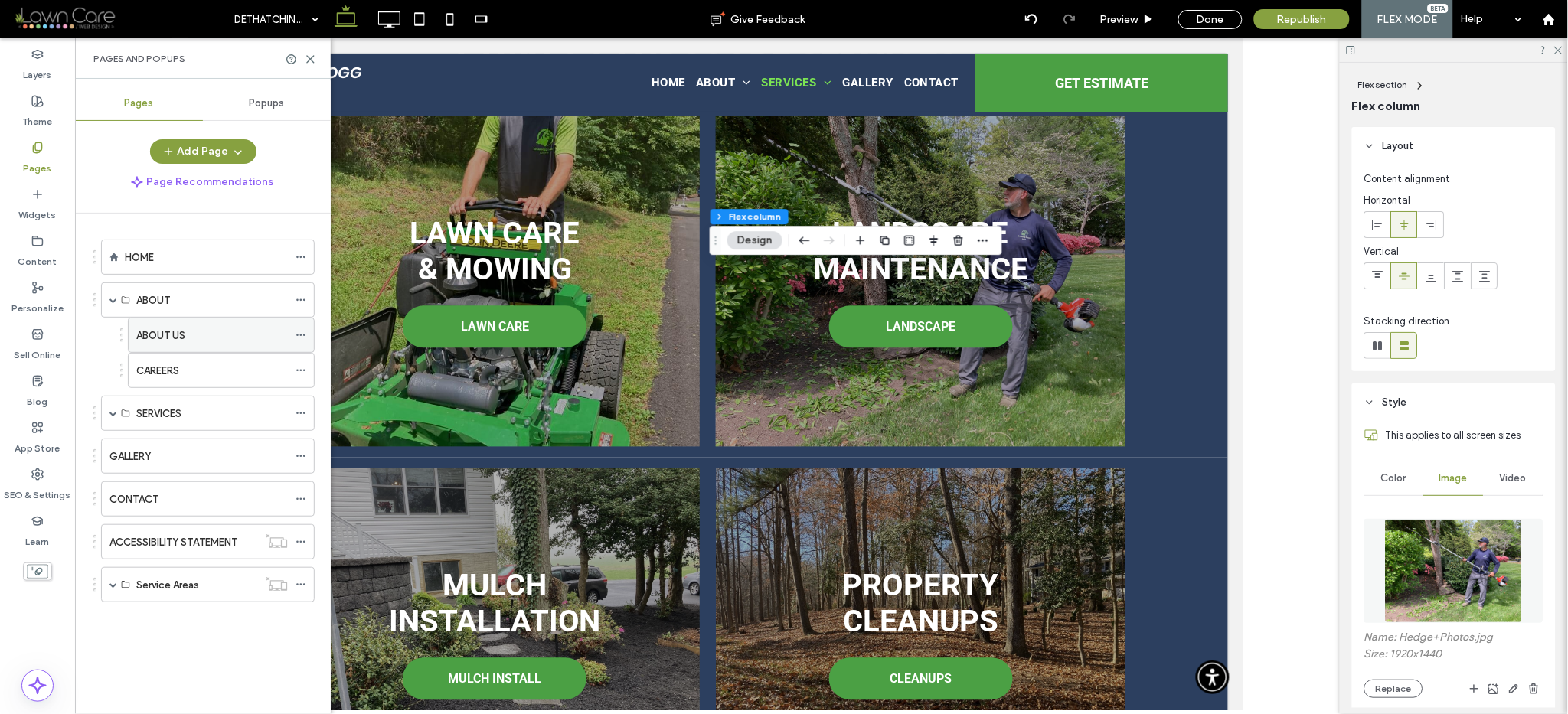
click at [152, 333] on label "ABOUT US" at bounding box center [160, 335] width 49 height 27
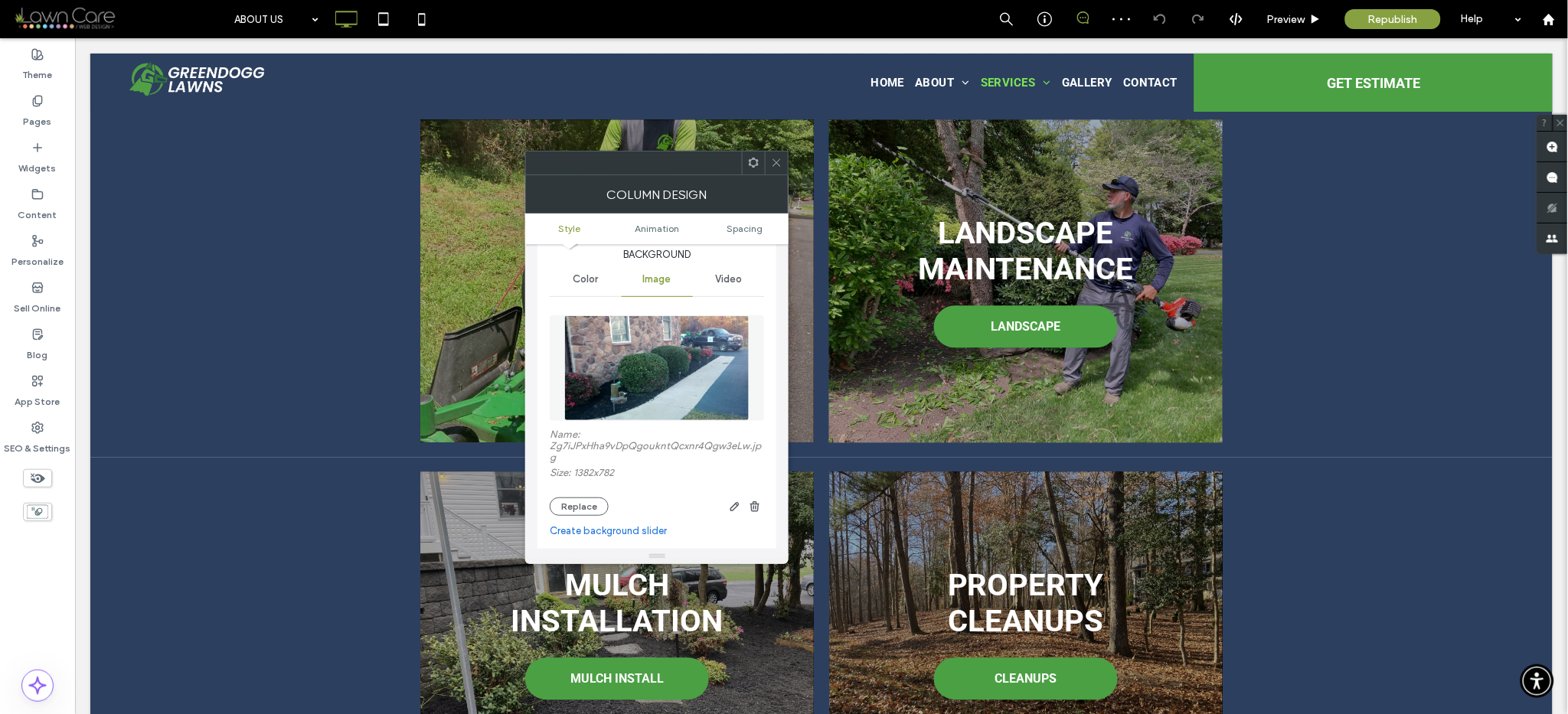
scroll to position [140, 0]
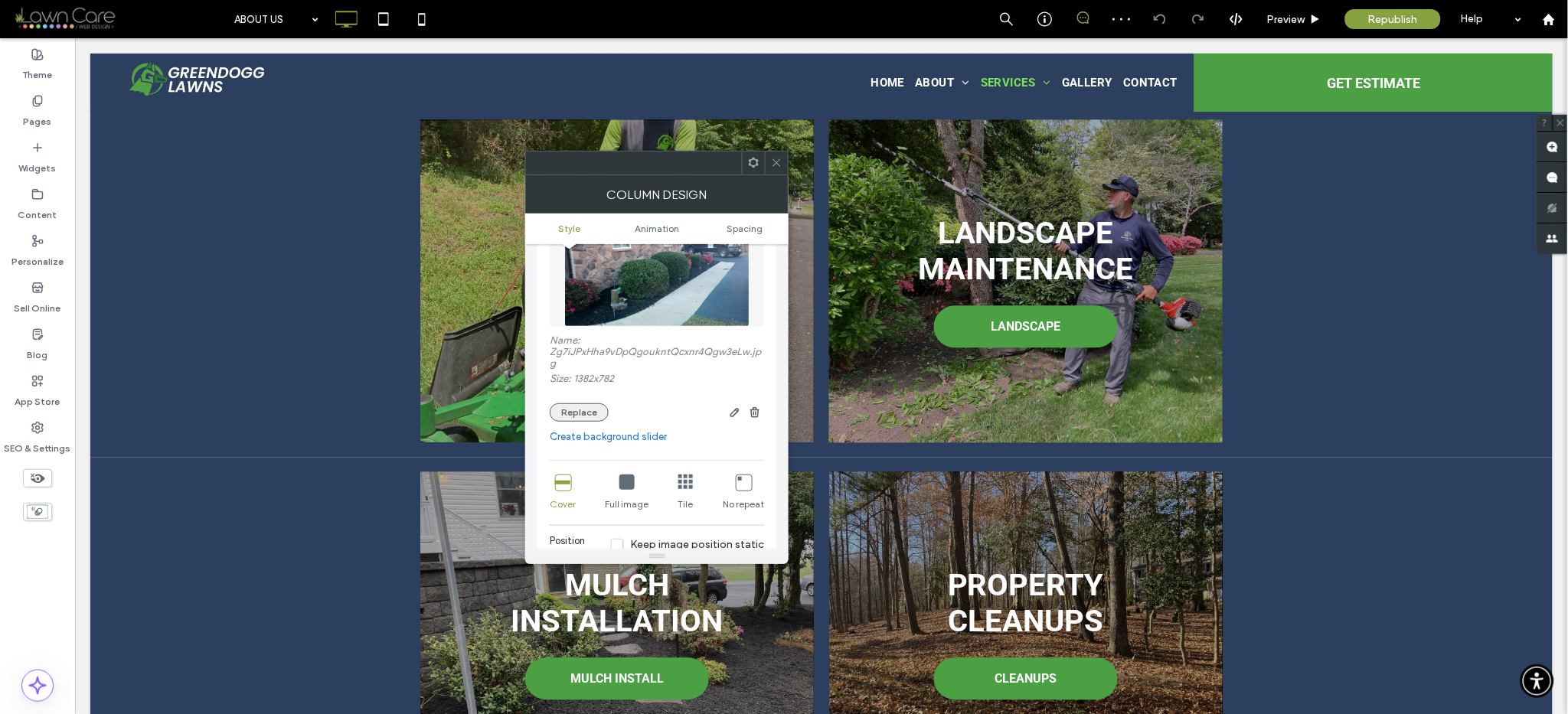
click at [579, 408] on button "Replace" at bounding box center [579, 413] width 59 height 18
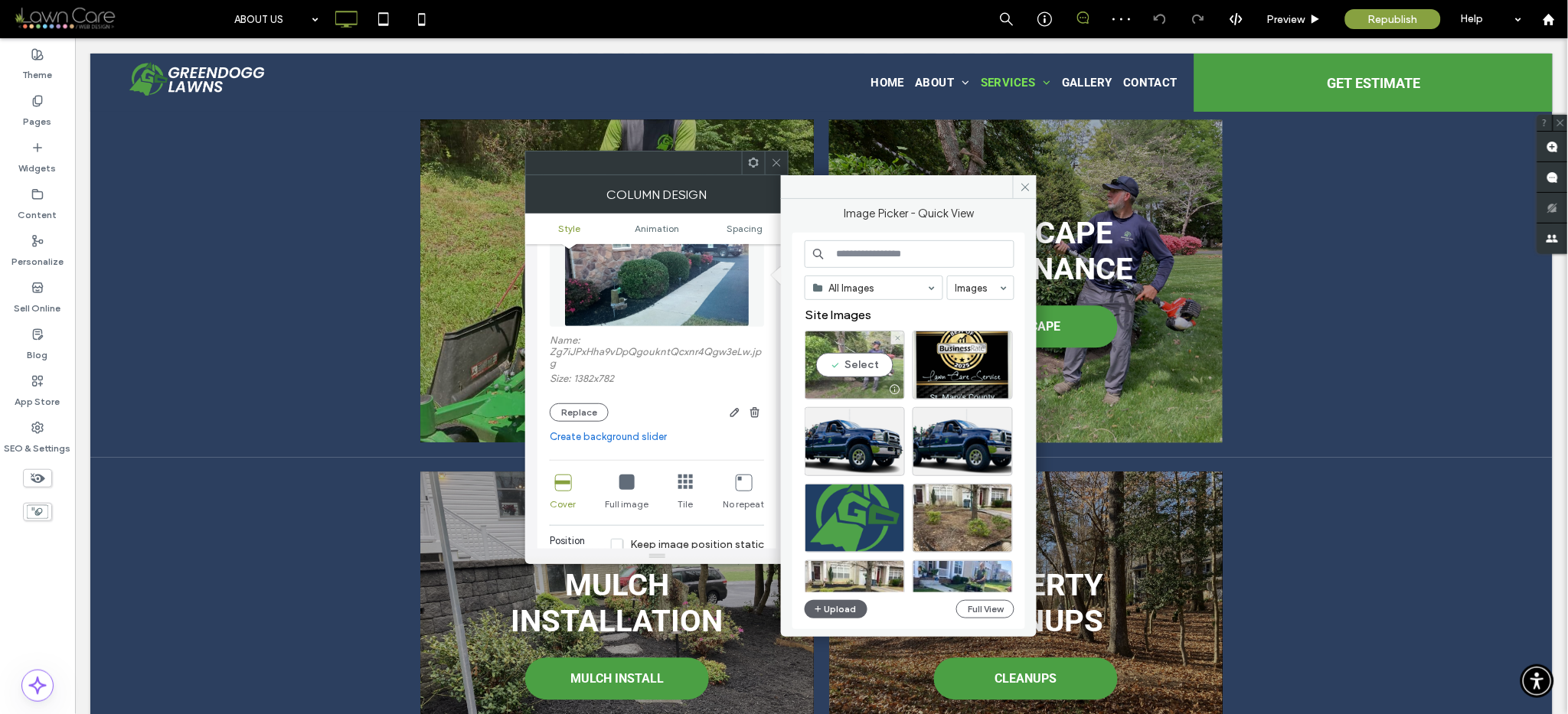
click at [833, 369] on div "Select" at bounding box center [854, 365] width 100 height 69
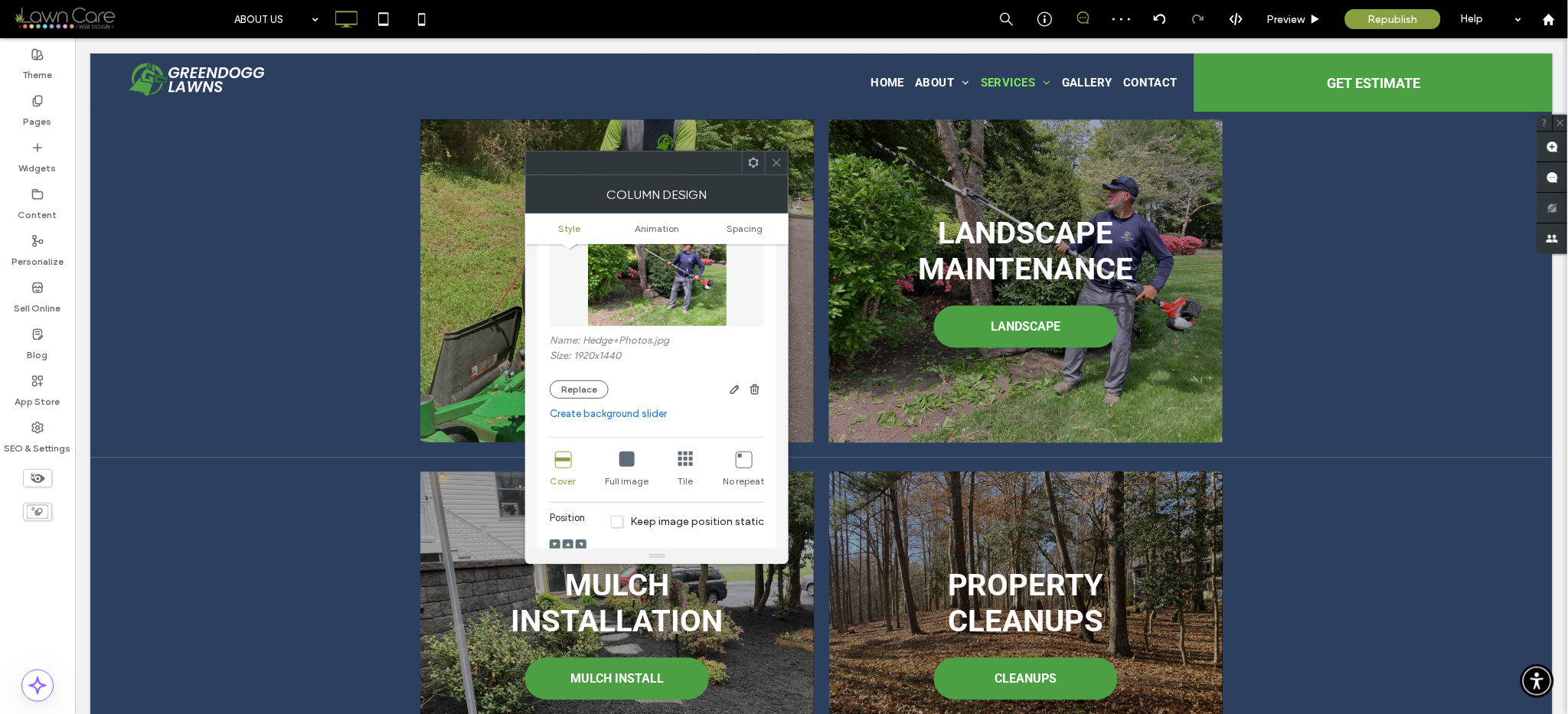
click at [785, 169] on div at bounding box center [776, 163] width 23 height 23
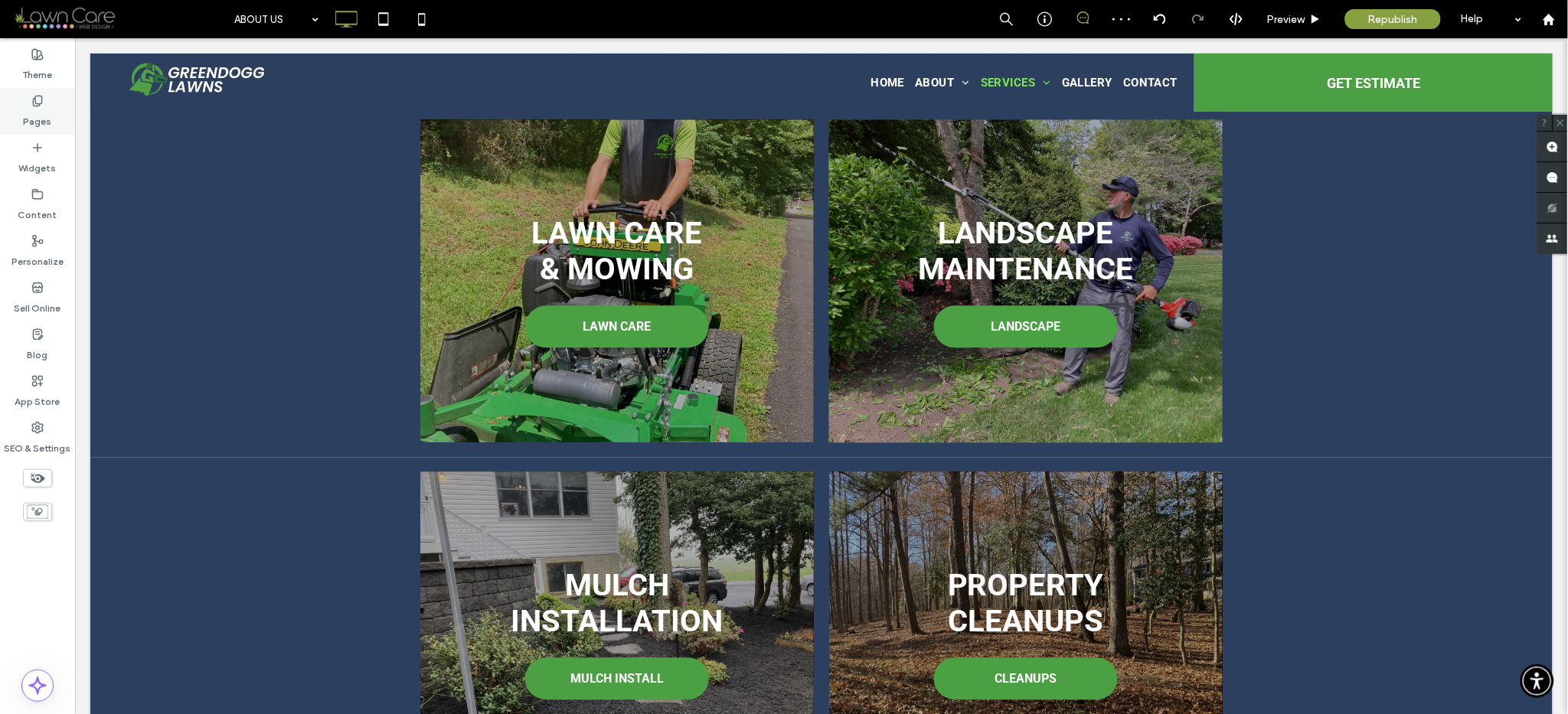
click at [35, 121] on label "Pages" at bounding box center [38, 117] width 28 height 22
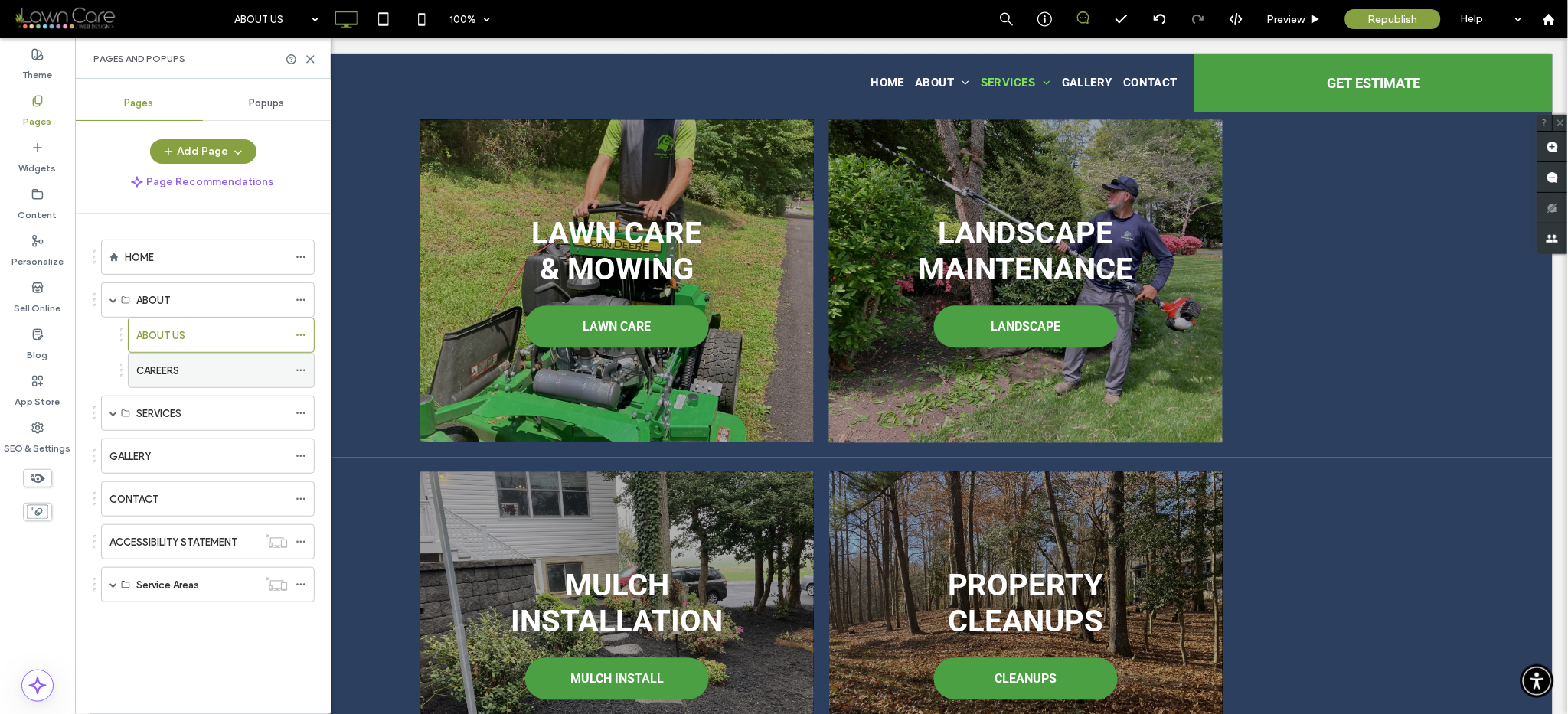
click at [161, 372] on label "CAREERS" at bounding box center [158, 370] width 43 height 27
click at [122, 461] on label "GALLERY" at bounding box center [130, 456] width 41 height 27
click at [119, 504] on label "CONTACT" at bounding box center [133, 500] width 49 height 27
click at [105, 587] on div "Service Areas" at bounding box center [208, 585] width 214 height 35
click at [109, 586] on span at bounding box center [113, 585] width 8 height 8
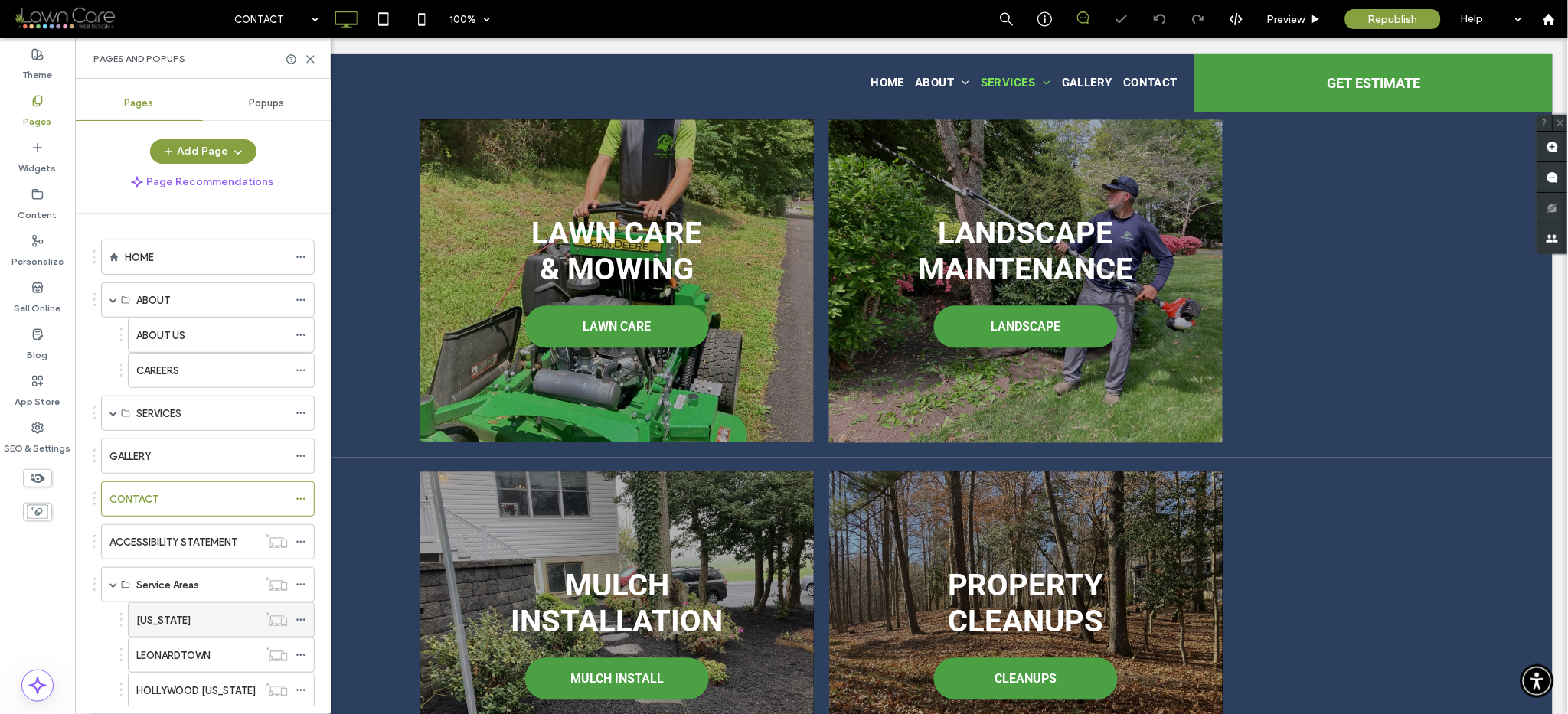
click at [161, 616] on label "[US_STATE]" at bounding box center [163, 620] width 54 height 27
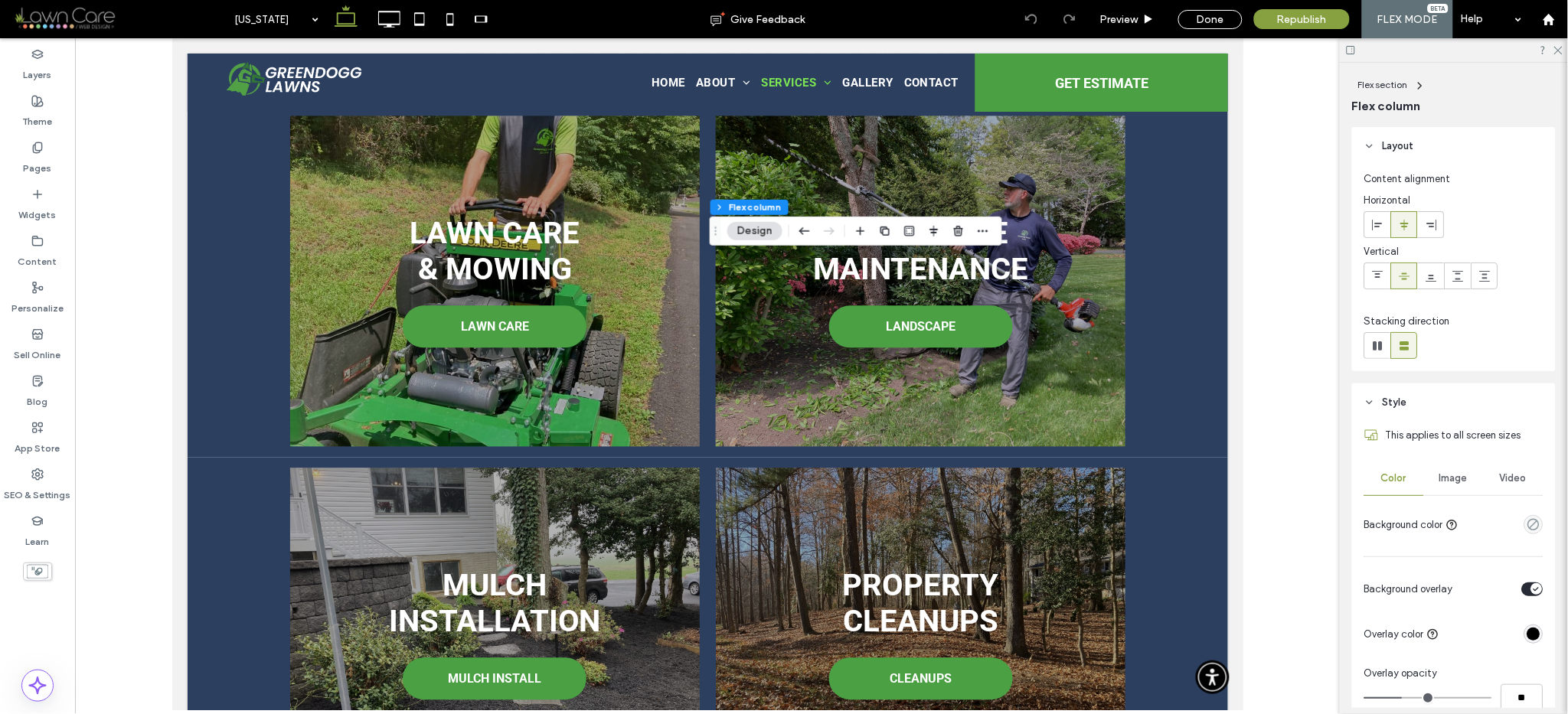
click at [1440, 476] on span "Image" at bounding box center [1453, 479] width 28 height 12
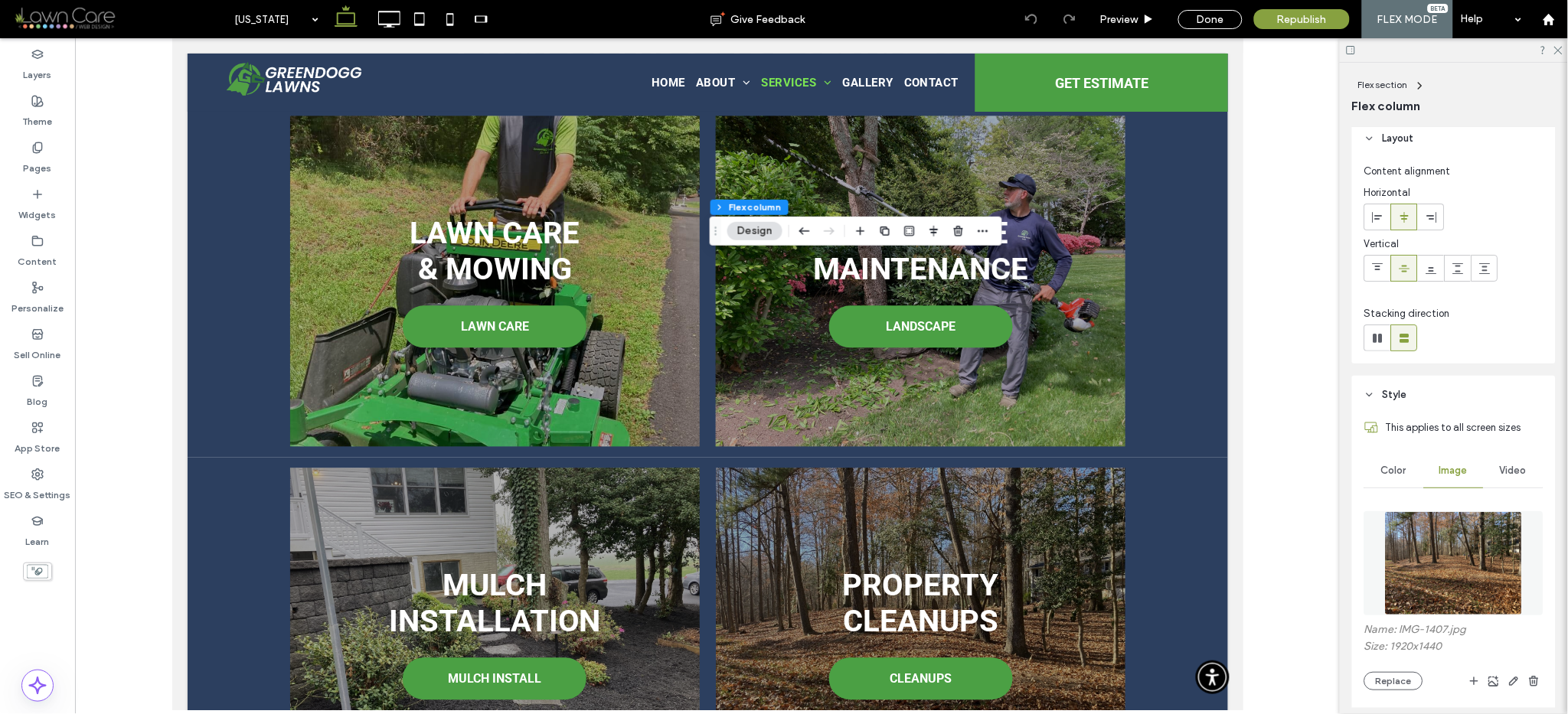
scroll to position [23, 0]
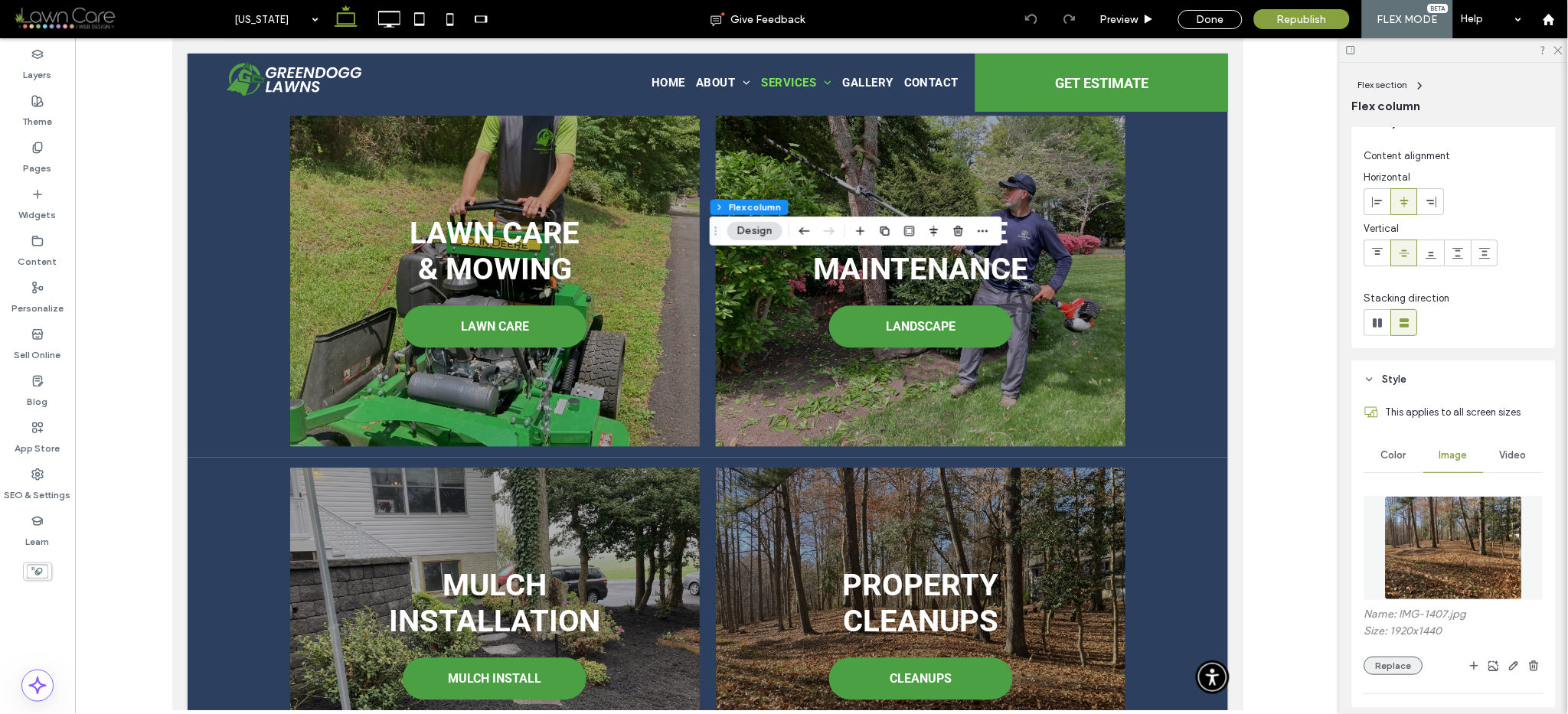
click at [1402, 662] on button "Replace" at bounding box center [1393, 666] width 59 height 18
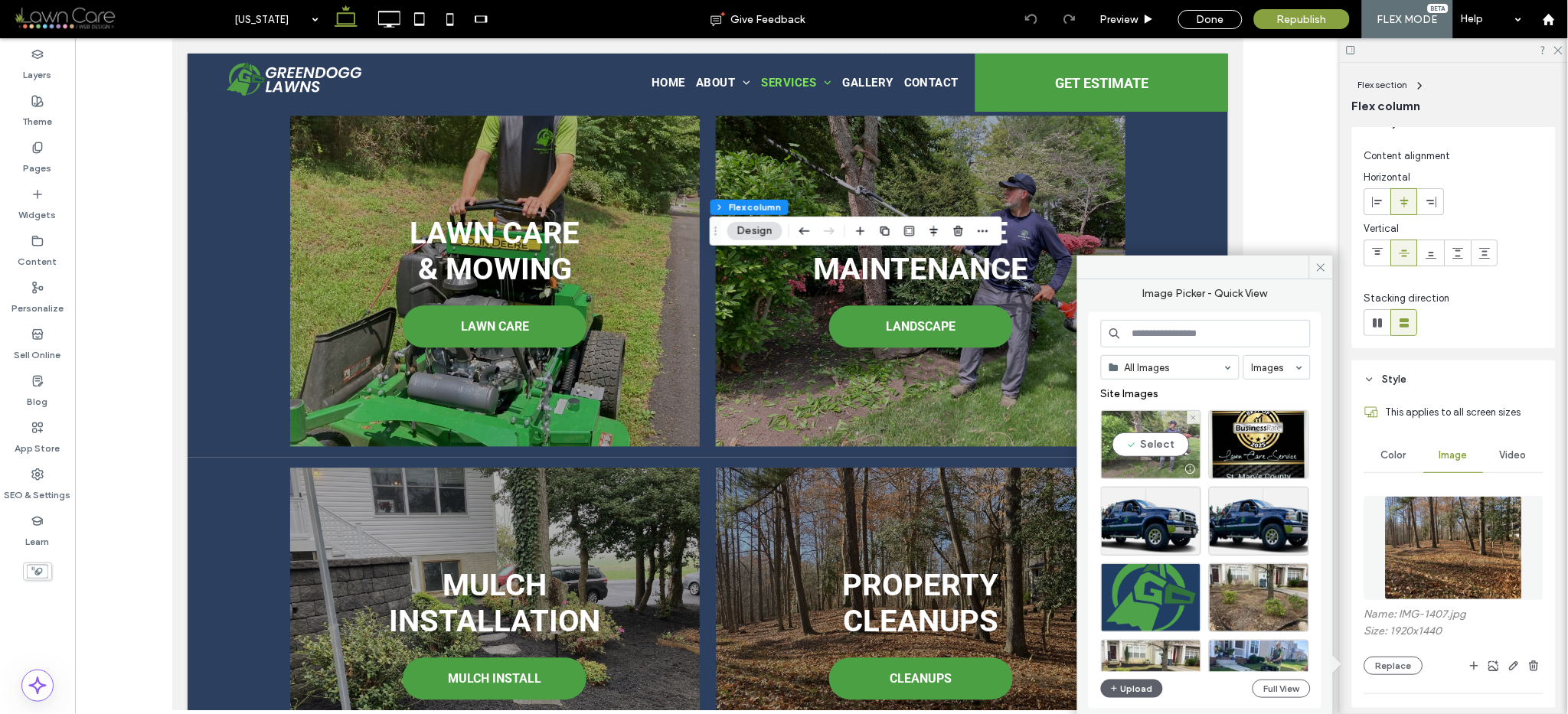
click at [1142, 438] on div "Select" at bounding box center [1150, 445] width 100 height 69
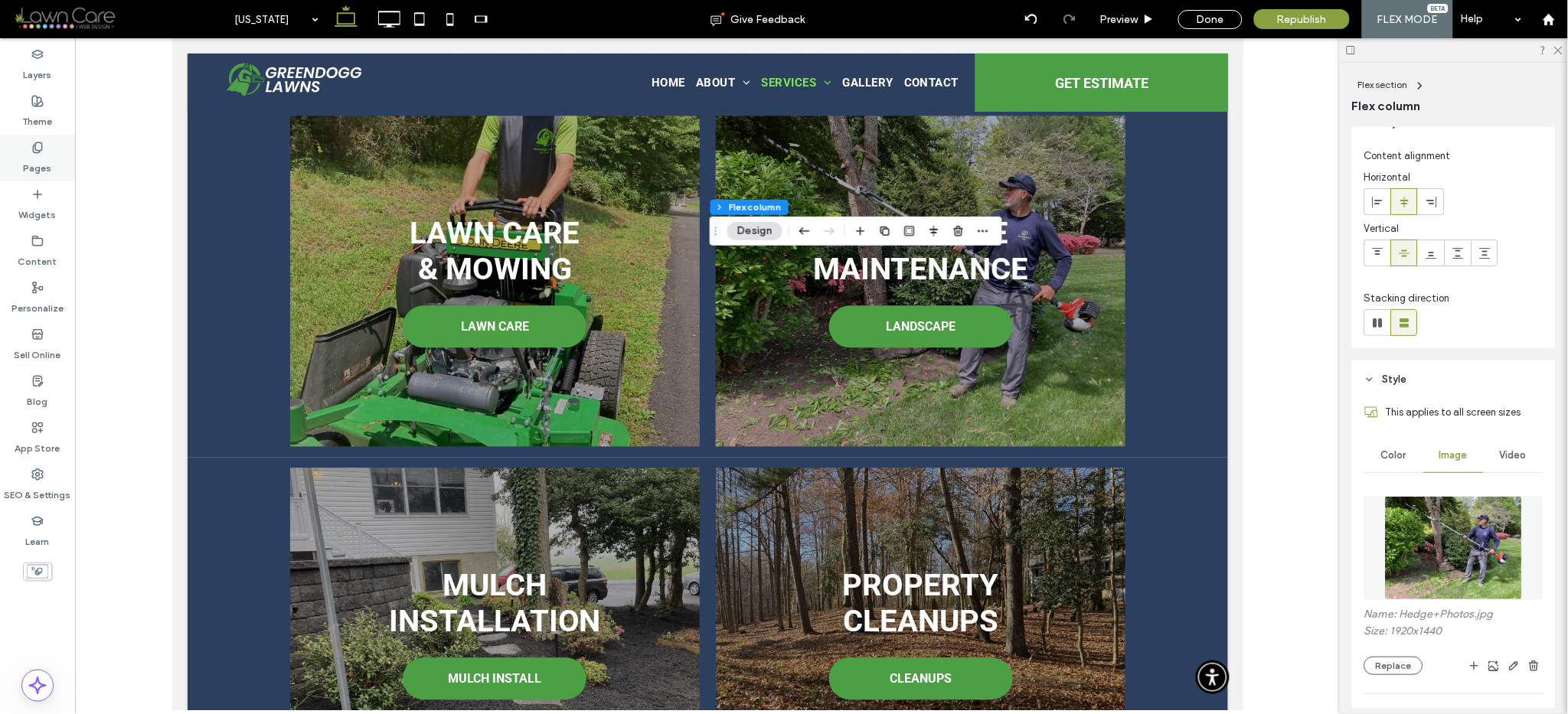
click at [45, 165] on label "Pages" at bounding box center [38, 165] width 28 height 22
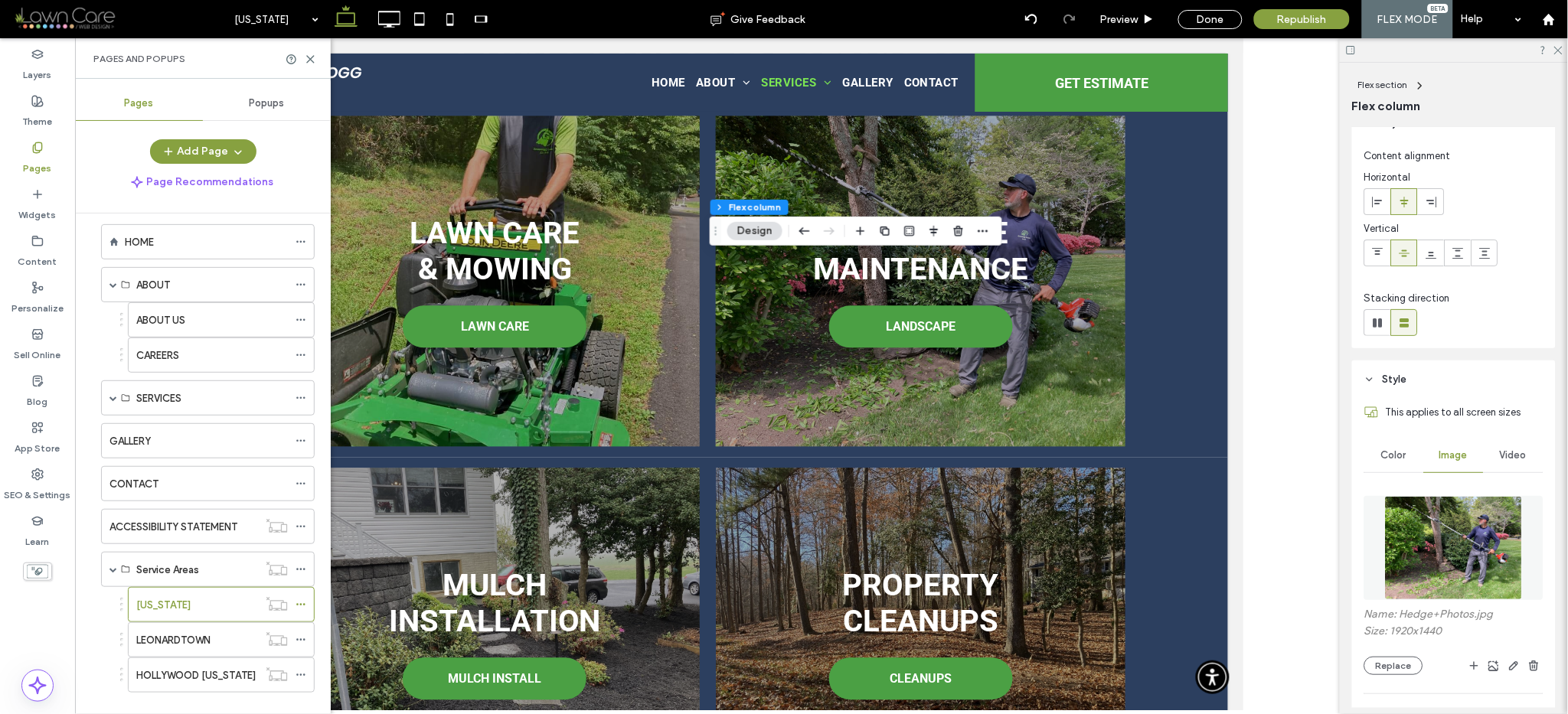
scroll to position [41, 0]
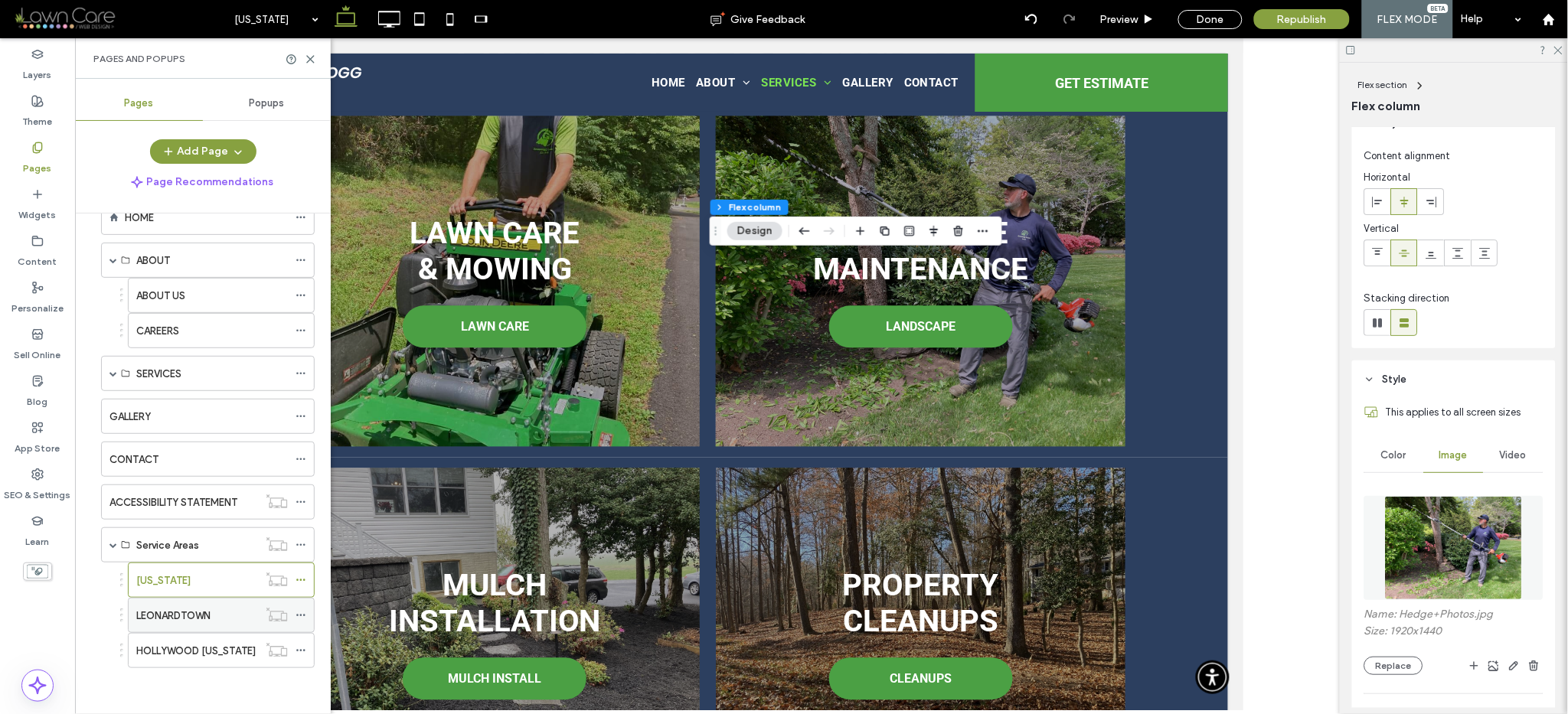
click at [179, 613] on label "LEONARDTOWN" at bounding box center [173, 616] width 74 height 27
click at [0, 0] on div at bounding box center [0, 0] width 0 height 0
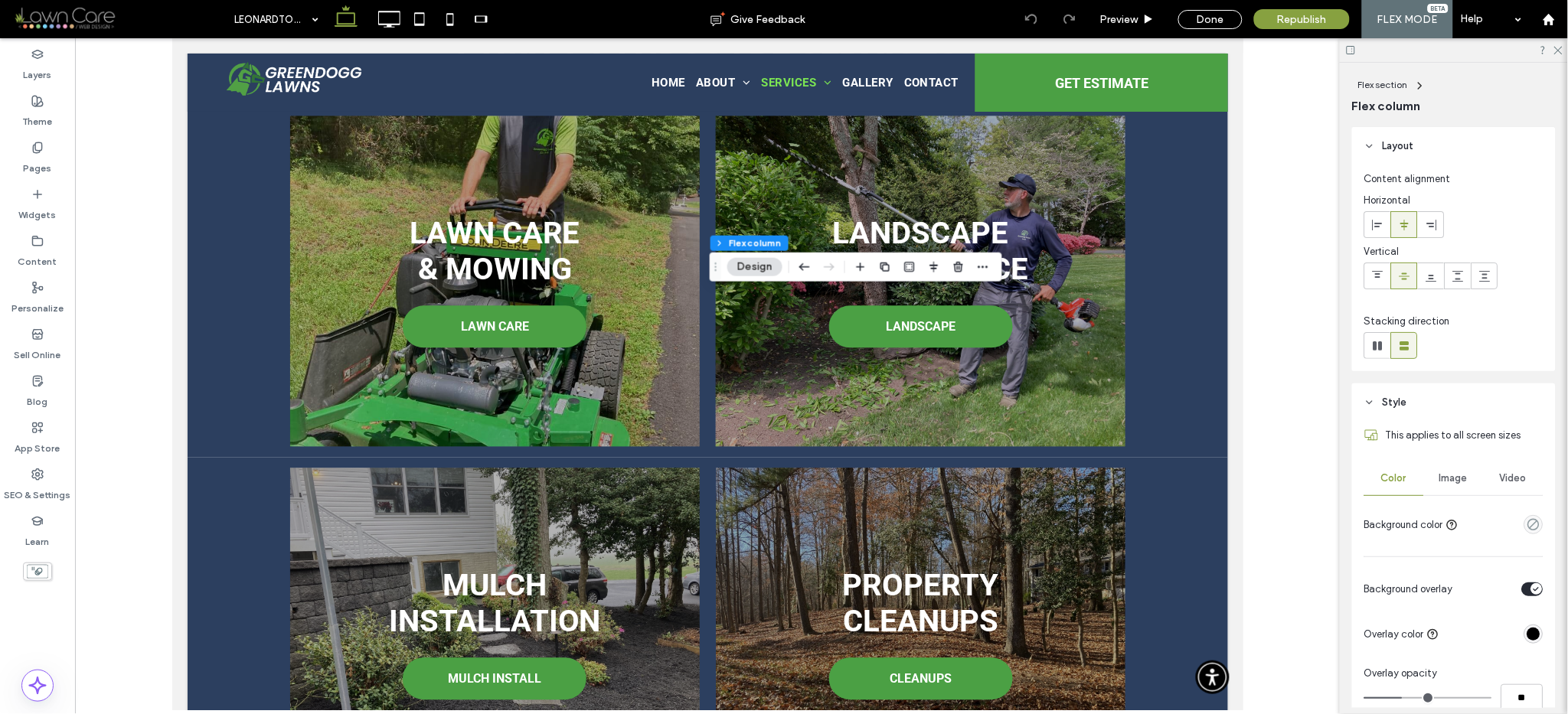
click at [1446, 481] on span "Image" at bounding box center [1453, 479] width 28 height 12
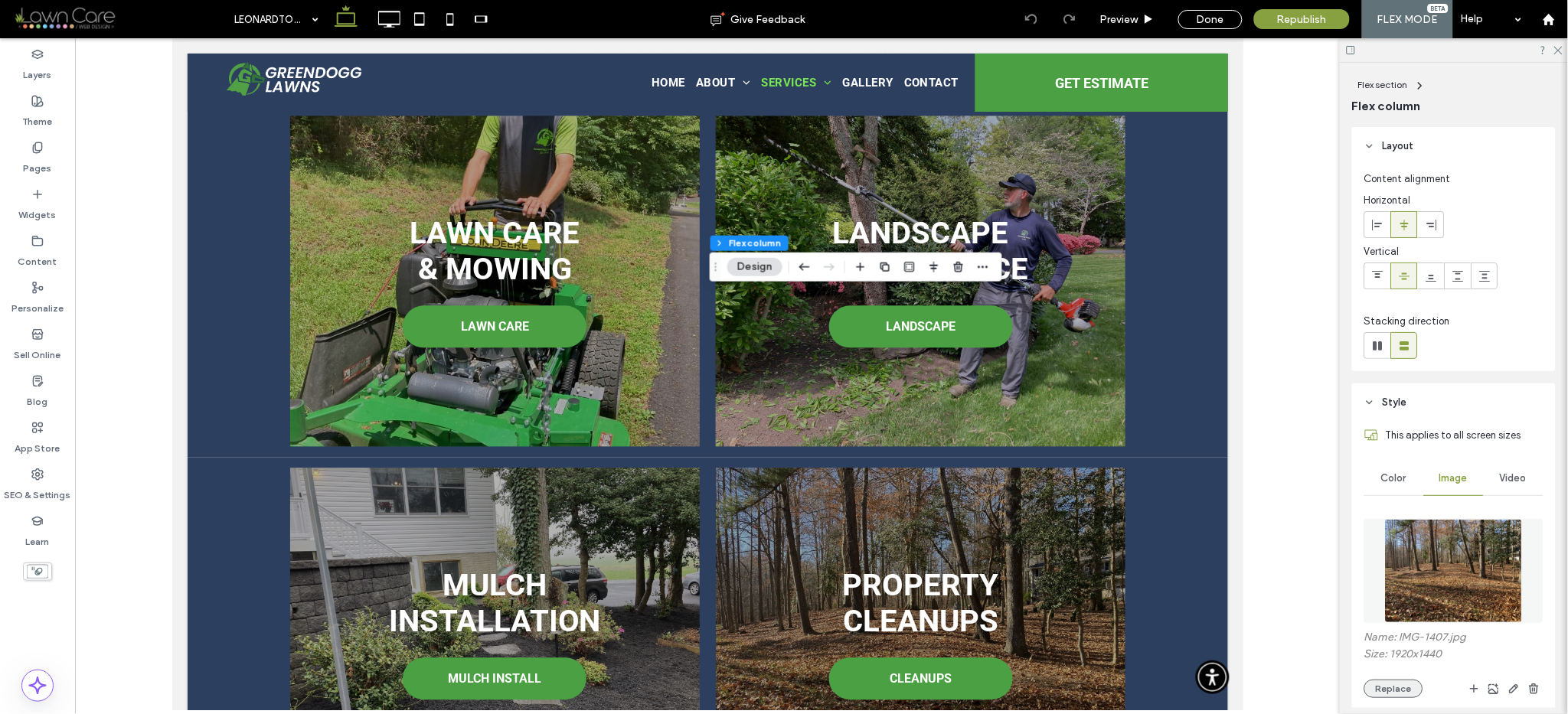
click at [1395, 686] on button "Replace" at bounding box center [1393, 688] width 59 height 18
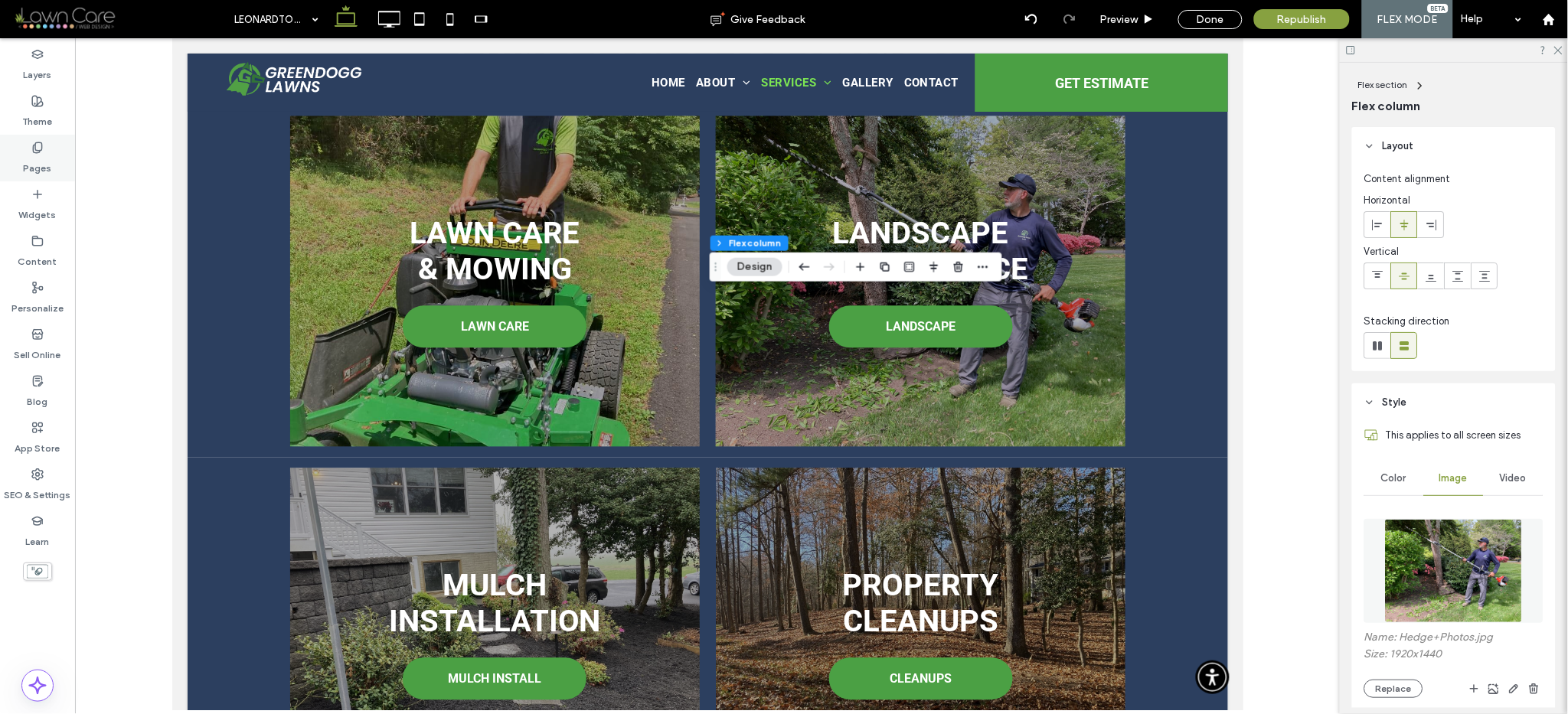
click at [24, 146] on div "Pages" at bounding box center [37, 158] width 75 height 47
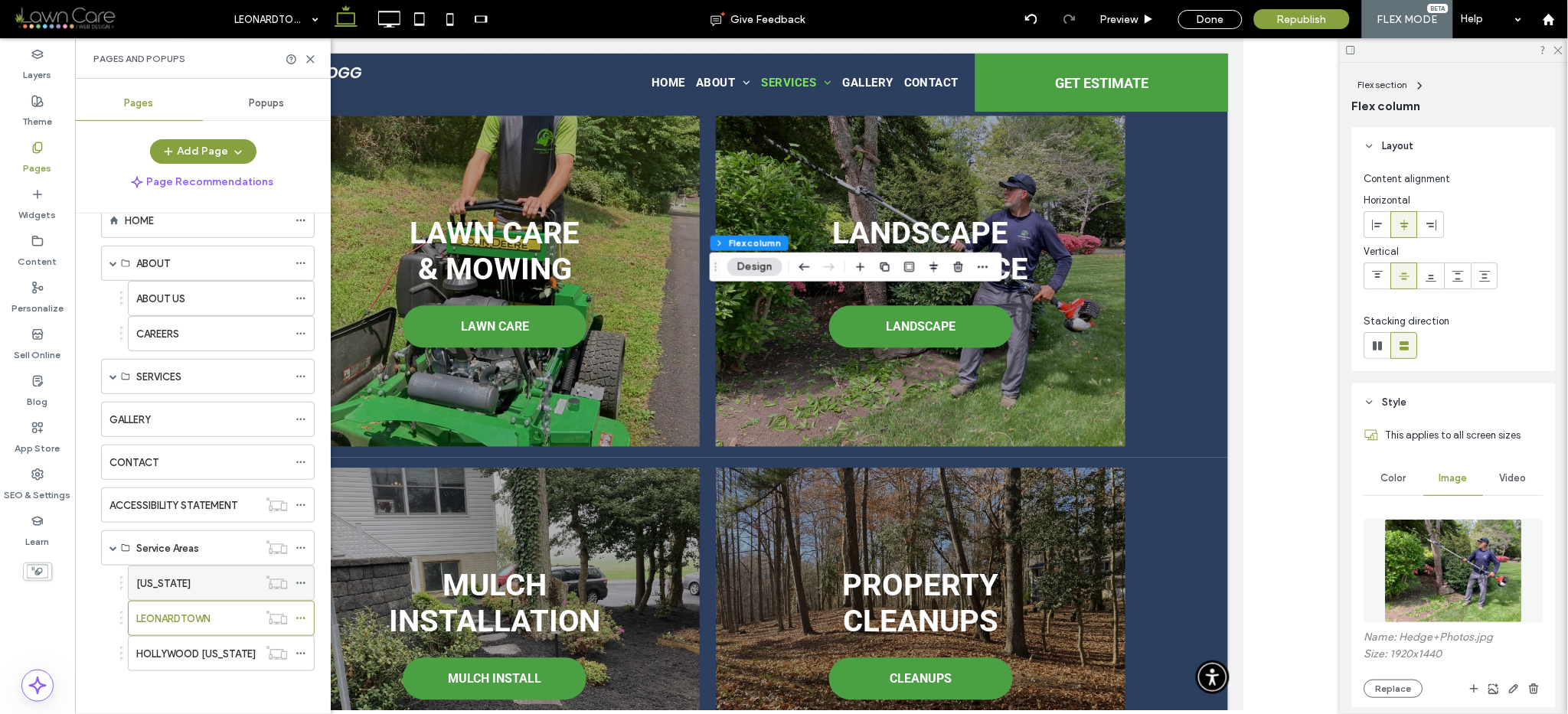
scroll to position [41, 0]
click at [181, 649] on label "HOLLYWOOD [US_STATE]" at bounding box center [195, 651] width 120 height 27
click at [0, 0] on div at bounding box center [0, 0] width 0 height 0
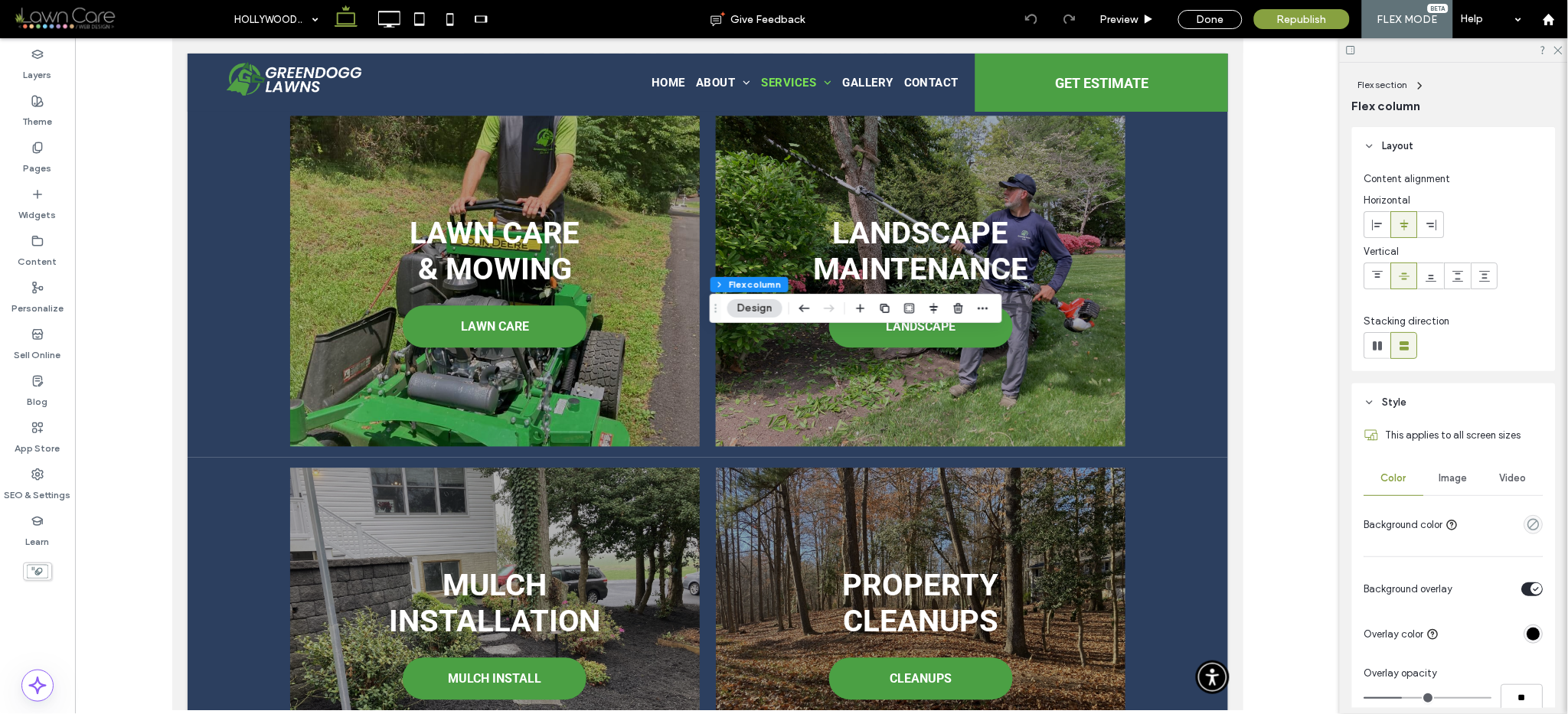
click at [1435, 485] on div "Image" at bounding box center [1453, 478] width 59 height 34
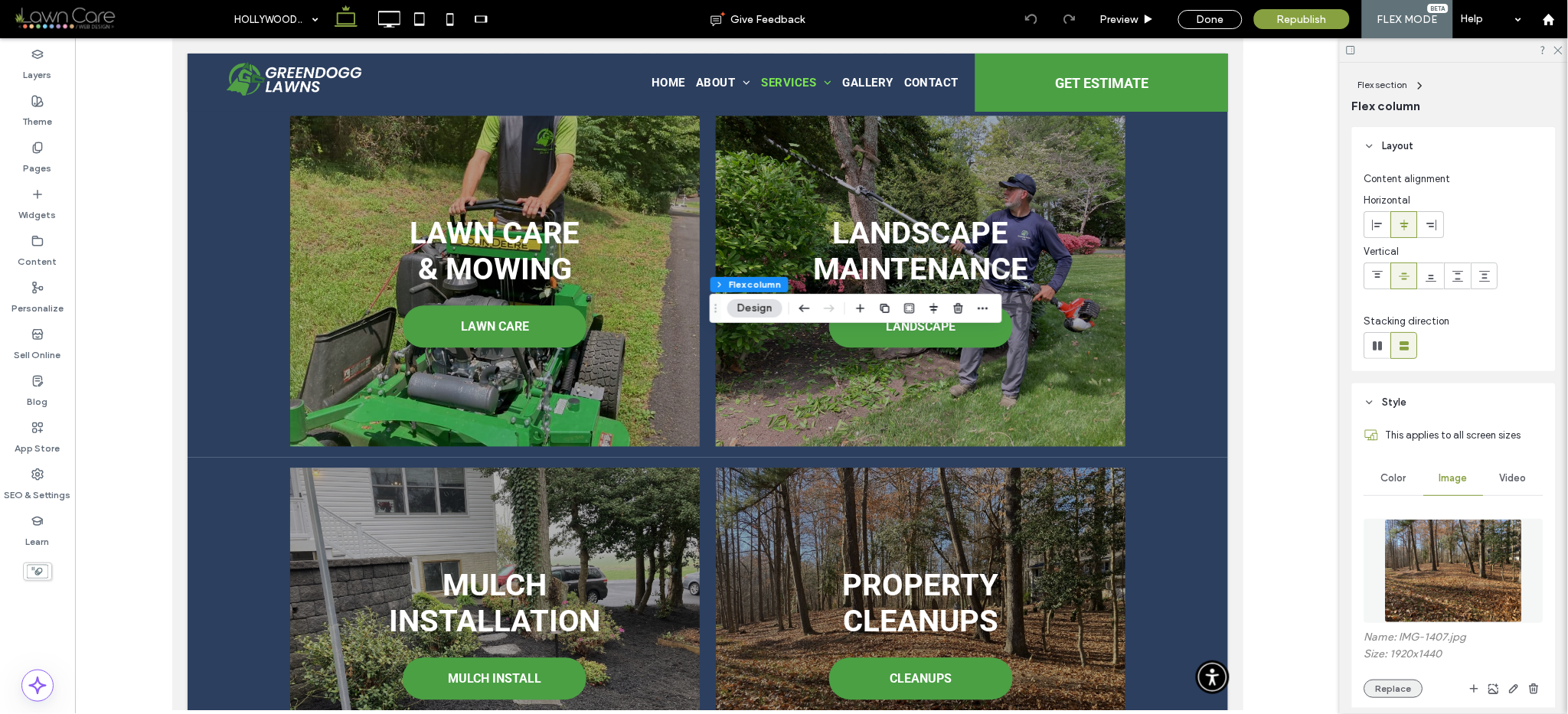
click at [1385, 685] on button "Replace" at bounding box center [1393, 688] width 59 height 18
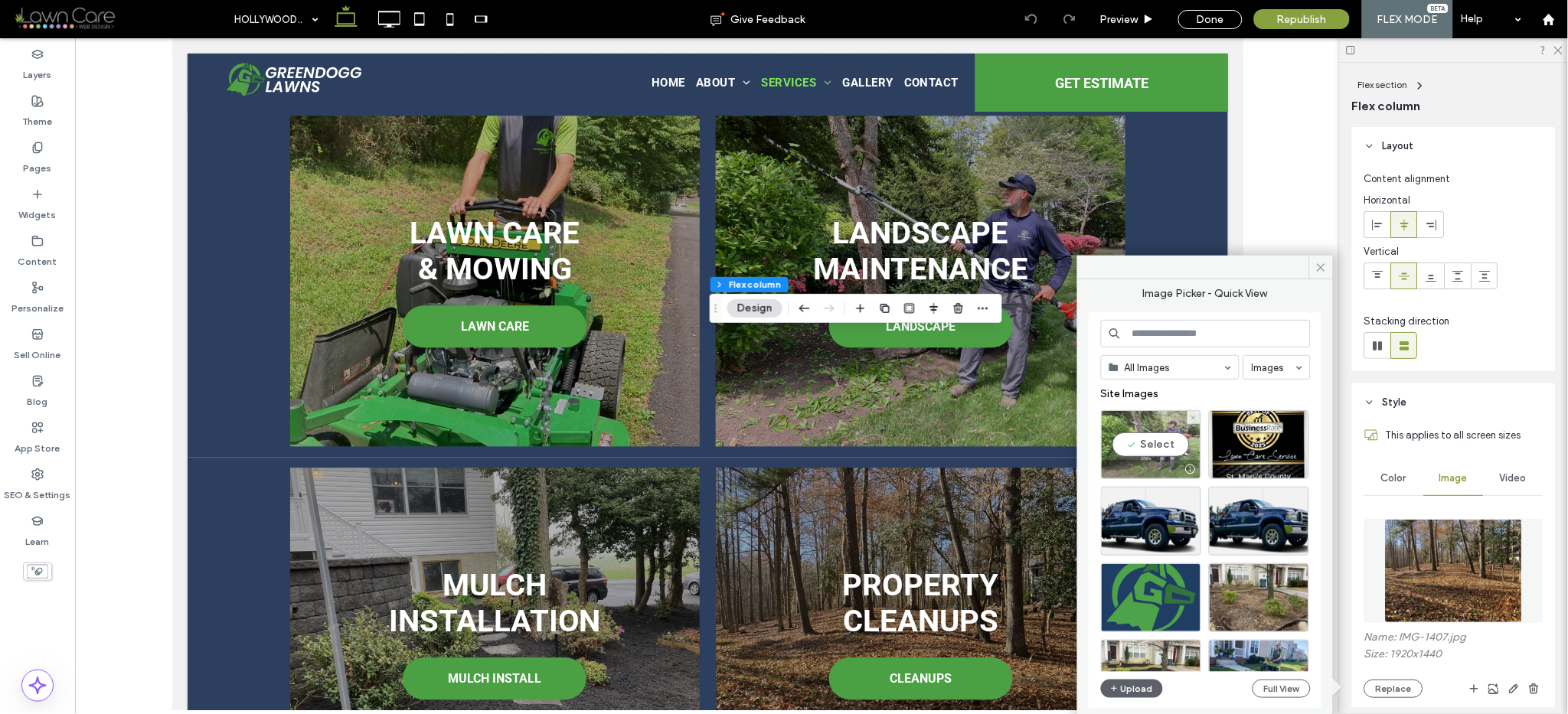
click at [1147, 451] on div "Select" at bounding box center [1150, 445] width 100 height 69
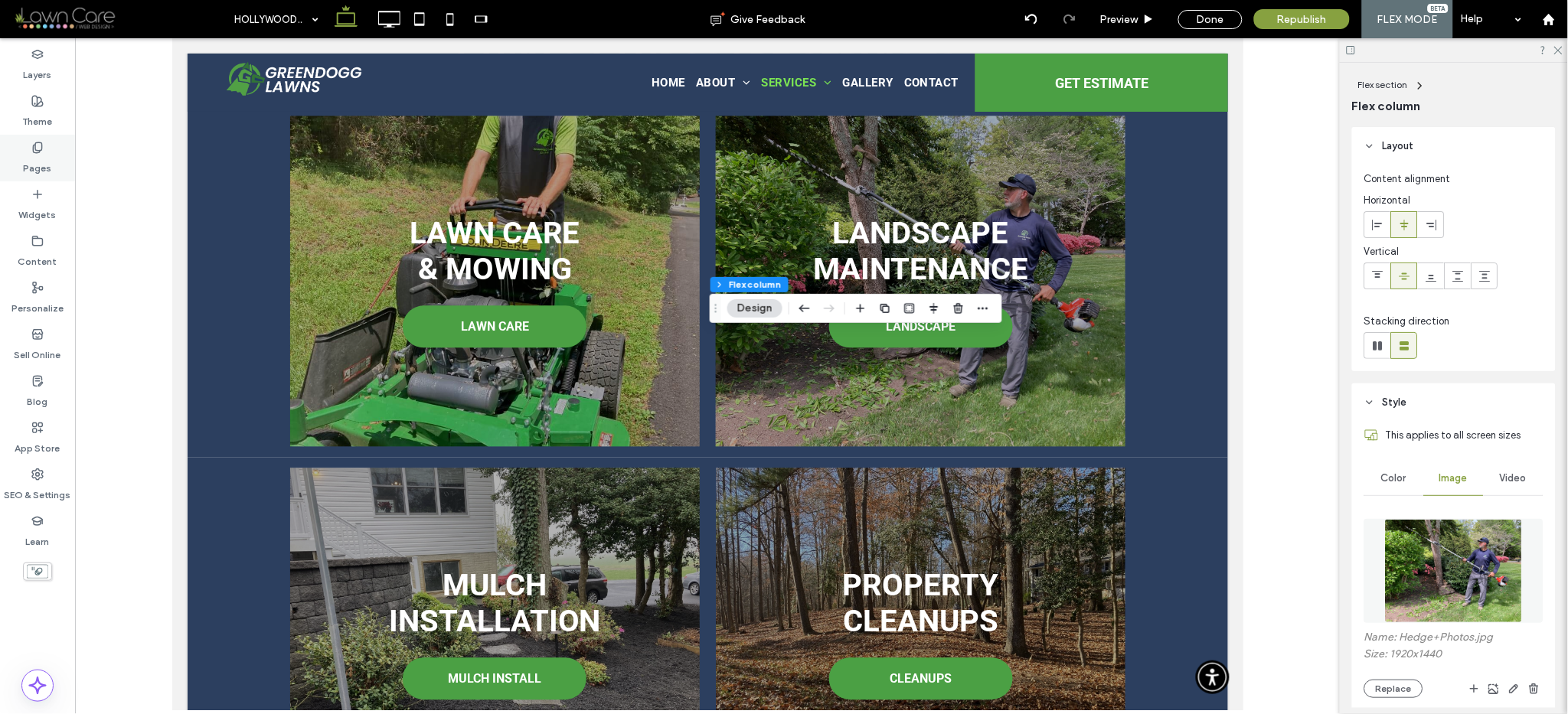
click at [21, 152] on div "Pages" at bounding box center [37, 158] width 75 height 47
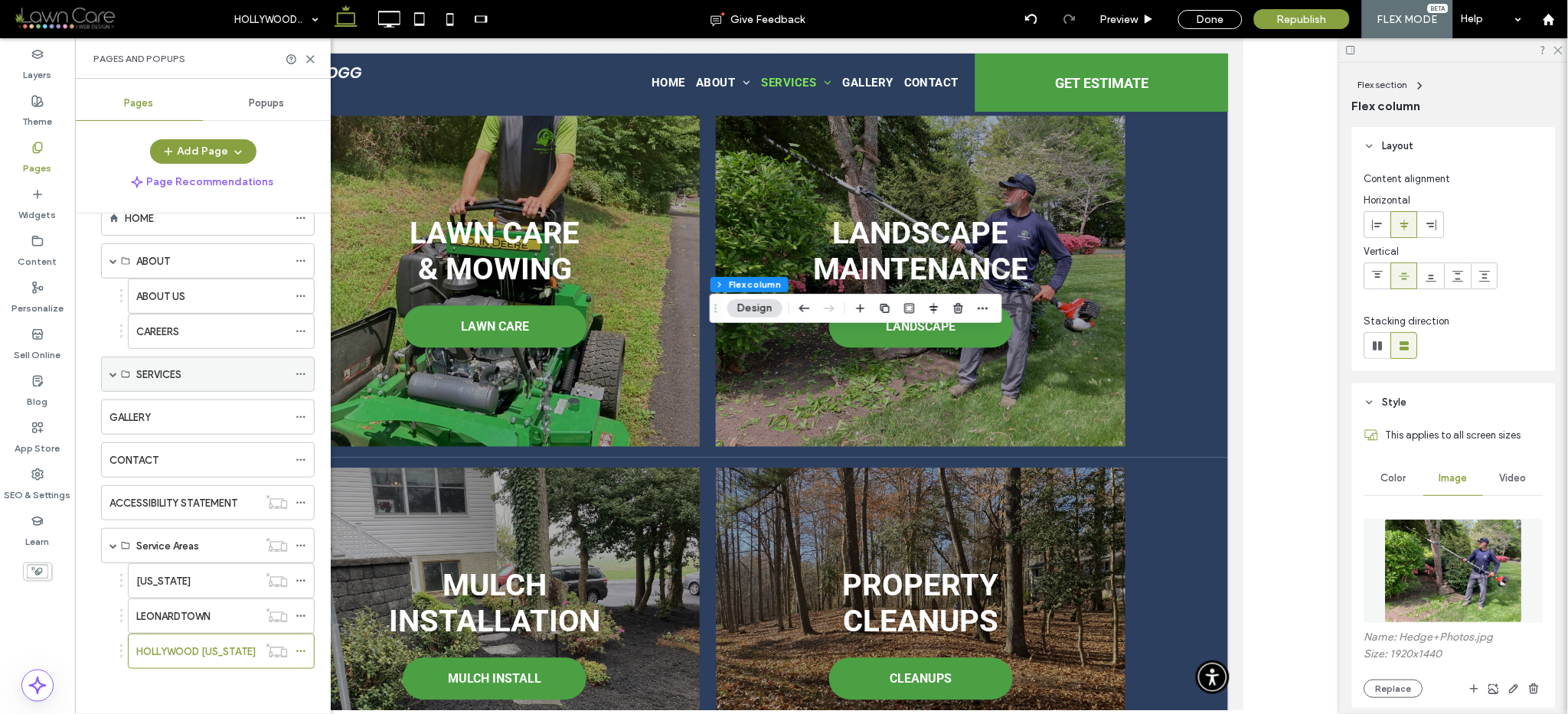
scroll to position [41, 0]
click at [109, 545] on span at bounding box center [113, 545] width 8 height 8
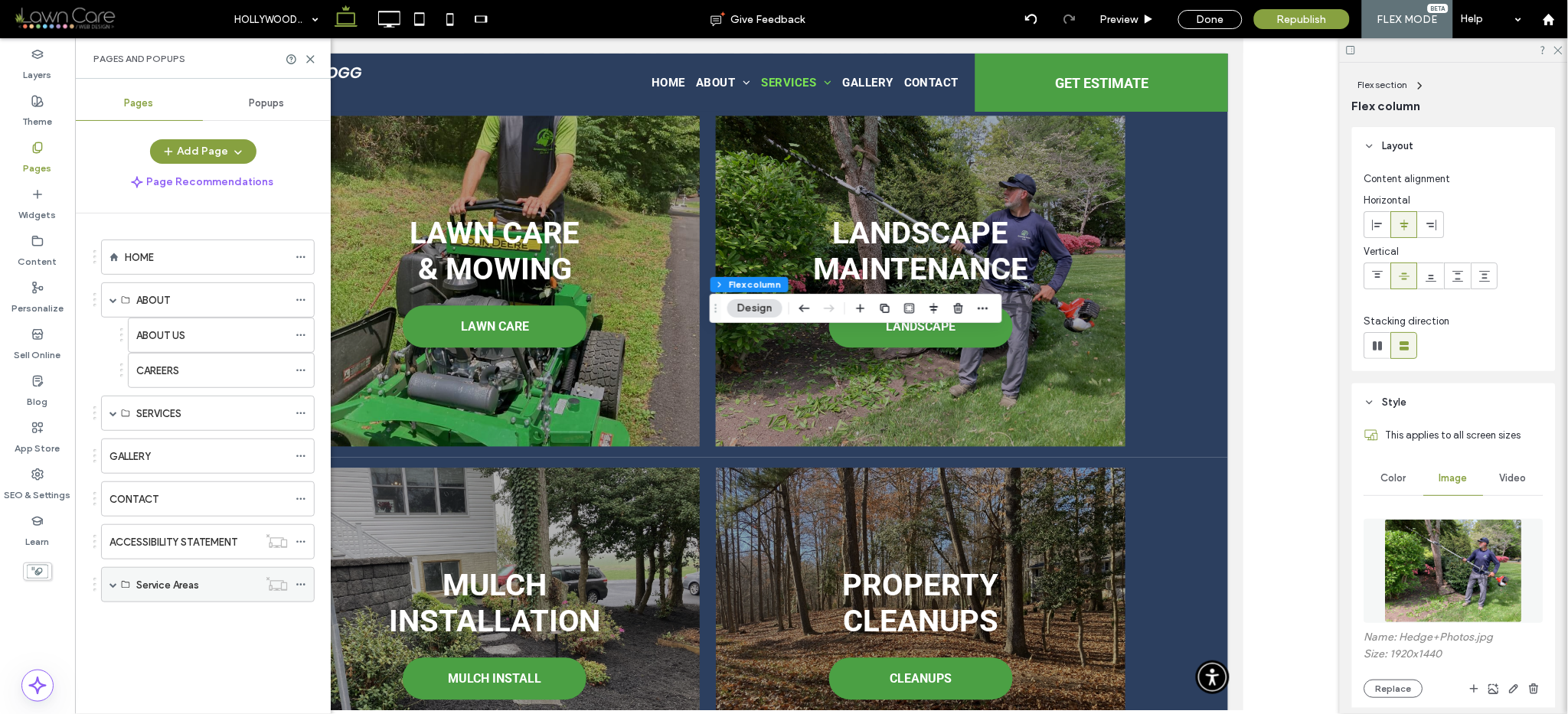
scroll to position [0, 0]
click at [109, 297] on span at bounding box center [113, 300] width 8 height 8
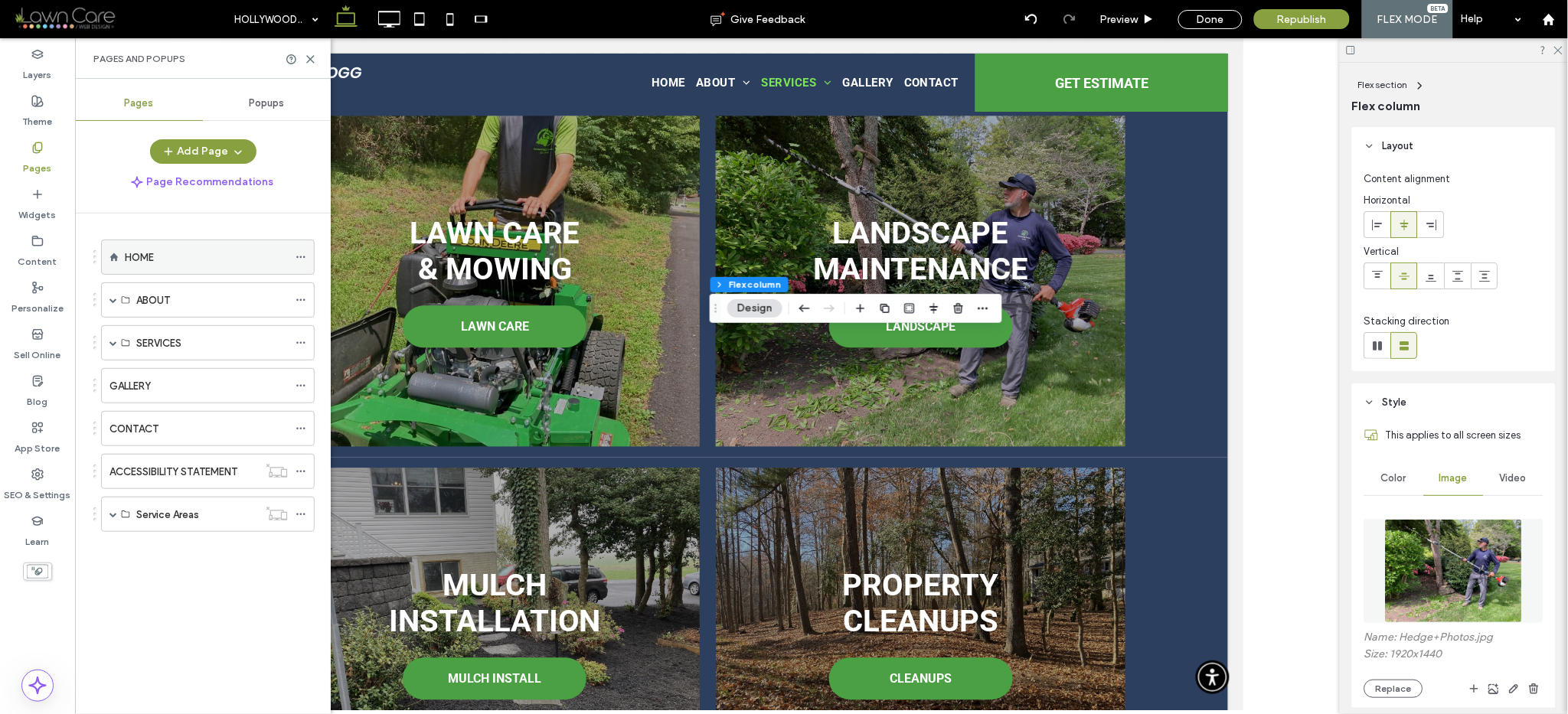
click at [132, 259] on label "HOME" at bounding box center [139, 258] width 29 height 27
click at [0, 0] on div at bounding box center [0, 0] width 0 height 0
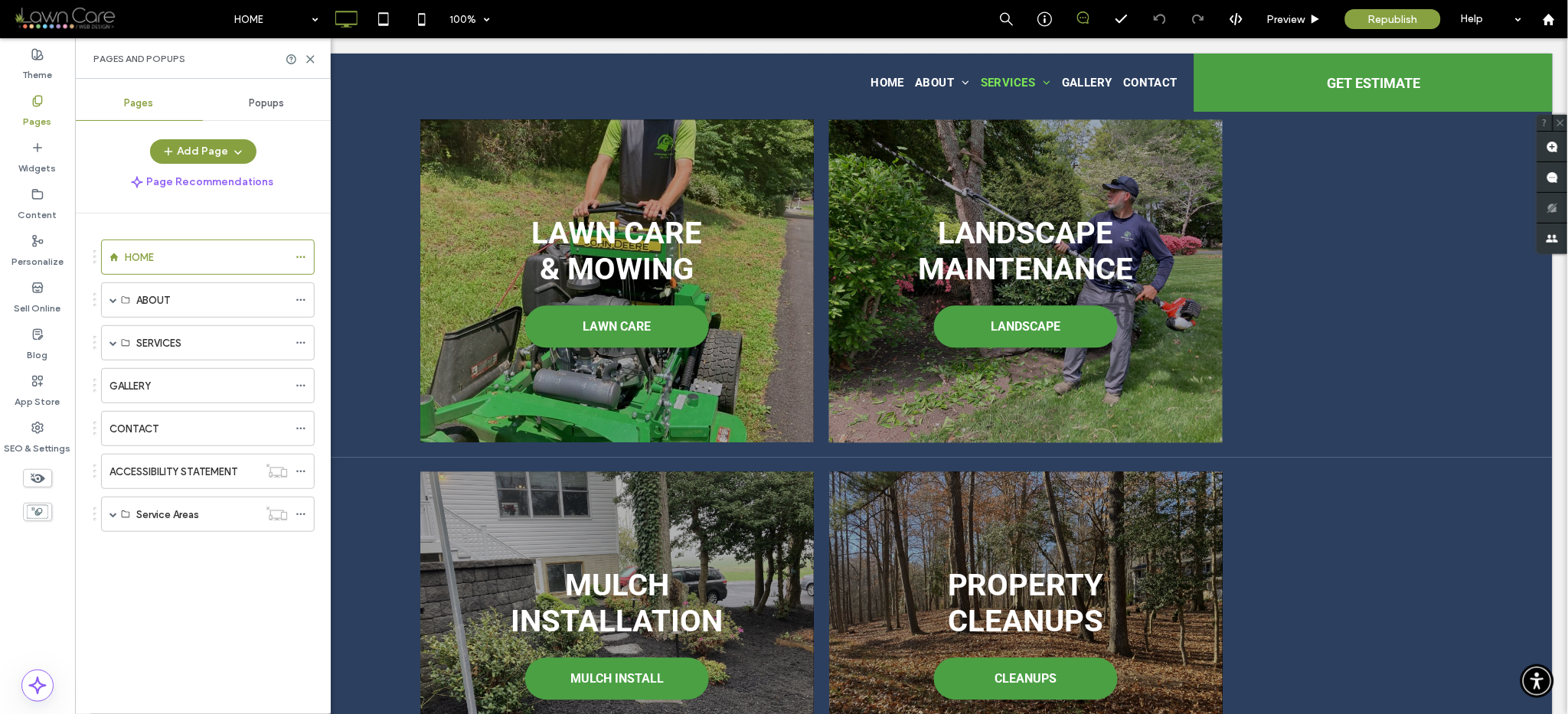
click at [317, 65] on div "Pages and Popups" at bounding box center [202, 58] width 256 height 40
click at [311, 59] on use at bounding box center [311, 59] width 7 height 7
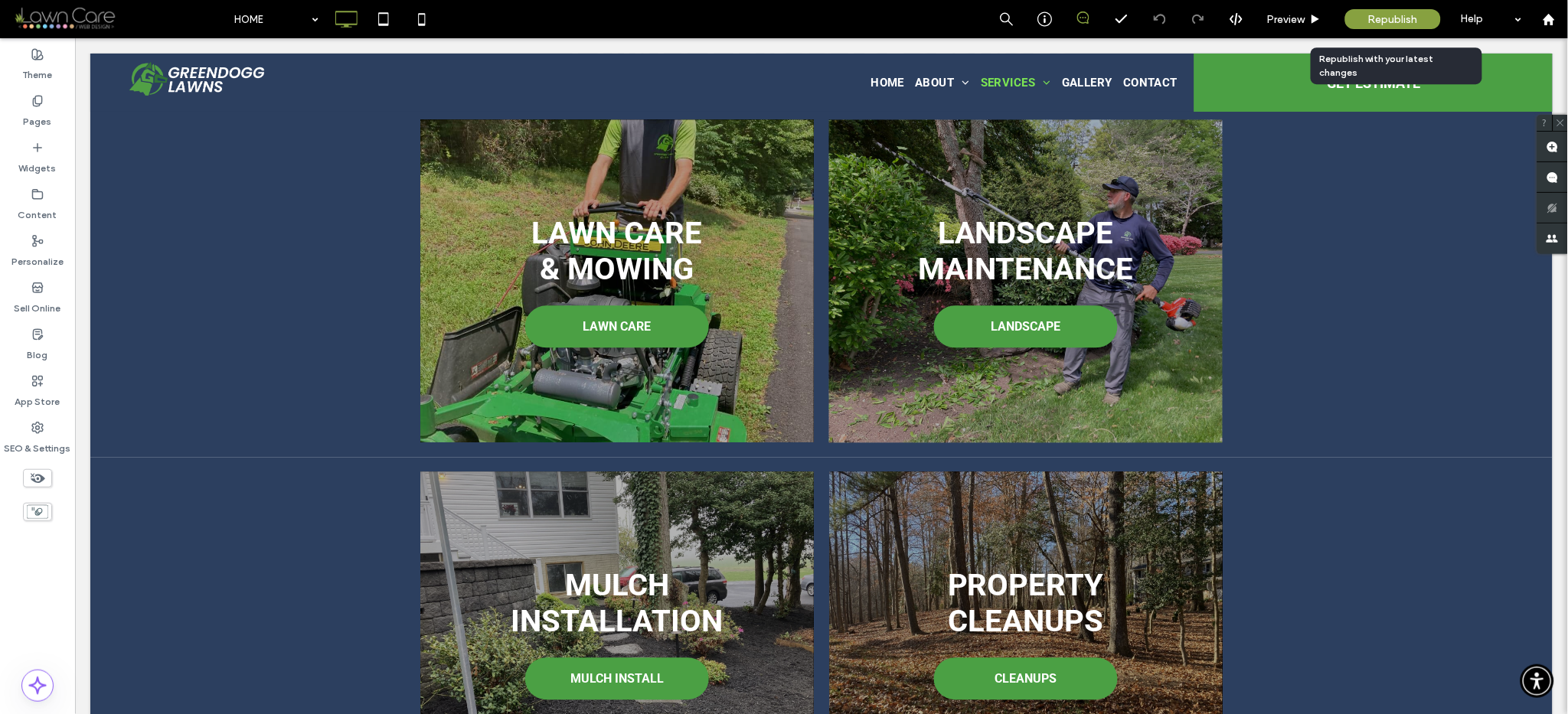
click at [1377, 22] on span "Republish" at bounding box center [1393, 19] width 50 height 13
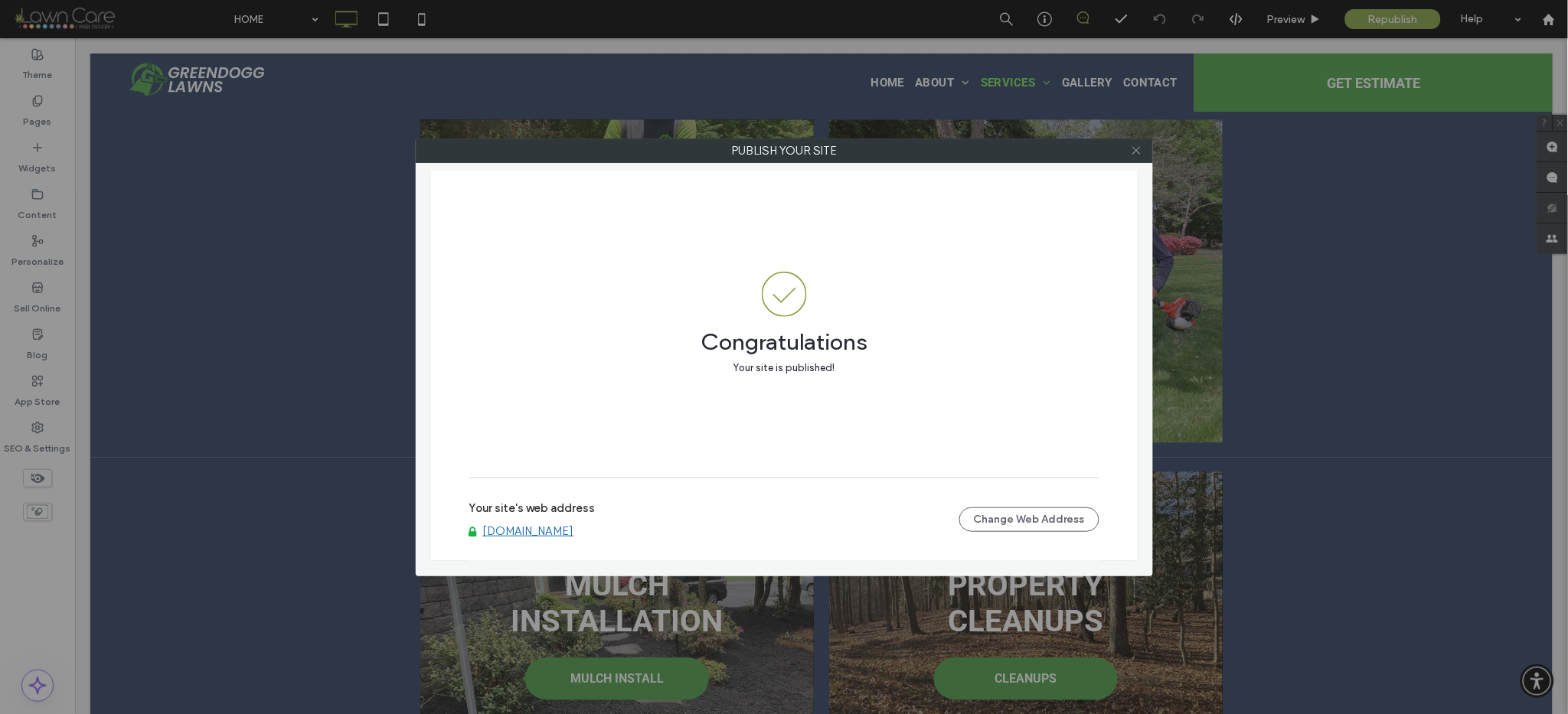
click at [1135, 154] on icon at bounding box center [1136, 150] width 11 height 11
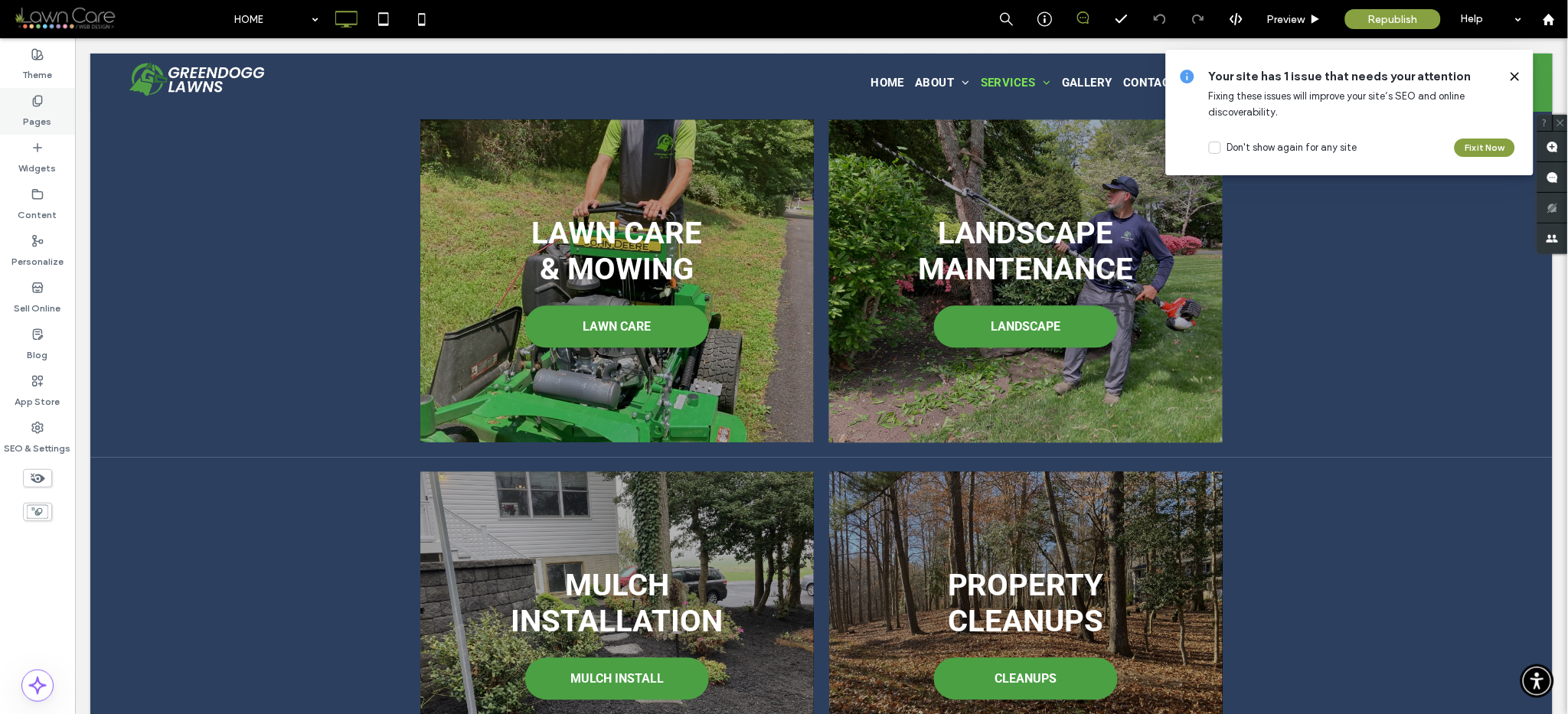
click at [44, 111] on label "Pages" at bounding box center [38, 117] width 28 height 22
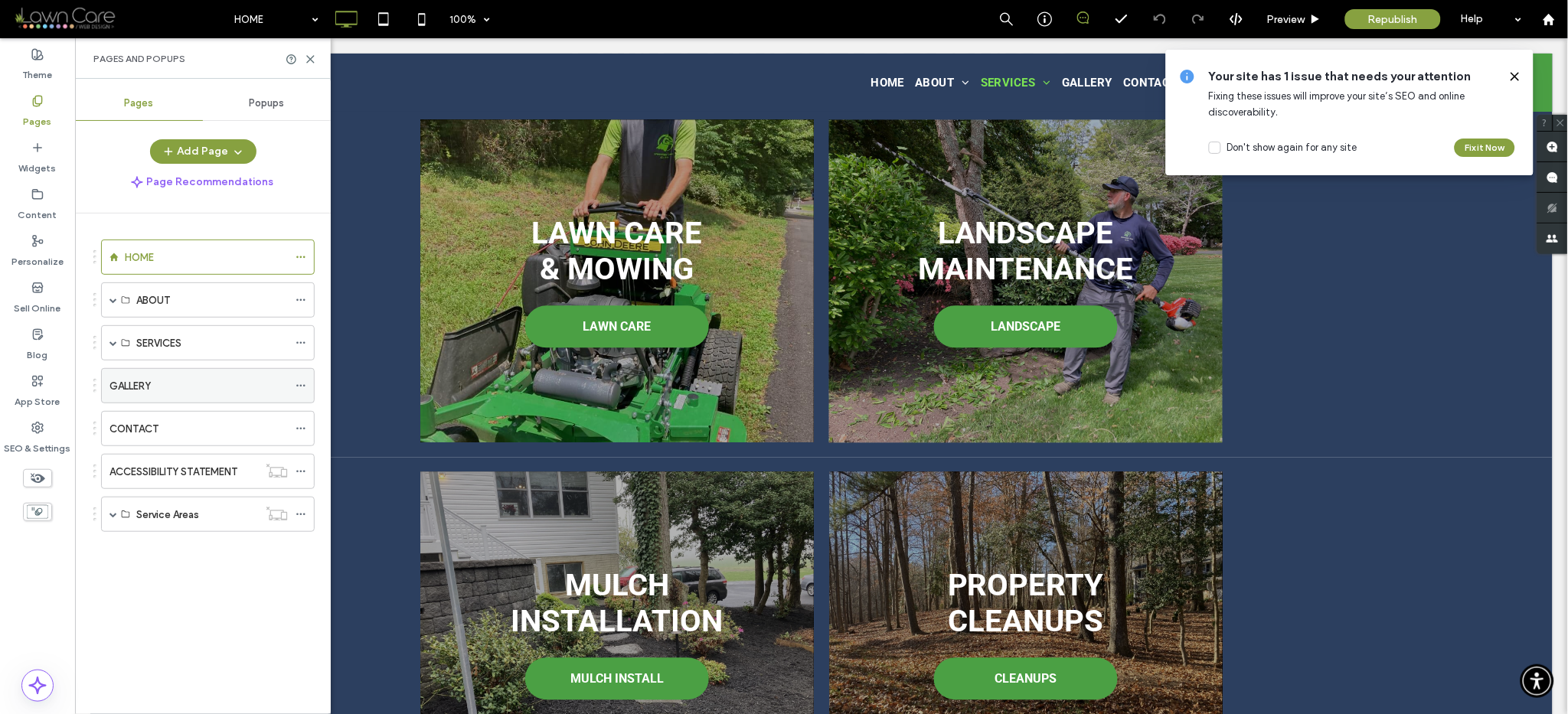
click at [129, 386] on label "GALLERY" at bounding box center [130, 386] width 41 height 27
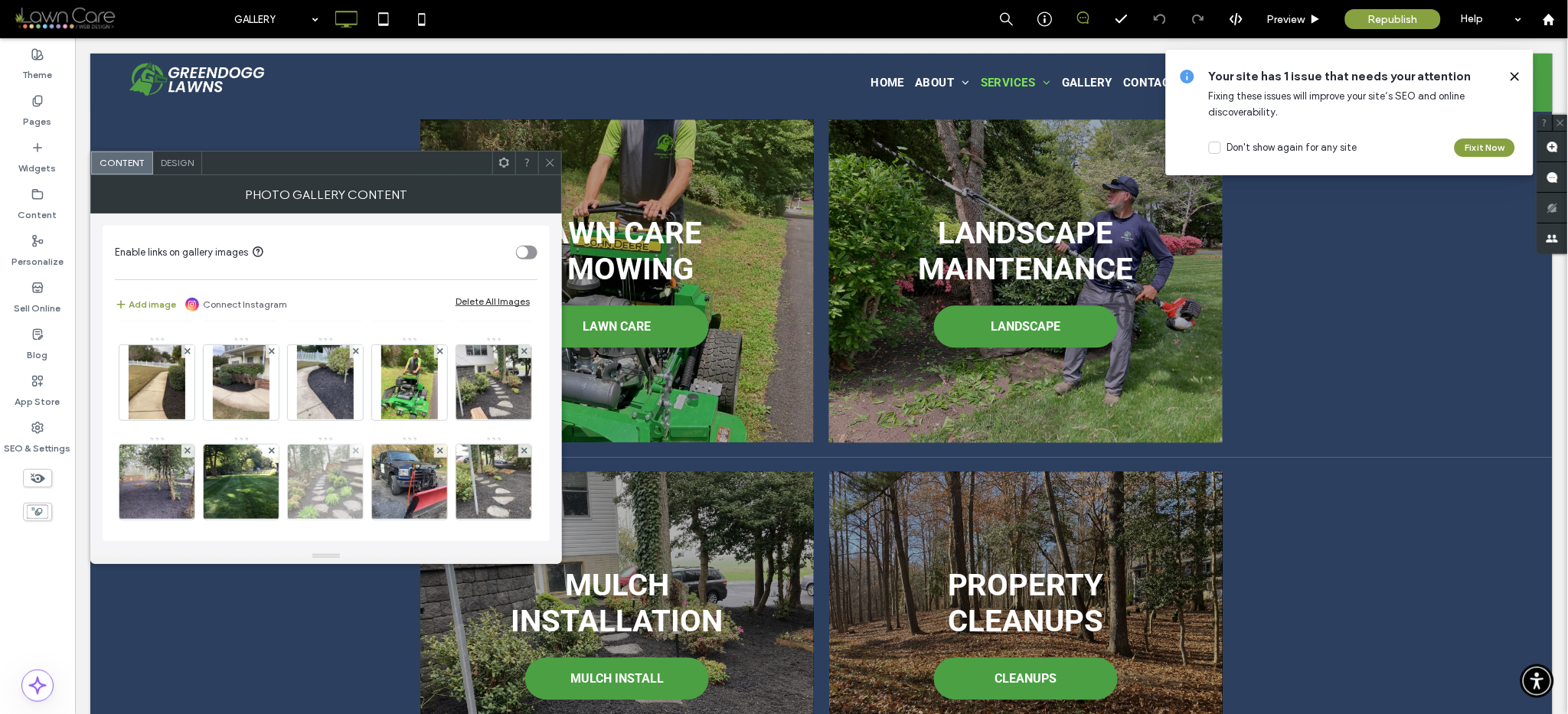
scroll to position [403, 0]
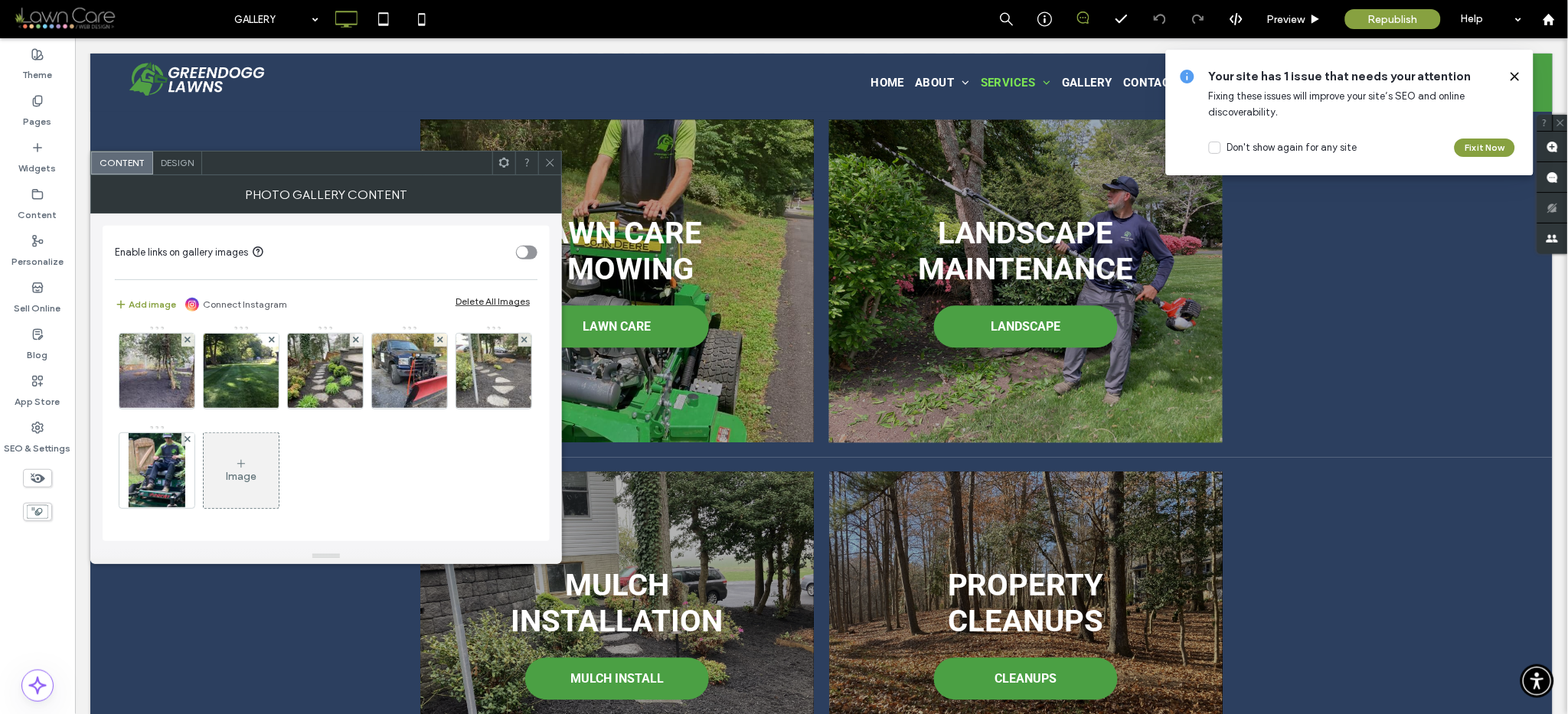
click at [226, 470] on div "Image" at bounding box center [241, 476] width 31 height 13
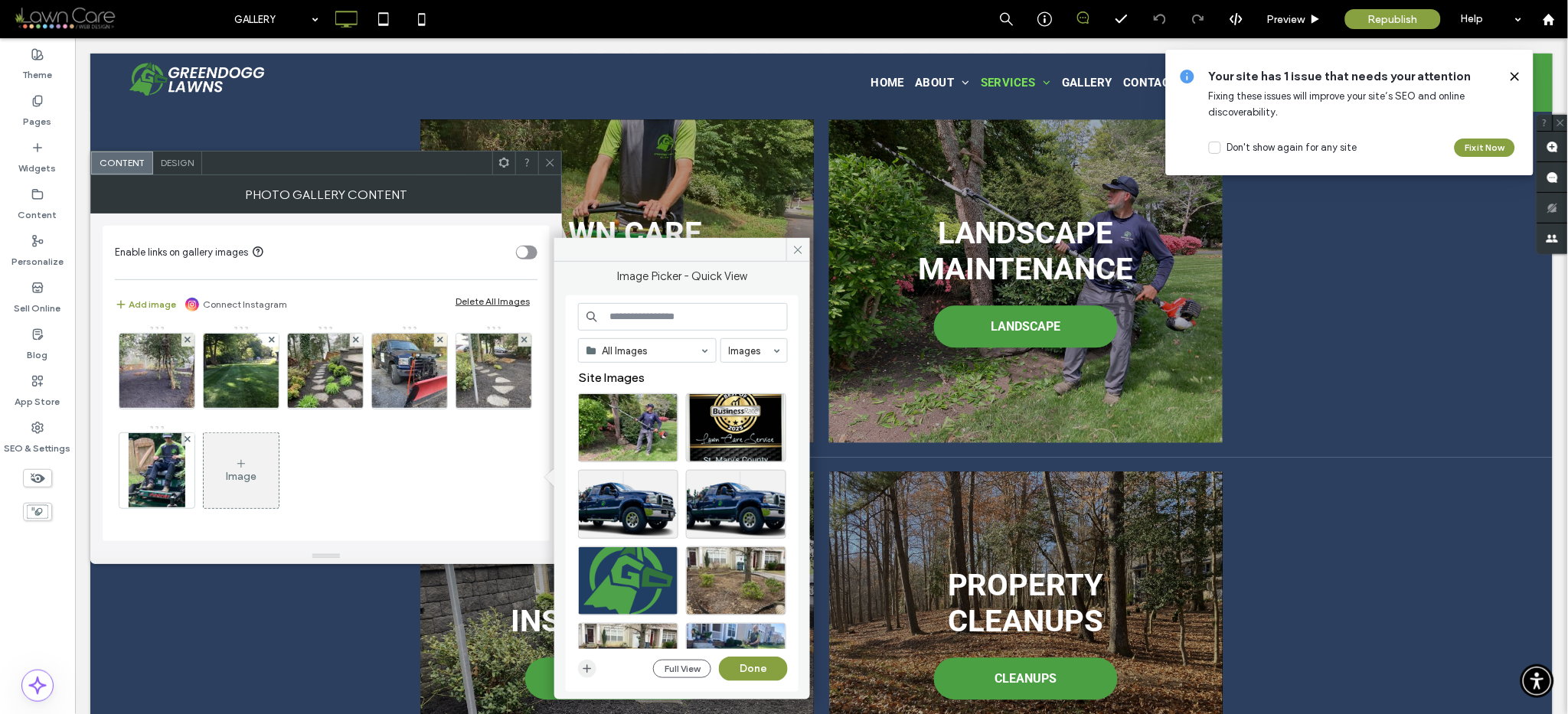
click at [586, 668] on use "button" at bounding box center [587, 670] width 9 height 9
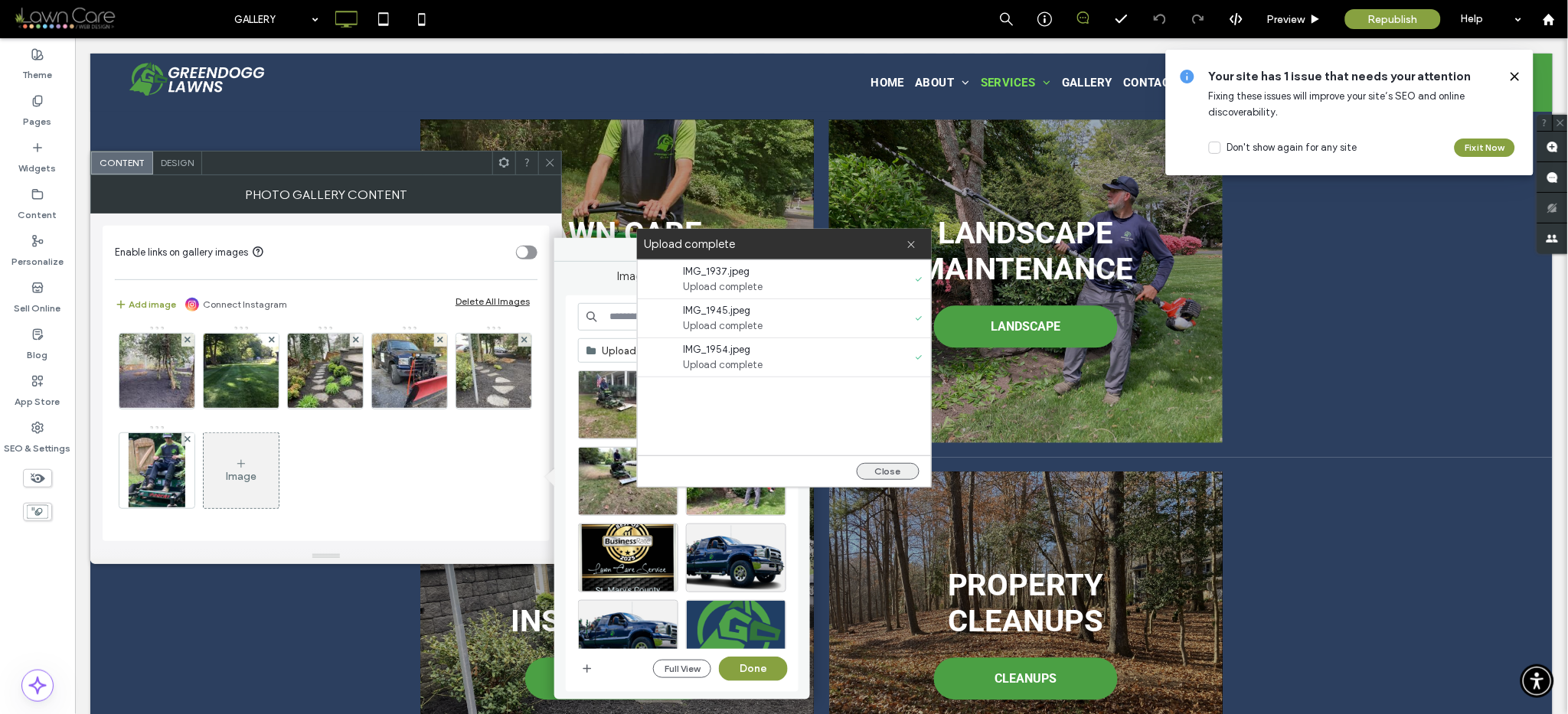
click at [871, 471] on button "Close" at bounding box center [888, 472] width 63 height 17
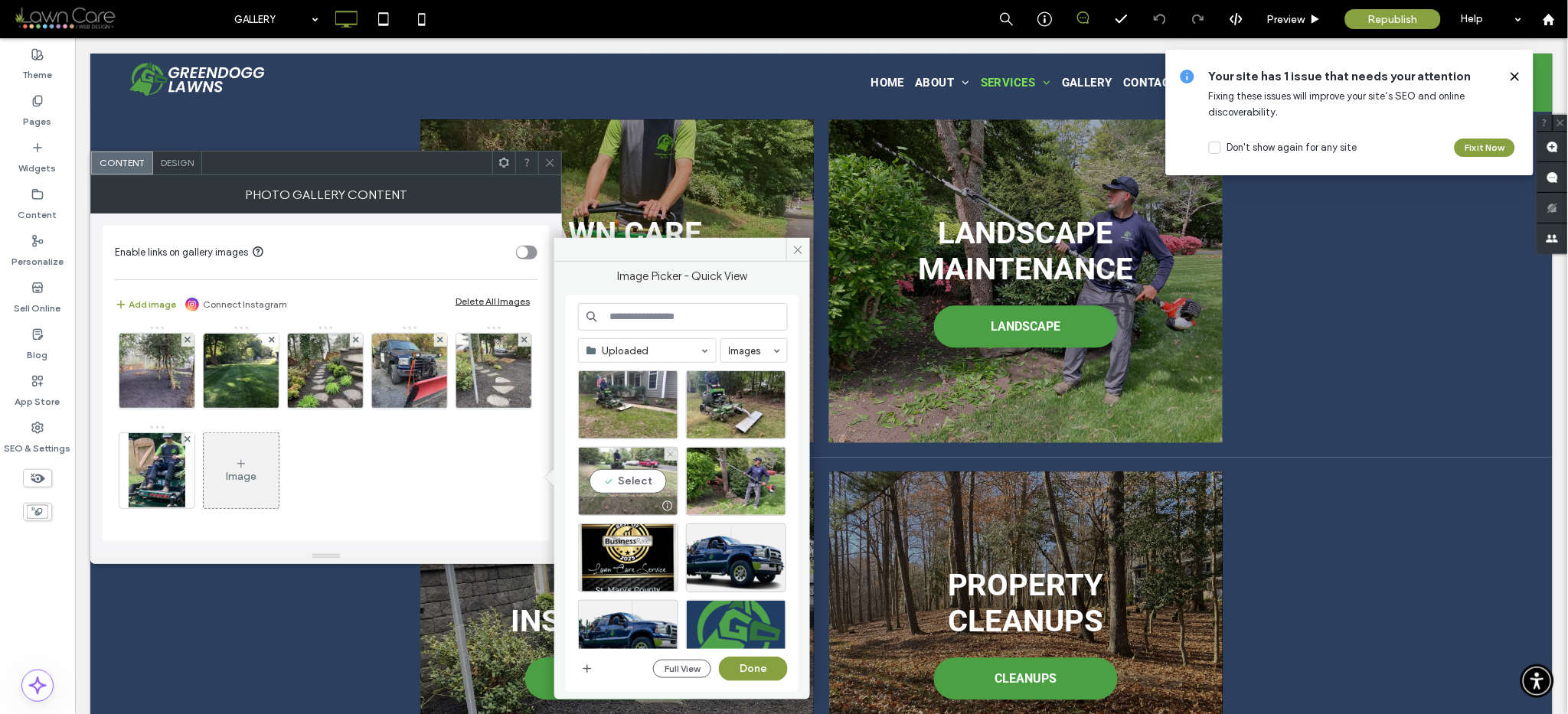
click at [627, 472] on div "Select" at bounding box center [628, 481] width 100 height 69
click at [722, 397] on div "Select" at bounding box center [736, 405] width 100 height 69
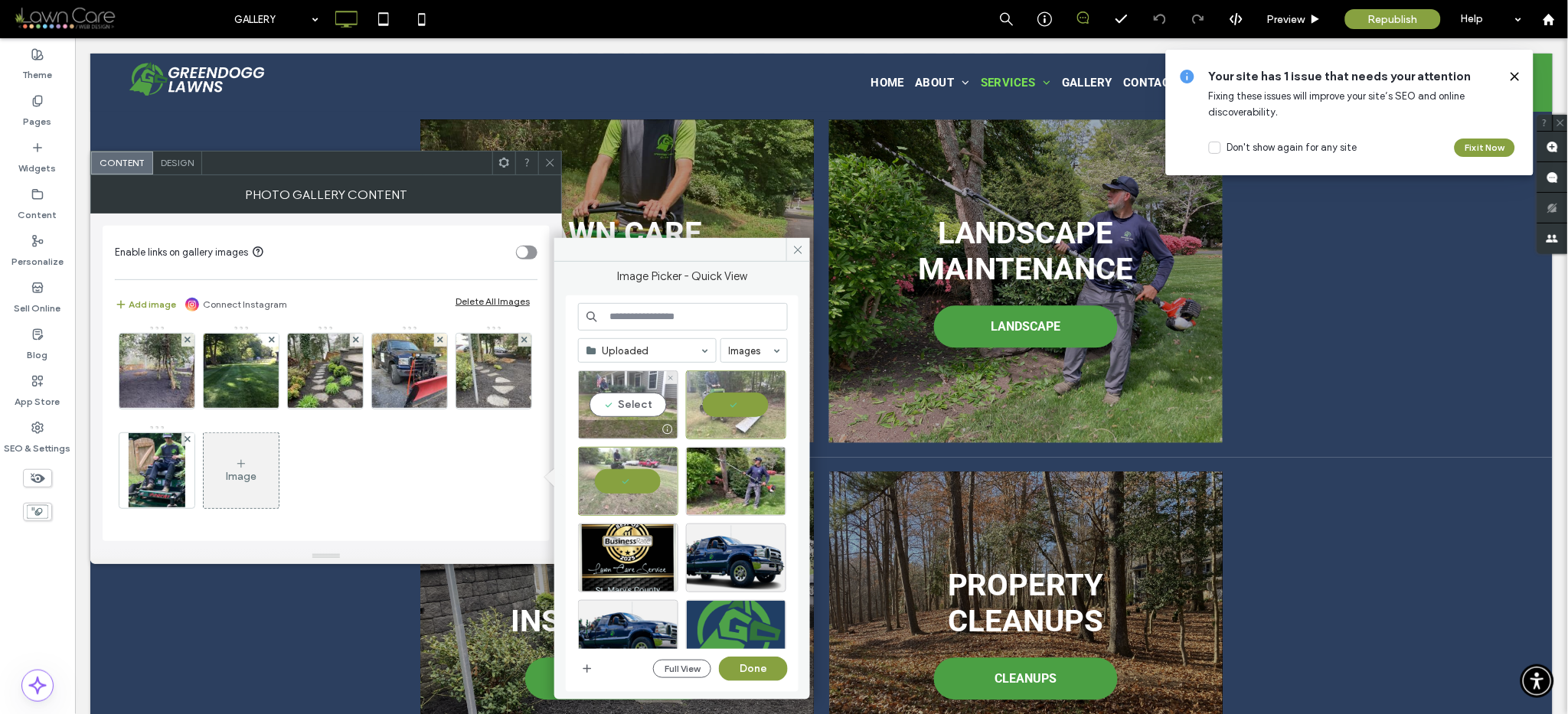
click at [651, 397] on div "Select" at bounding box center [628, 405] width 100 height 69
click at [742, 661] on button "Done" at bounding box center [753, 669] width 69 height 24
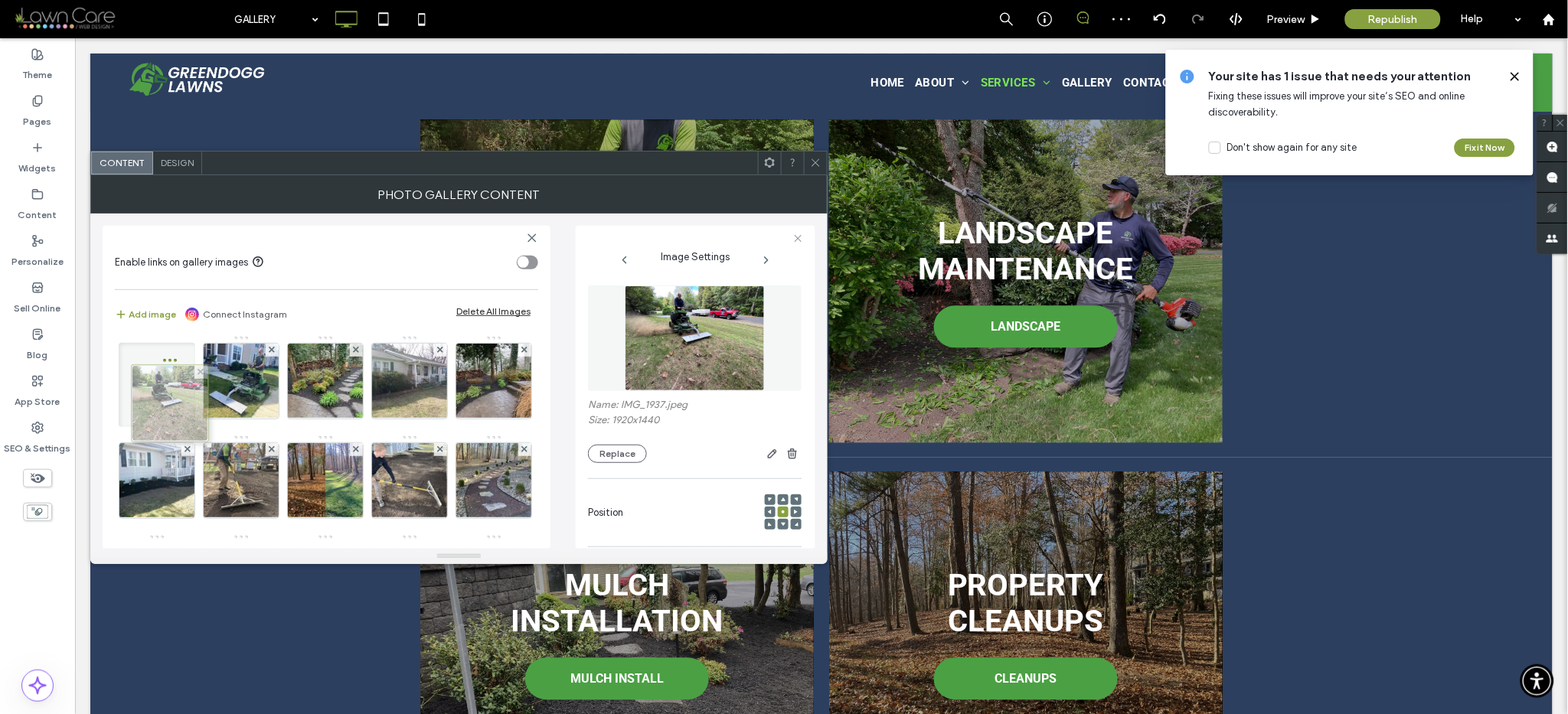
scroll to position [0, 0]
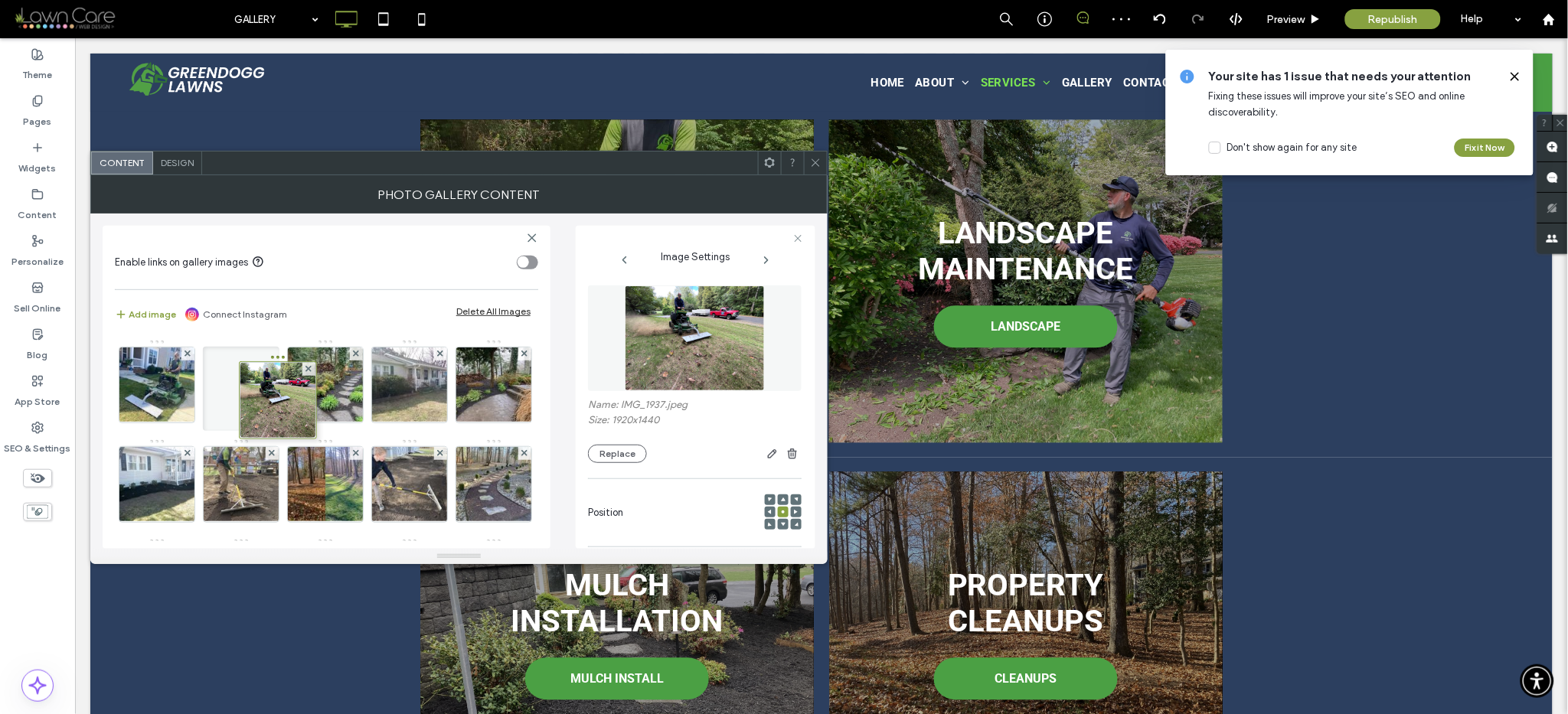
drag, startPoint x: 252, startPoint y: 472, endPoint x: 282, endPoint y: 376, distance: 100.6
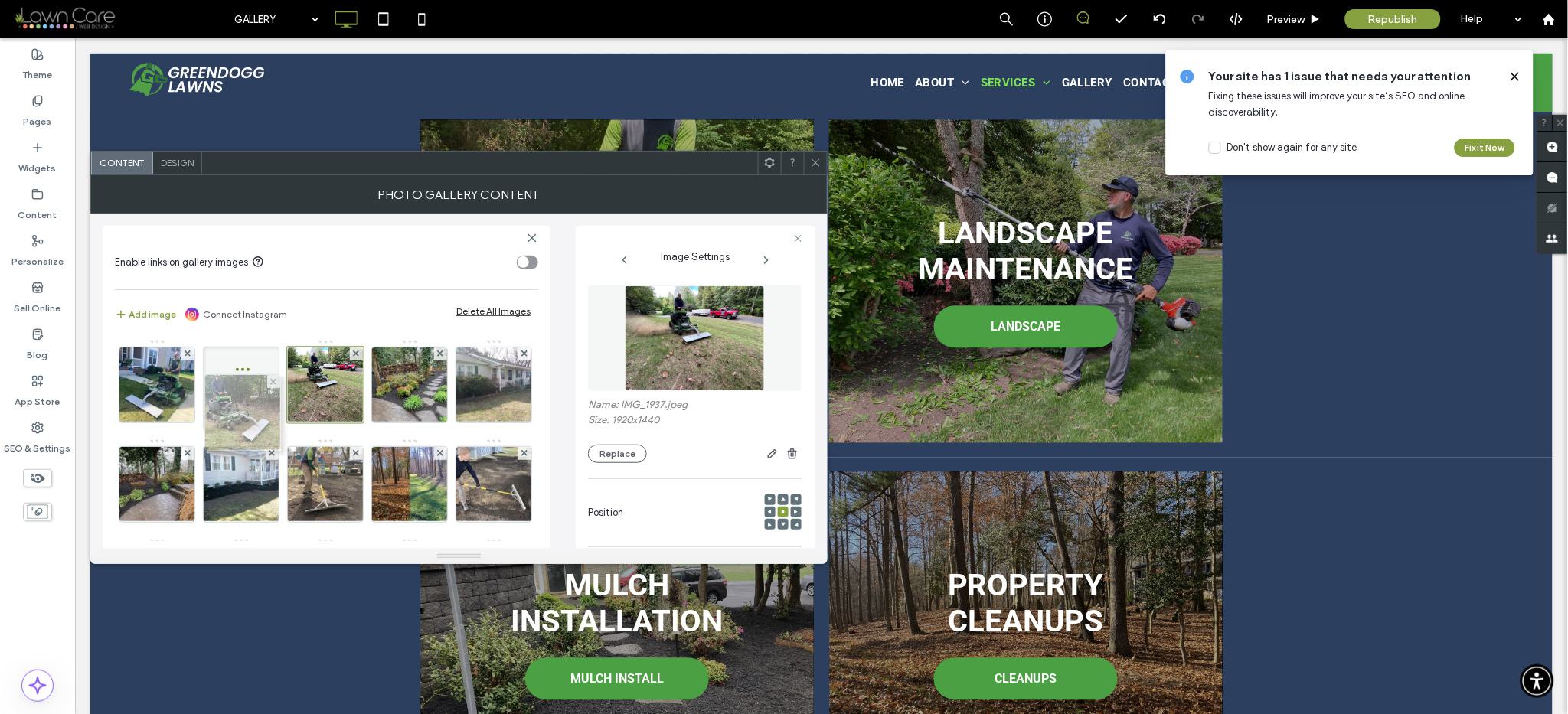
drag, startPoint x: 333, startPoint y: 398, endPoint x: 246, endPoint y: 430, distance: 92.7
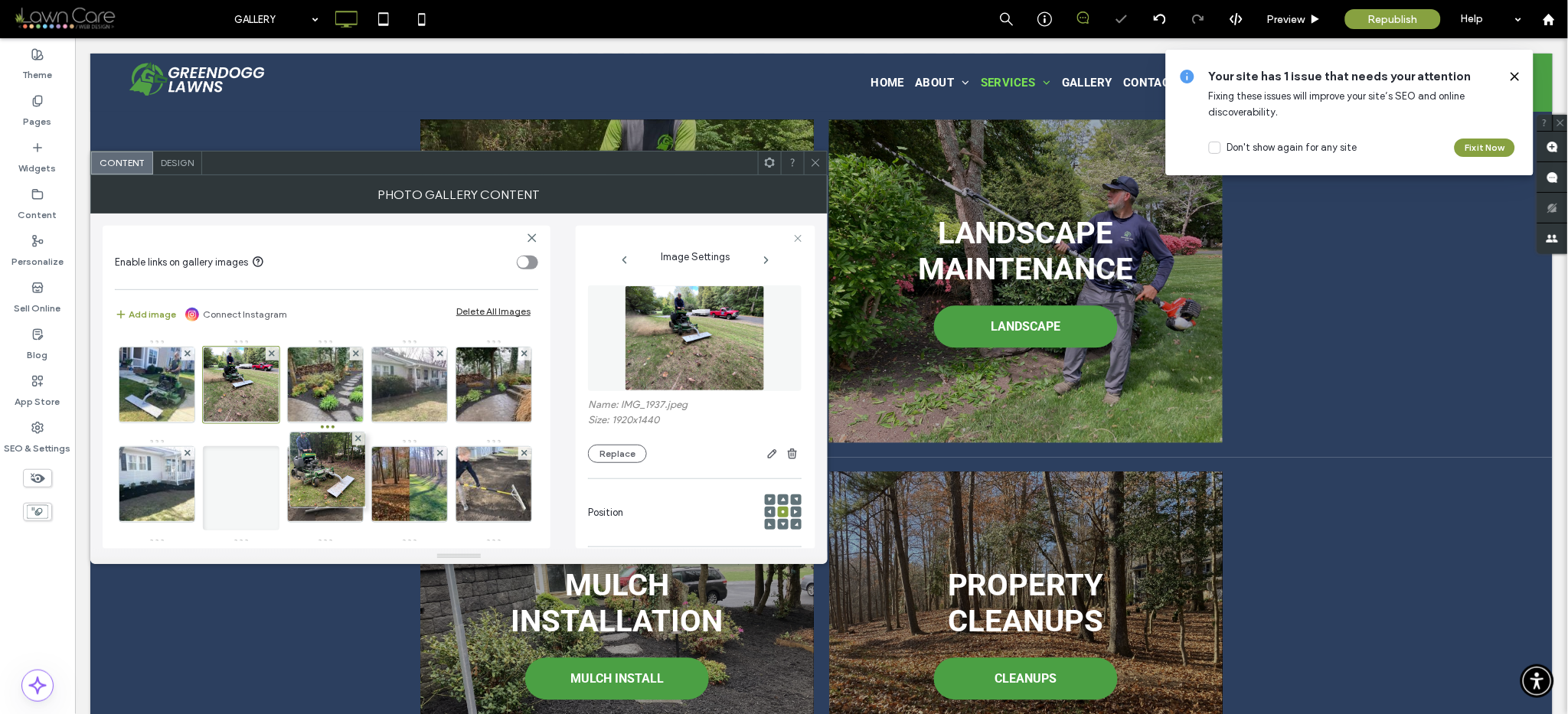
drag, startPoint x: 240, startPoint y: 377, endPoint x: 318, endPoint y: 466, distance: 118.3
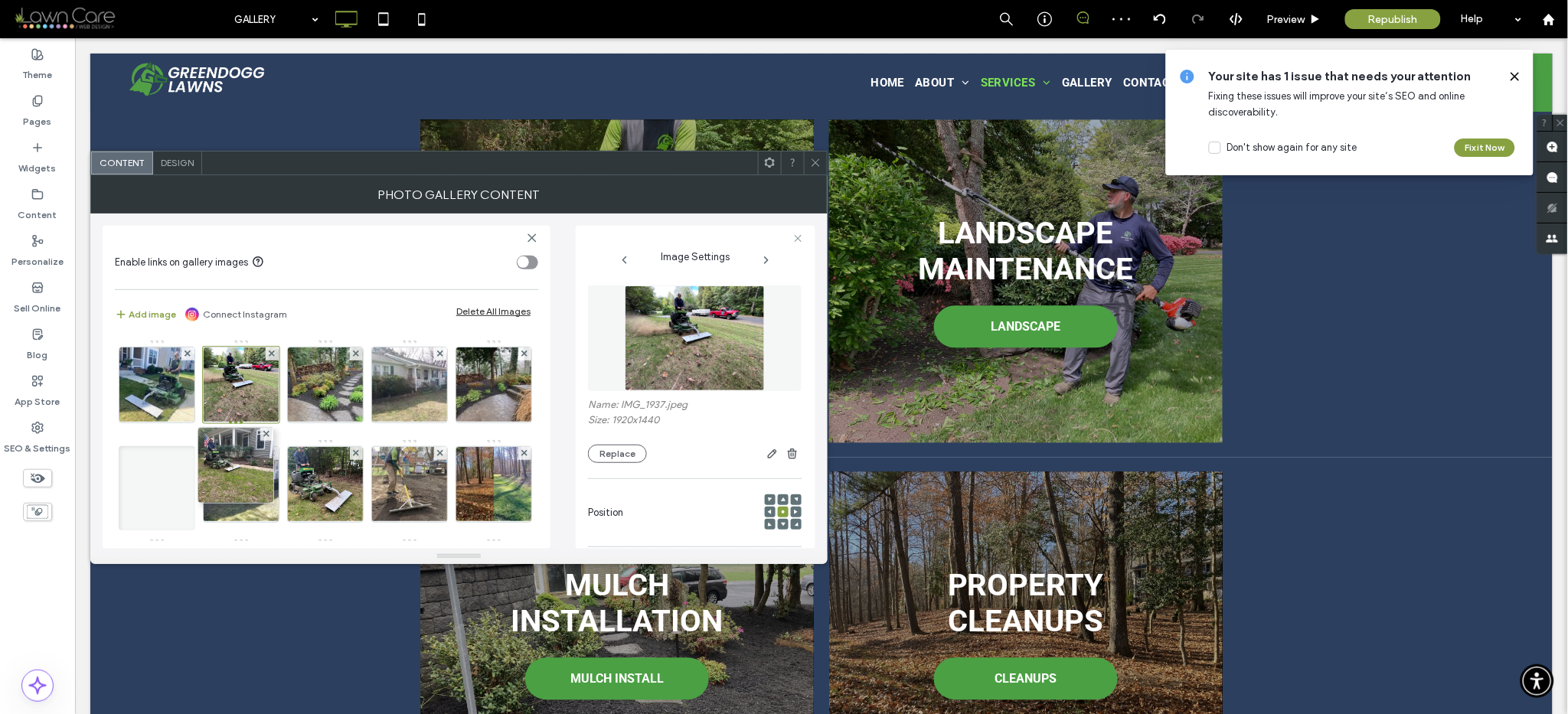
drag, startPoint x: 412, startPoint y: 401, endPoint x: 235, endPoint y: 494, distance: 199.9
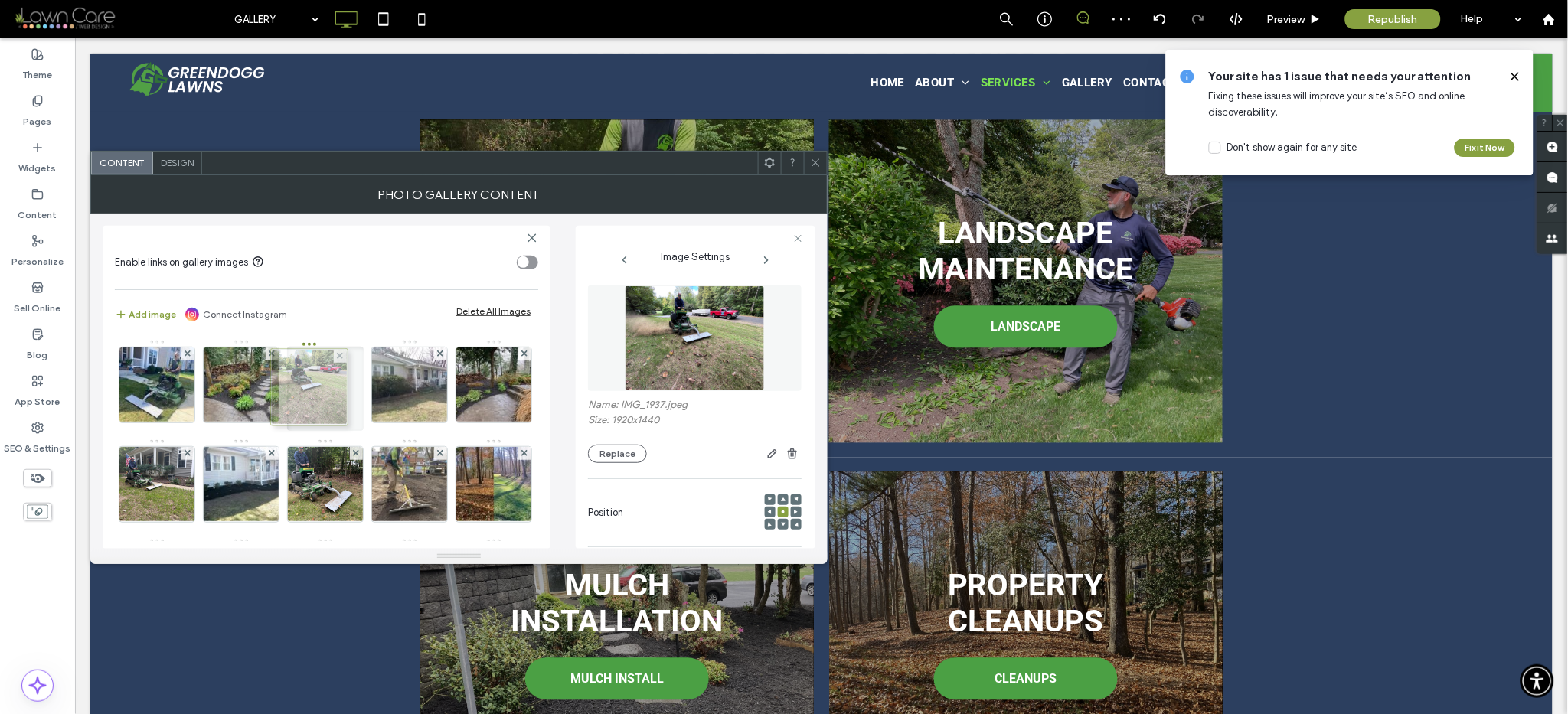
drag, startPoint x: 248, startPoint y: 387, endPoint x: 313, endPoint y: 389, distance: 65.0
click at [806, 165] on div at bounding box center [815, 163] width 23 height 23
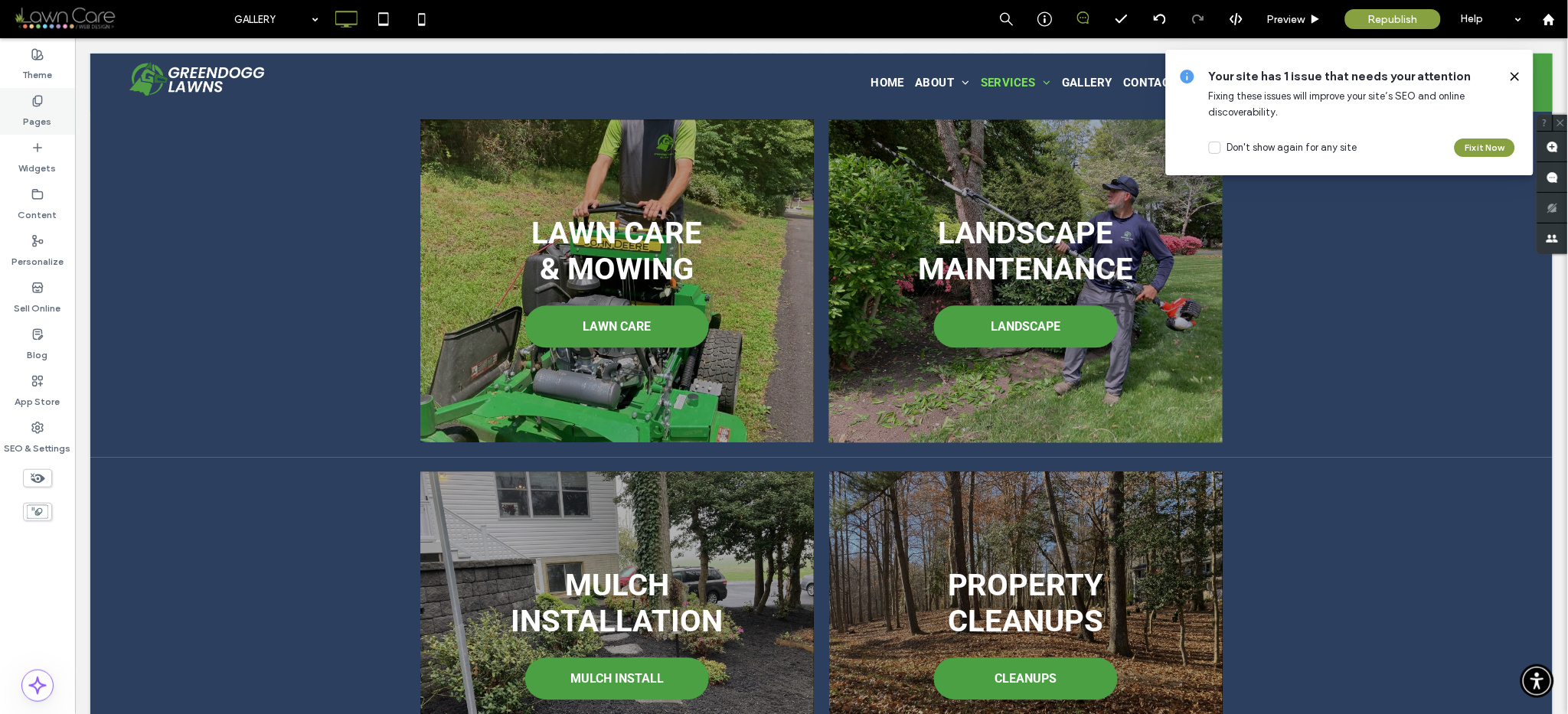
click at [39, 104] on use at bounding box center [37, 101] width 9 height 10
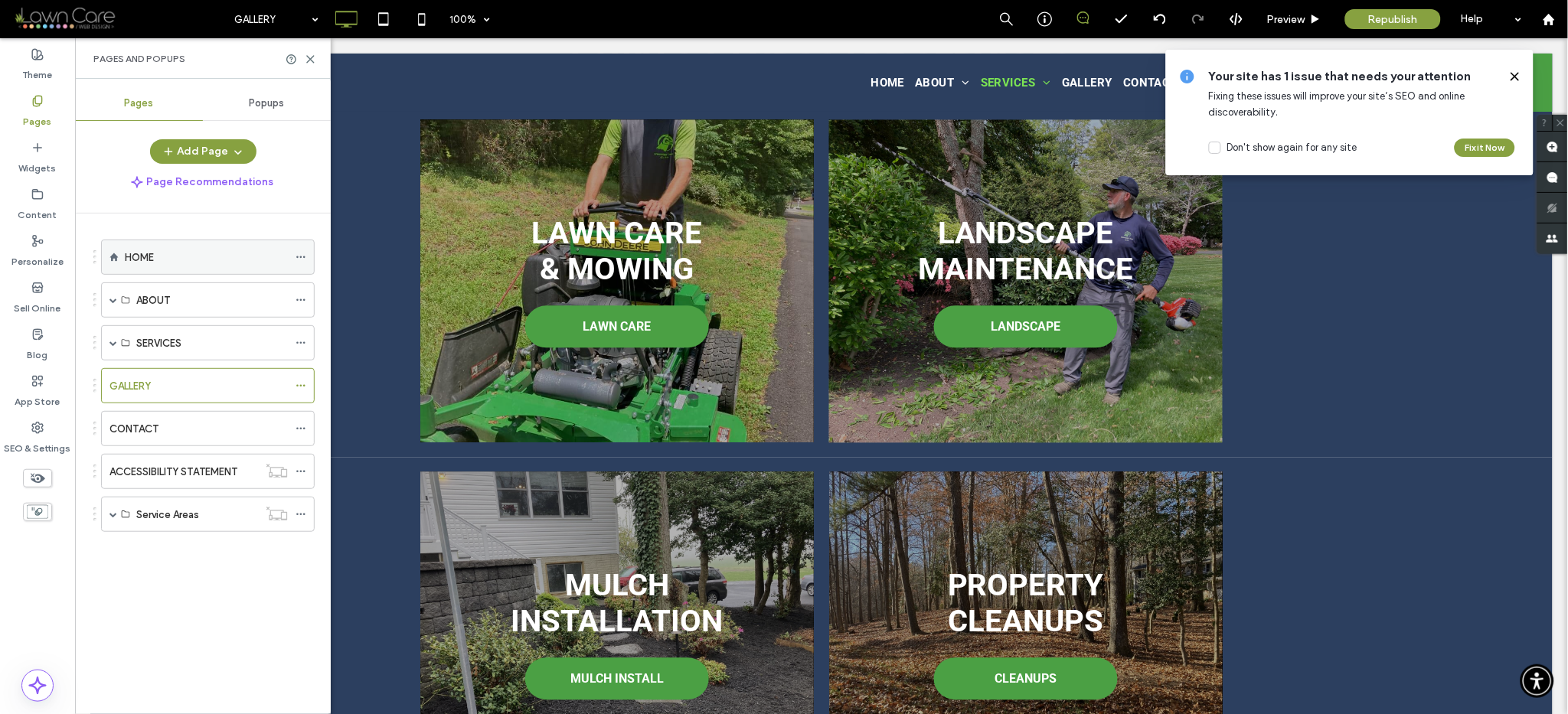
click at [130, 271] on div "HOME" at bounding box center [206, 257] width 163 height 34
click at [305, 59] on icon at bounding box center [310, 59] width 11 height 11
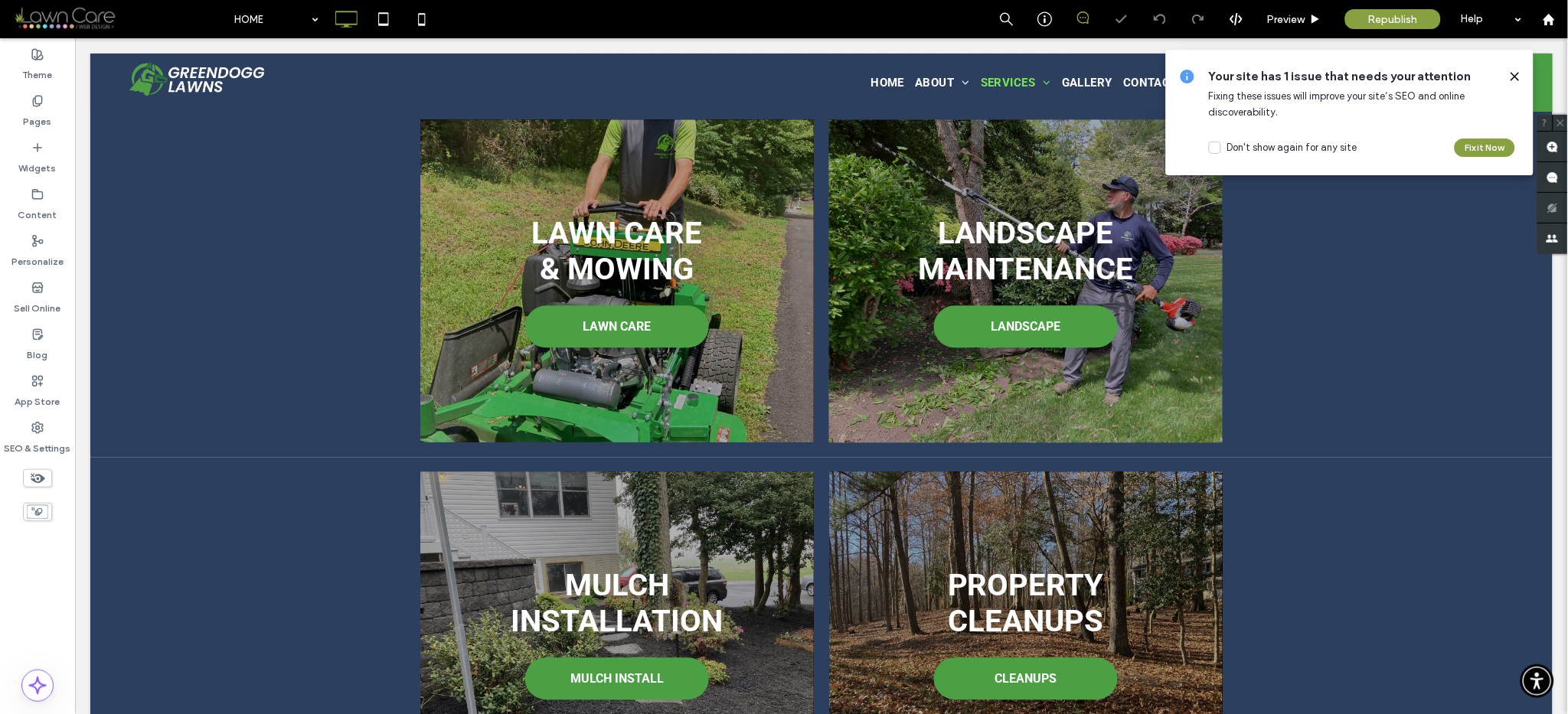
click at [1515, 75] on use at bounding box center [1515, 76] width 7 height 7
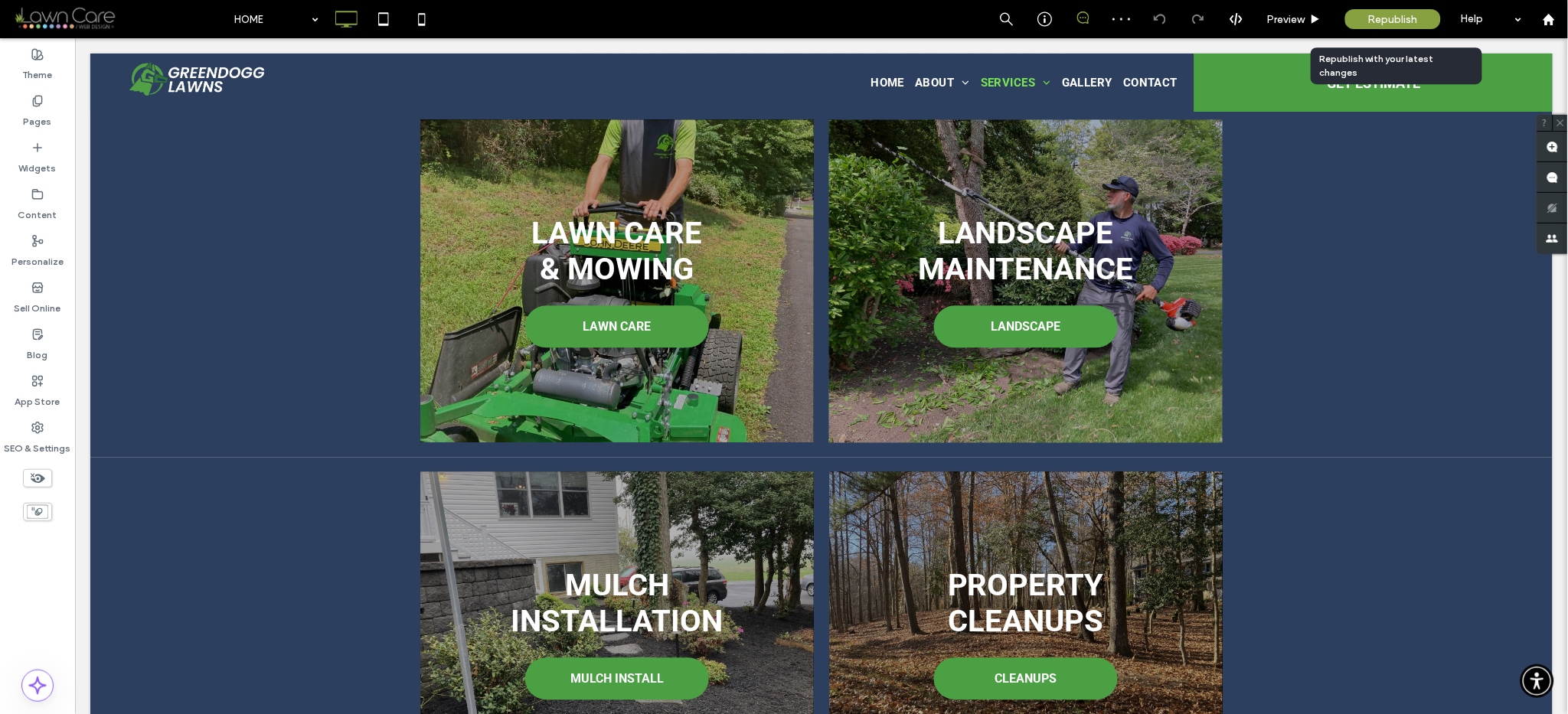
click at [1399, 13] on span "Republish" at bounding box center [1393, 19] width 50 height 13
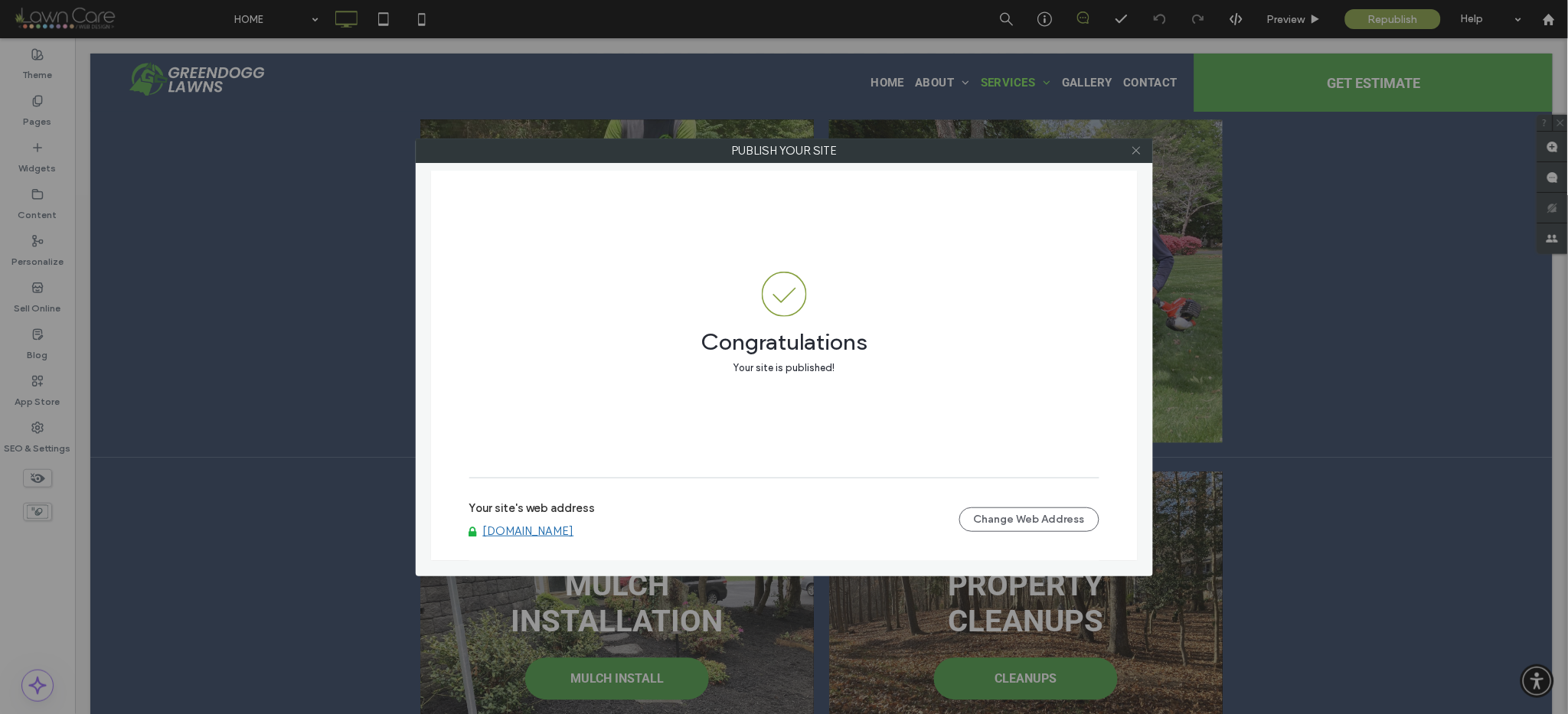
click at [1137, 152] on icon at bounding box center [1136, 150] width 11 height 11
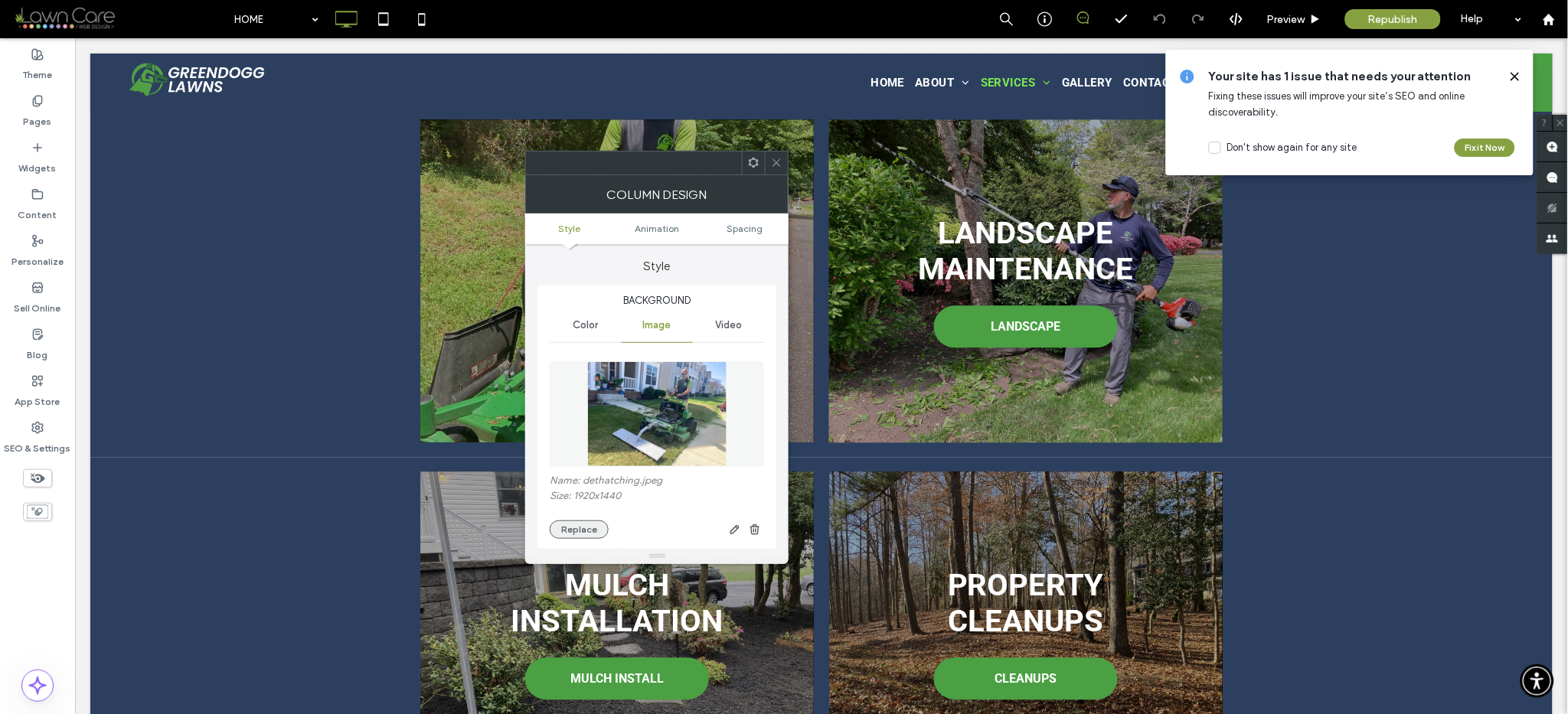
click at [557, 535] on button "Replace" at bounding box center [579, 530] width 59 height 18
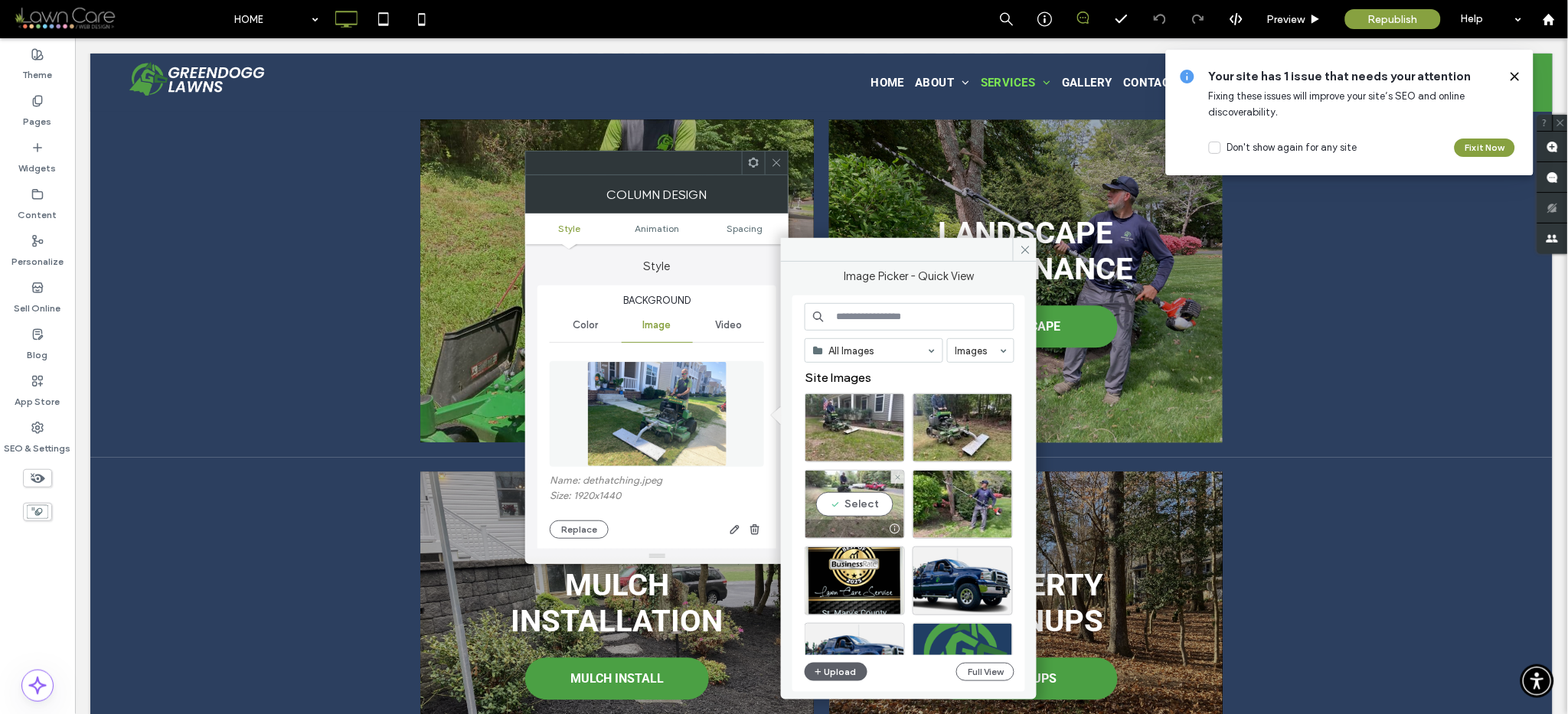
click at [860, 500] on div "Select" at bounding box center [854, 505] width 100 height 69
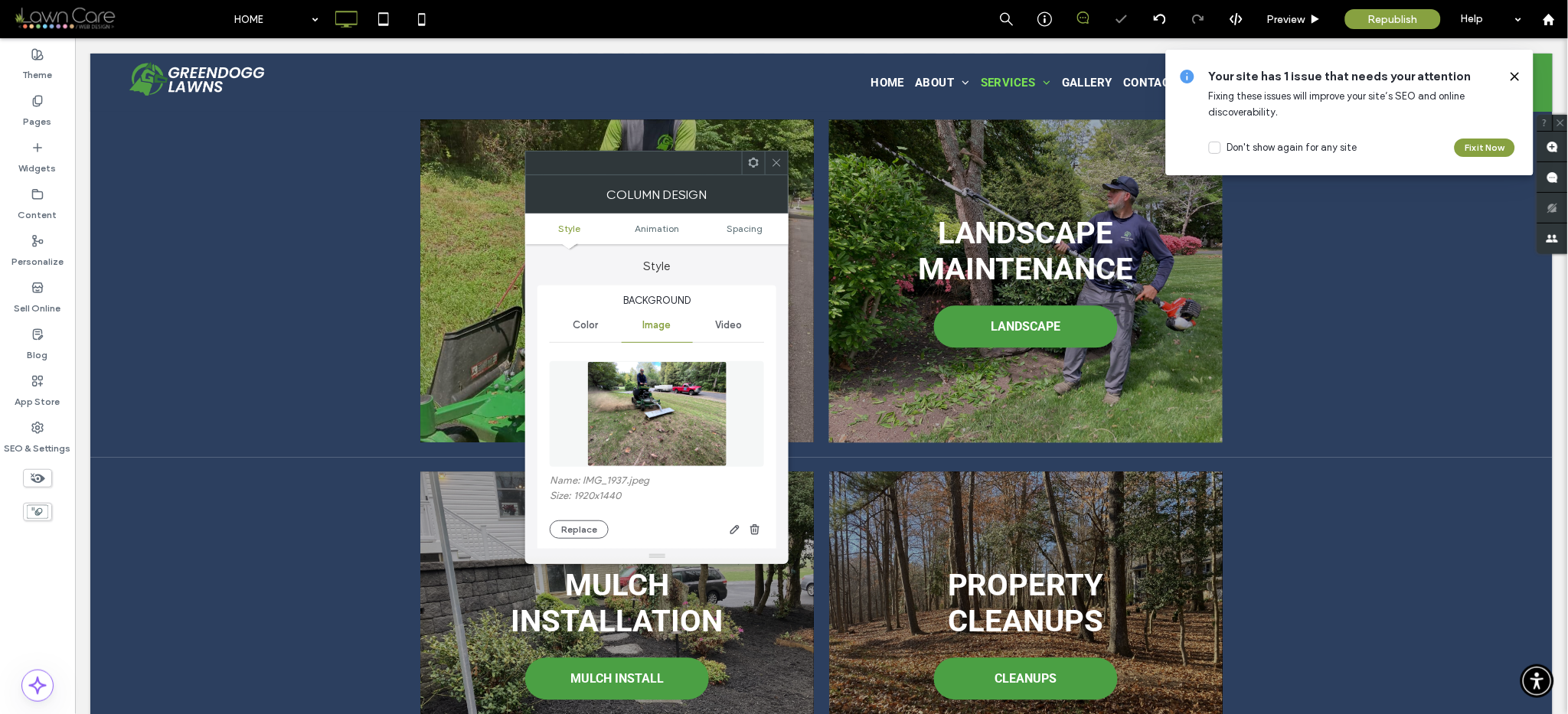
click at [776, 162] on icon at bounding box center [776, 162] width 11 height 11
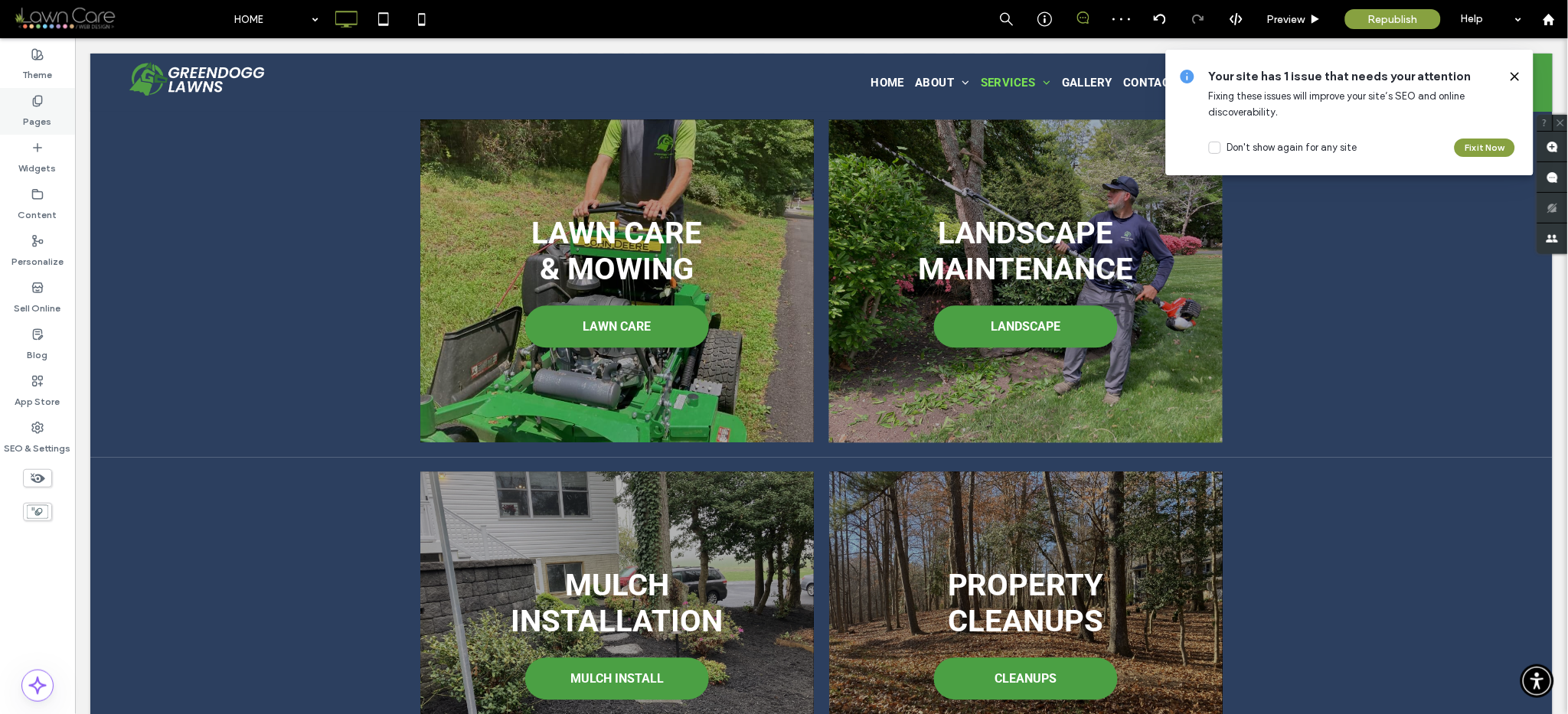
click at [28, 119] on label "Pages" at bounding box center [38, 117] width 28 height 22
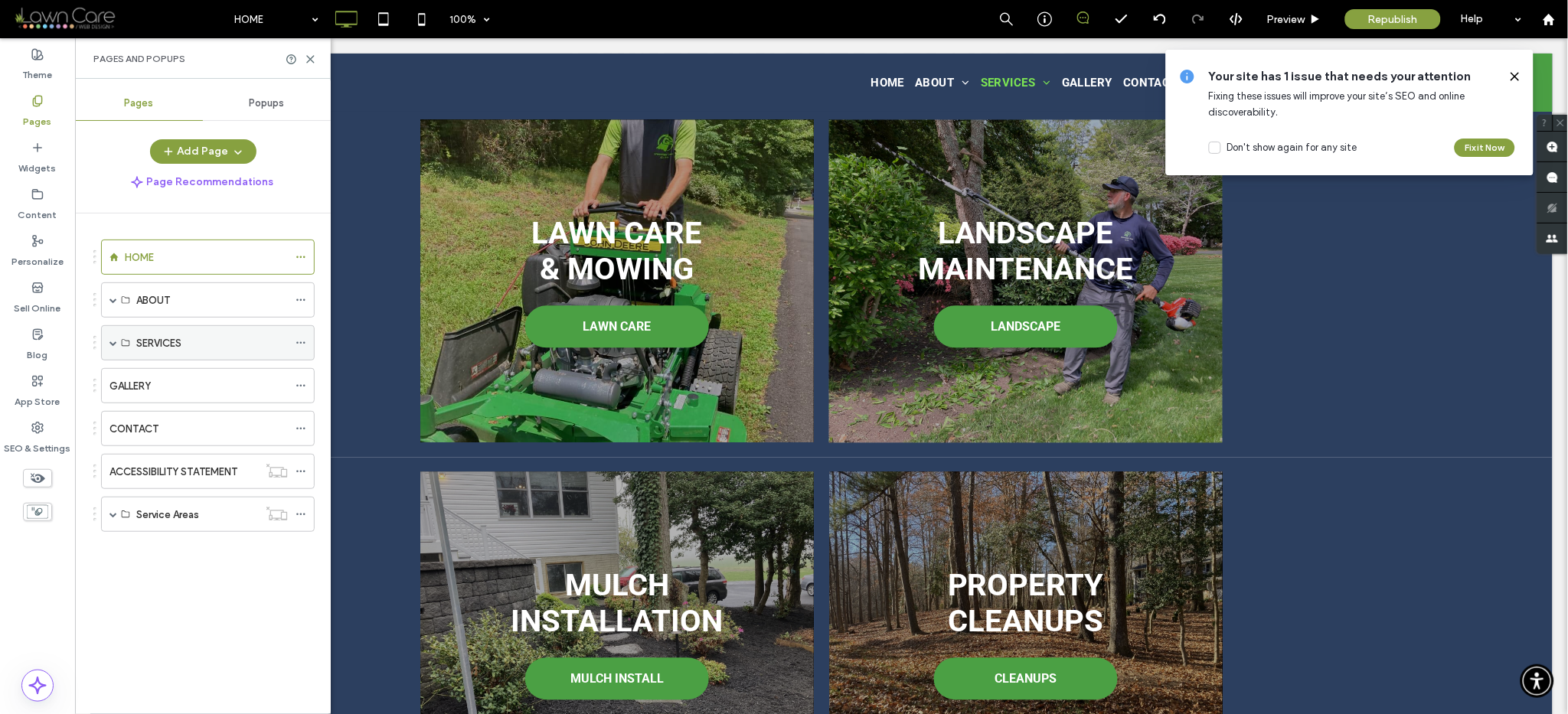
click at [110, 349] on span at bounding box center [113, 343] width 8 height 34
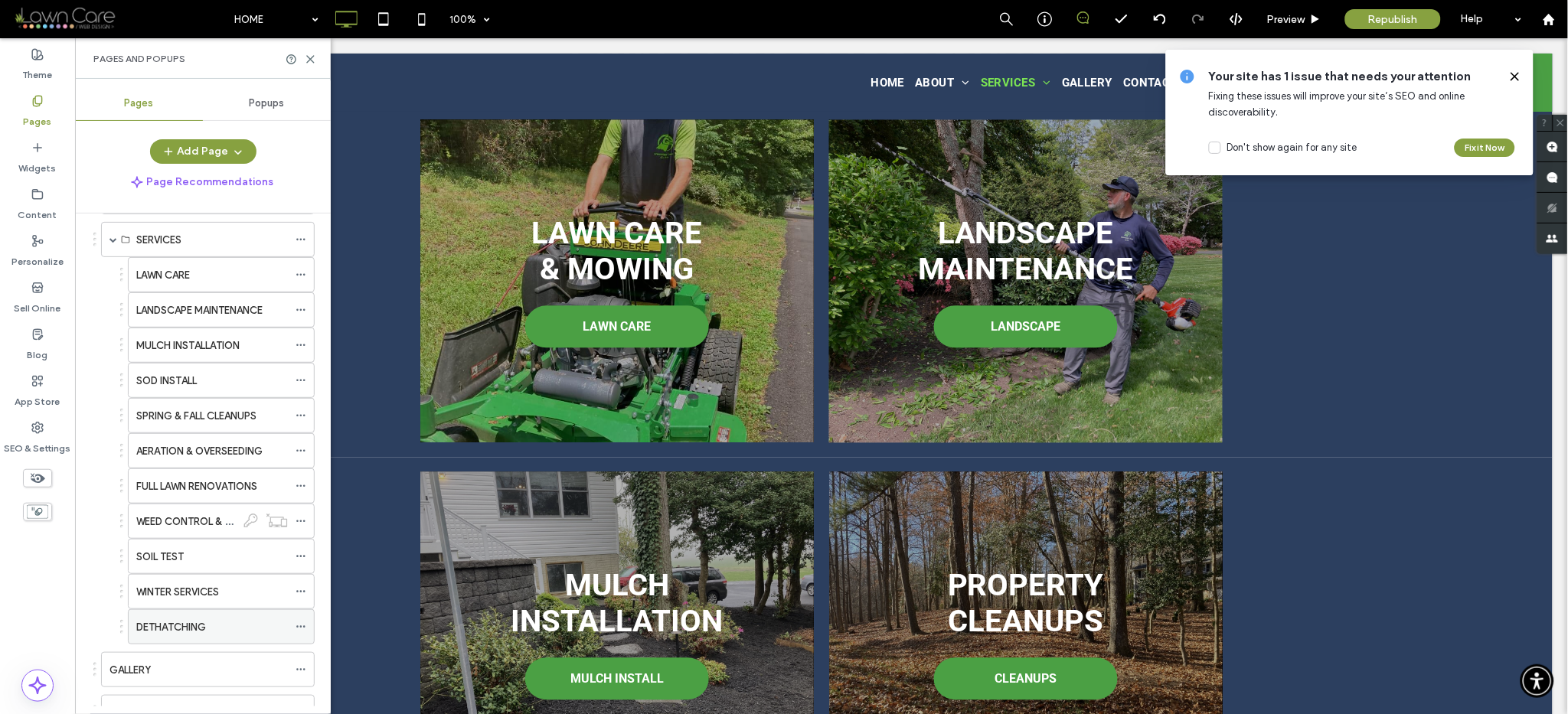
scroll to position [104, 0]
click at [176, 630] on label "DETHATCHING" at bounding box center [170, 626] width 70 height 27
click at [314, 59] on icon at bounding box center [310, 59] width 11 height 11
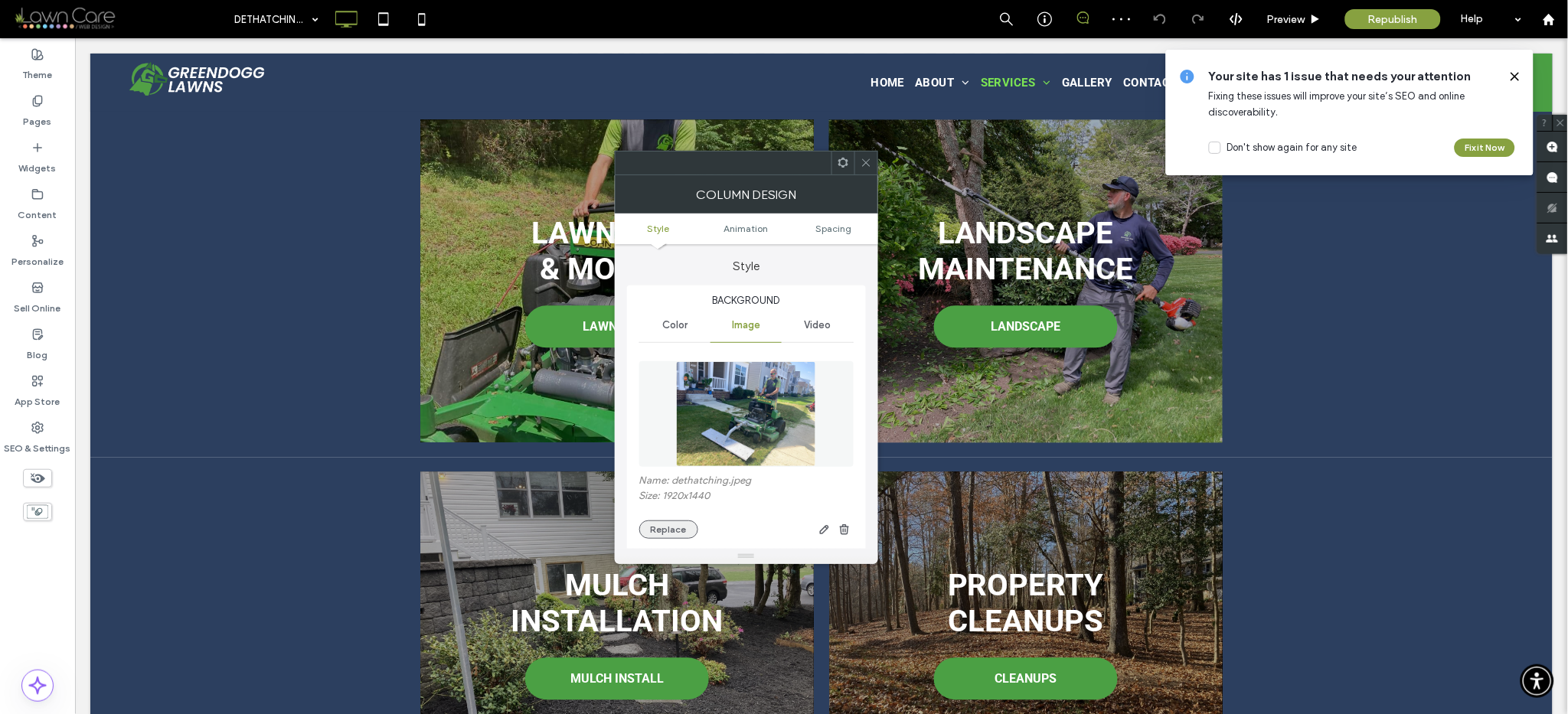
click at [652, 523] on button "Replace" at bounding box center [668, 530] width 59 height 18
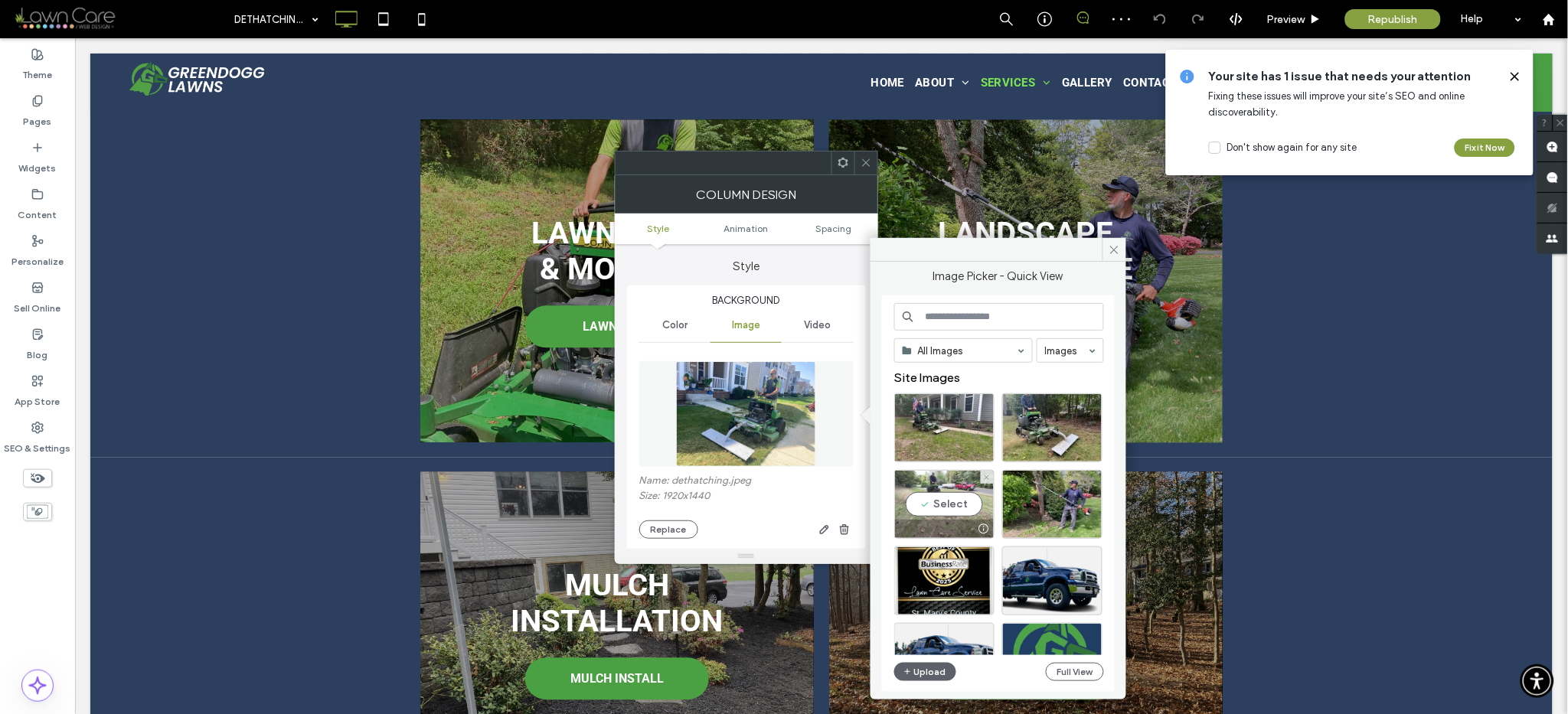
click at [950, 489] on div "Select" at bounding box center [944, 505] width 100 height 69
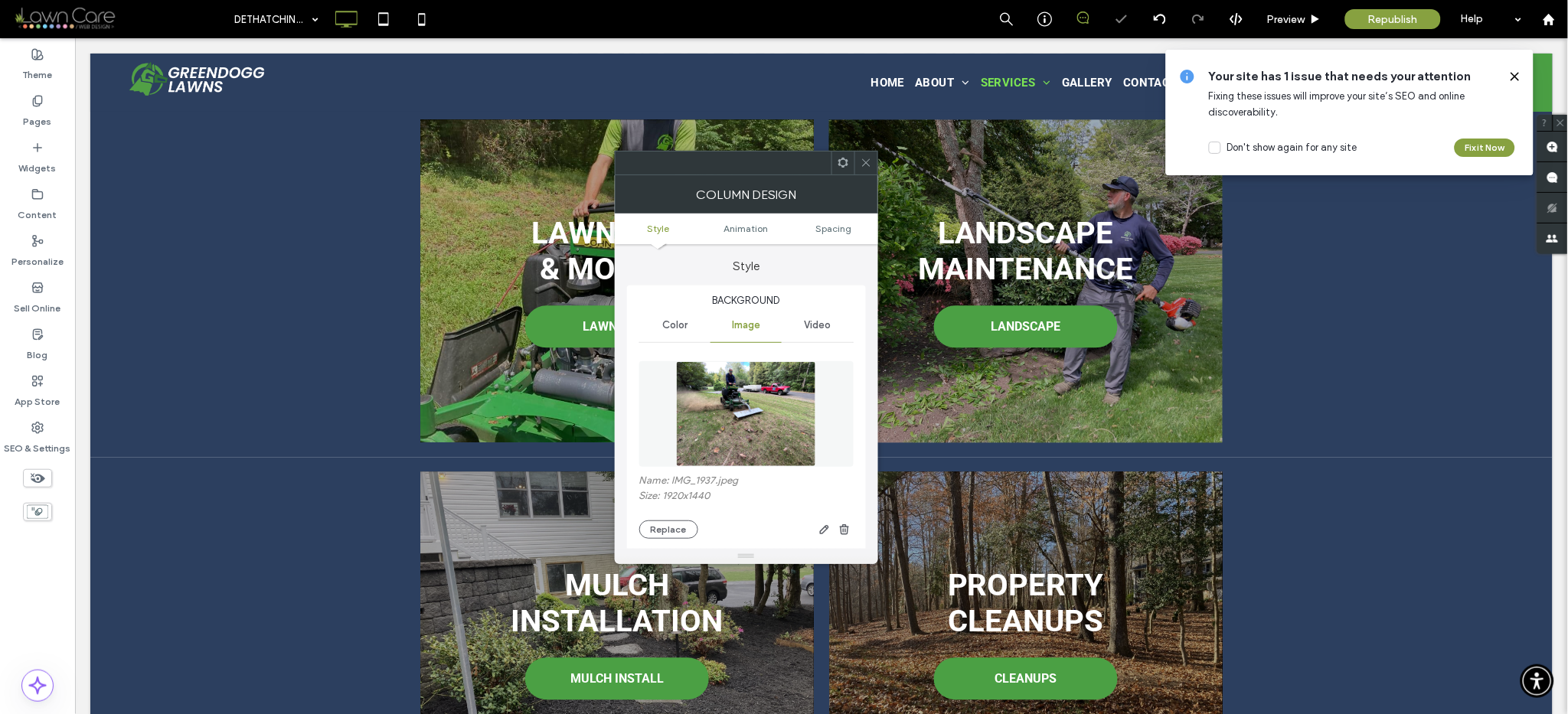
click at [861, 171] on span at bounding box center [865, 163] width 11 height 23
click at [865, 163] on icon at bounding box center [865, 162] width 11 height 11
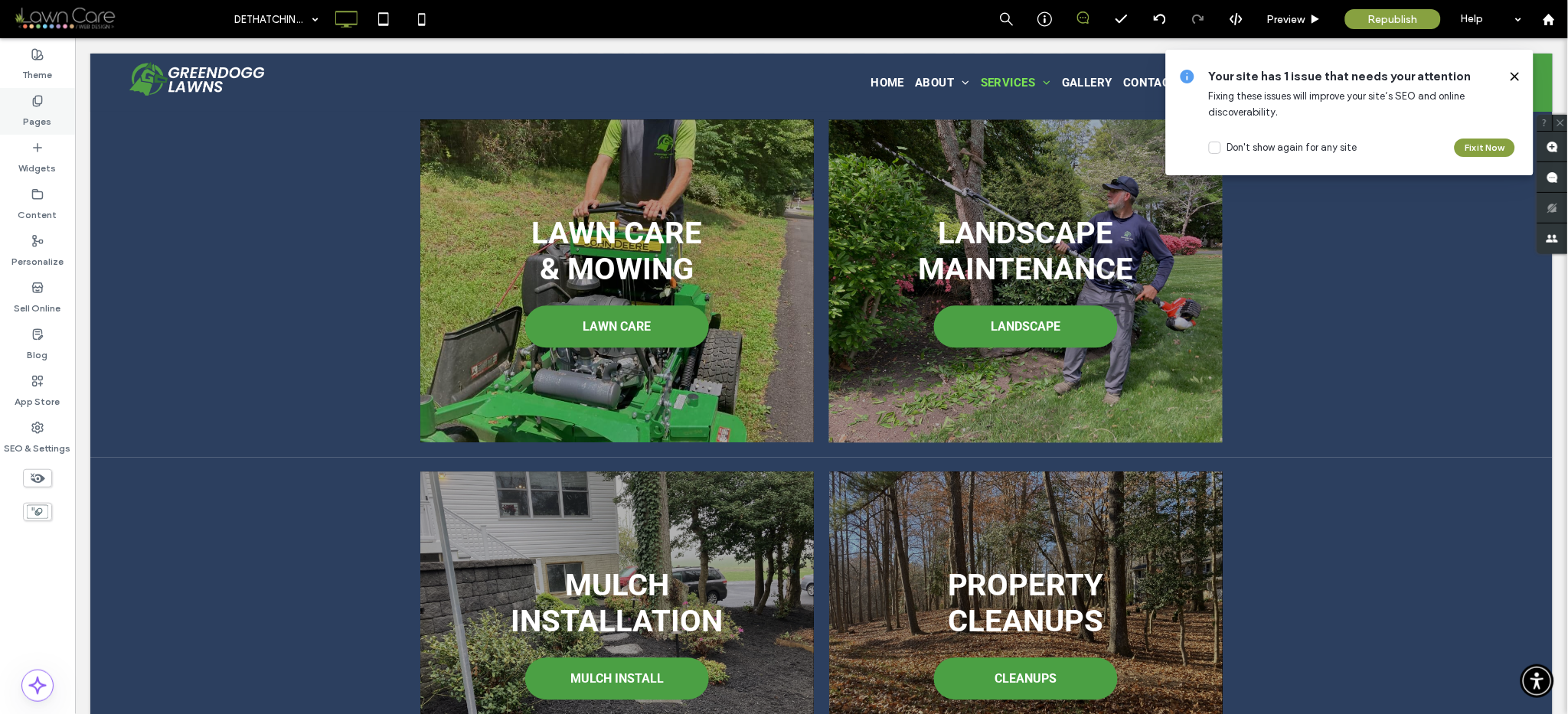
click at [42, 113] on label "Pages" at bounding box center [38, 117] width 28 height 22
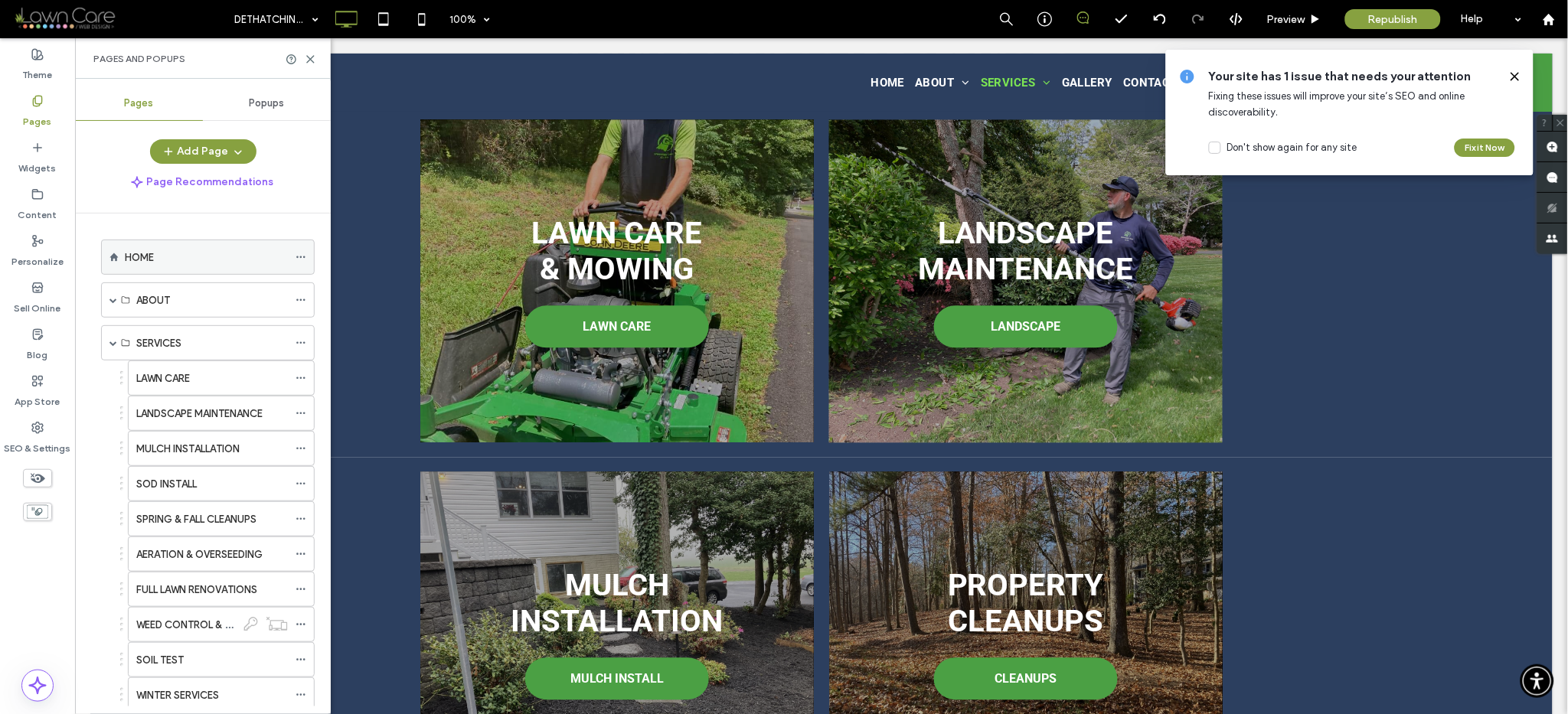
click at [150, 251] on label "HOME" at bounding box center [139, 258] width 29 height 27
click at [310, 59] on use at bounding box center [311, 59] width 7 height 7
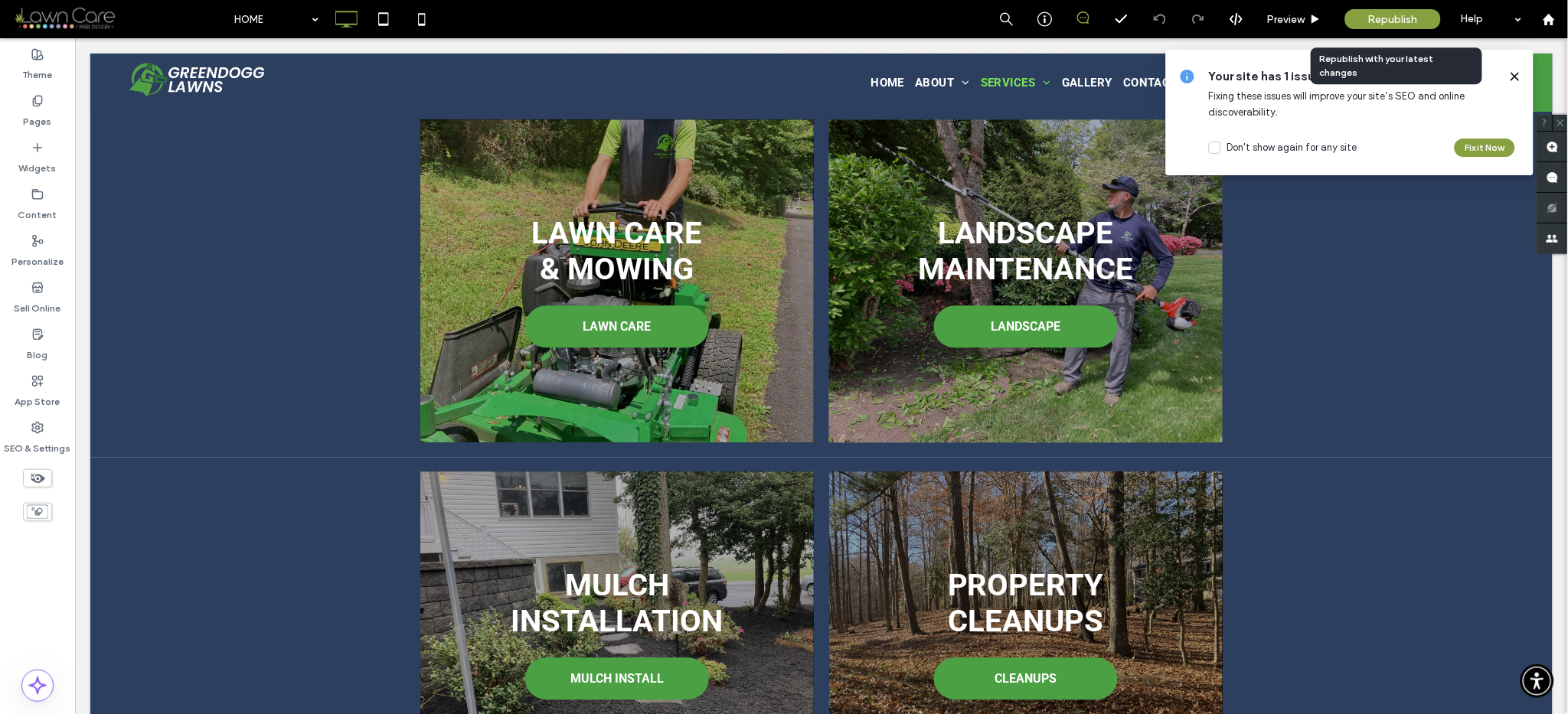
click at [1351, 27] on div "Republish" at bounding box center [1392, 19] width 96 height 20
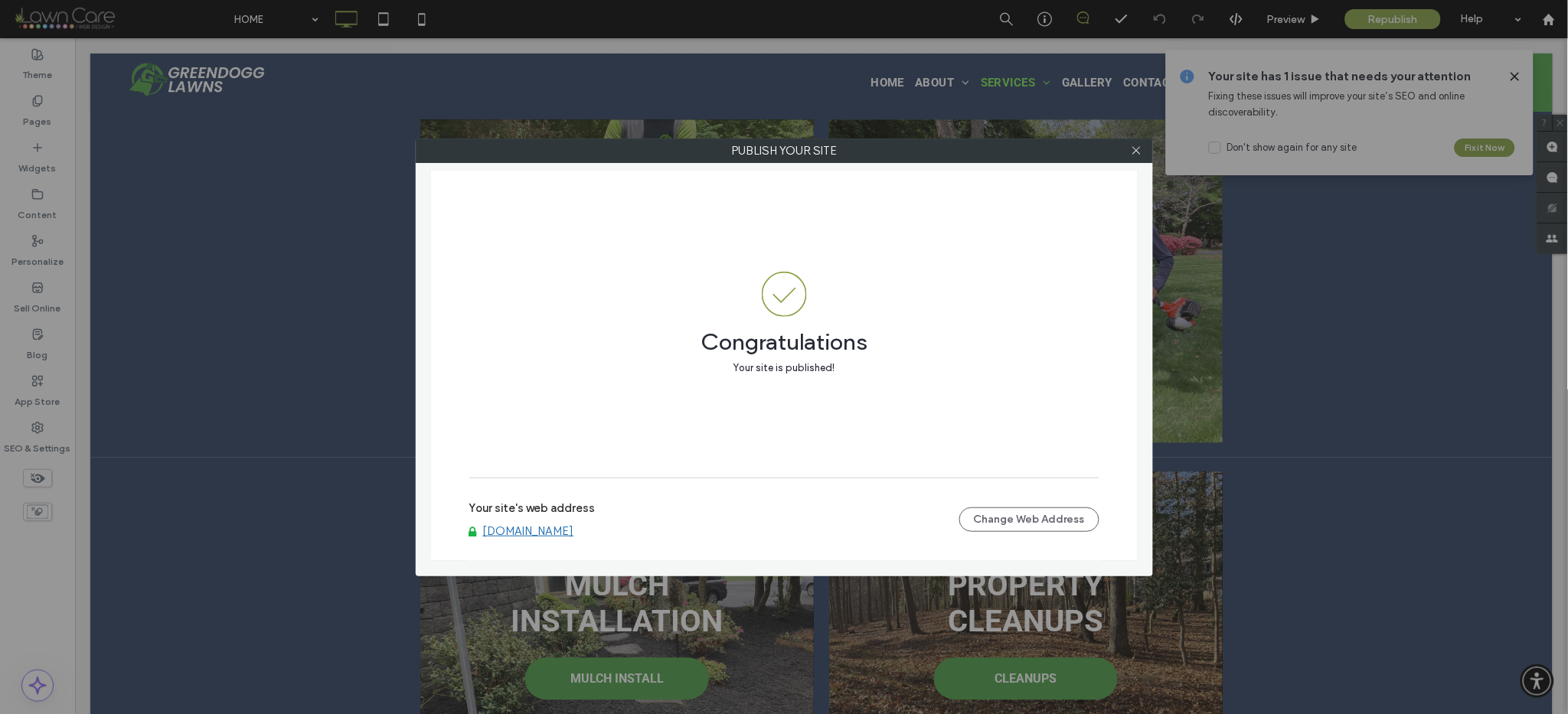
click at [526, 528] on link "www.greendogglawns.com" at bounding box center [529, 531] width 91 height 14
click at [1139, 153] on use at bounding box center [1136, 151] width 8 height 8
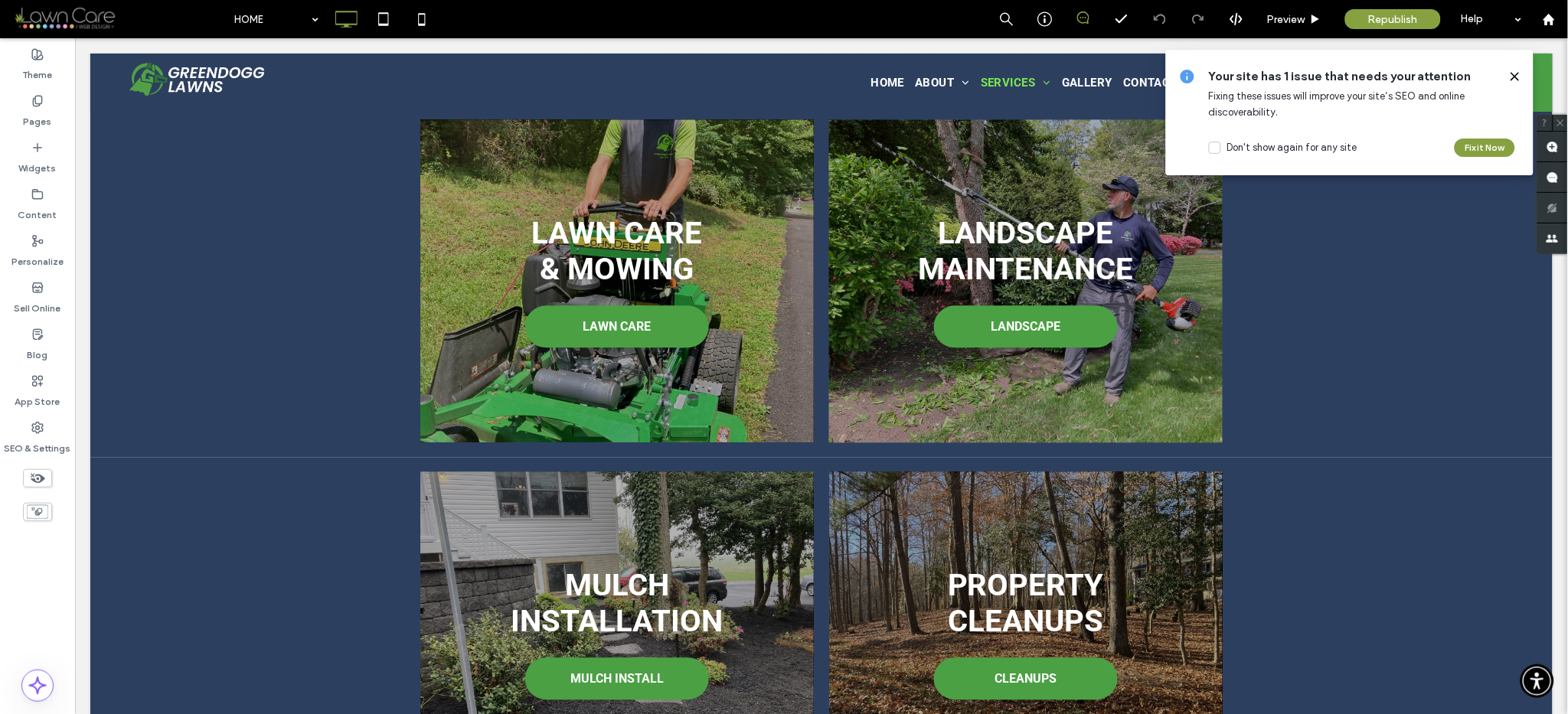
click at [1510, 78] on icon at bounding box center [1515, 77] width 12 height 12
click at [1516, 77] on icon at bounding box center [1515, 77] width 12 height 12
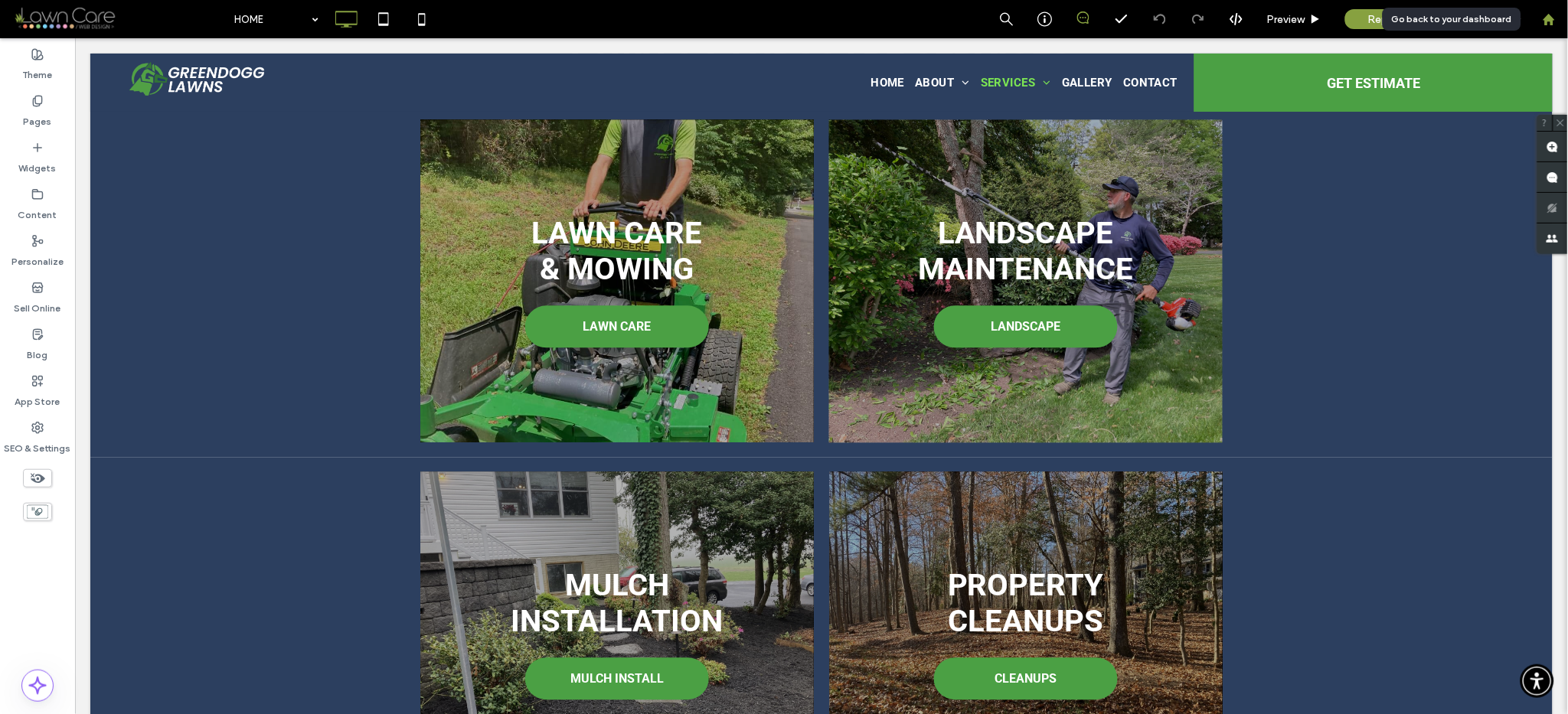
click at [1544, 22] on icon at bounding box center [1548, 19] width 13 height 13
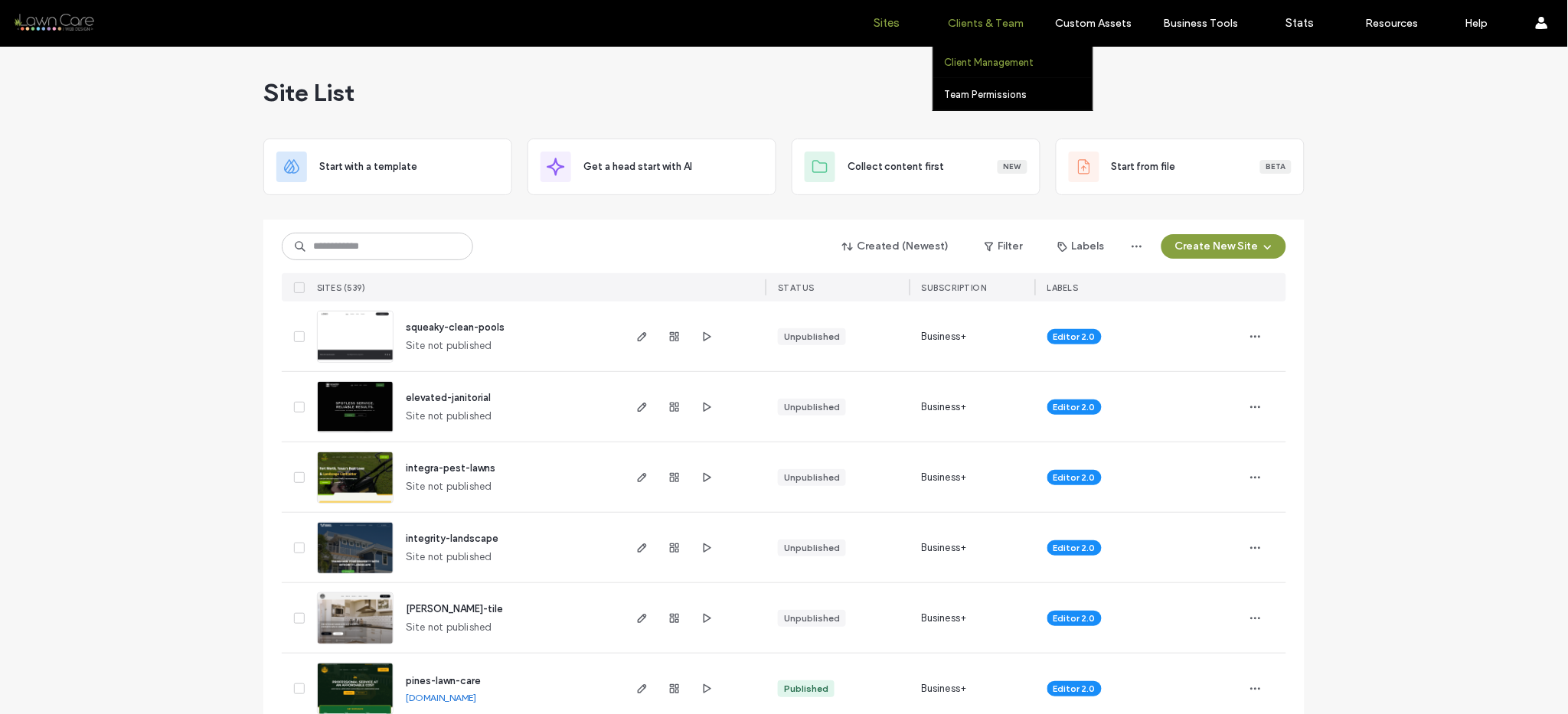
click at [964, 62] on label "Client Management" at bounding box center [989, 62] width 90 height 11
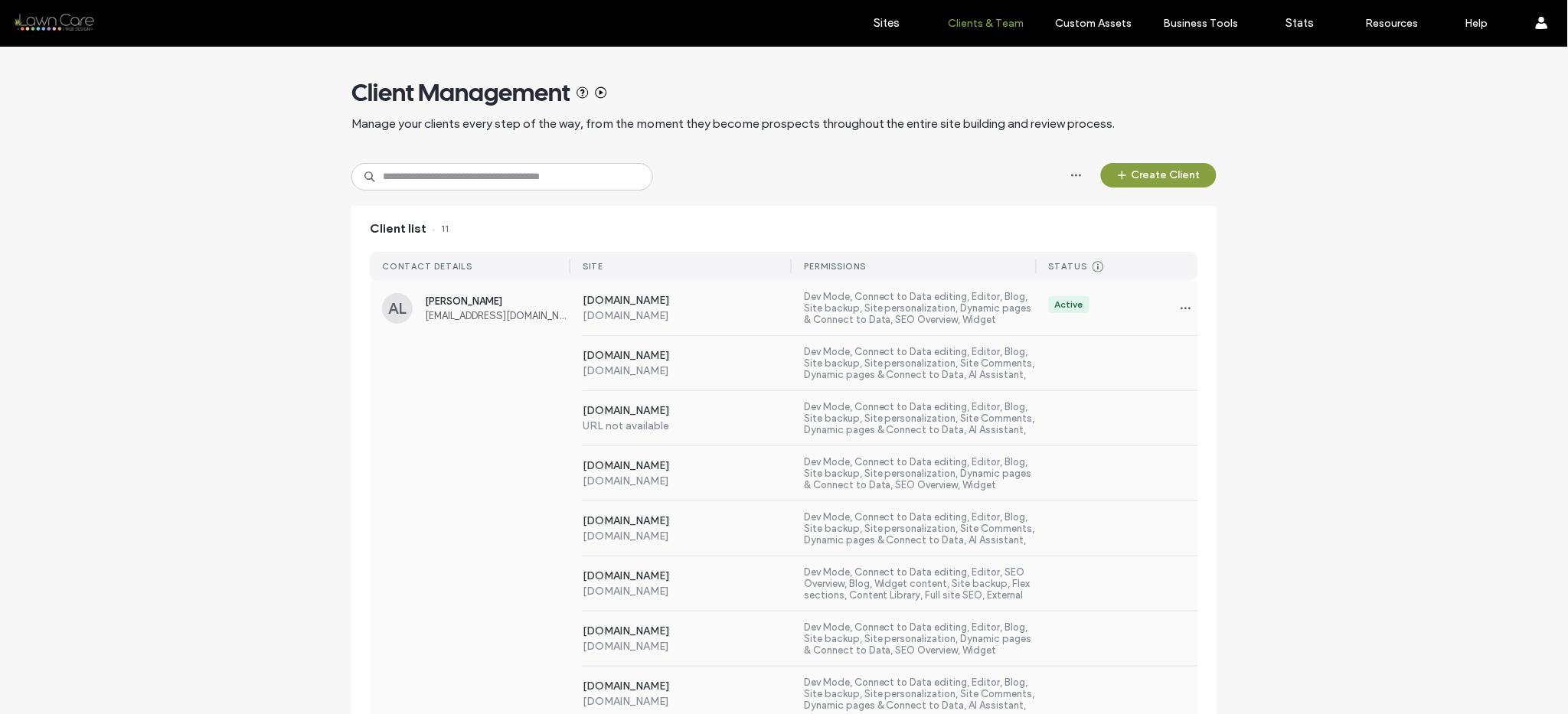
click at [453, 409] on div "www.novabuilding.co URL not available Dev Mode, Connect to Data editing, Editor…" at bounding box center [784, 419] width 828 height 55
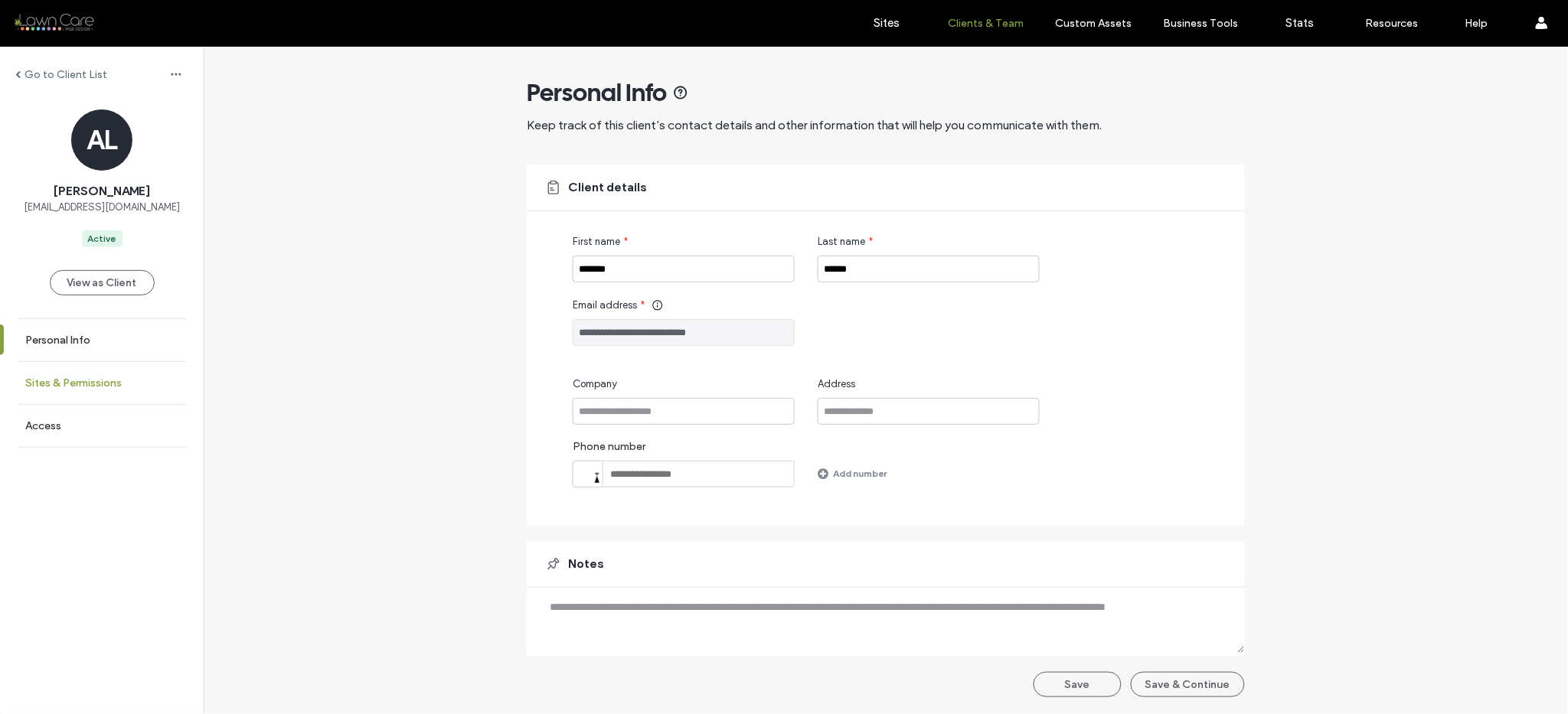
click at [91, 383] on label "Sites & Permissions" at bounding box center [73, 382] width 96 height 13
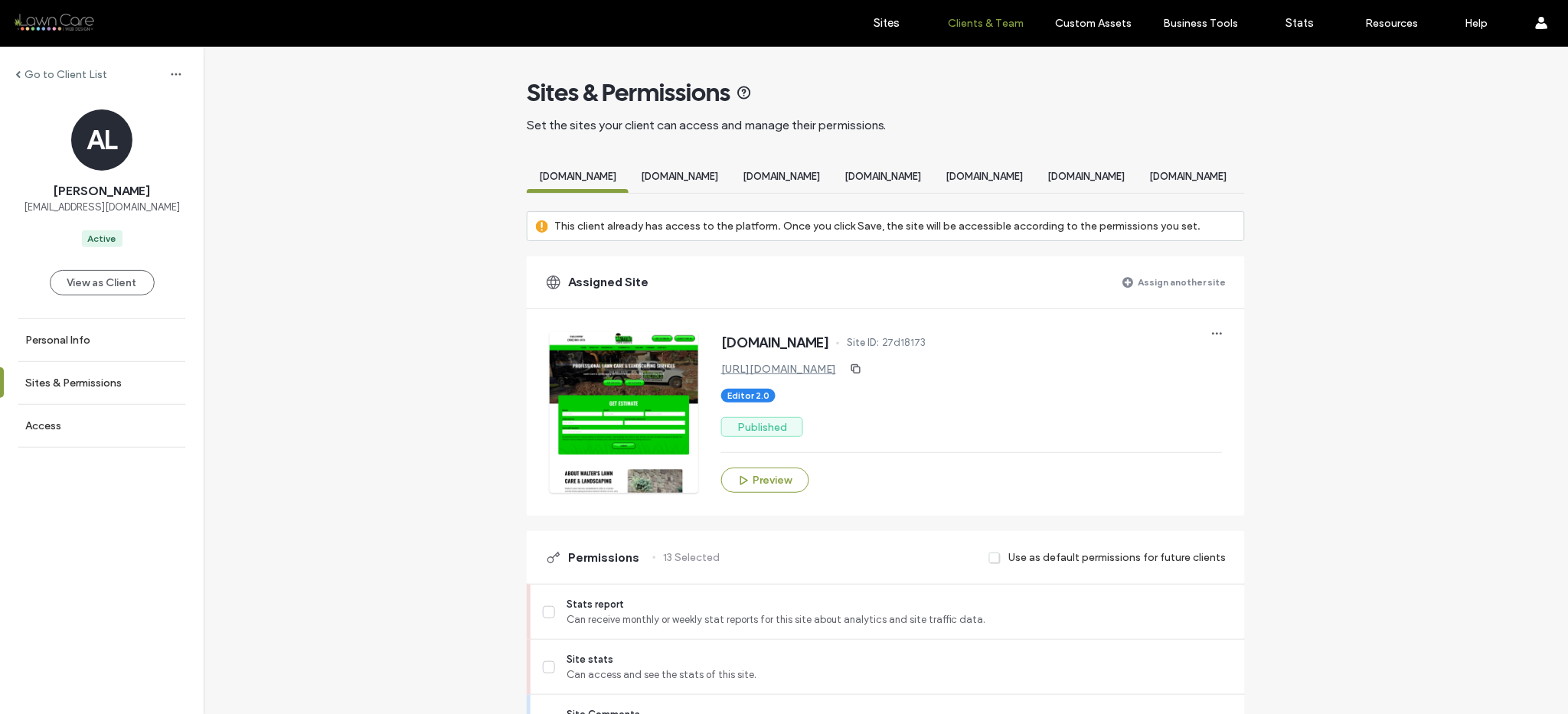
click at [1163, 288] on label "Assign another site" at bounding box center [1182, 282] width 88 height 27
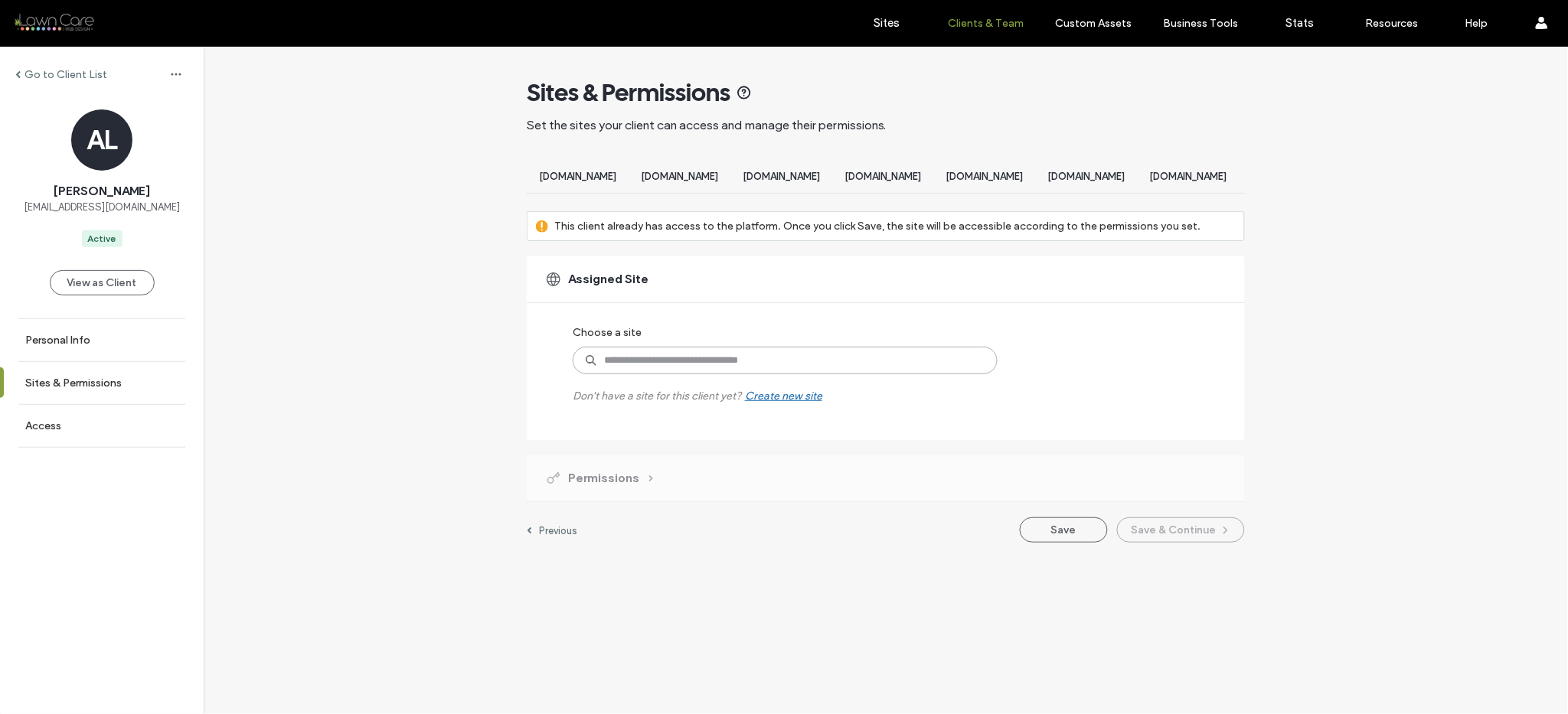
click at [845, 369] on input at bounding box center [784, 361] width 425 height 28
type input "*****"
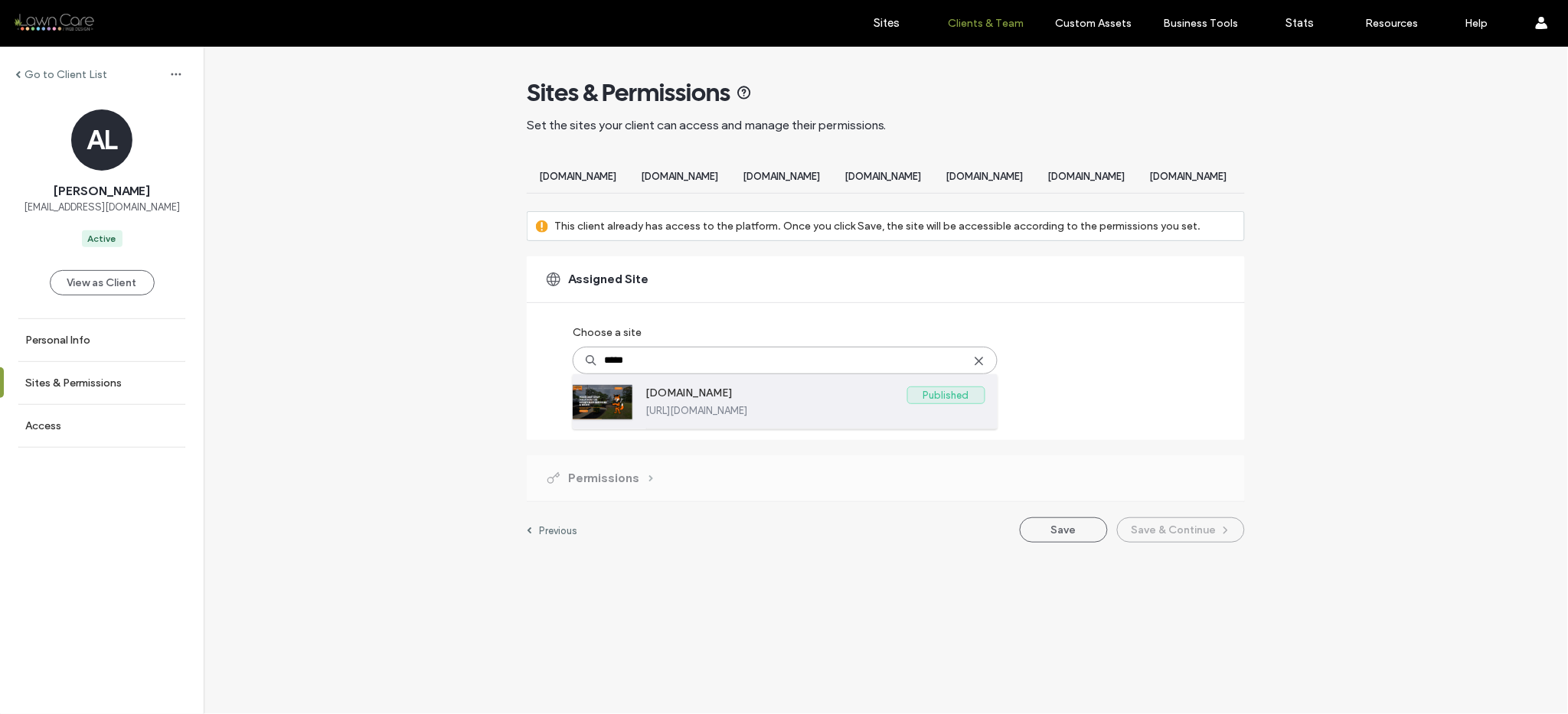
click at [655, 429] on div "www.neighborhoodhandymanservicessc.com Published https://www.neighborhoodhandym…" at bounding box center [815, 401] width 340 height 54
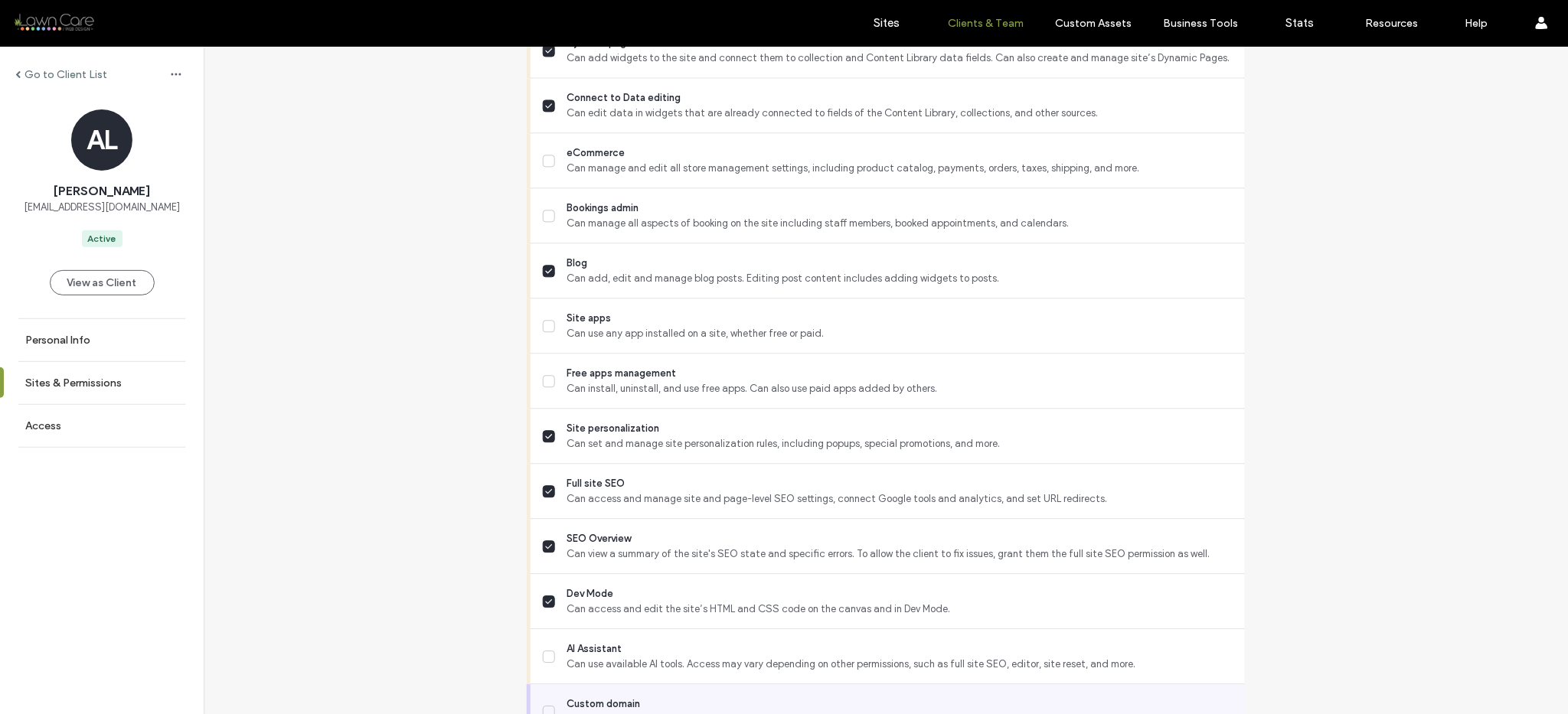
scroll to position [1318, 0]
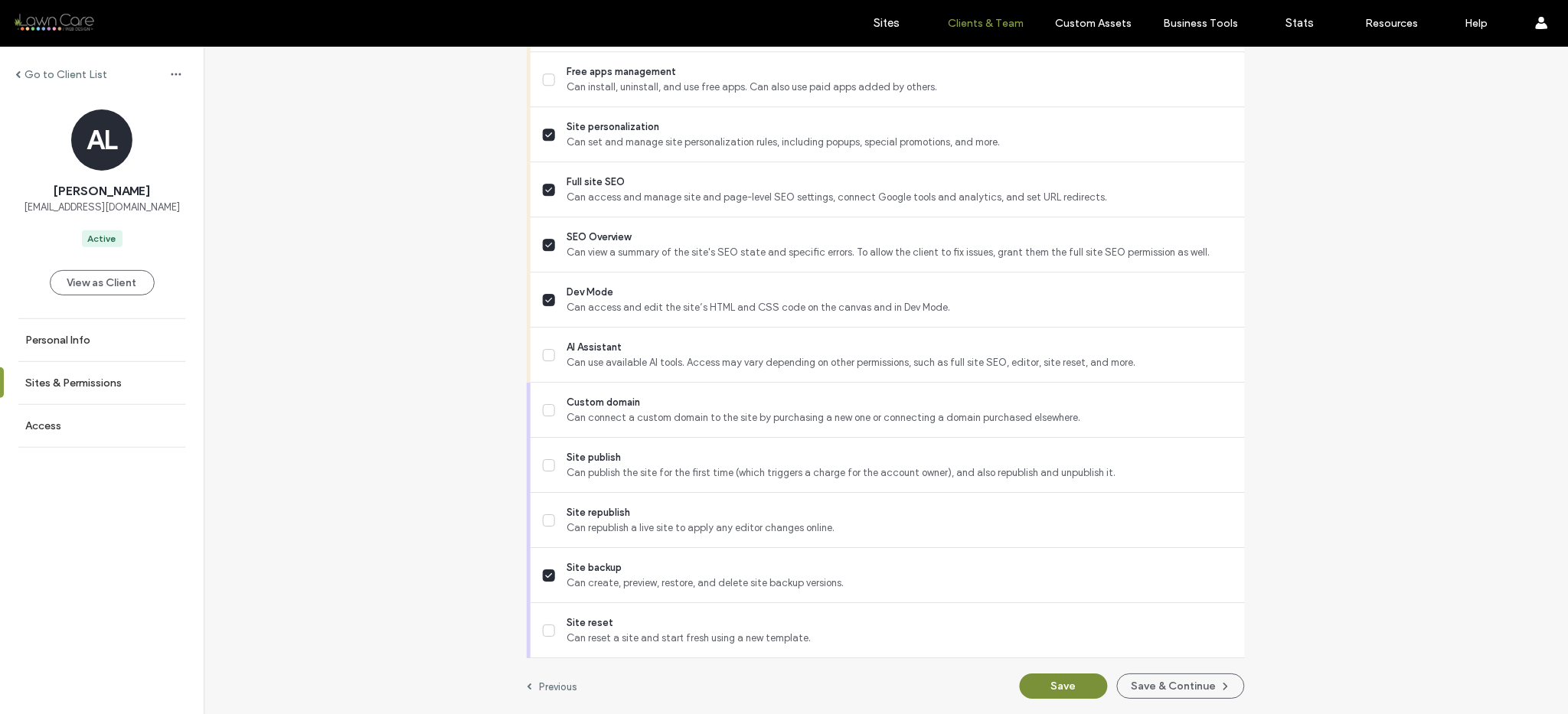
click at [1038, 684] on button "Save" at bounding box center [1063, 686] width 88 height 25
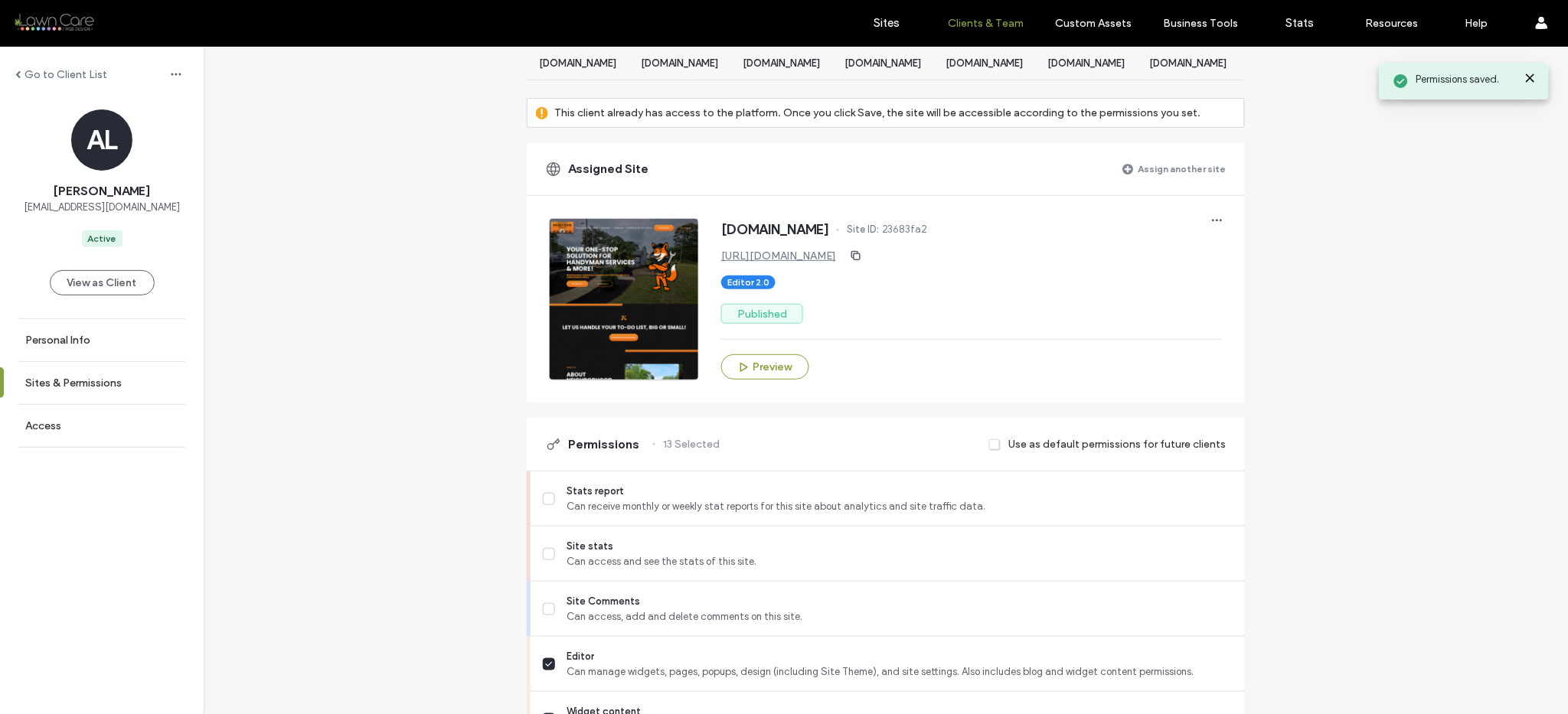
scroll to position [0, 0]
